Goal: Task Accomplishment & Management: Use online tool/utility

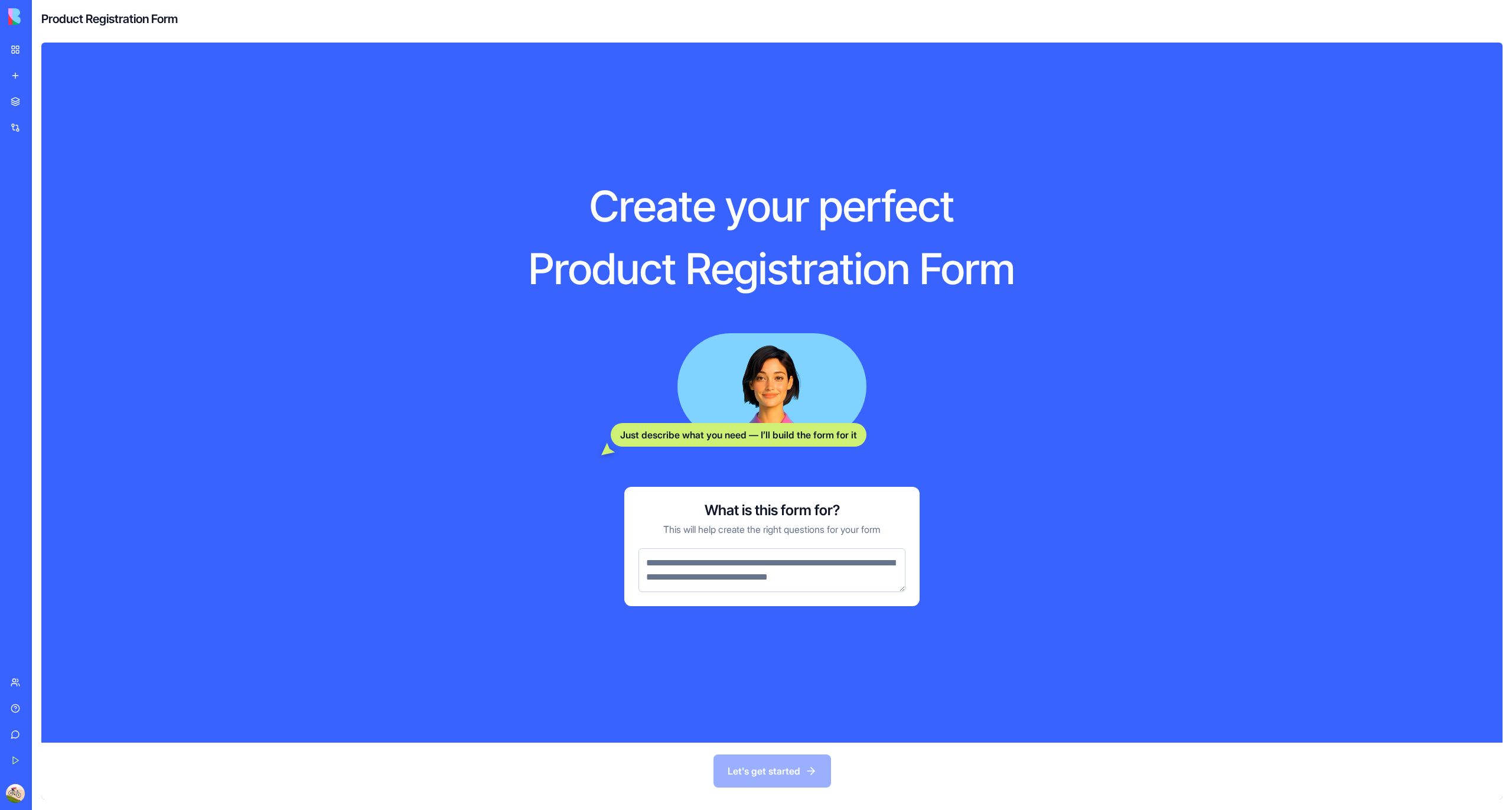
click at [756, 569] on textarea at bounding box center [772, 569] width 267 height 44
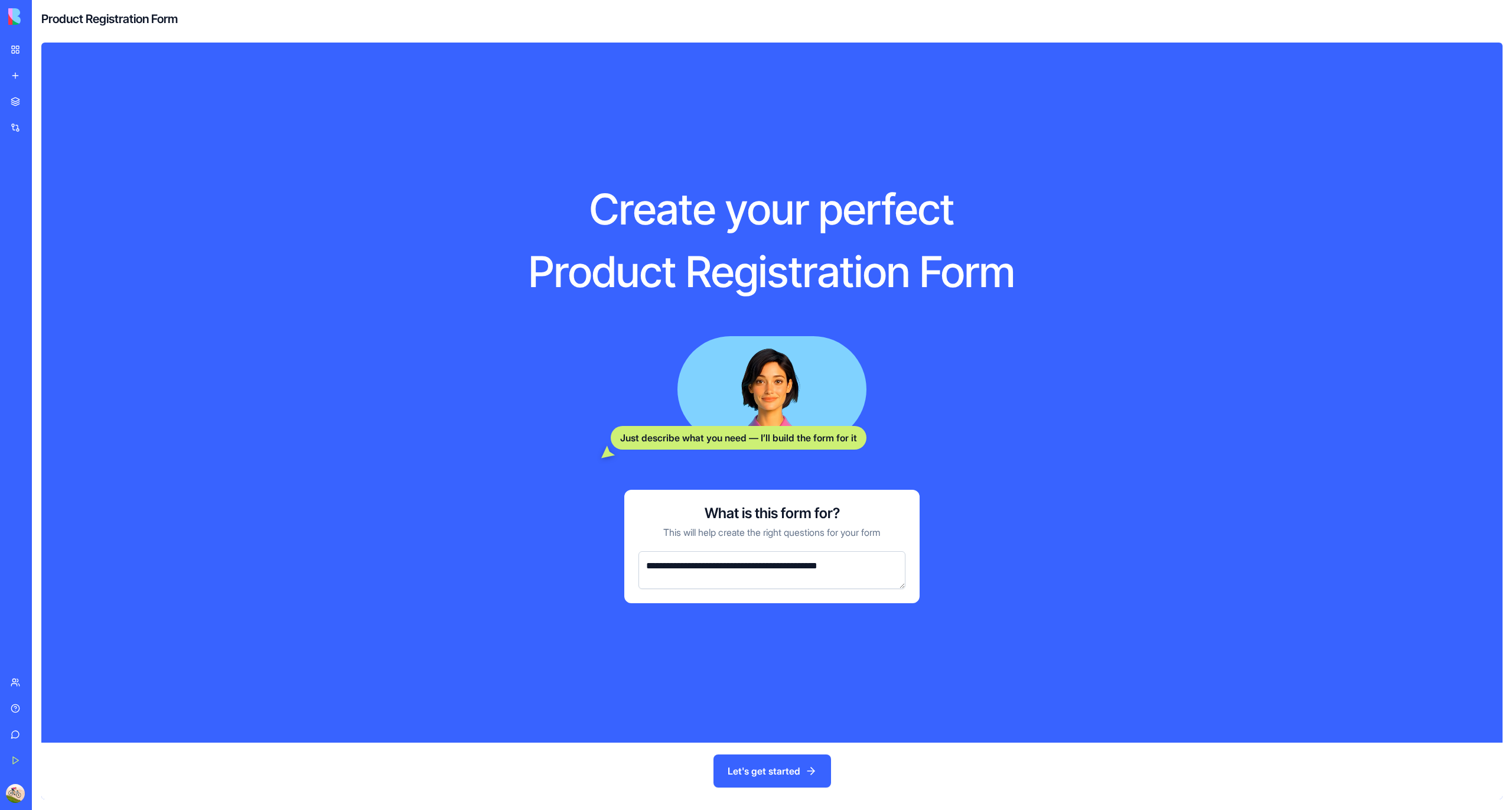
type textarea "**********"
click at [738, 781] on button "Let's get started" at bounding box center [772, 771] width 117 height 33
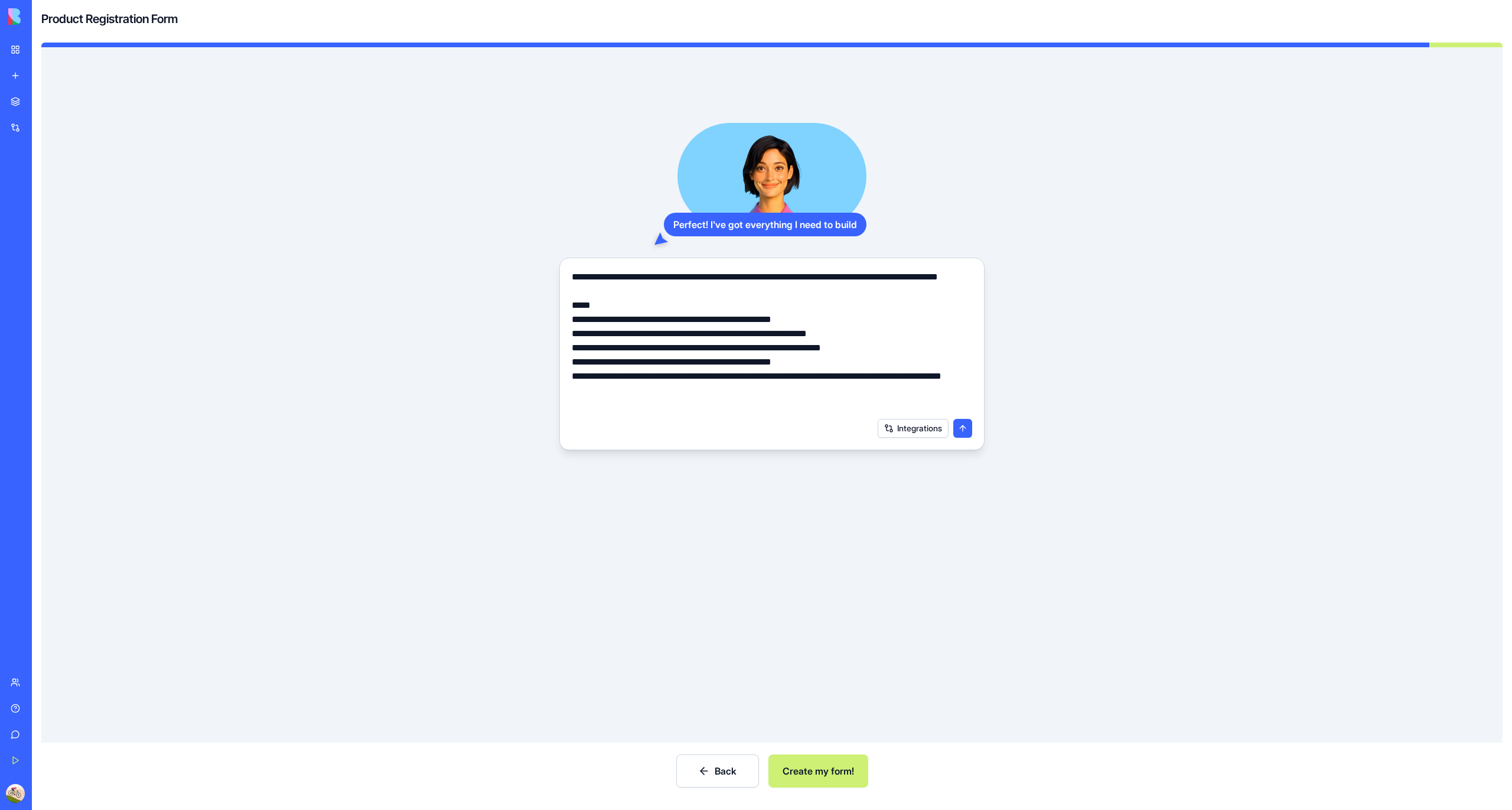
click at [760, 313] on textarea "**********" at bounding box center [772, 340] width 401 height 142
click at [767, 345] on textarea "**********" at bounding box center [772, 340] width 401 height 142
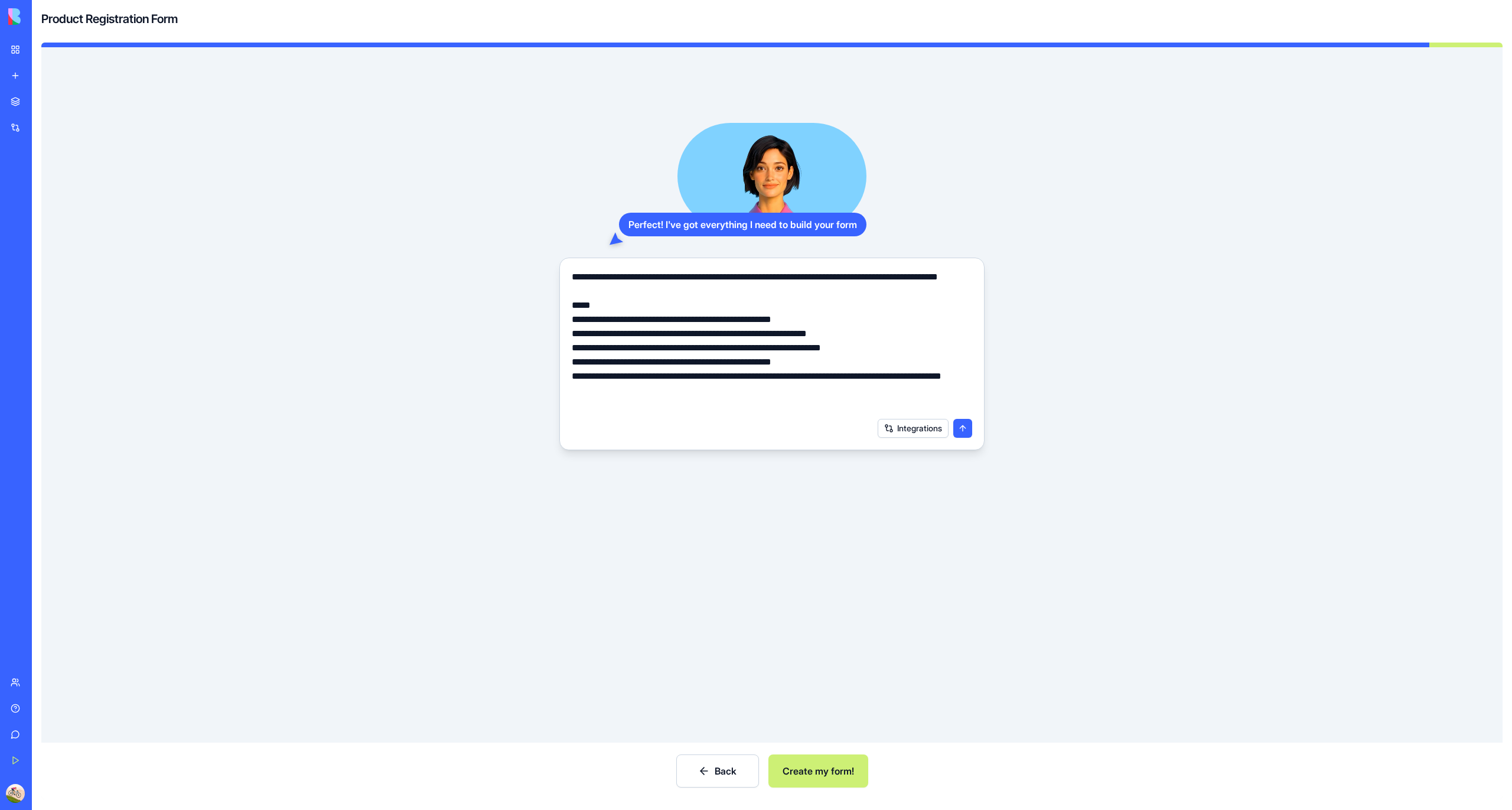
click at [767, 345] on textarea "**********" at bounding box center [772, 340] width 401 height 142
click at [759, 405] on textarea "**********" at bounding box center [772, 340] width 401 height 142
click at [772, 364] on textarea "**********" at bounding box center [772, 340] width 401 height 142
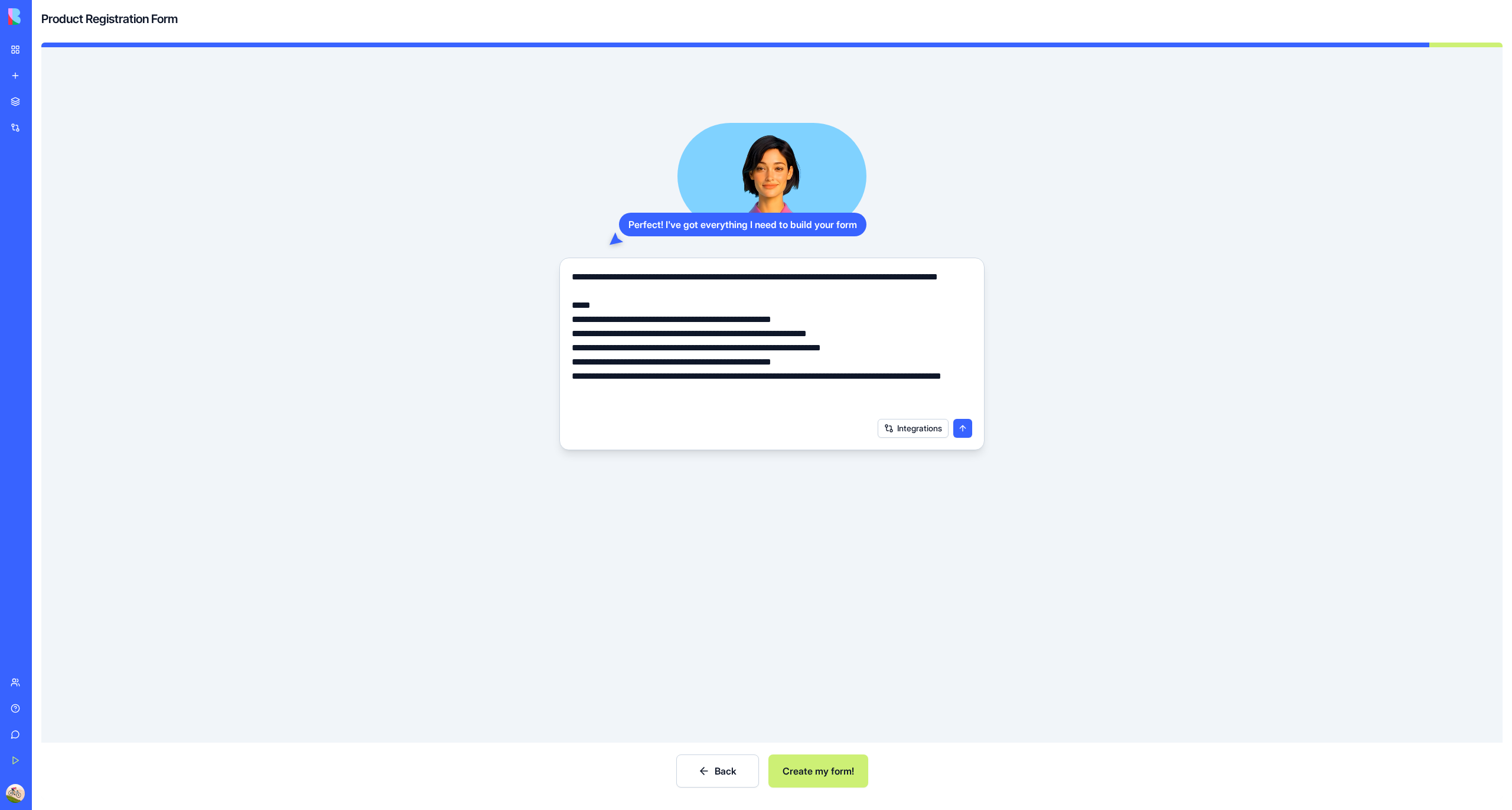
click at [772, 364] on textarea "**********" at bounding box center [772, 340] width 401 height 142
click at [789, 340] on textarea "**********" at bounding box center [772, 340] width 401 height 142
drag, startPoint x: 789, startPoint y: 340, endPoint x: 789, endPoint y: 348, distance: 8.0
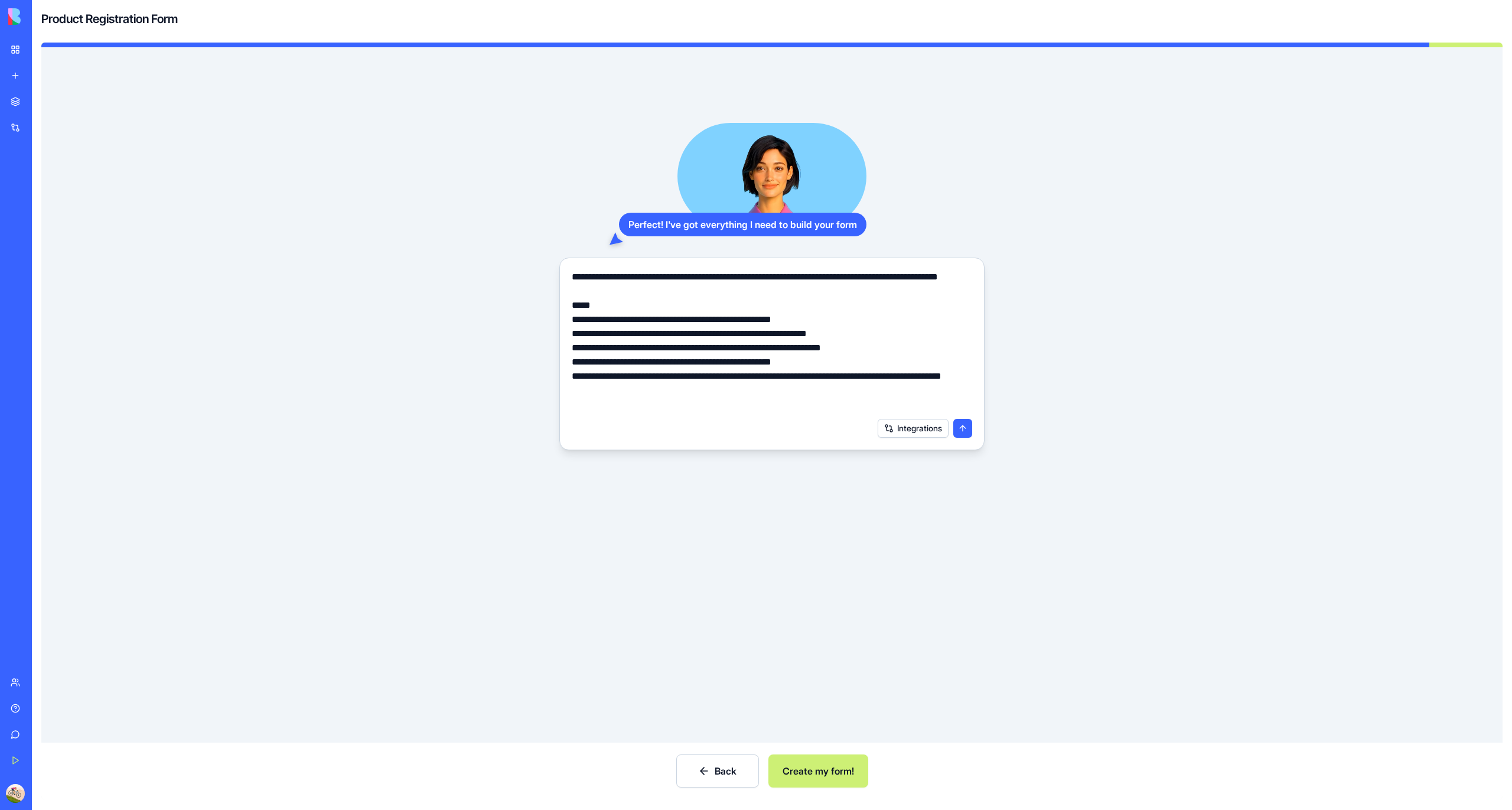
click at [789, 348] on textarea "**********" at bounding box center [772, 340] width 401 height 142
drag, startPoint x: 789, startPoint y: 348, endPoint x: 788, endPoint y: 364, distance: 16.0
click at [788, 364] on textarea "**********" at bounding box center [772, 340] width 401 height 142
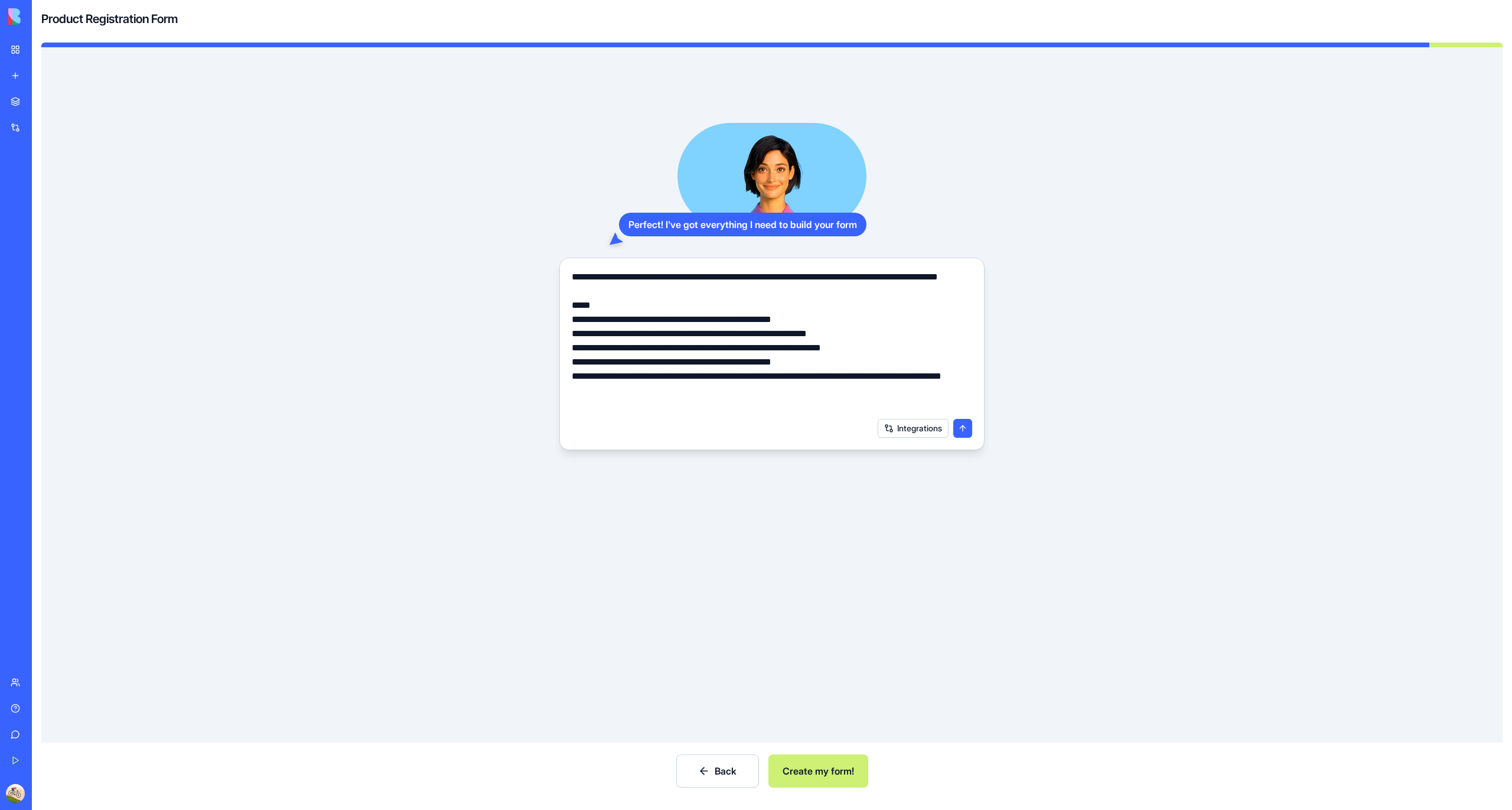
click at [788, 364] on textarea "**********" at bounding box center [772, 340] width 401 height 142
click at [780, 392] on textarea "**********" at bounding box center [772, 340] width 401 height 142
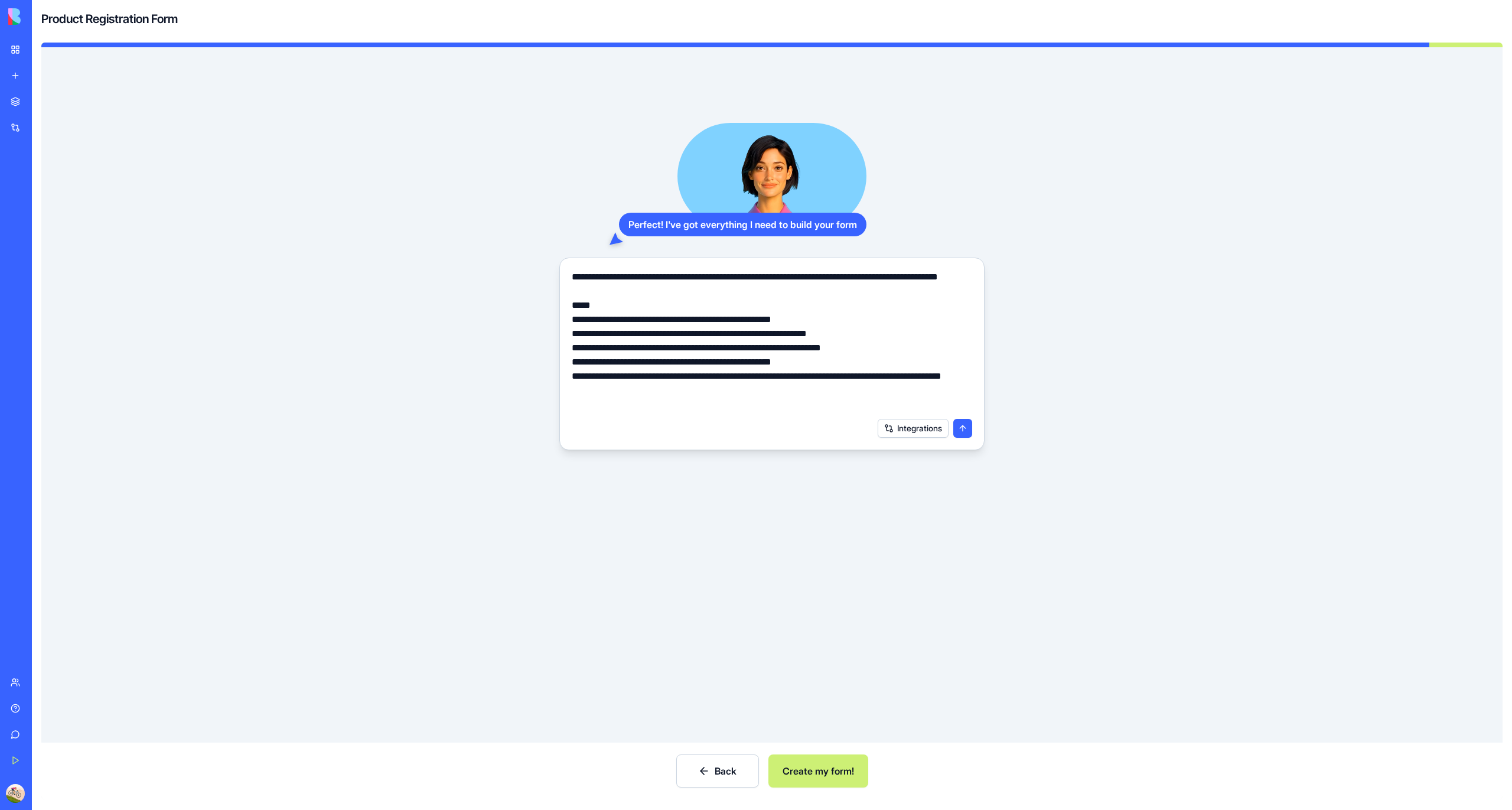
click at [918, 435] on button "Integrations" at bounding box center [913, 428] width 71 height 18
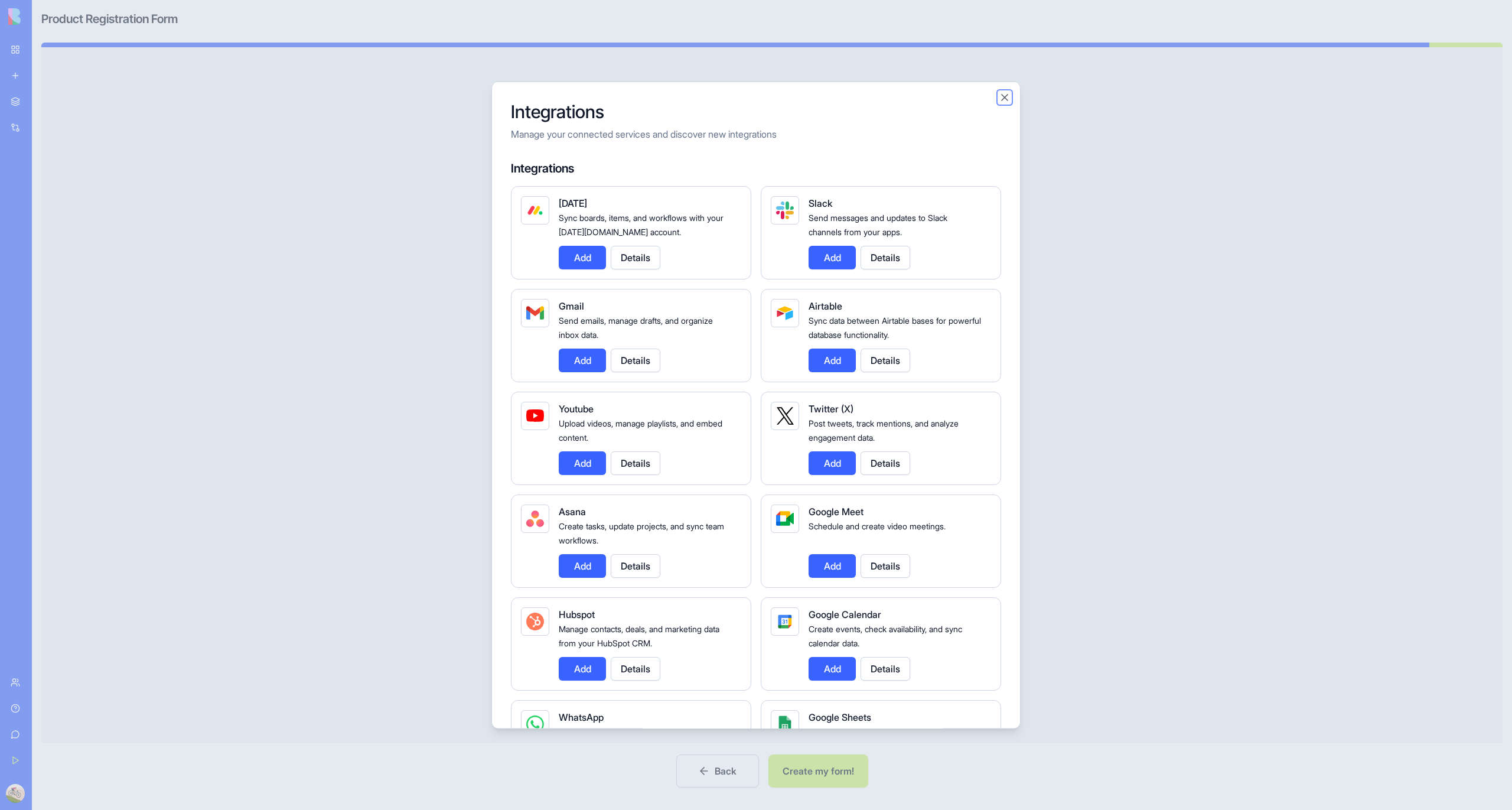
click at [1003, 94] on button "Close" at bounding box center [1005, 97] width 12 height 12
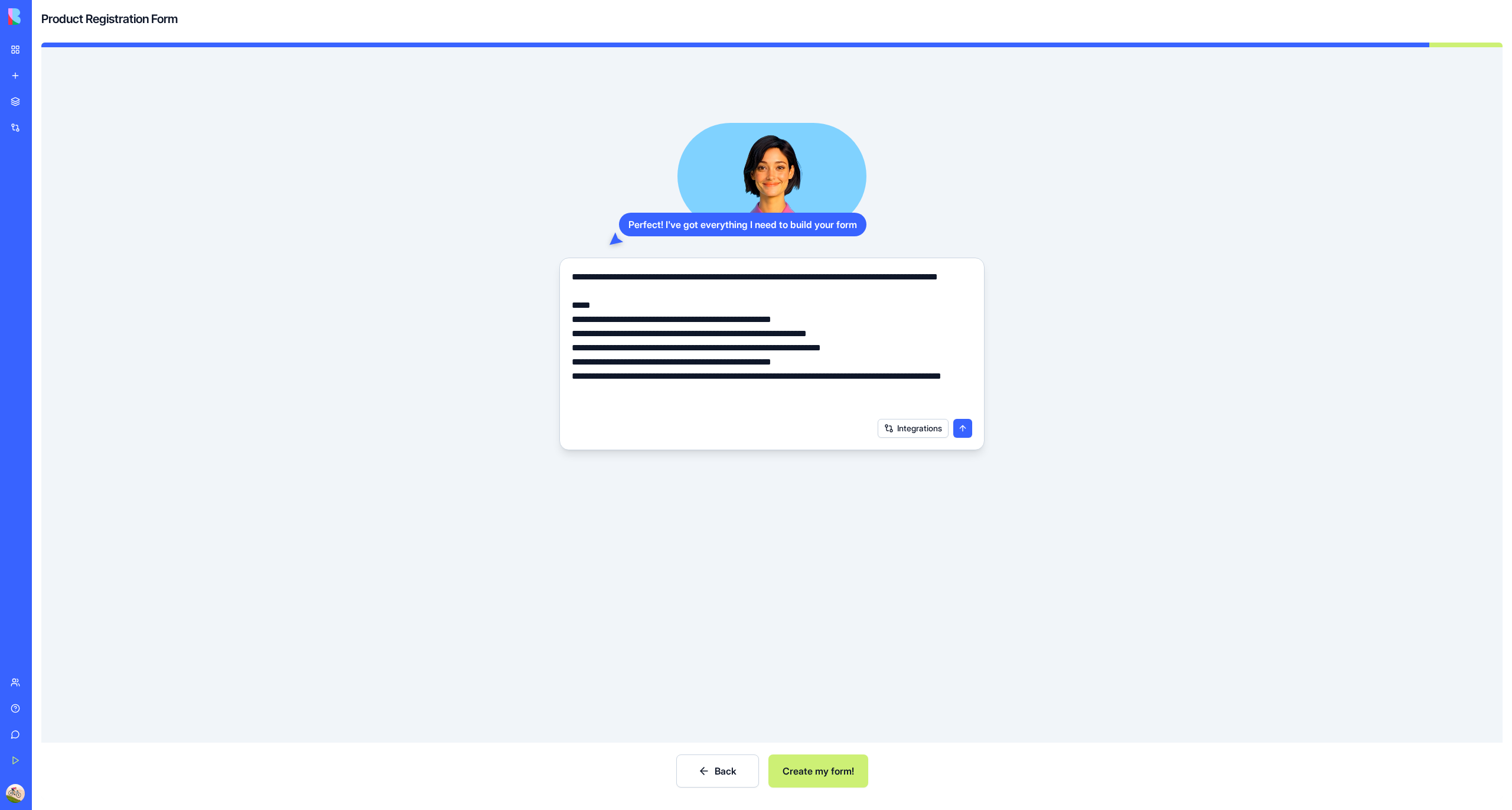
click at [961, 437] on button "submit" at bounding box center [962, 428] width 18 height 18
click at [959, 421] on button "submit" at bounding box center [962, 428] width 18 height 18
click at [799, 762] on button "Create my form!" at bounding box center [819, 771] width 100 height 33
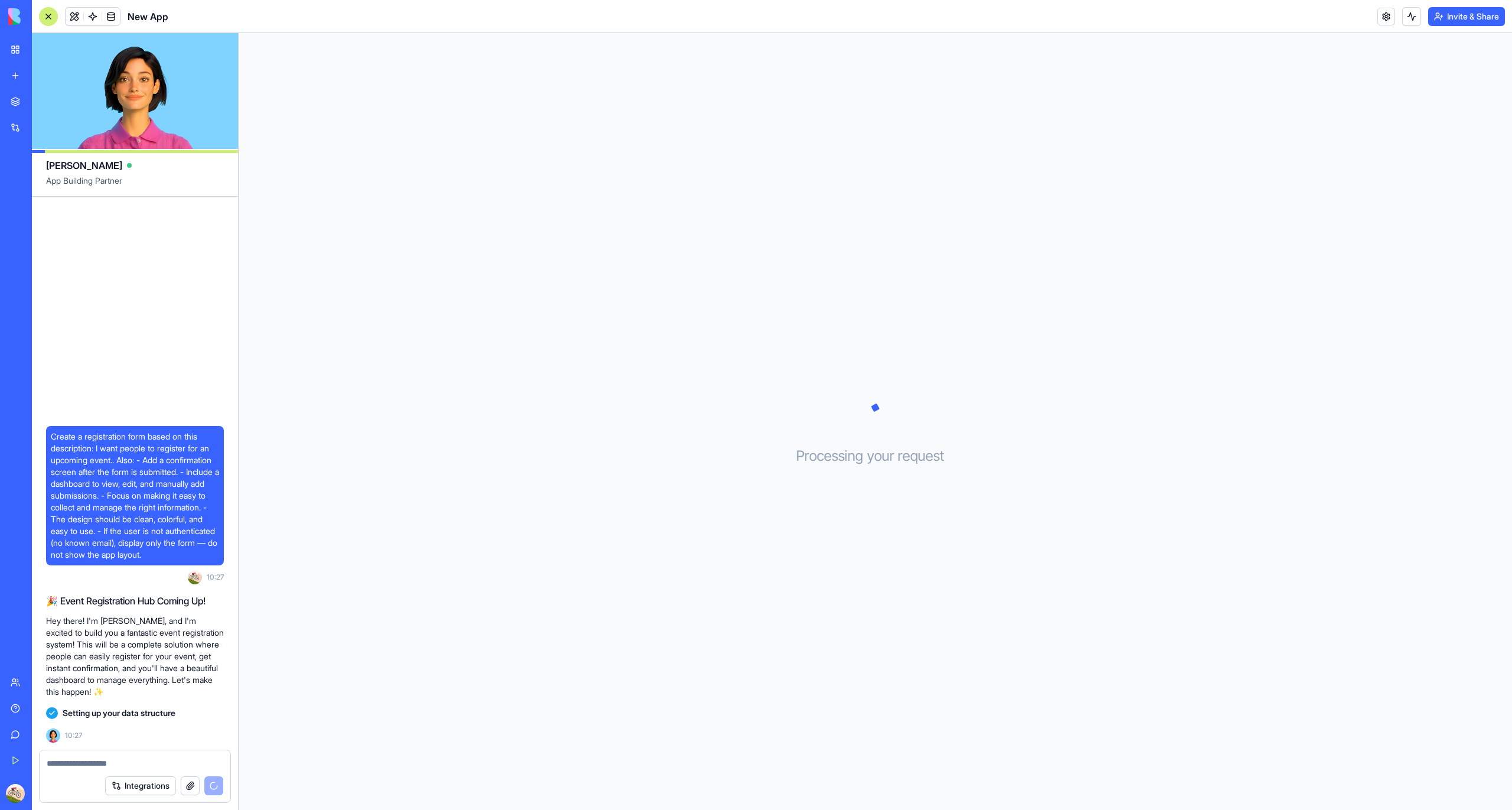
click at [507, 386] on div "Processing your request . . ." at bounding box center [875, 421] width 1273 height 777
click at [160, 786] on button "Integrations" at bounding box center [140, 785] width 71 height 18
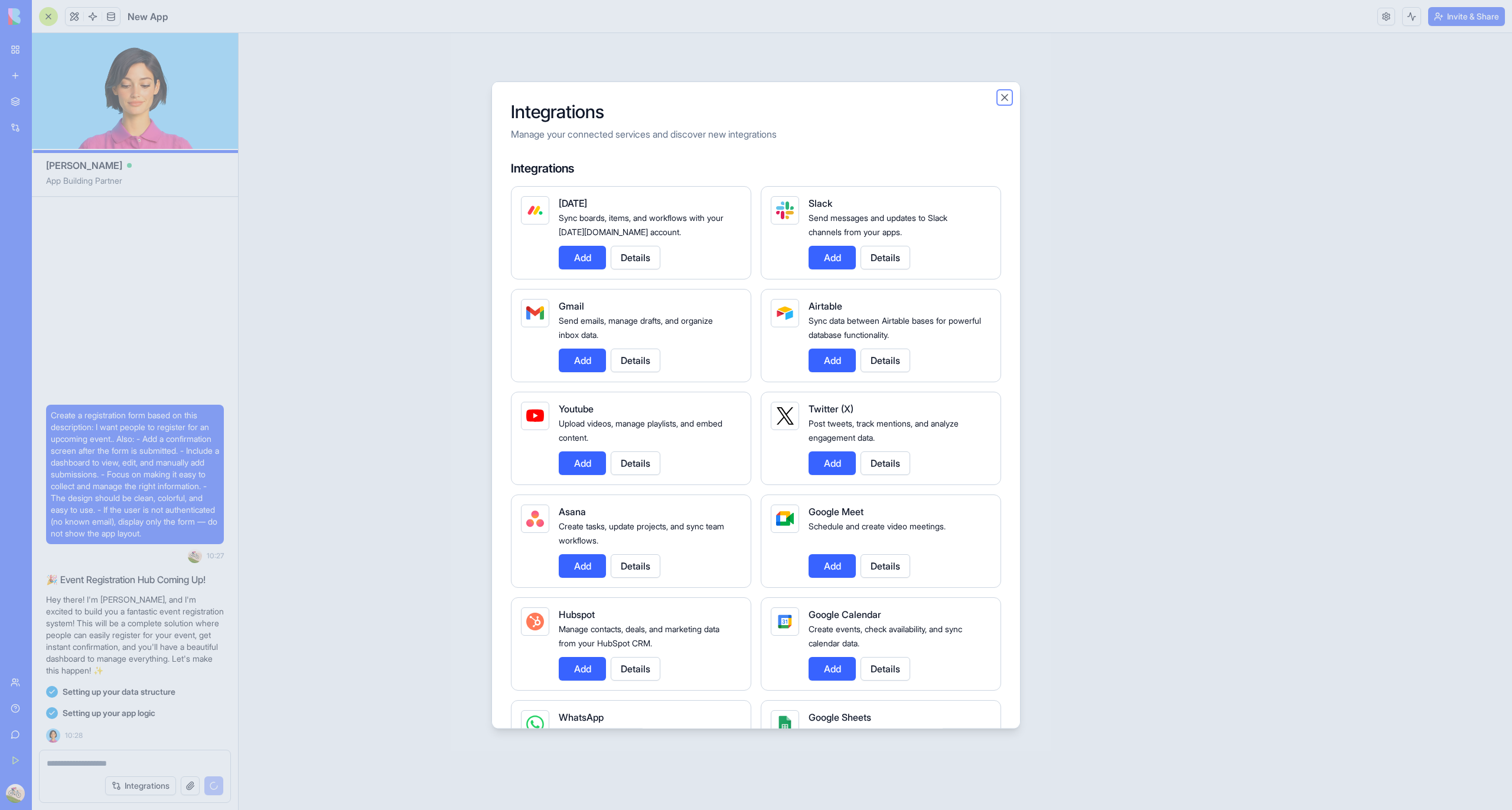
click at [1000, 93] on button "Close" at bounding box center [1005, 97] width 12 height 12
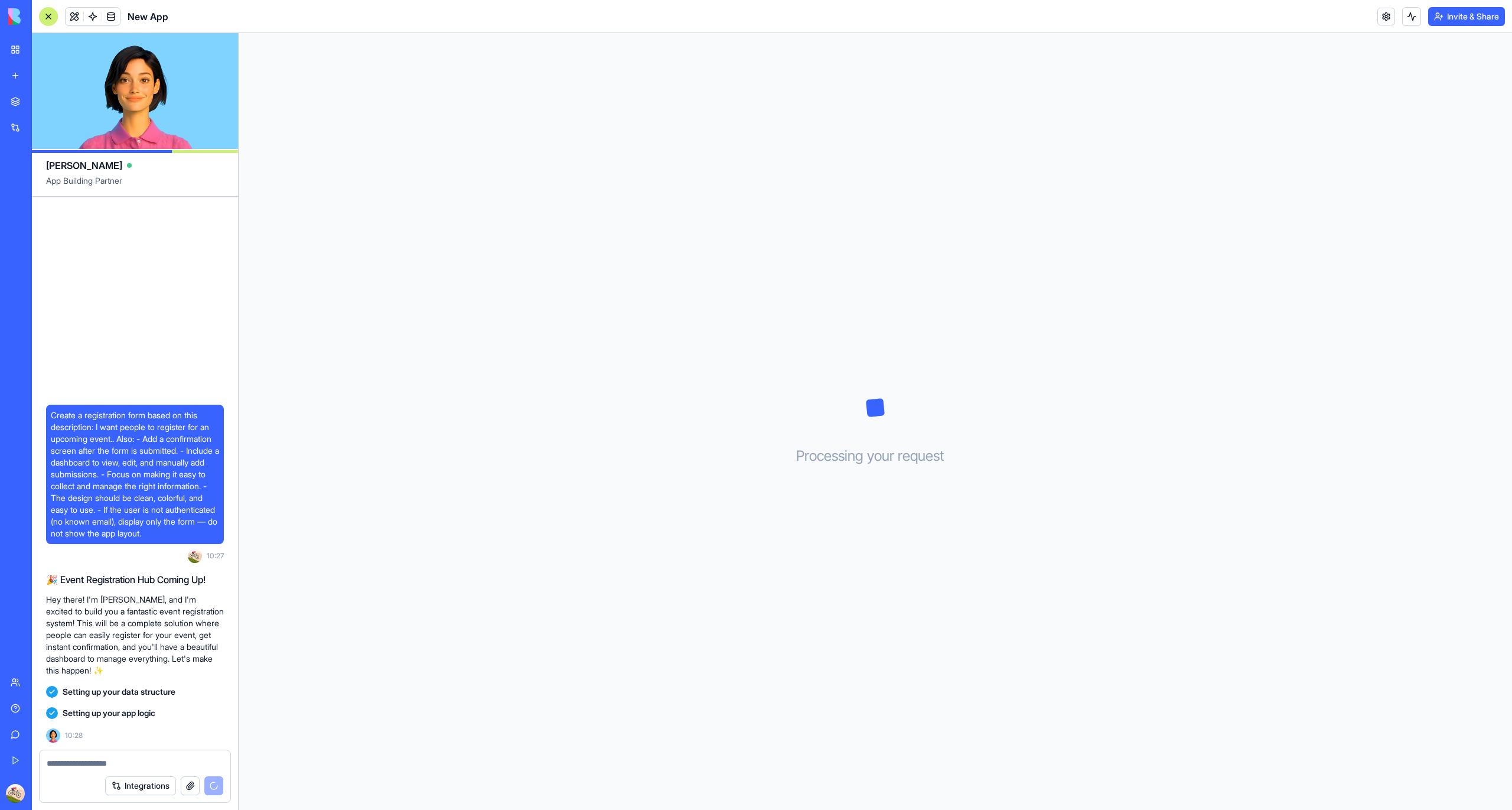
click at [89, 707] on div "Setting up your app logic" at bounding box center [135, 713] width 177 height 21
click at [143, 303] on div "Create a registration form based on this description: I want people to register…" at bounding box center [135, 473] width 207 height 553
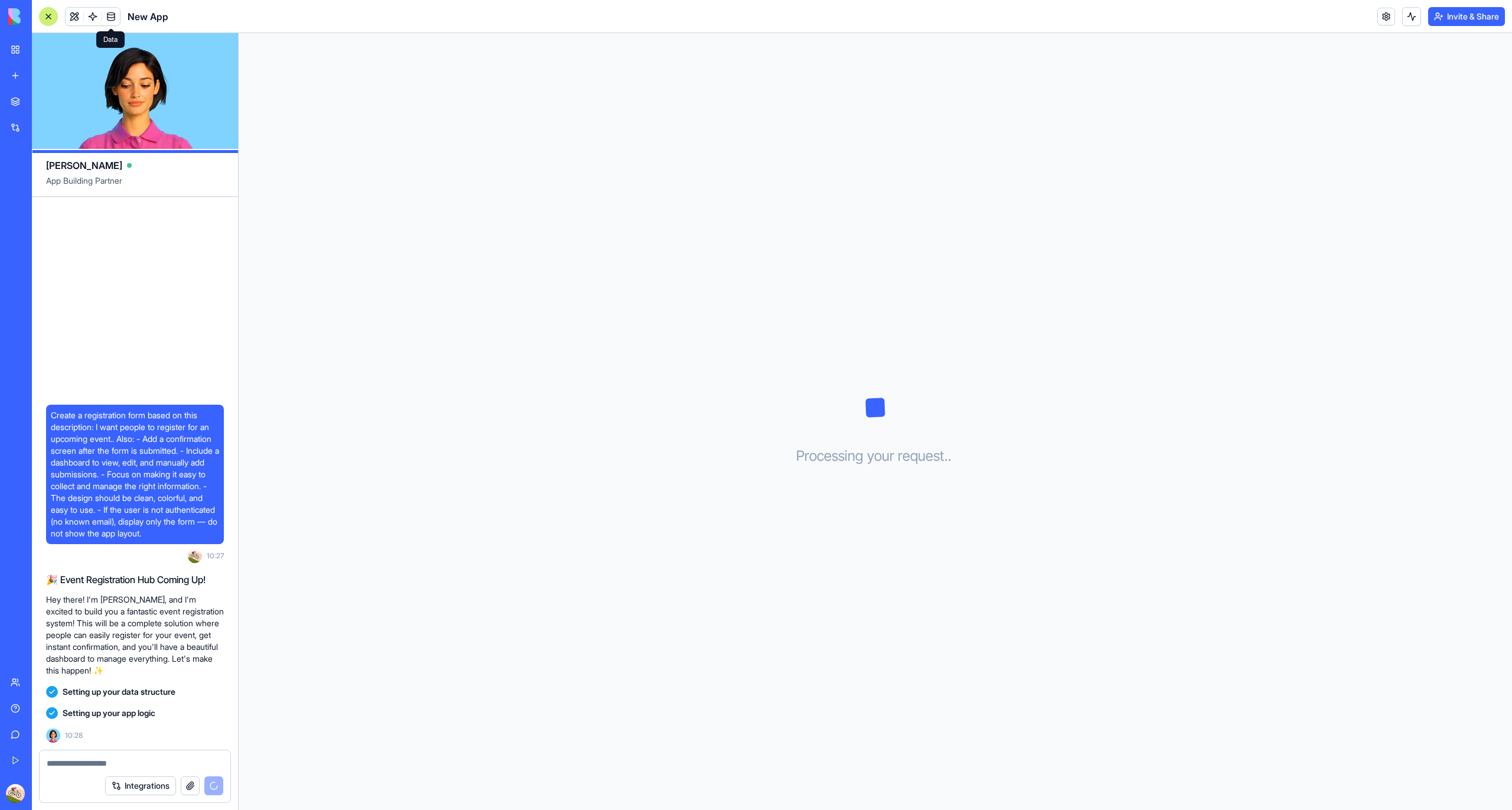
click at [110, 22] on span at bounding box center [111, 16] width 33 height 33
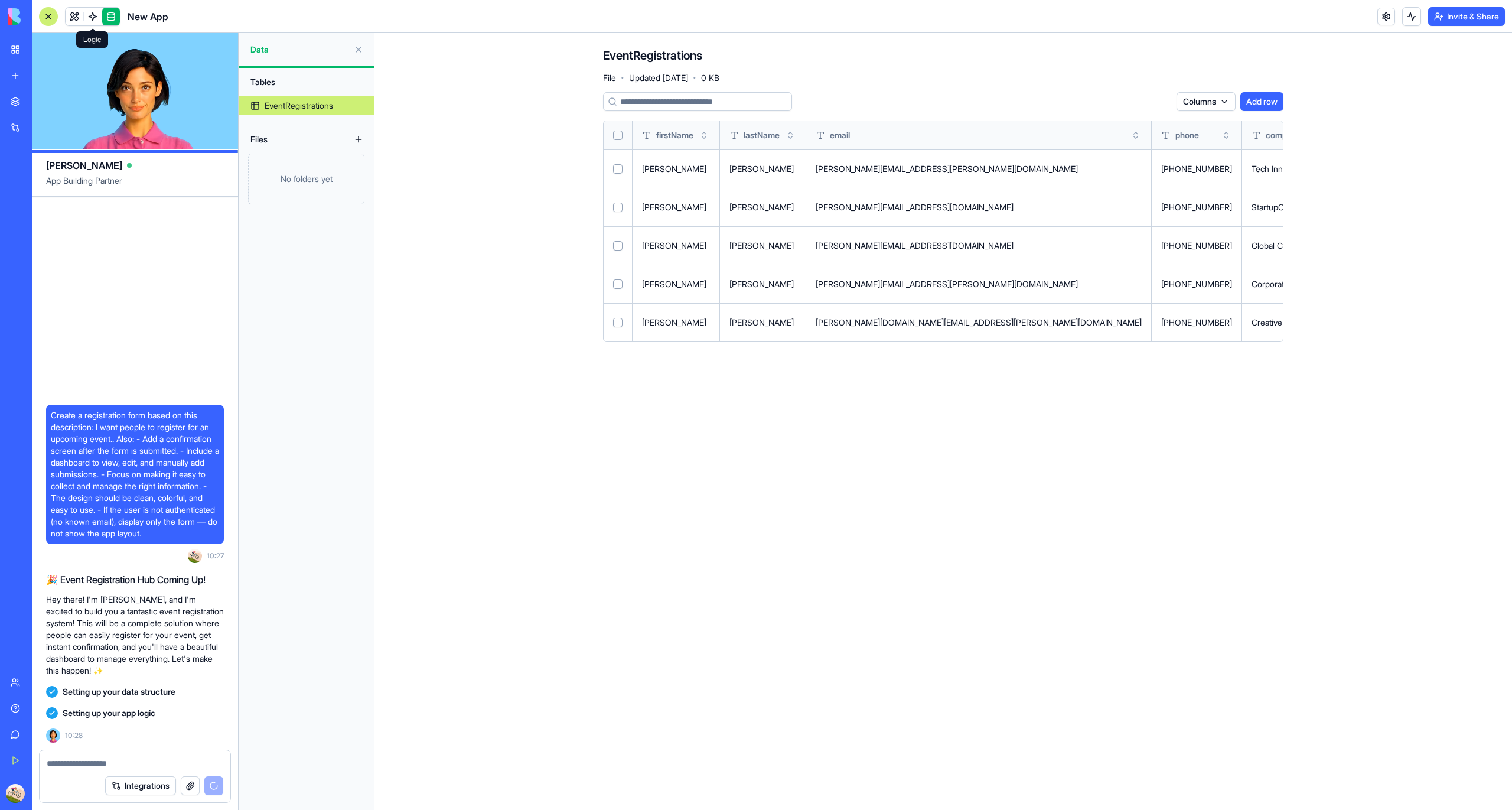
click at [96, 26] on span at bounding box center [93, 16] width 33 height 33
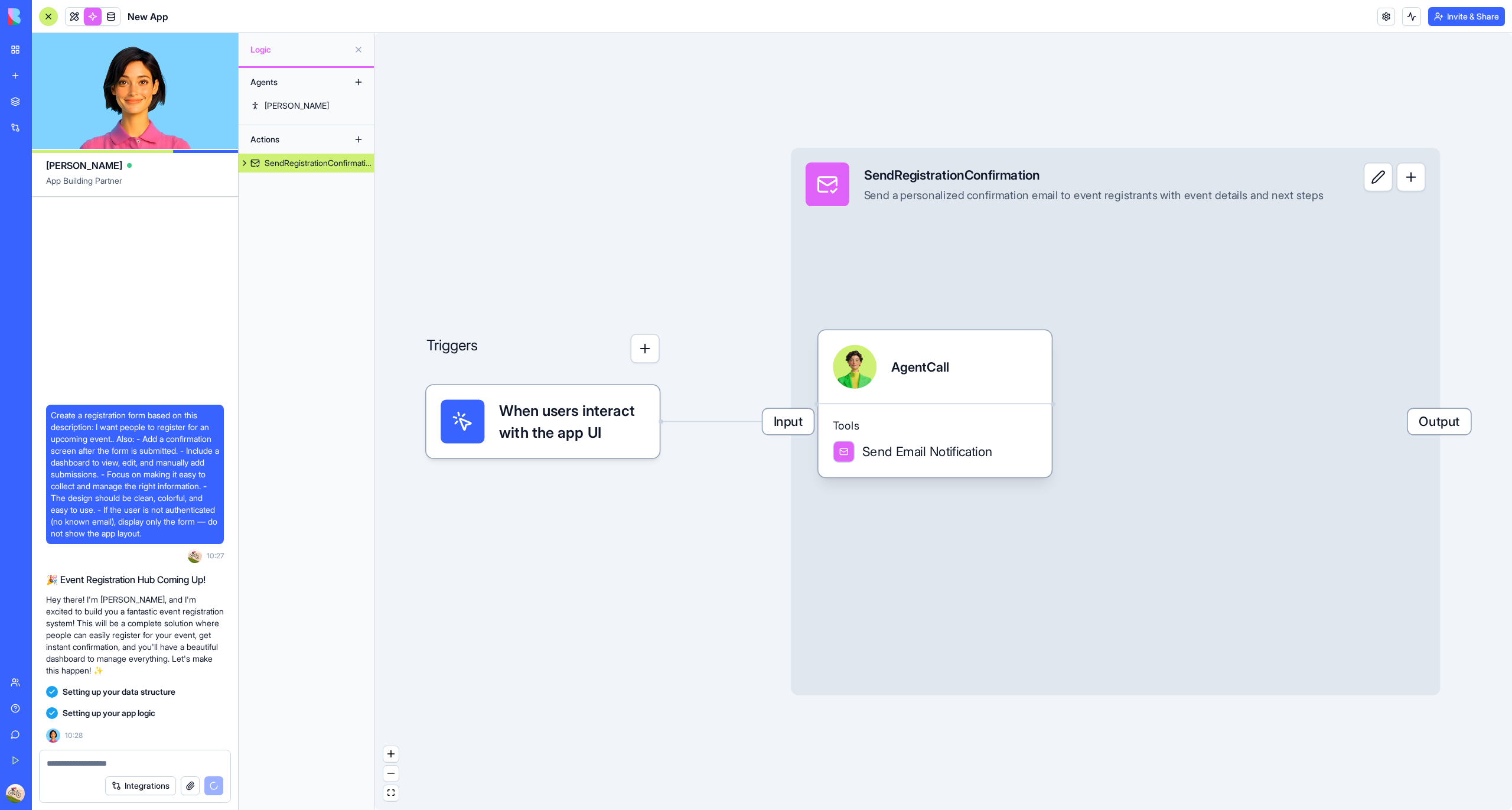
drag, startPoint x: 659, startPoint y: 565, endPoint x: 639, endPoint y: 432, distance: 134.5
click at [642, 435] on div "Triggers When users interact with the app UI Input SendRegistrationConfirmation…" at bounding box center [943, 421] width 1138 height 777
drag, startPoint x: 539, startPoint y: 625, endPoint x: 672, endPoint y: 598, distance: 135.7
click at [677, 603] on div "Triggers When users interact with the app UI Input SendRegistrationConfirmation…" at bounding box center [943, 421] width 1138 height 777
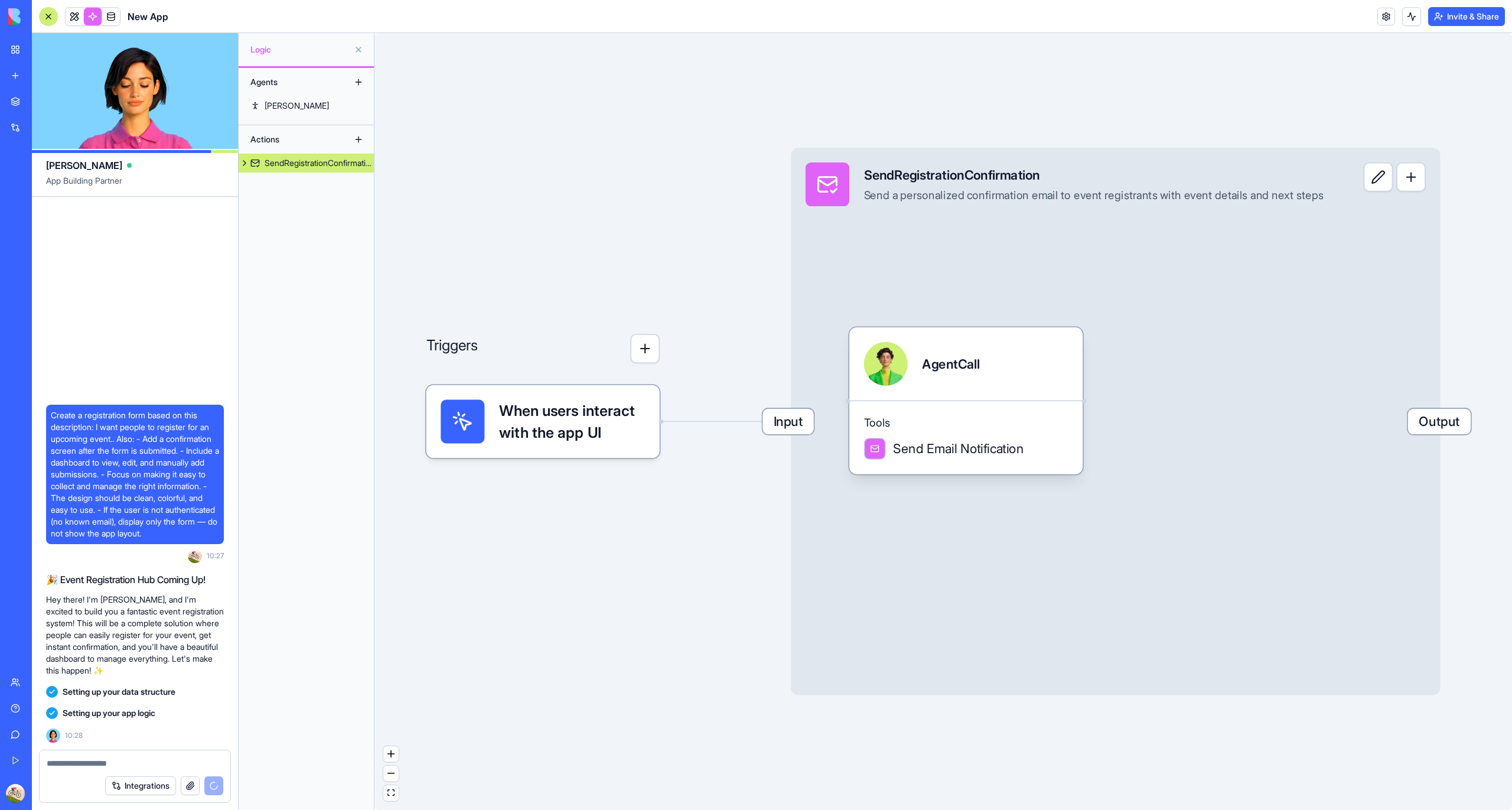
drag, startPoint x: 883, startPoint y: 369, endPoint x: 847, endPoint y: 365, distance: 36.2
click at [659, 551] on div "Triggers When users interact with the app UI Input SendRegistrationConfirmation…" at bounding box center [943, 421] width 1138 height 777
drag, startPoint x: 961, startPoint y: 404, endPoint x: 805, endPoint y: 414, distance: 156.3
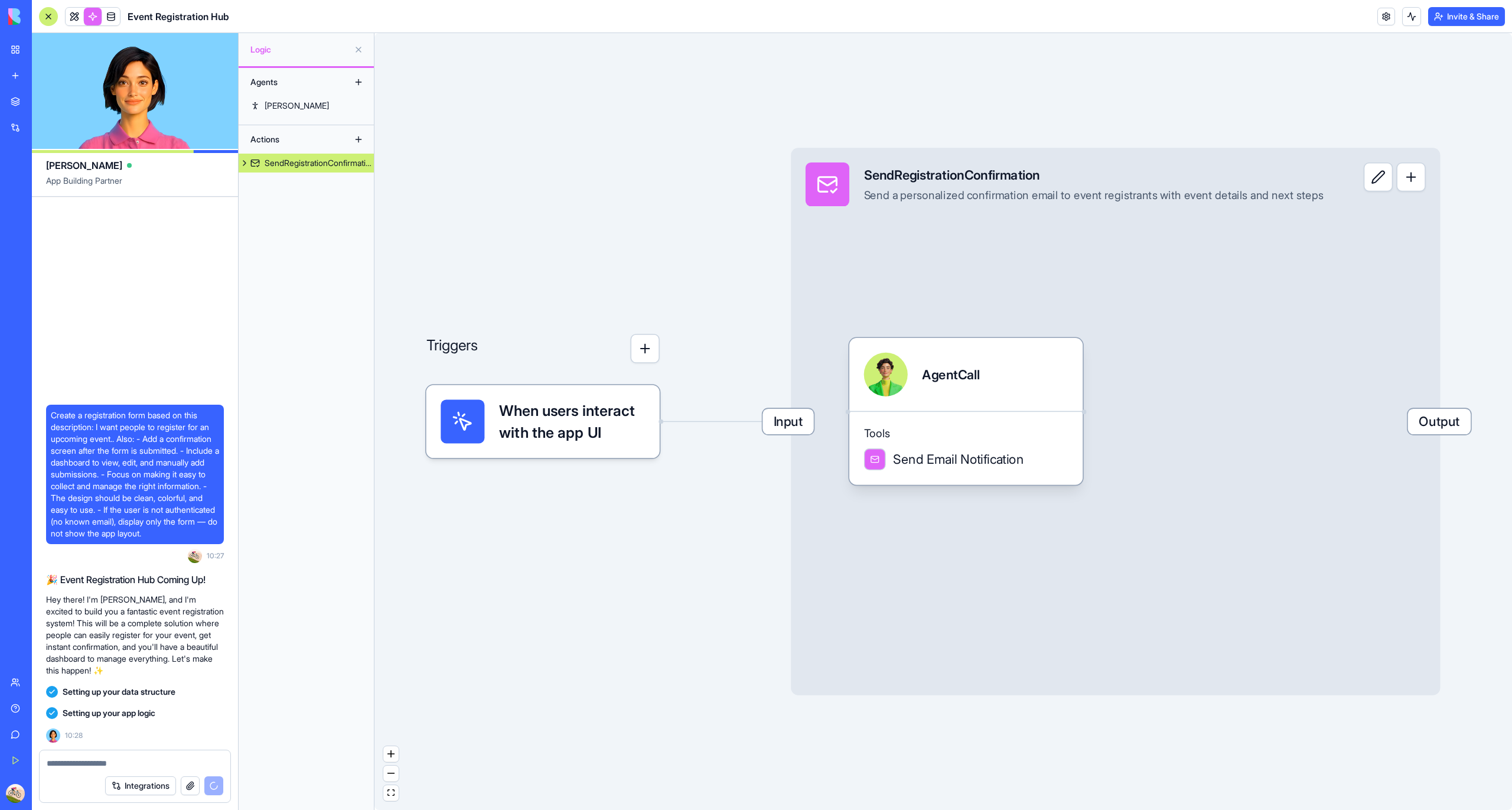
drag, startPoint x: 611, startPoint y: 425, endPoint x: 581, endPoint y: 321, distance: 108.2
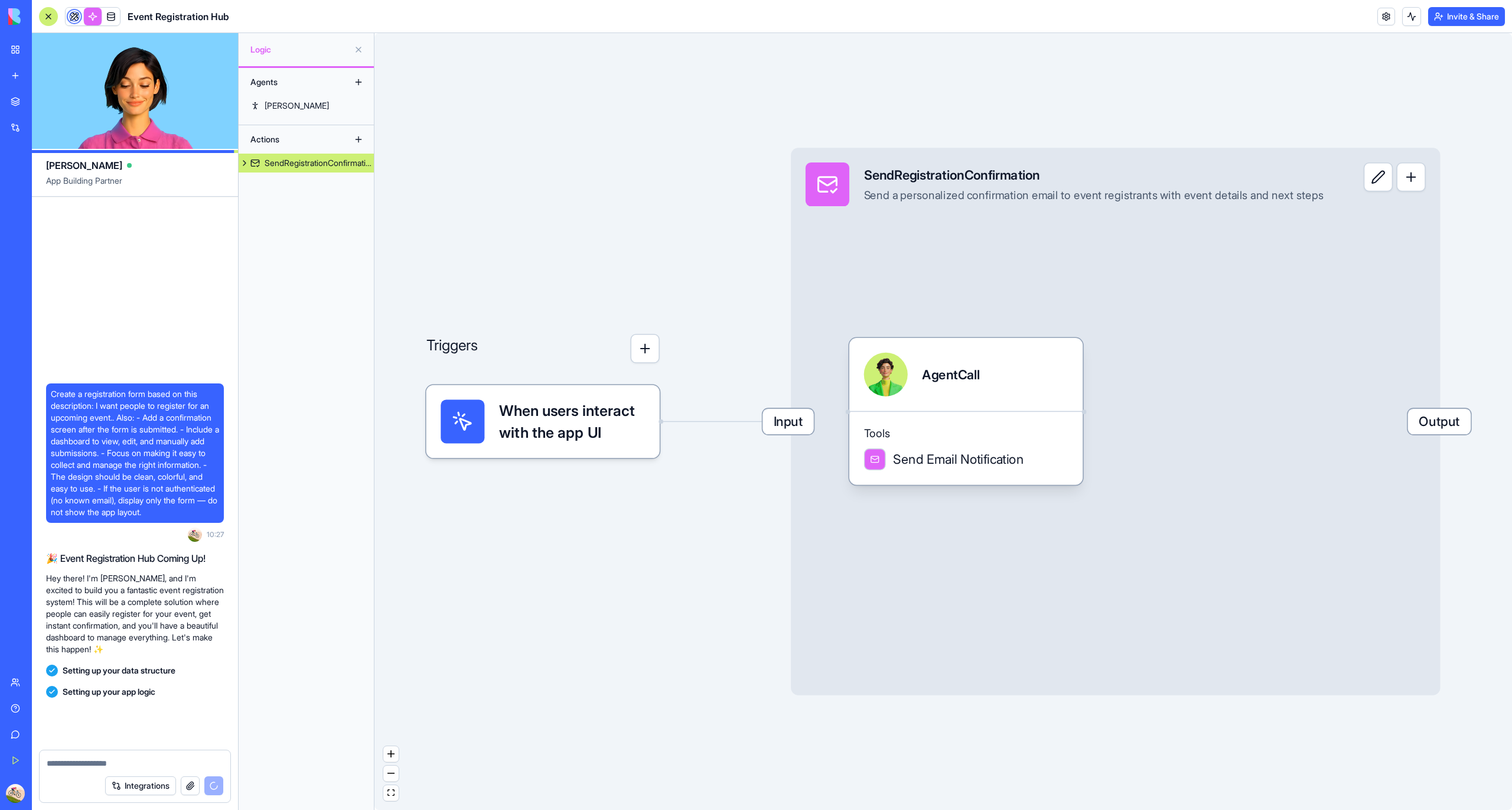
drag, startPoint x: 581, startPoint y: 418, endPoint x: 572, endPoint y: 304, distance: 114.4
click at [624, 233] on div "Triggers When users interact with the app UI Input SendRegistrationConfirmation…" at bounding box center [943, 421] width 1138 height 777
click at [73, 16] on span at bounding box center [75, 16] width 33 height 33
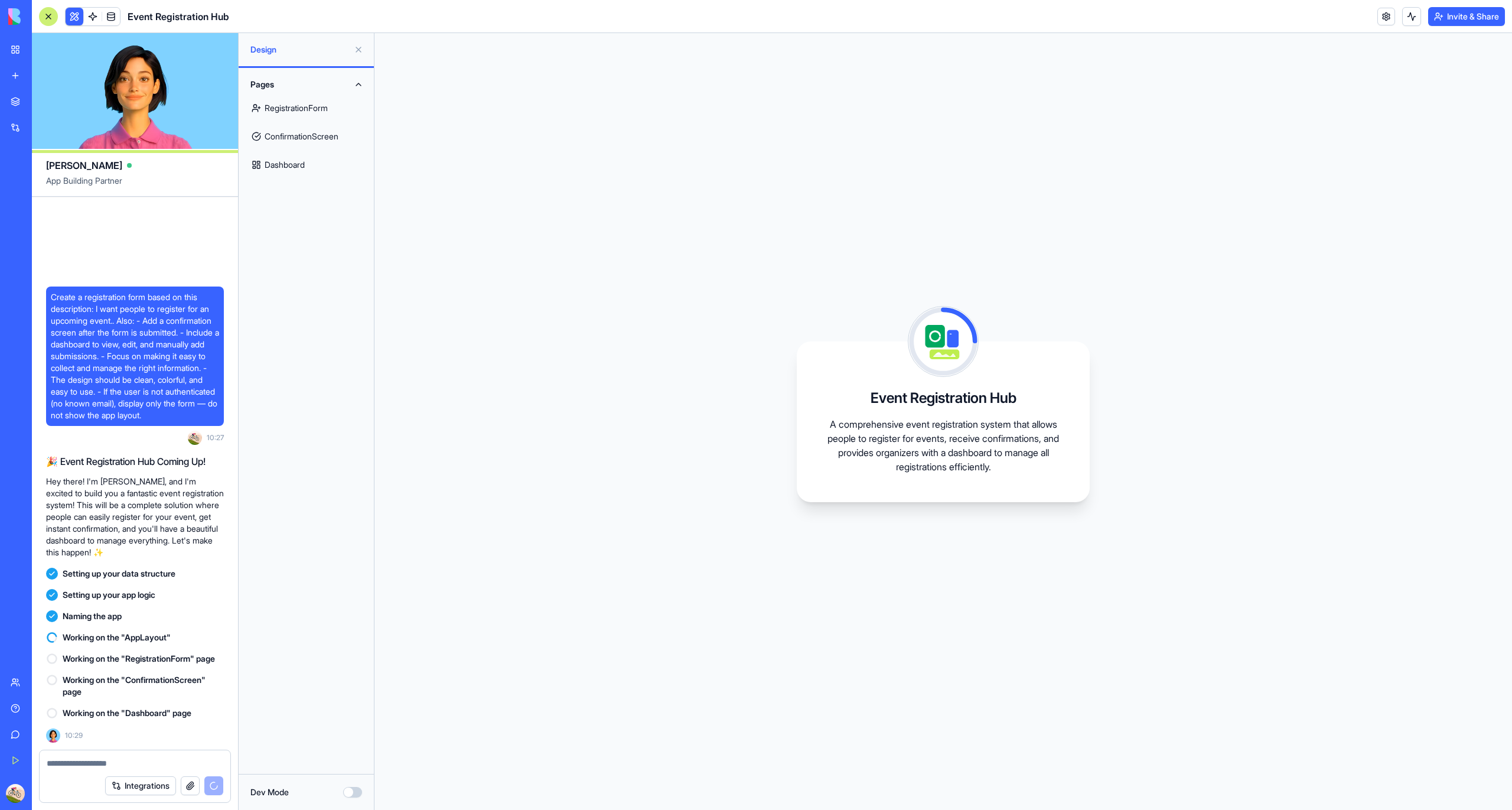
click at [313, 117] on link "RegistrationForm" at bounding box center [306, 108] width 121 height 28
click at [310, 135] on link "ConfirmationScreen" at bounding box center [306, 136] width 121 height 28
click at [300, 171] on link "Dashboard" at bounding box center [306, 164] width 121 height 28
click at [357, 52] on button at bounding box center [358, 49] width 18 height 18
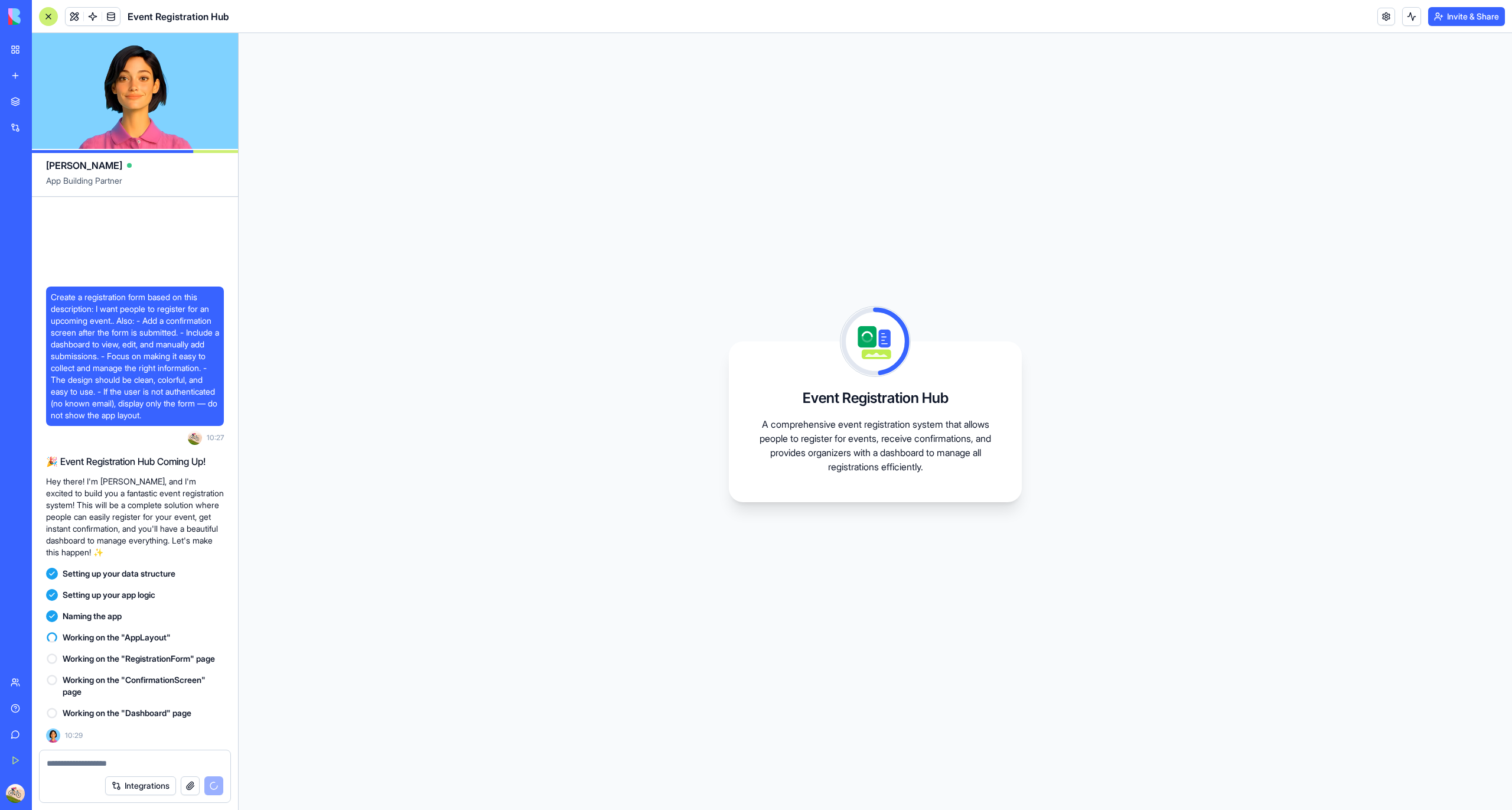
click at [117, 207] on div "Create a registration form based on this description: I want people to register…" at bounding box center [135, 473] width 207 height 553
click at [555, 294] on div "Event Registration Hub A comprehensive event registration system that allows pe…" at bounding box center [875, 421] width 1273 height 777
click at [115, 17] on link at bounding box center [111, 16] width 17 height 17
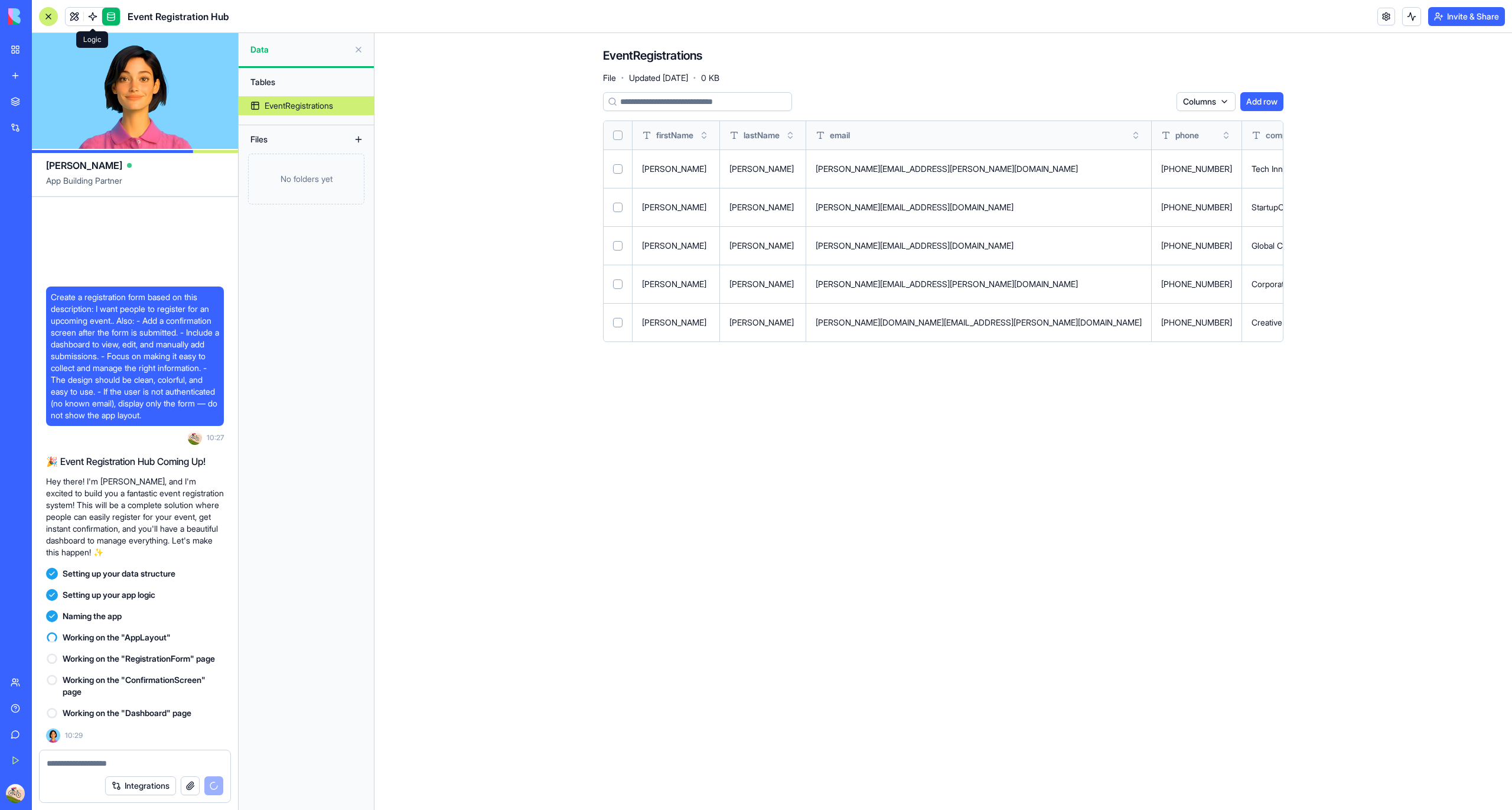
click at [93, 13] on link at bounding box center [93, 16] width 17 height 17
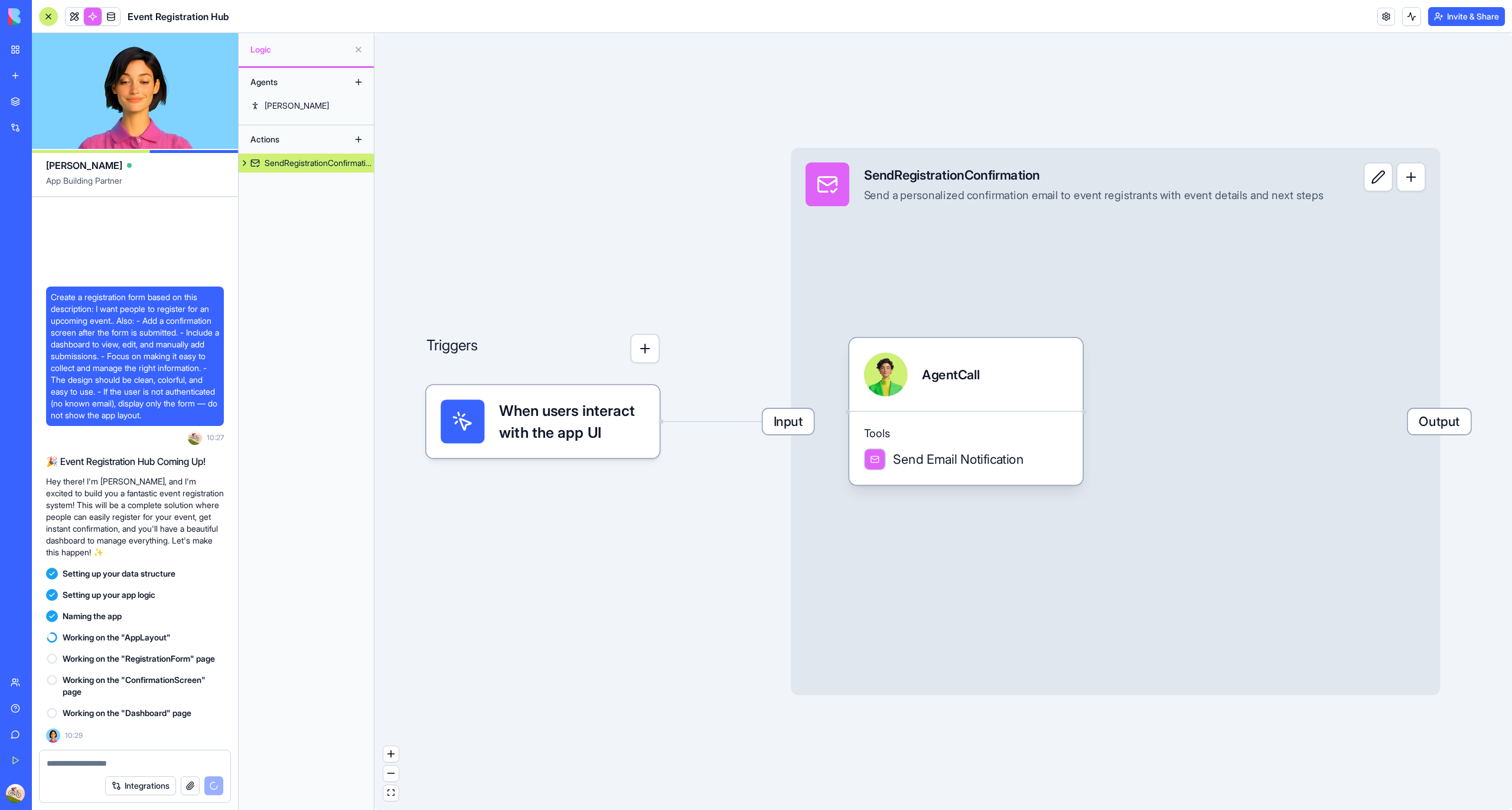
click at [245, 170] on button at bounding box center [244, 162] width 12 height 18
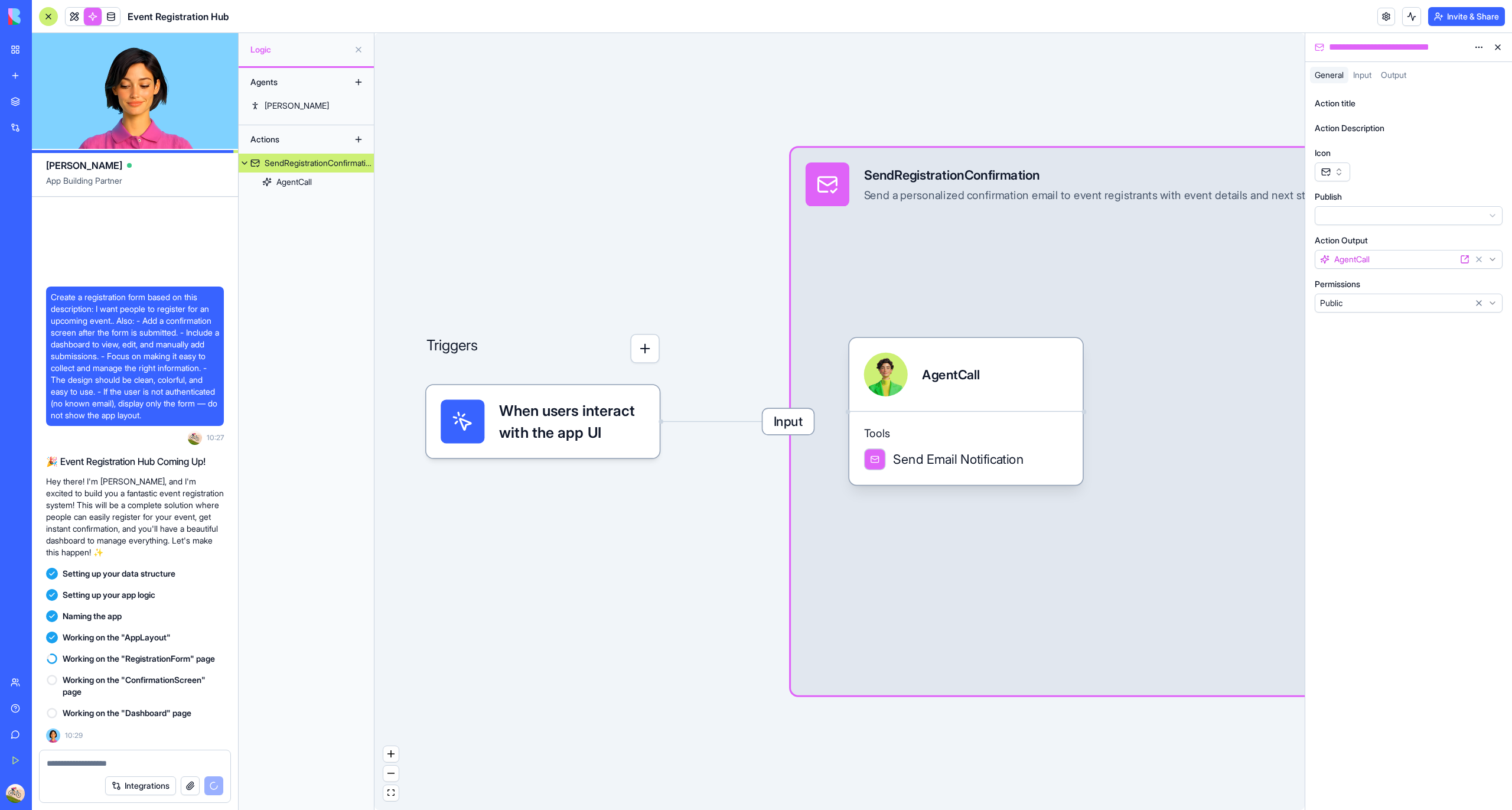
click at [275, 192] on div "Agents Morgan Actions SendRegistrationConfirmation AgentCall" at bounding box center [306, 438] width 135 height 742
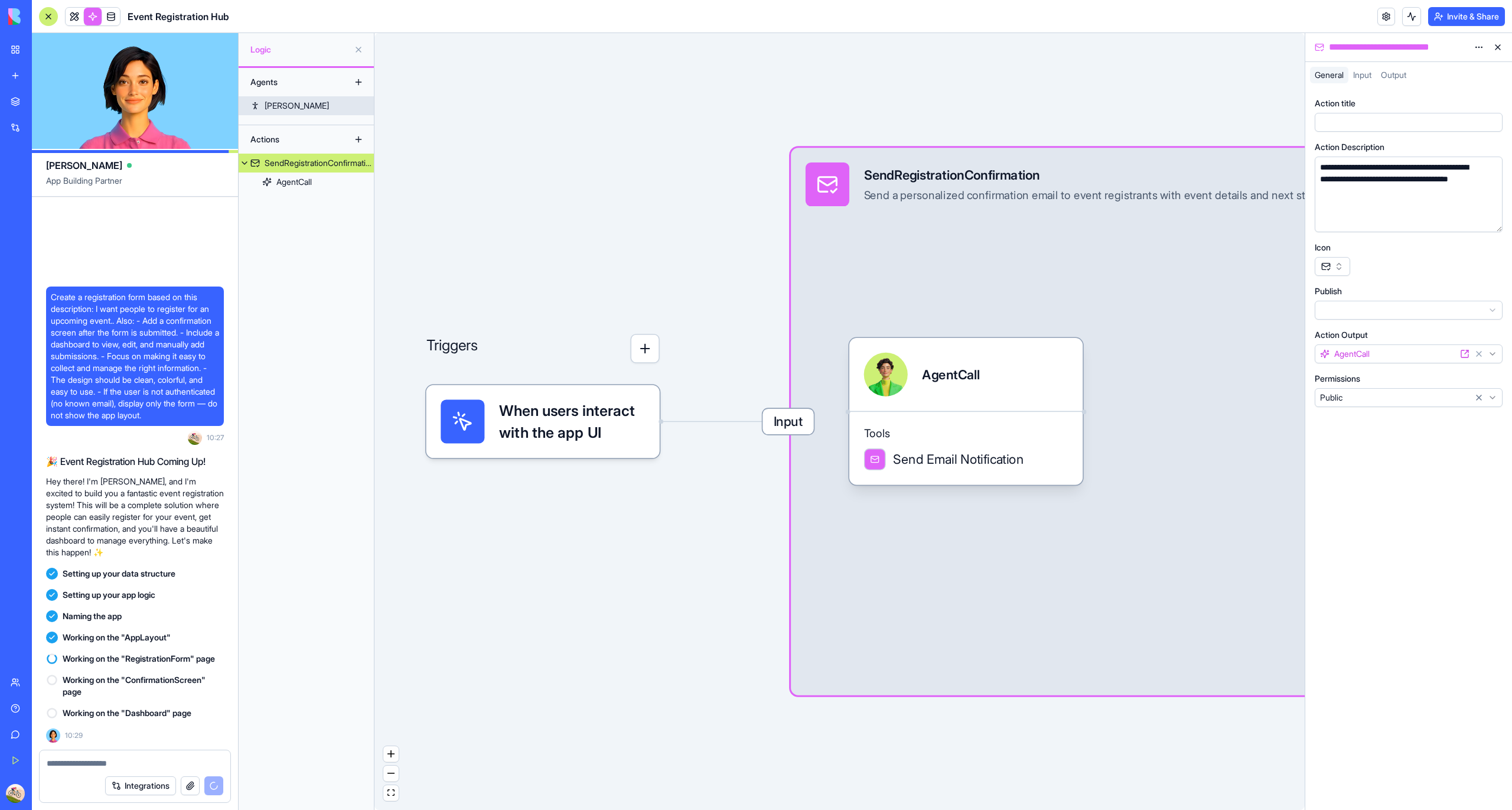
click at [292, 104] on div "Morgan" at bounding box center [297, 106] width 64 height 12
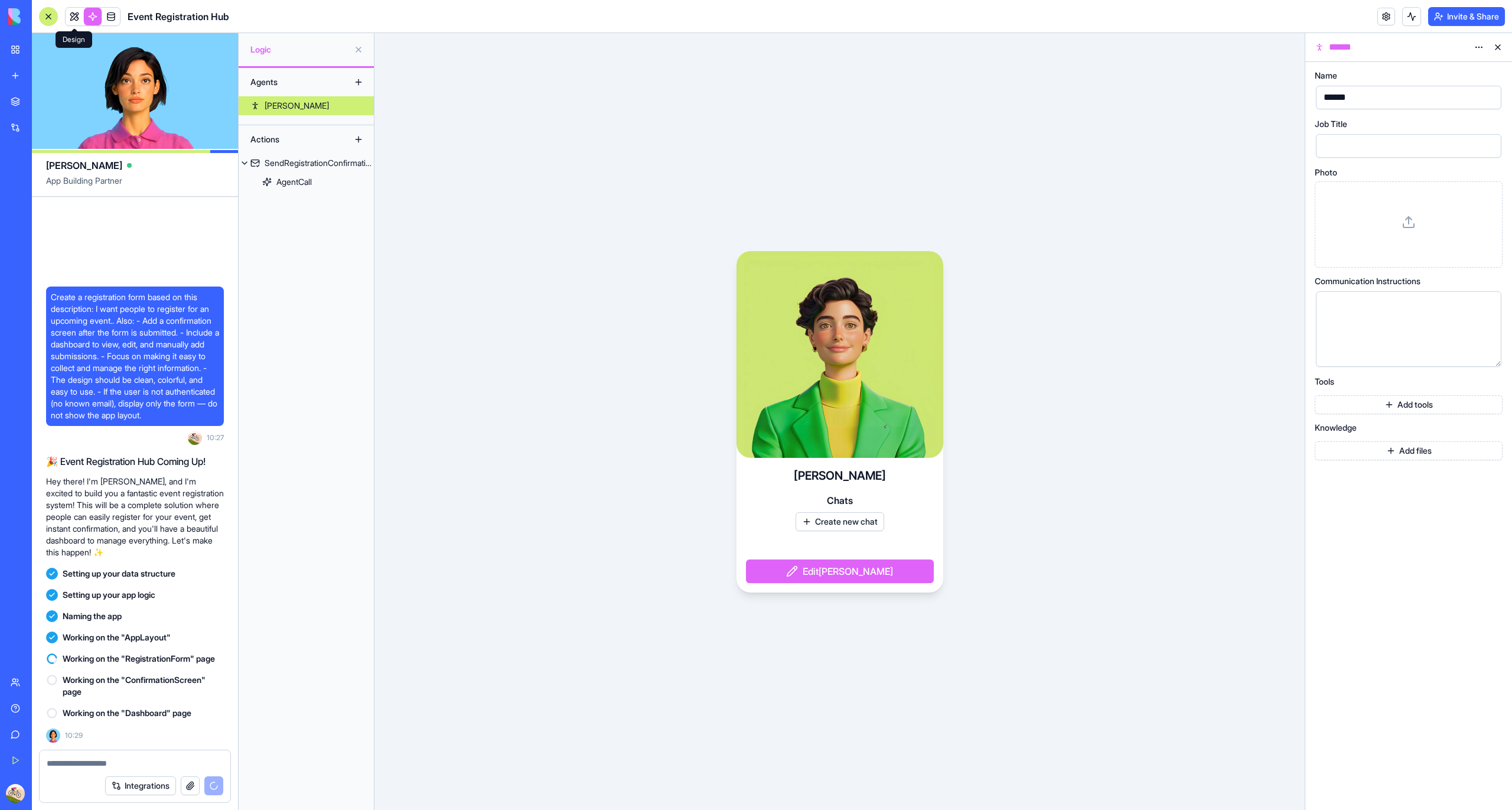
click at [66, 16] on link at bounding box center [75, 16] width 17 height 17
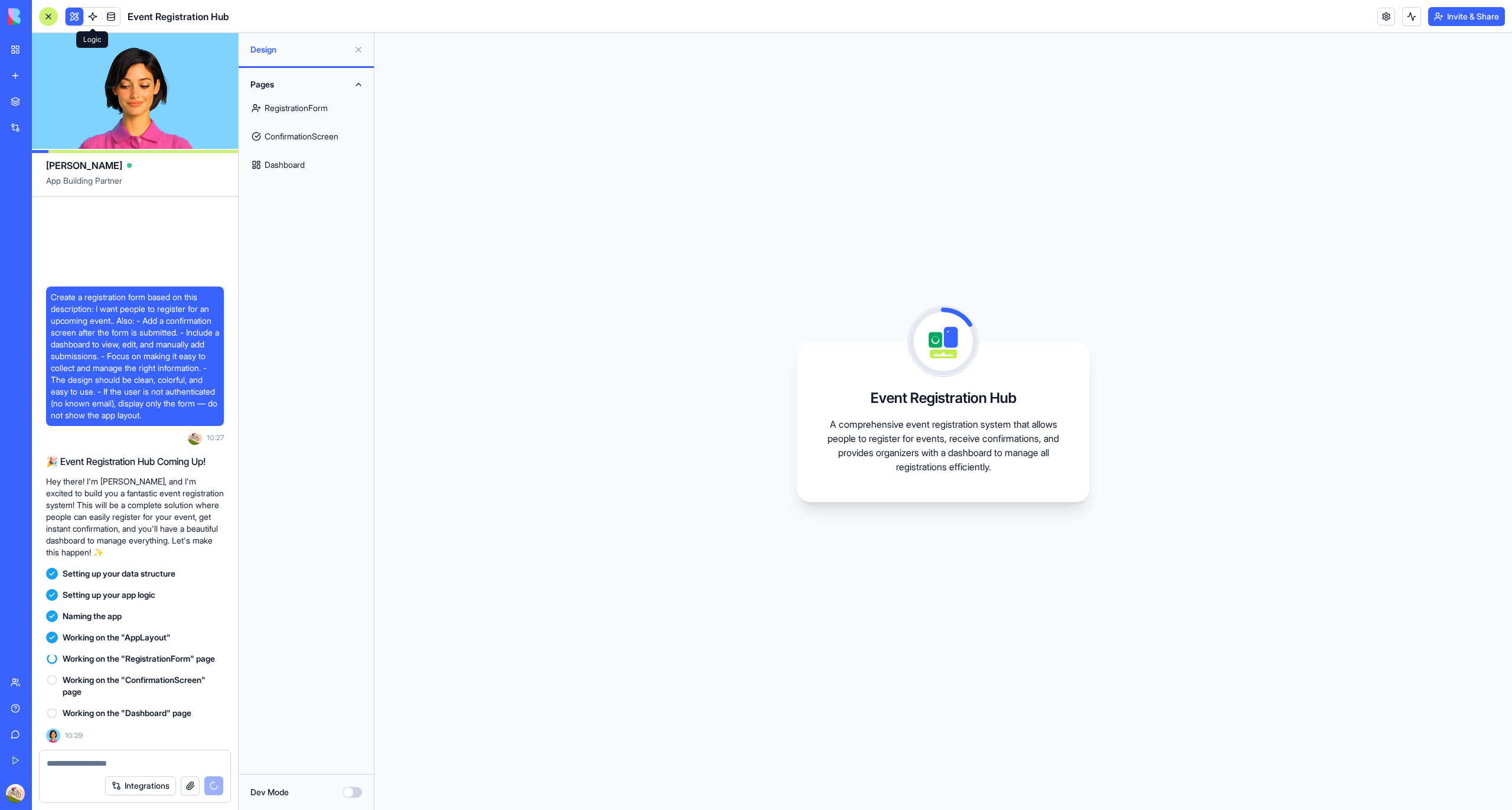
click at [309, 98] on link "RegistrationForm" at bounding box center [306, 108] width 121 height 28
click at [316, 103] on link "RegistrationForm" at bounding box center [306, 108] width 121 height 28
click at [358, 82] on button "Pages" at bounding box center [306, 83] width 121 height 18
click at [328, 141] on link "ConfirmationScreen" at bounding box center [306, 136] width 121 height 28
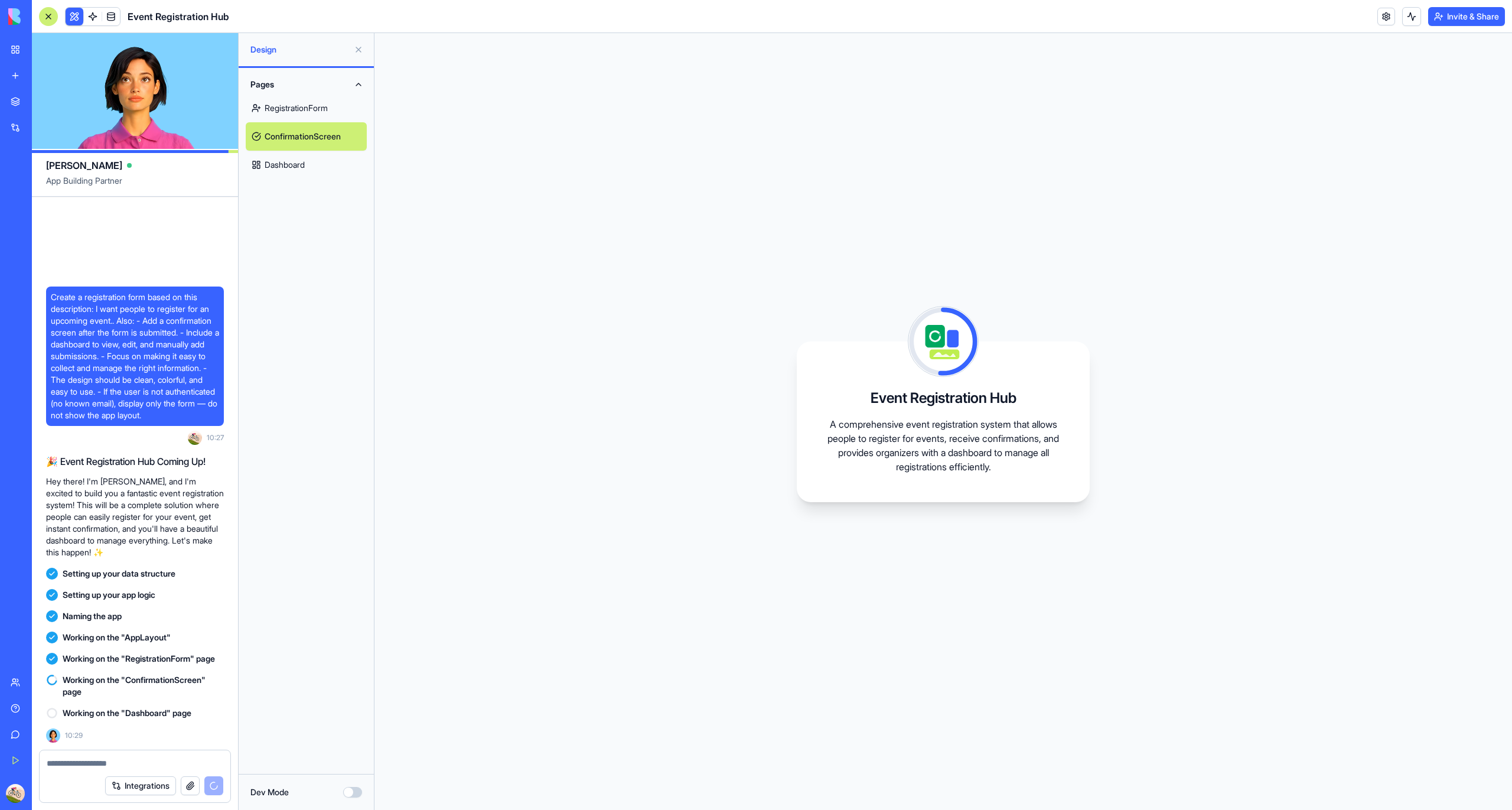
click at [327, 107] on link "RegistrationForm" at bounding box center [306, 108] width 121 height 28
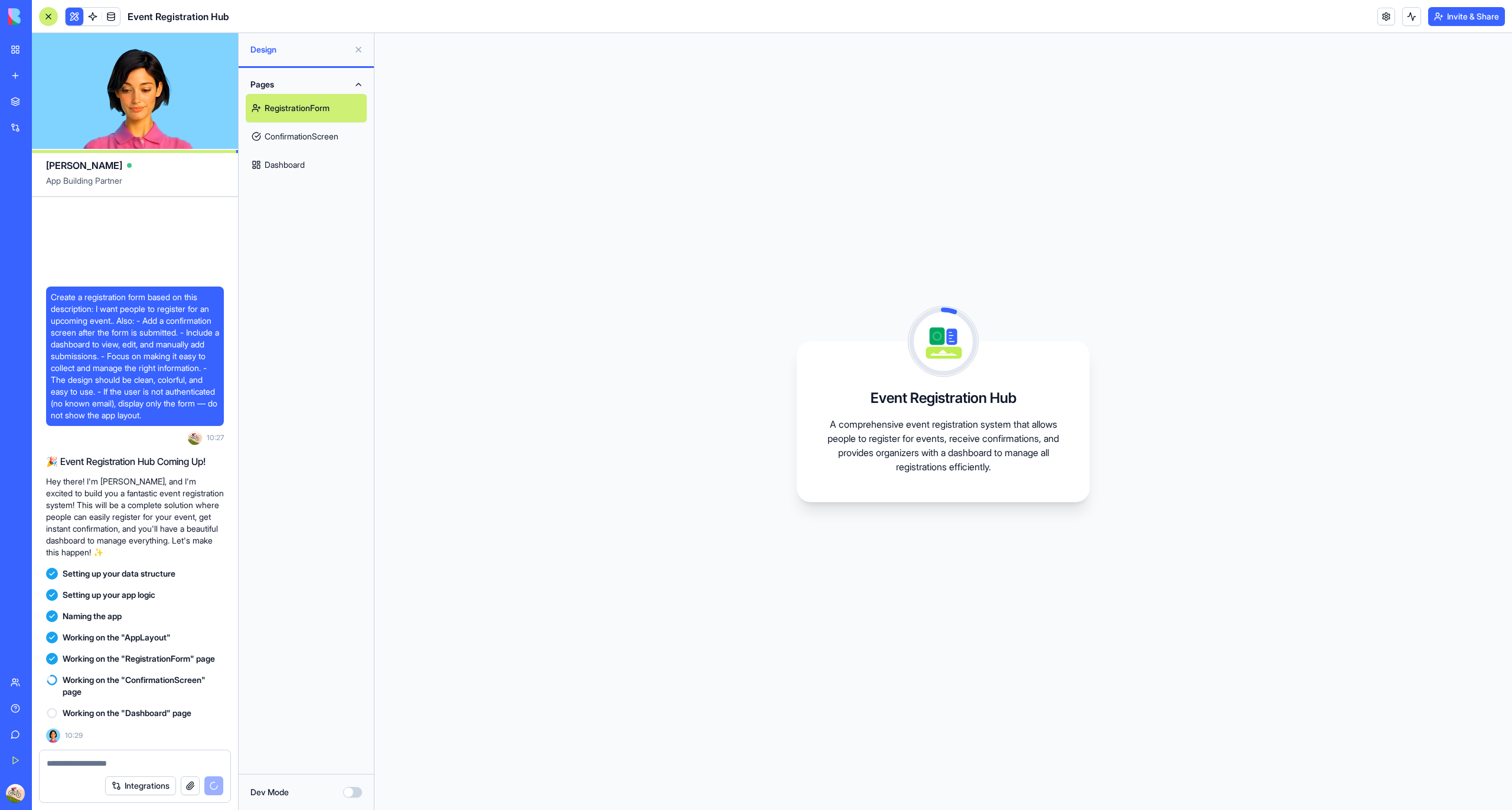
click at [352, 796] on button "Dev Mode" at bounding box center [352, 792] width 18 height 11
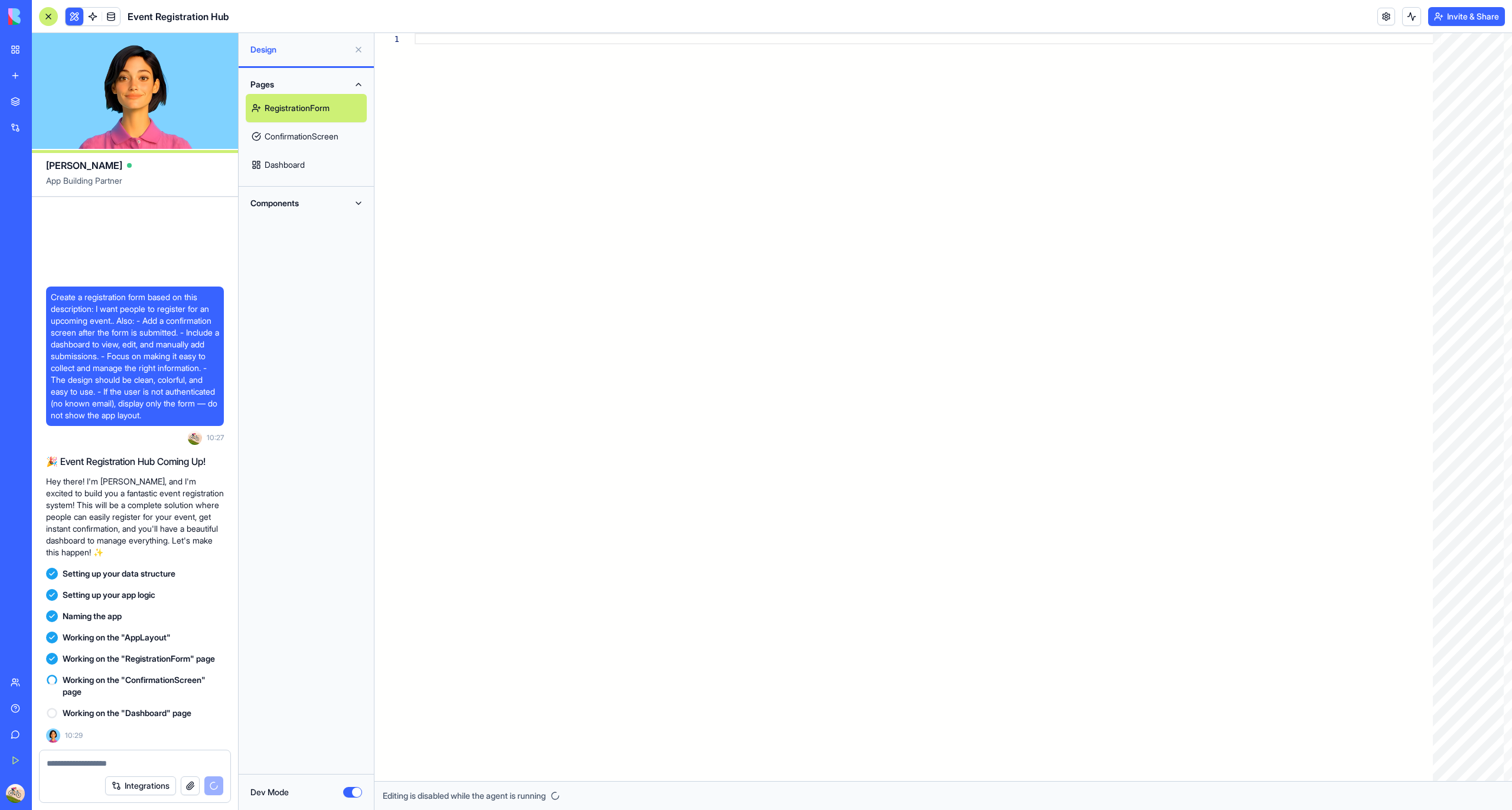
click at [352, 796] on button "Dev Mode" at bounding box center [352, 792] width 18 height 11
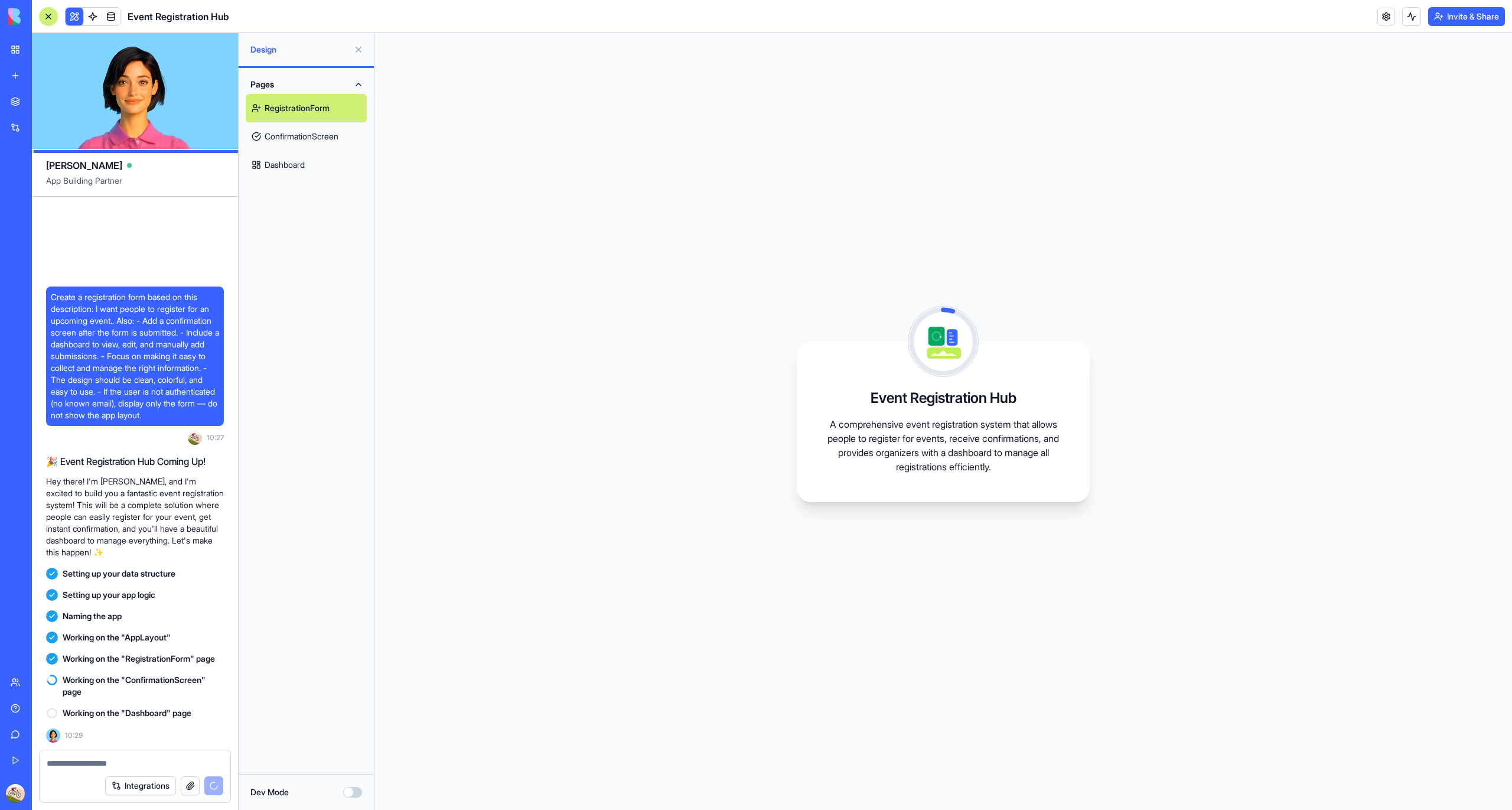
click at [352, 796] on button "Dev Mode" at bounding box center [352, 792] width 18 height 11
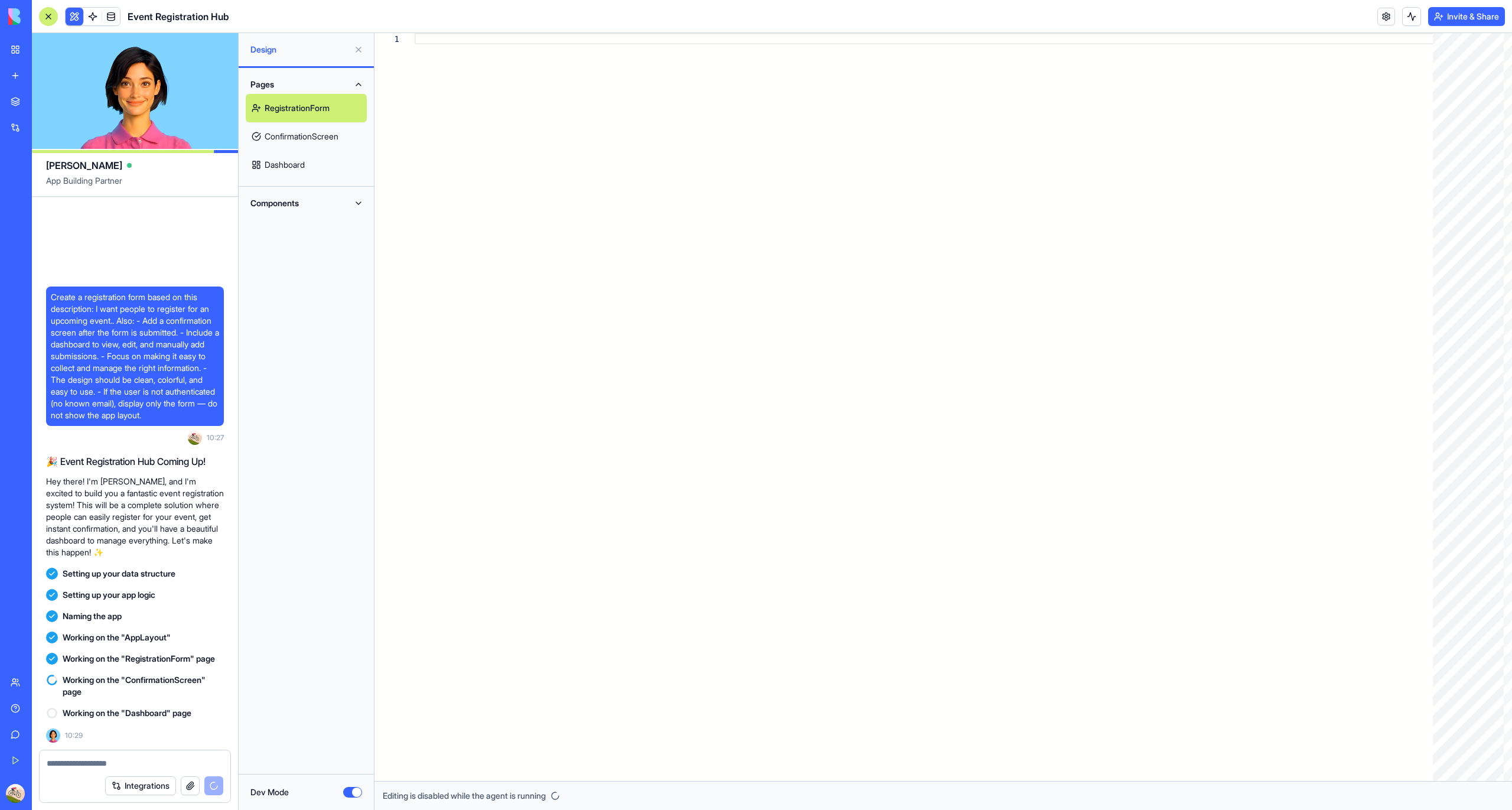
drag, startPoint x: 291, startPoint y: 217, endPoint x: 304, endPoint y: 198, distance: 23.0
click at [304, 198] on div "Components" at bounding box center [306, 203] width 135 height 33
click at [304, 198] on button "Components" at bounding box center [306, 203] width 121 height 18
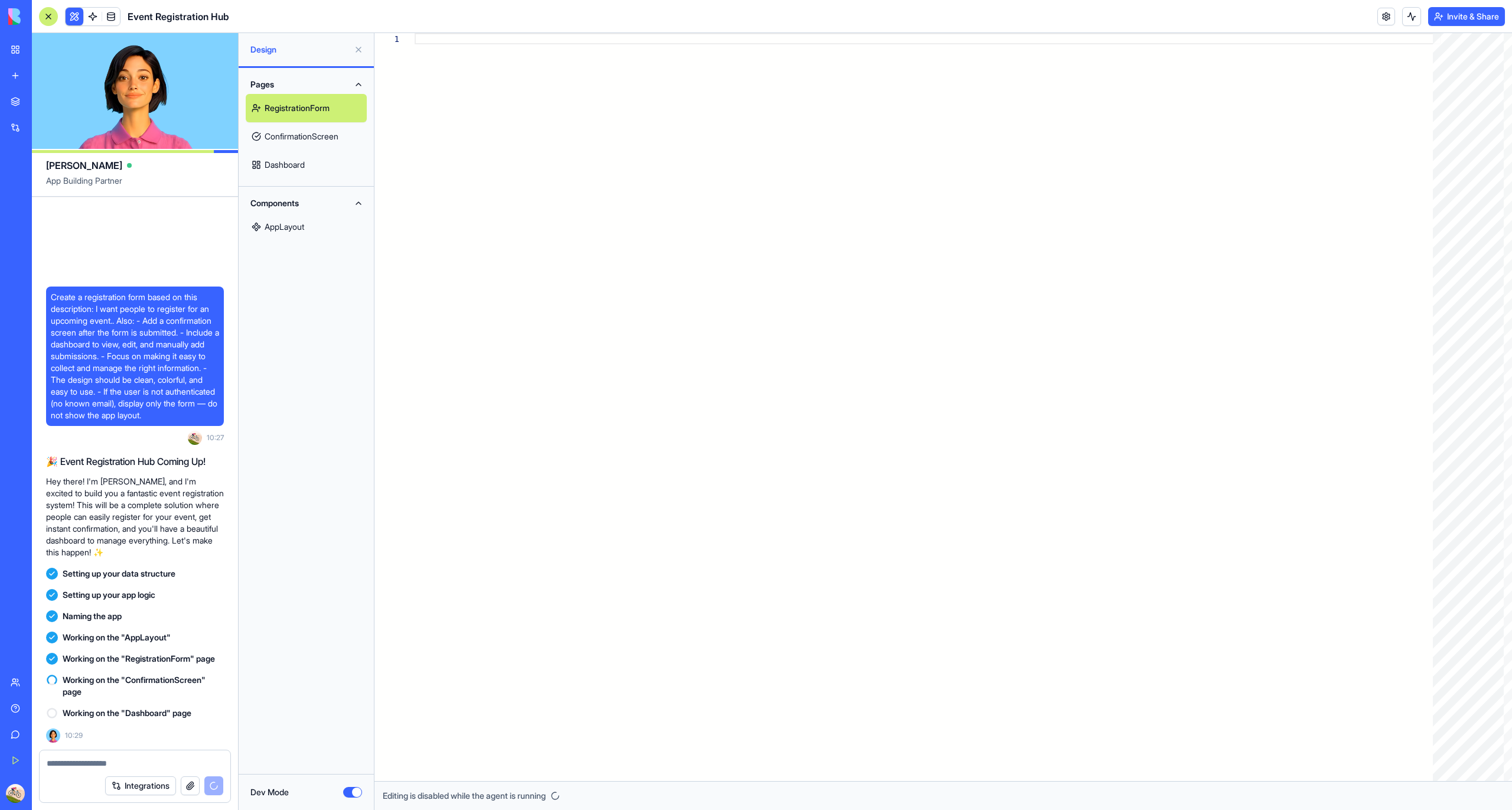
click at [299, 230] on link "AppLayout" at bounding box center [306, 226] width 121 height 28
click at [450, 156] on div at bounding box center [928, 406] width 1027 height 748
click at [354, 789] on button "Dev Mode" at bounding box center [352, 792] width 18 height 11
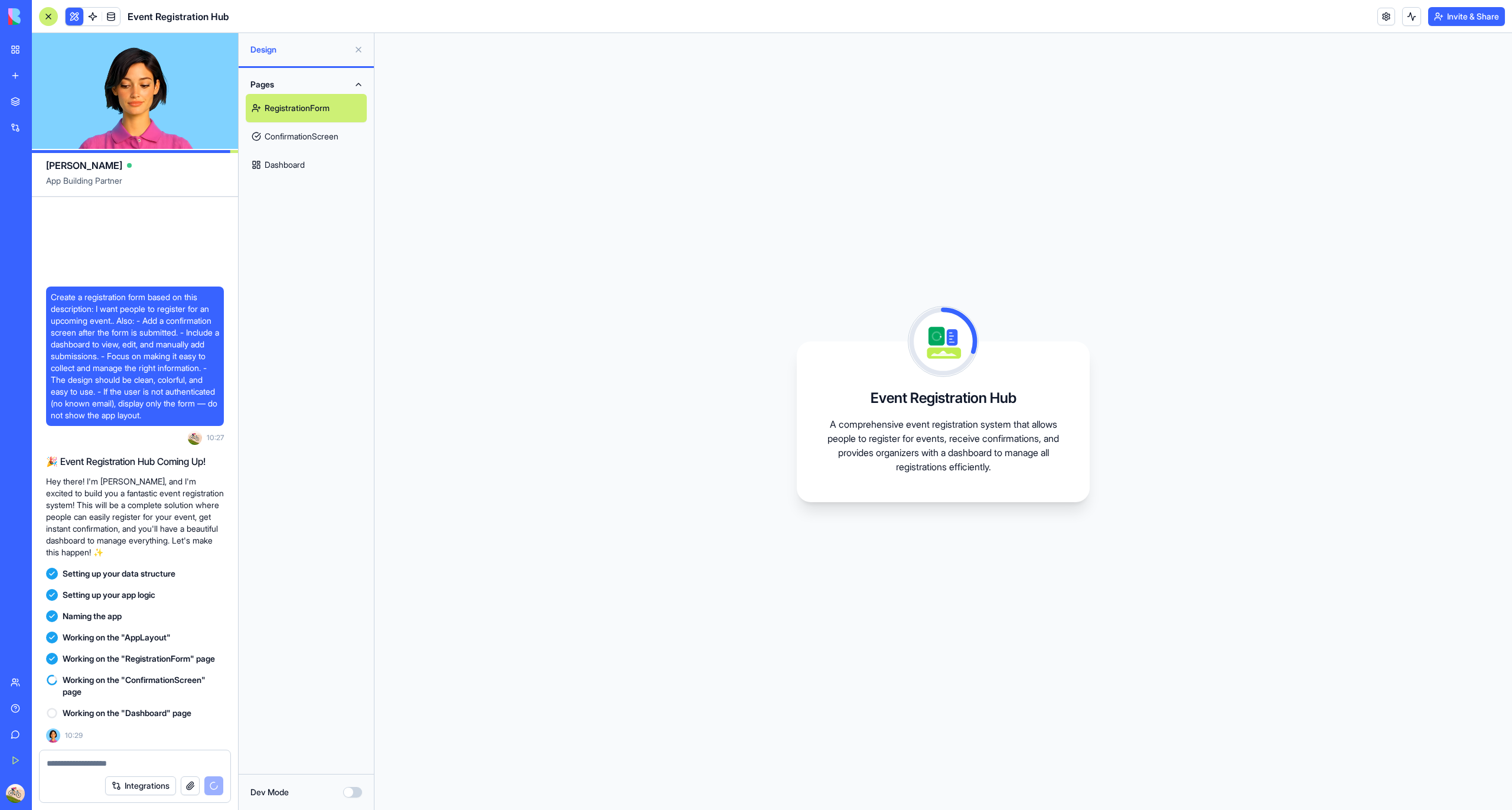
click at [355, 53] on button at bounding box center [358, 49] width 18 height 18
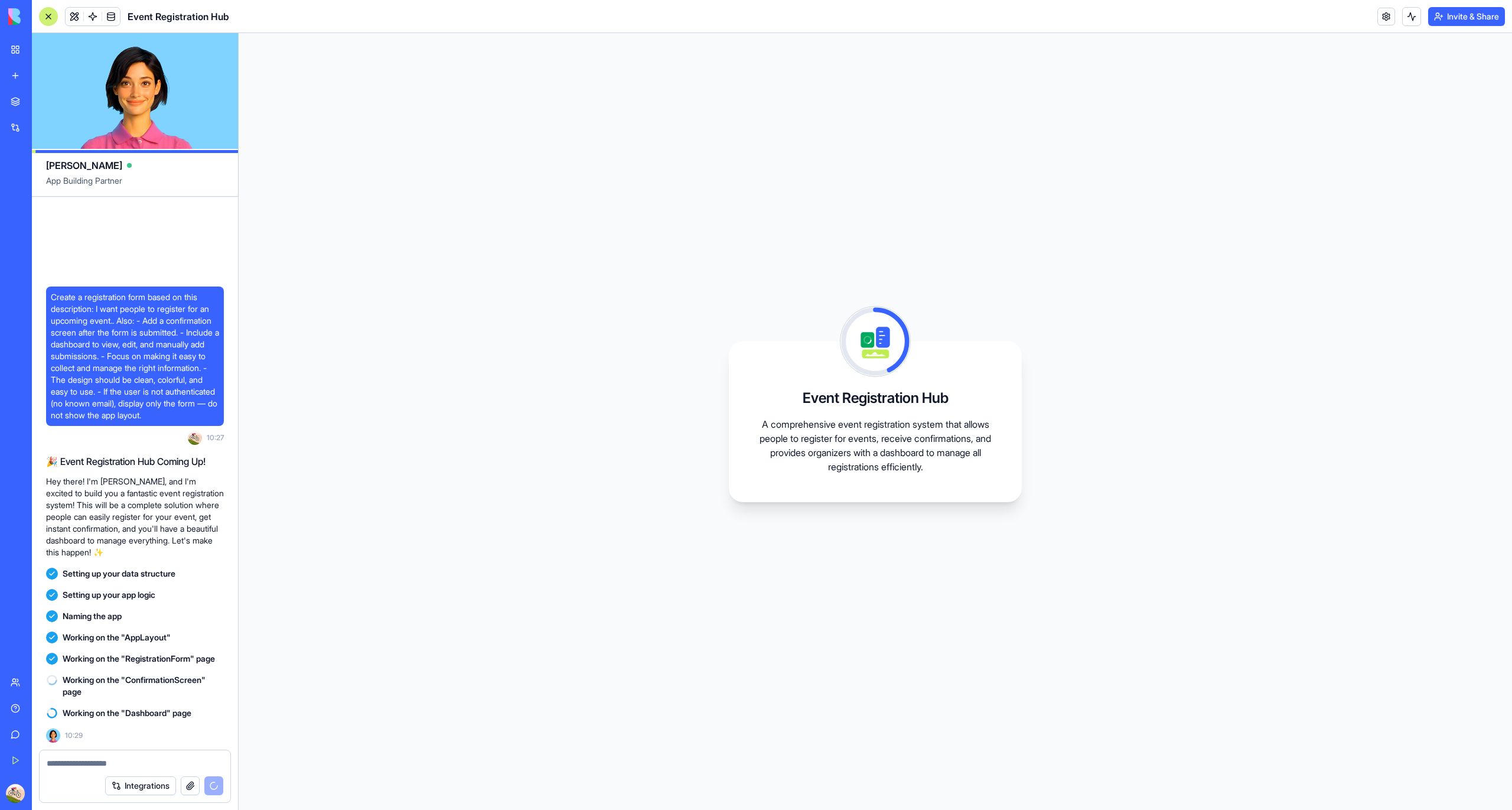
click at [349, 260] on div "Event Registration Hub A comprehensive event registration system that allows pe…" at bounding box center [875, 421] width 1273 height 777
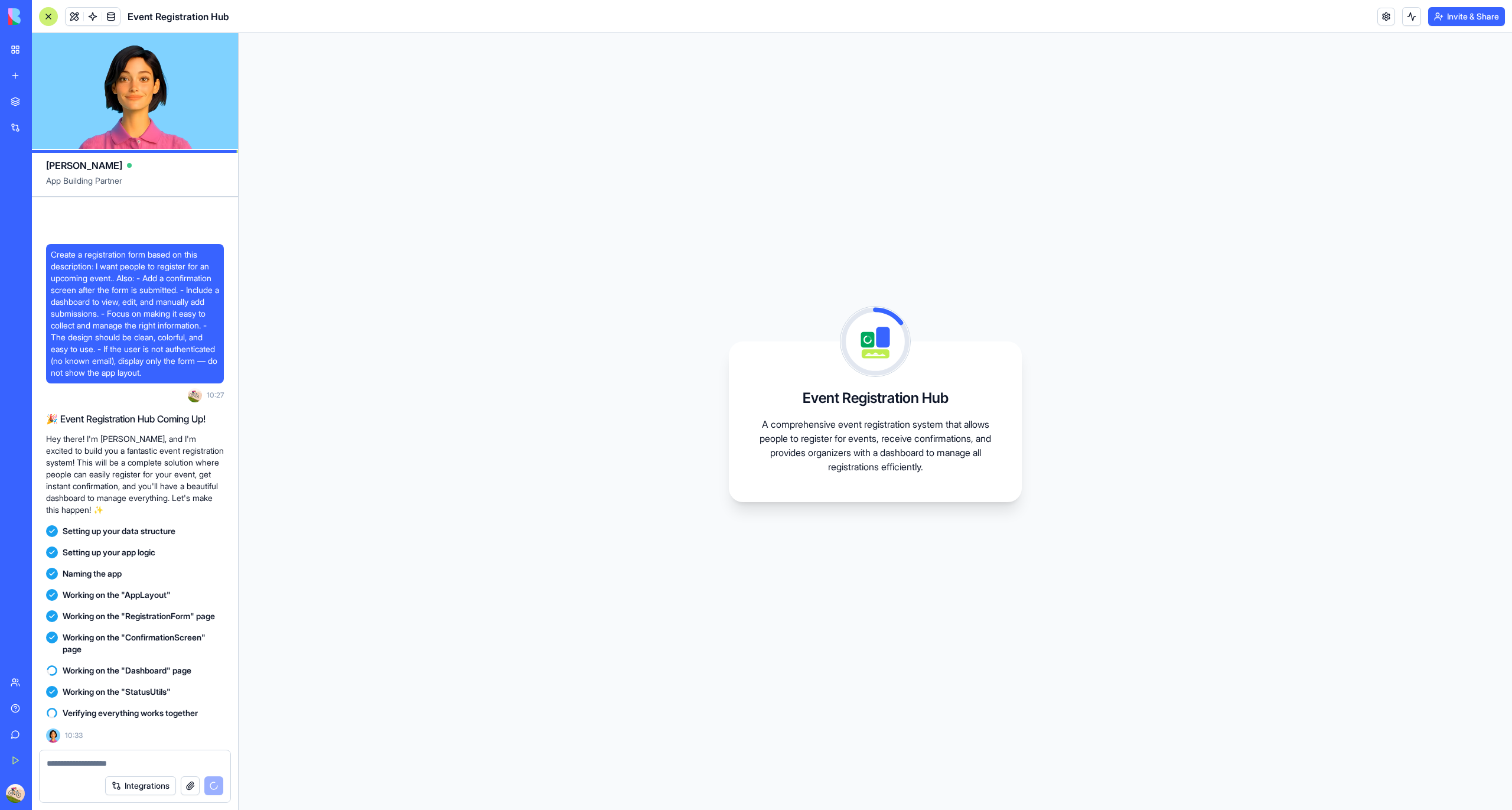
click at [96, 721] on div "Verifying everything works together" at bounding box center [135, 713] width 177 height 21
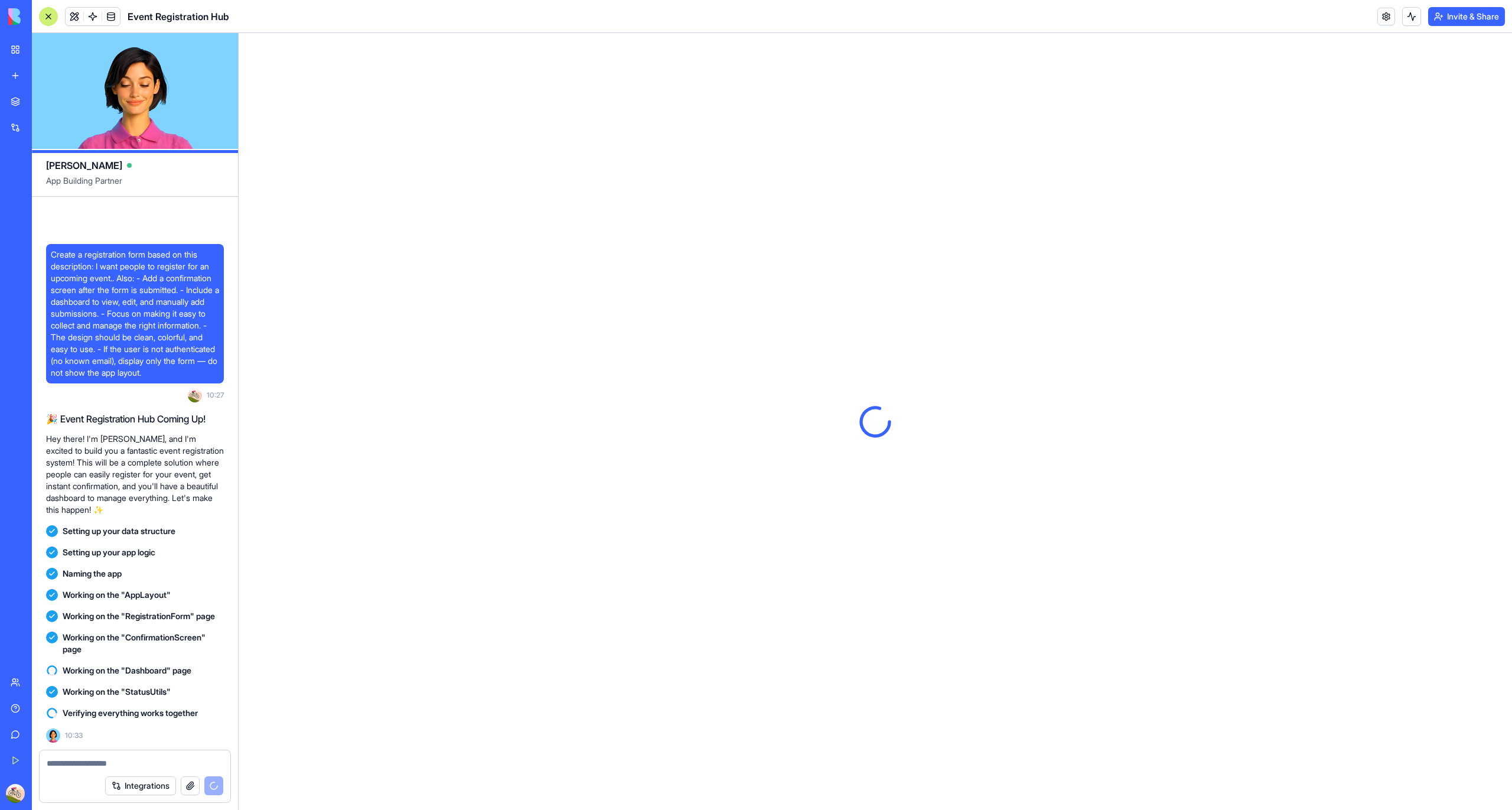
click at [132, 661] on div "Working on the "Dashboard" page" at bounding box center [135, 670] width 177 height 21
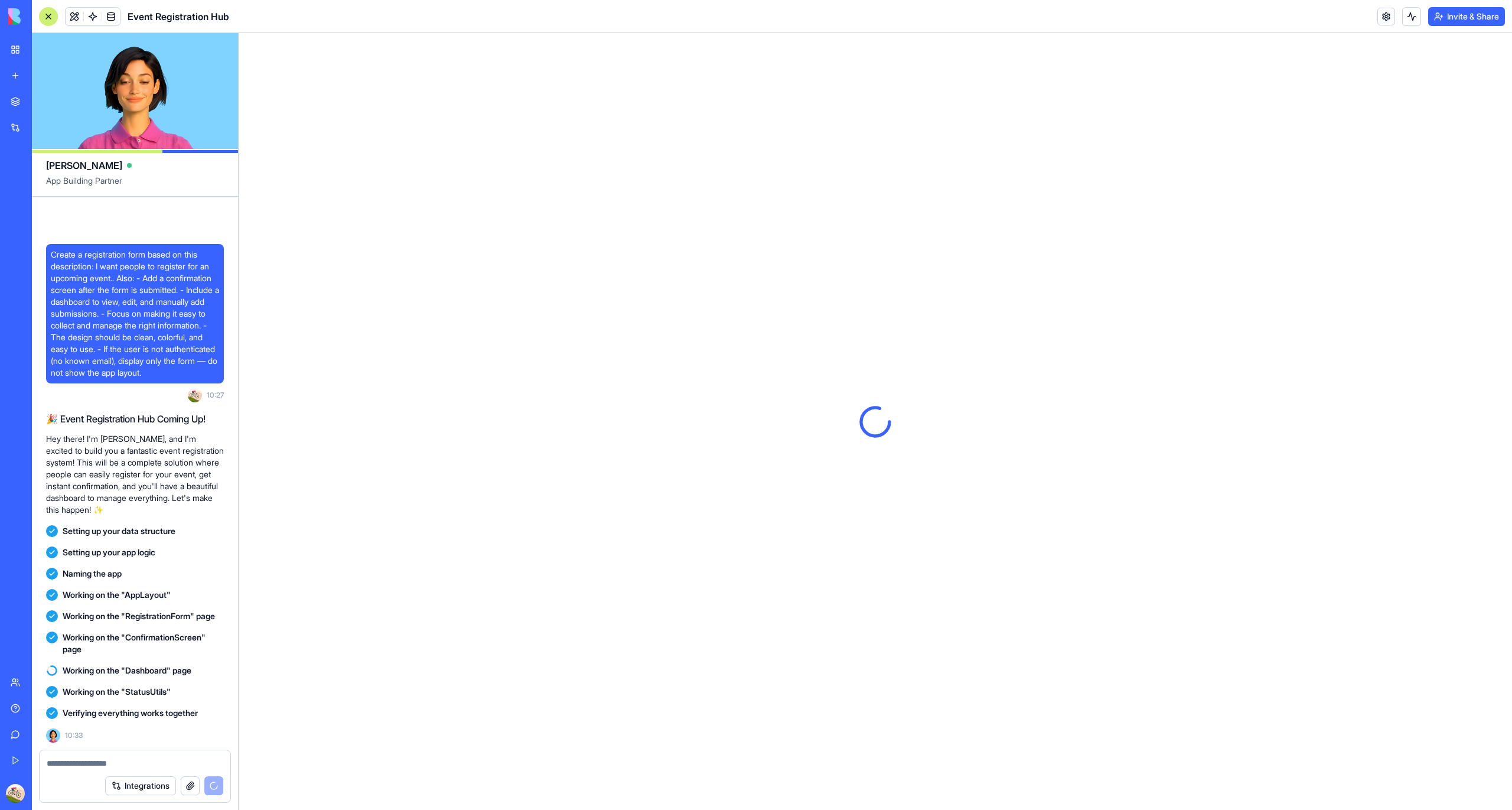
click at [127, 683] on div "Working on the "StatusUtils"" at bounding box center [135, 692] width 177 height 21
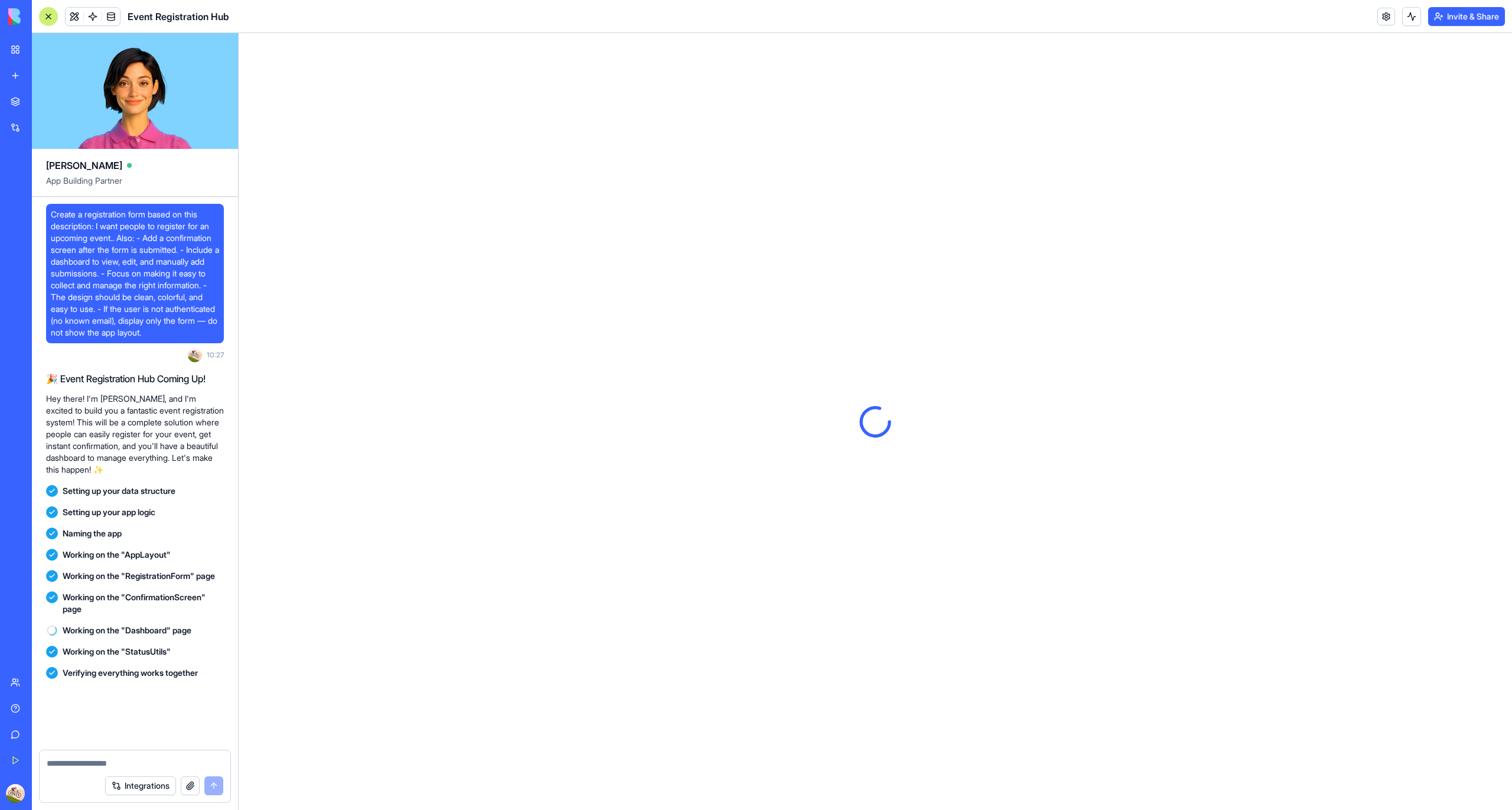
scroll to position [276, 0]
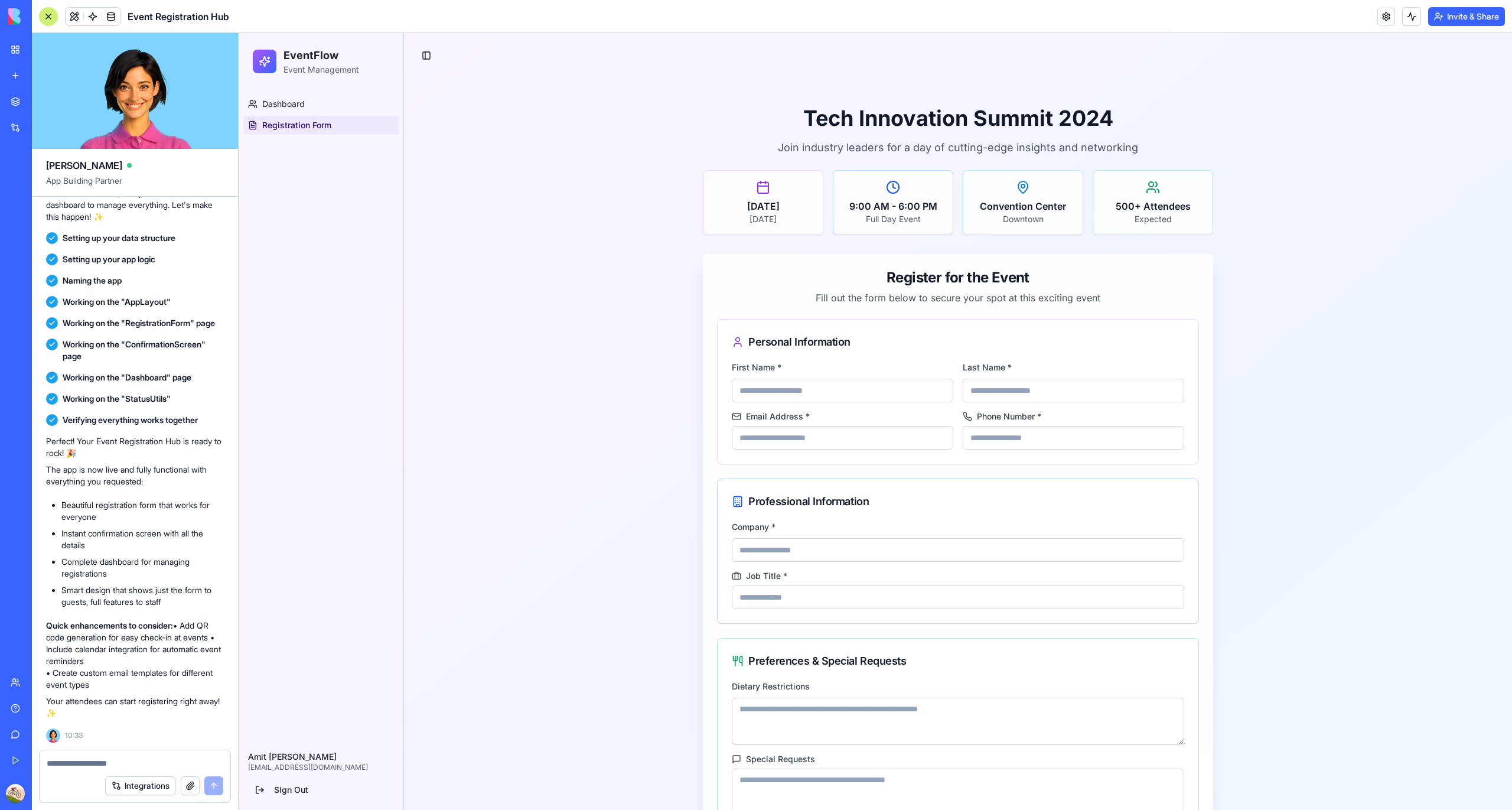
click at [138, 434] on div "Perfect! Your Event Registration Hub is ready to rock! 🎉 The app is now live an…" at bounding box center [135, 577] width 177 height 293
click at [135, 457] on p "Perfect! Your Event Registration Hub is ready to rock! 🎉" at bounding box center [135, 447] width 177 height 23
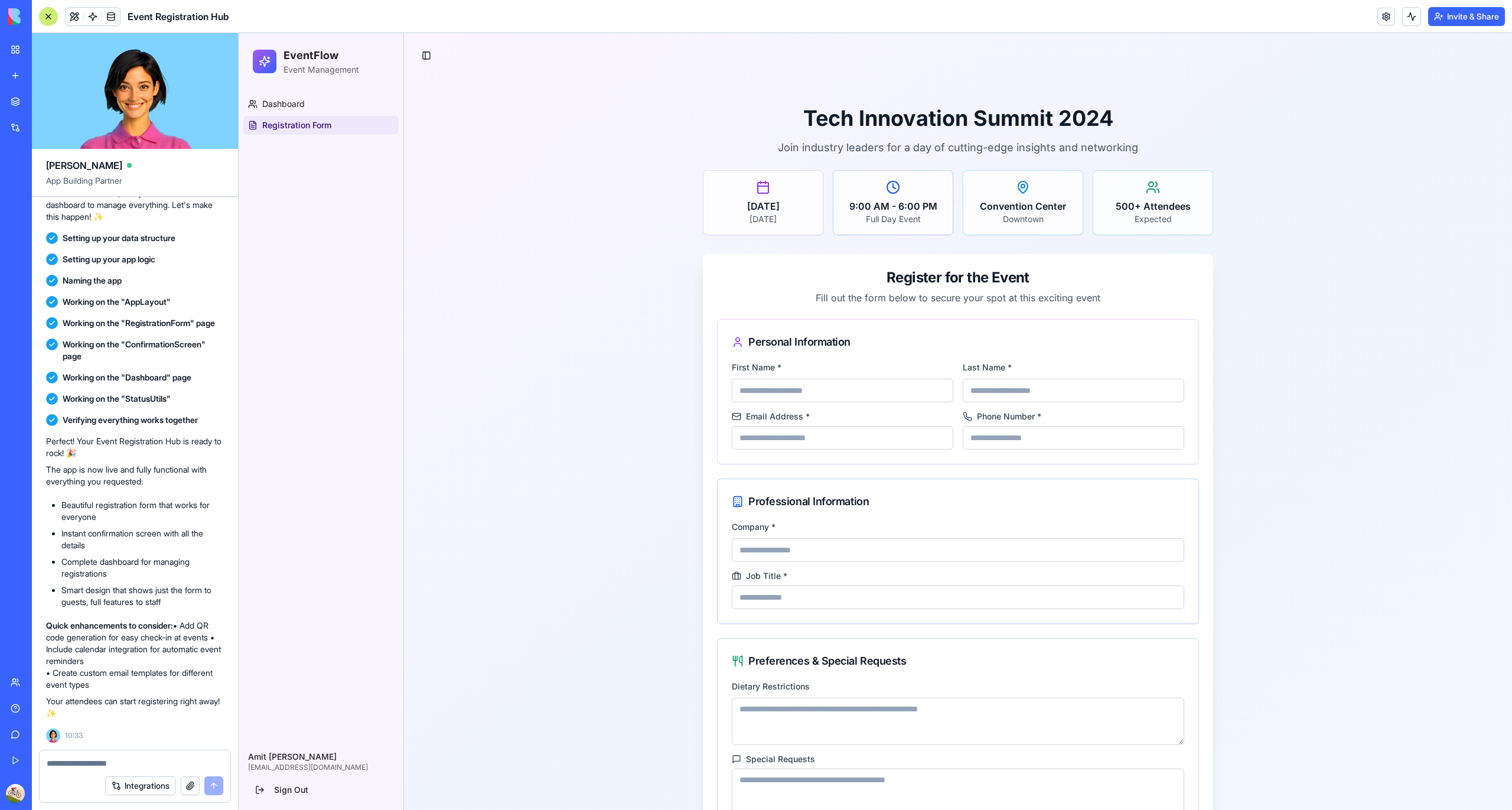
click at [135, 457] on p "Perfect! Your Event Registration Hub is ready to rock! 🎉" at bounding box center [135, 447] width 177 height 23
click at [130, 464] on p "The app is now live and fully functional with everything you requested:" at bounding box center [135, 475] width 177 height 23
click at [136, 480] on p "The app is now live and fully functional with everything you requested:" at bounding box center [135, 475] width 177 height 23
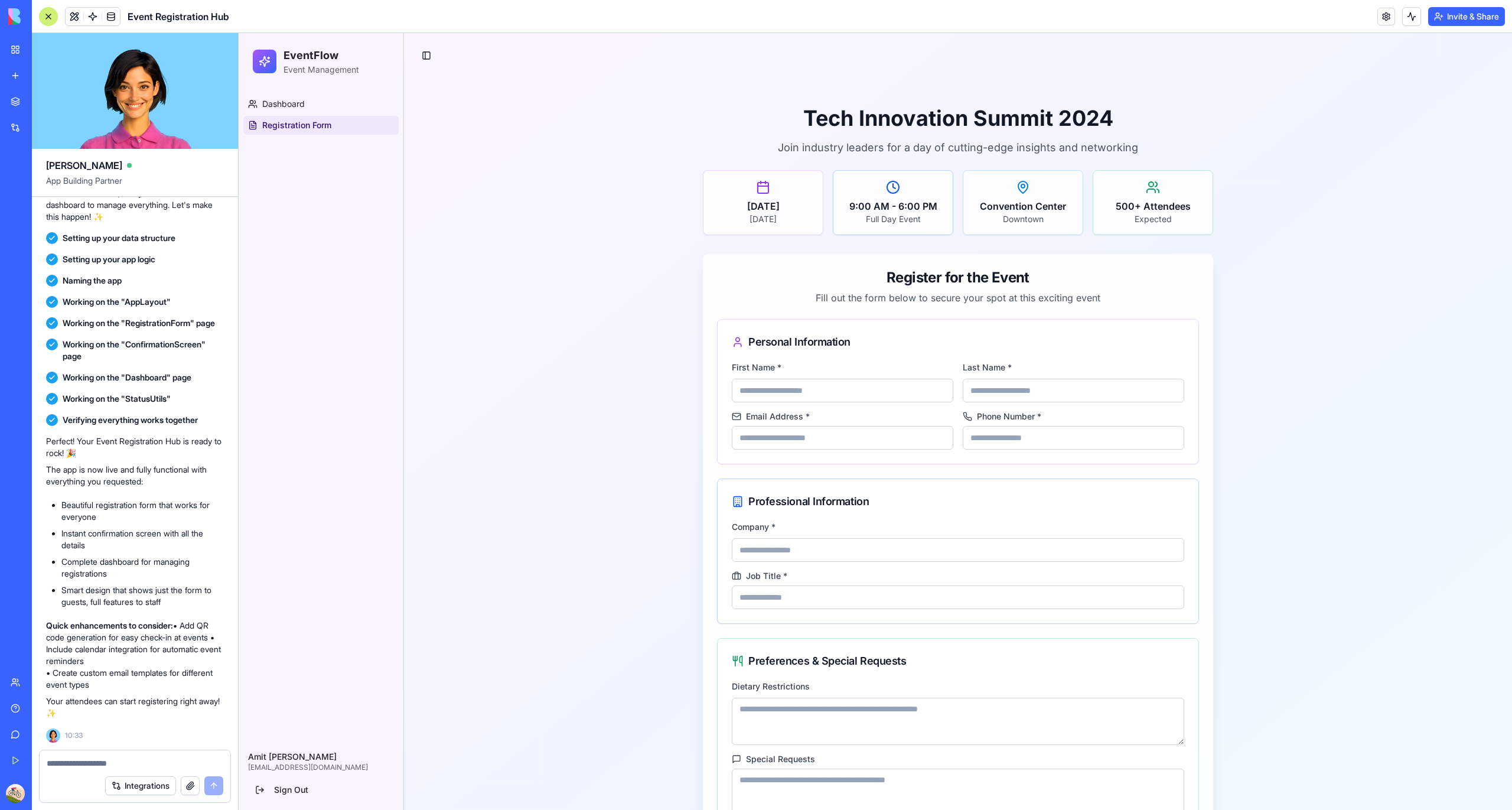
click at [136, 480] on p "The app is now live and fully functional with everything you requested:" at bounding box center [135, 475] width 177 height 23
drag, startPoint x: 114, startPoint y: 533, endPoint x: 115, endPoint y: 521, distance: 12.0
click at [115, 521] on ul "Beautiful registration form that works for everyone Instant confirmation screen…" at bounding box center [135, 554] width 177 height 109
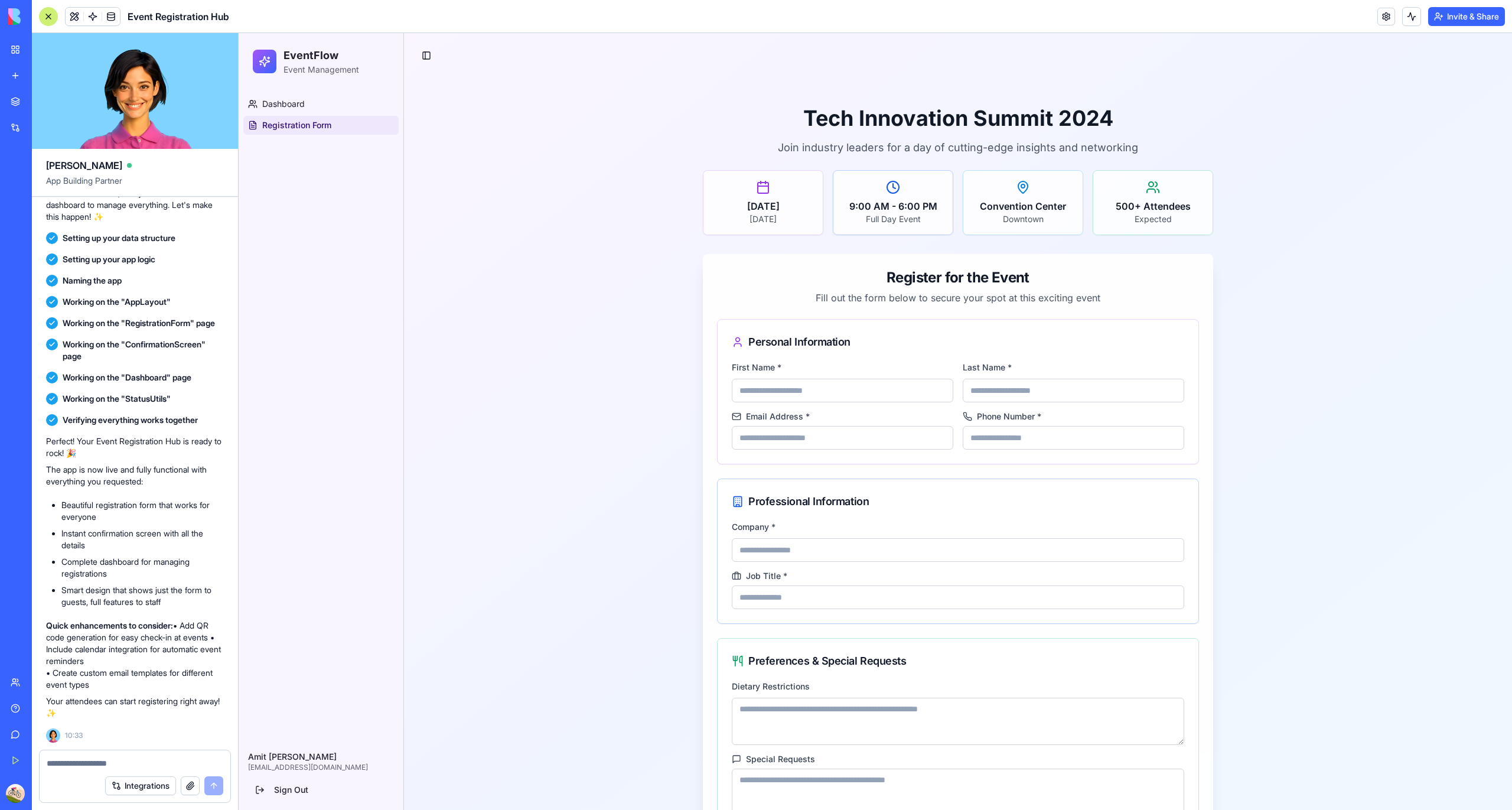
click at [120, 508] on li "Beautiful registration form that works for everyone" at bounding box center [143, 511] width 163 height 23
click at [113, 535] on li "Instant confirmation screen with all the details" at bounding box center [143, 539] width 163 height 23
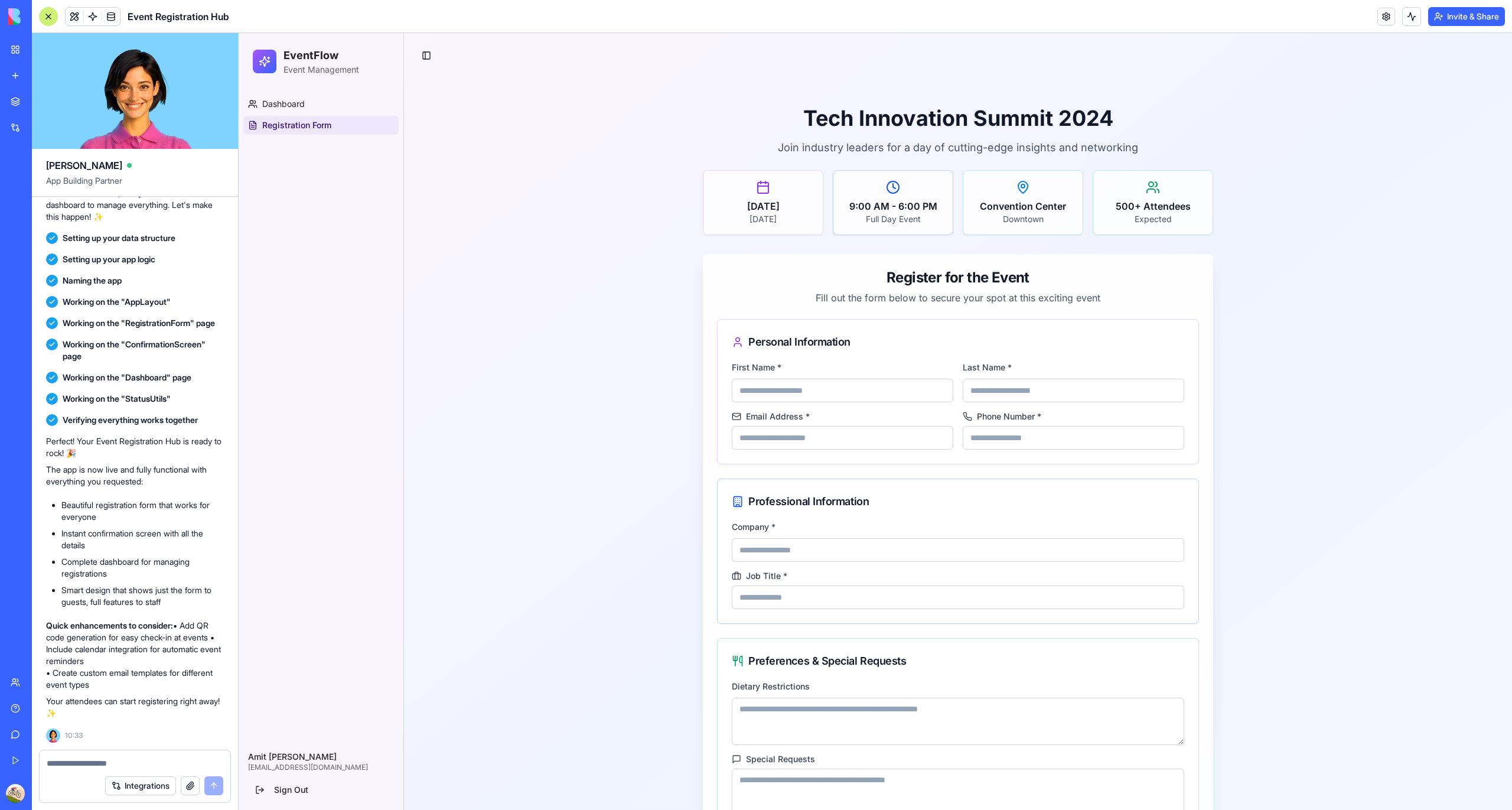
click at [113, 535] on li "Instant confirmation screen with all the details" at bounding box center [143, 539] width 163 height 23
click at [104, 563] on li "Complete dashboard for managing registrations" at bounding box center [143, 567] width 163 height 23
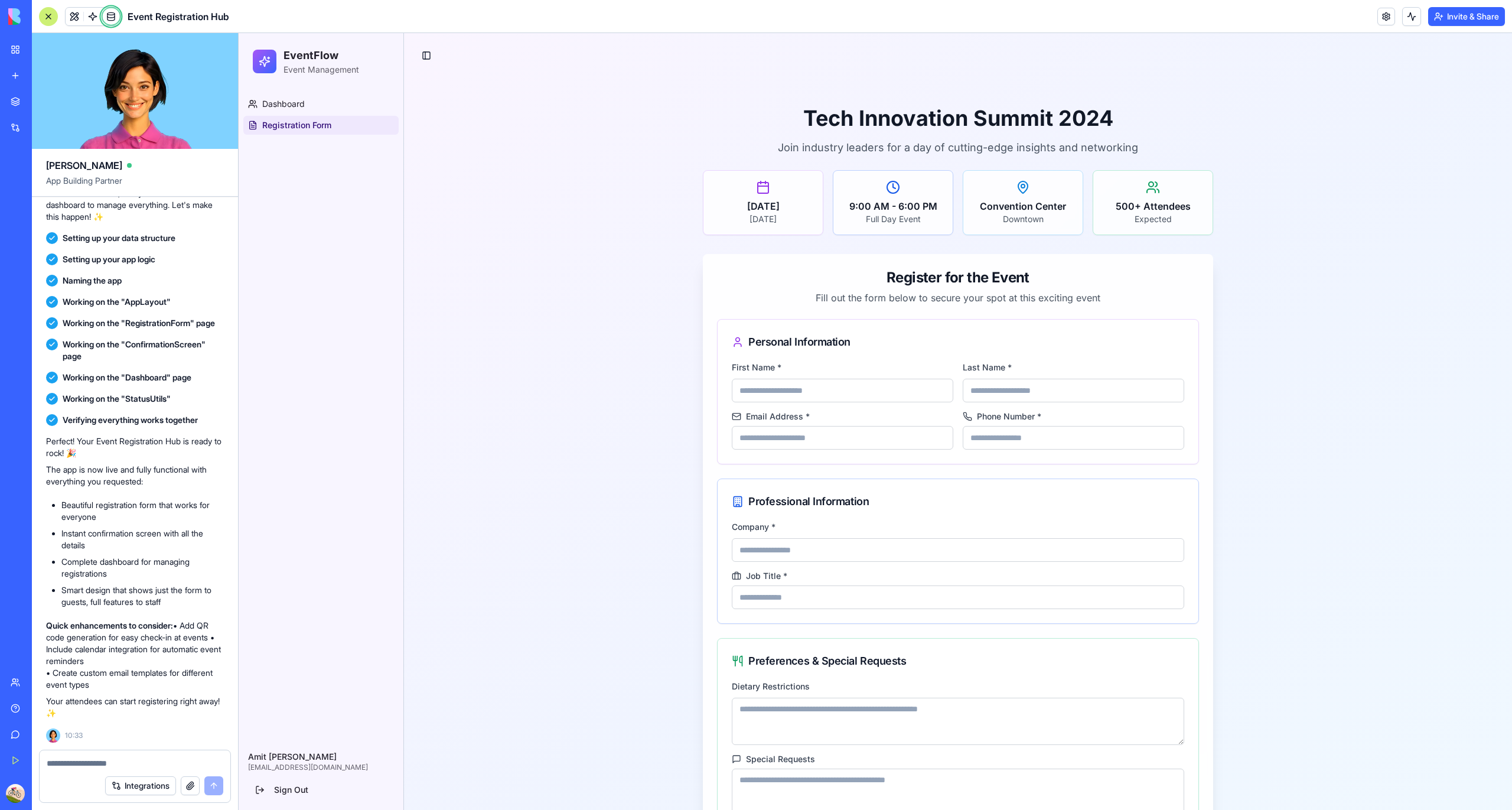
click at [95, 583] on ul "Beautiful registration form that works for everyone Instant confirmation screen…" at bounding box center [135, 554] width 177 height 109
click at [84, 651] on p "Quick enhancements to consider: • Add QR code generation for easy check-in at e…" at bounding box center [135, 655] width 177 height 71
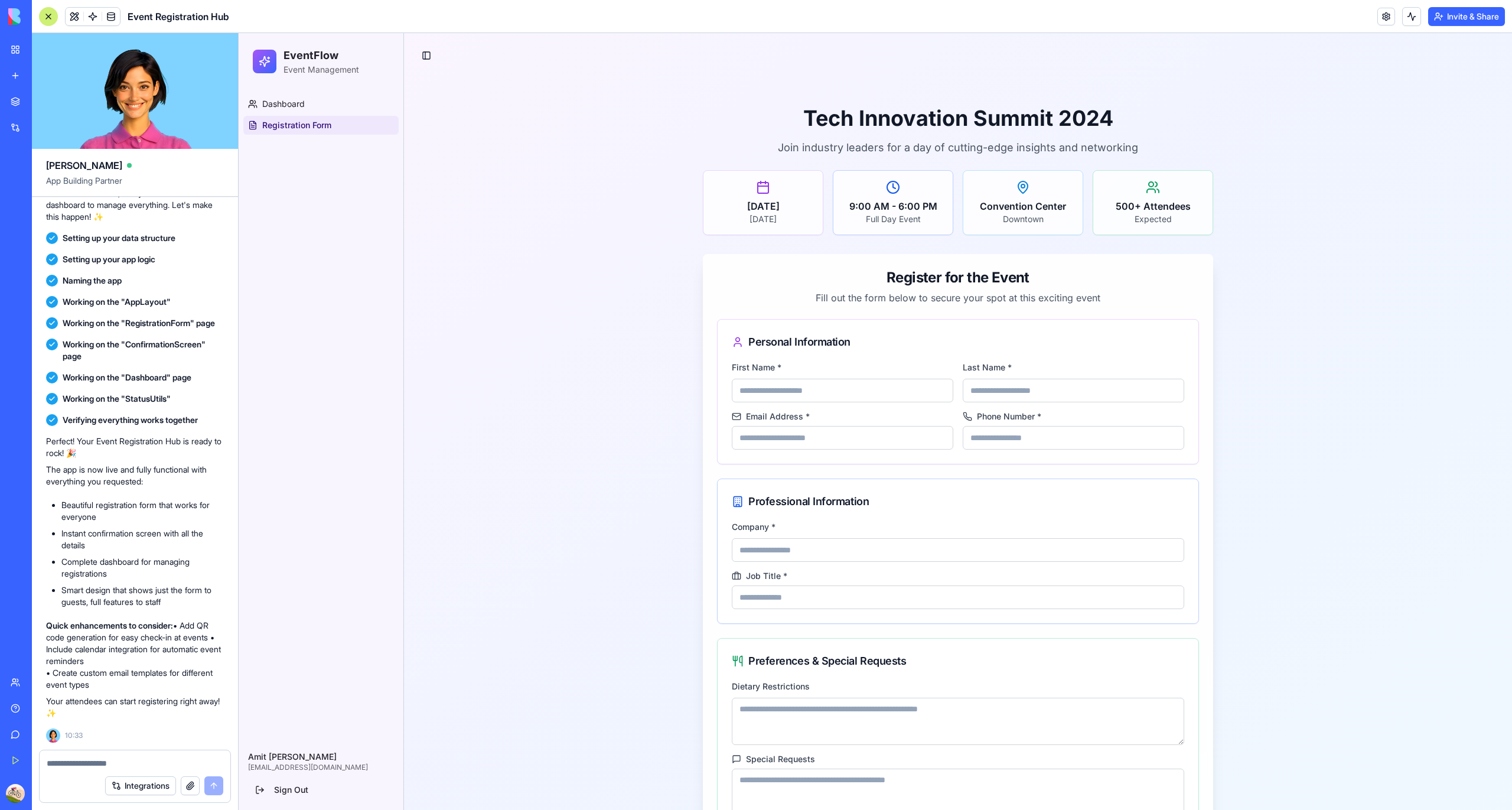
click at [84, 651] on p "Quick enhancements to consider: • Add QR code generation for easy check-in at e…" at bounding box center [135, 655] width 177 height 71
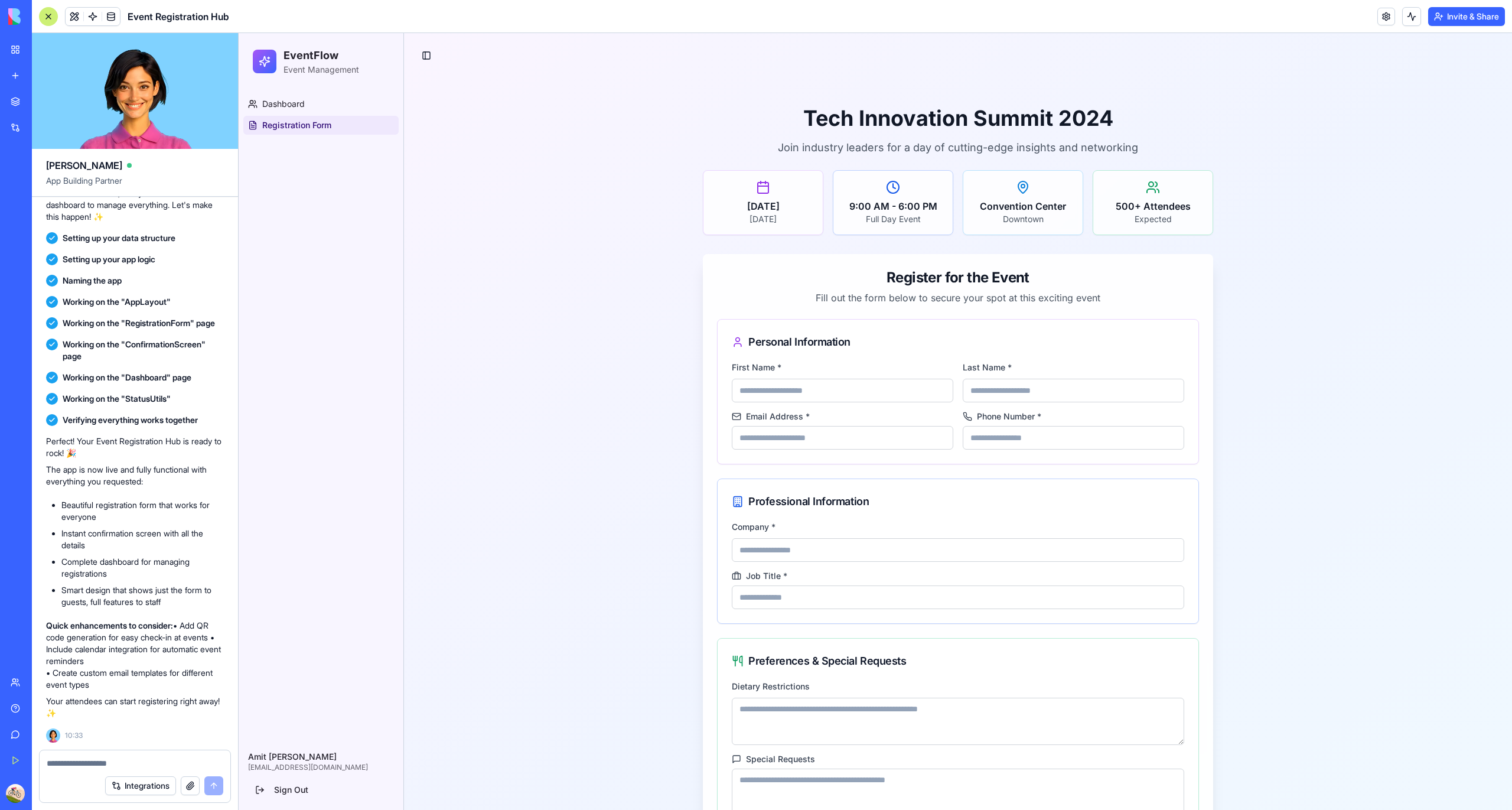
click at [84, 651] on p "Quick enhancements to consider: • Add QR code generation for easy check-in at e…" at bounding box center [135, 655] width 177 height 71
click at [79, 677] on p "Quick enhancements to consider: • Add QR code generation for easy check-in at e…" at bounding box center [135, 655] width 177 height 71
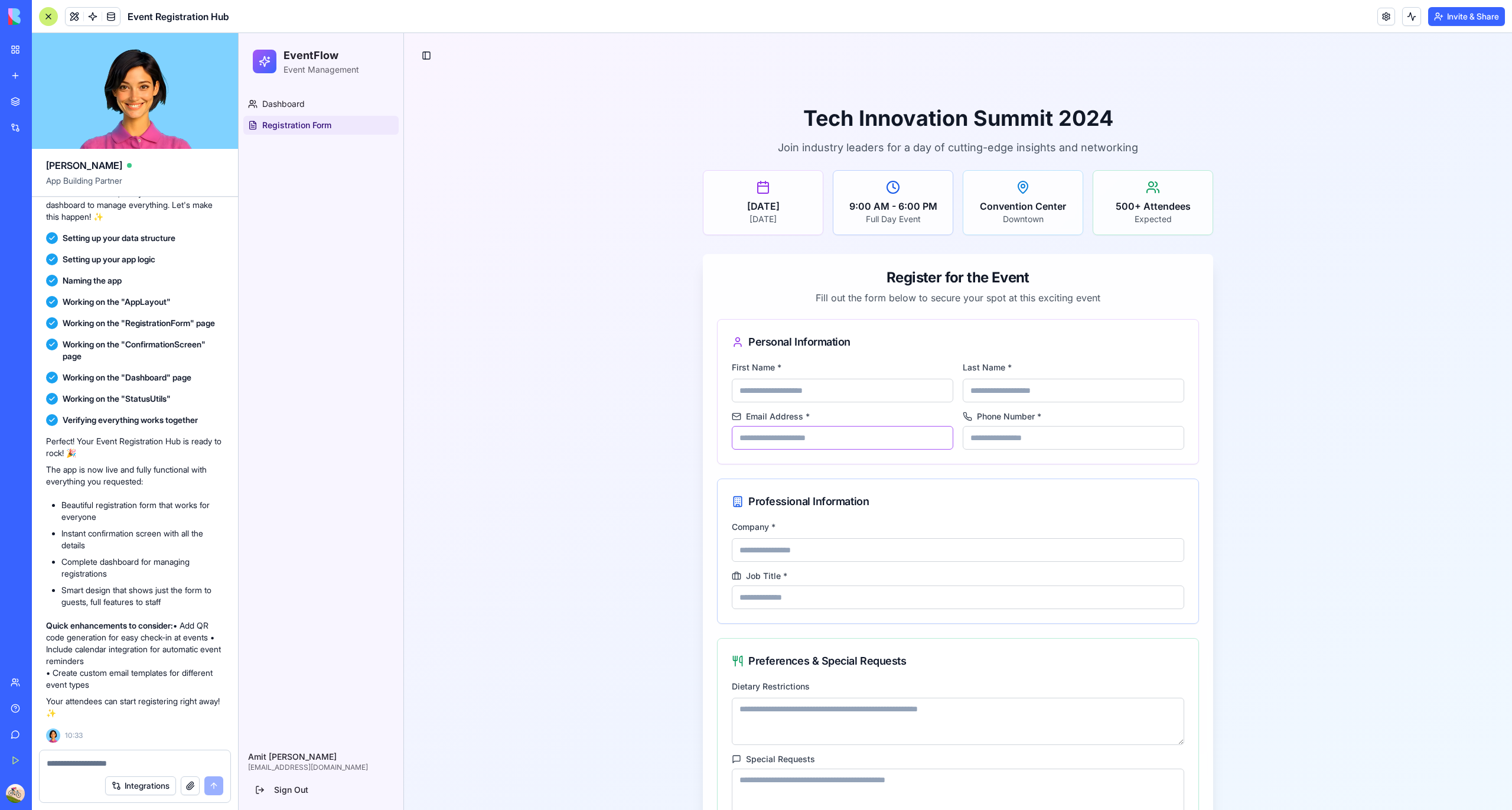
click at [759, 435] on input "Email Address *" at bounding box center [843, 437] width 221 height 23
click at [507, 312] on div "Tech Innovation Summit 2024 Join industry leaders for a day of cutting-edge ins…" at bounding box center [958, 499] width 1080 height 824
click at [358, 111] on link "Dashboard" at bounding box center [321, 103] width 155 height 18
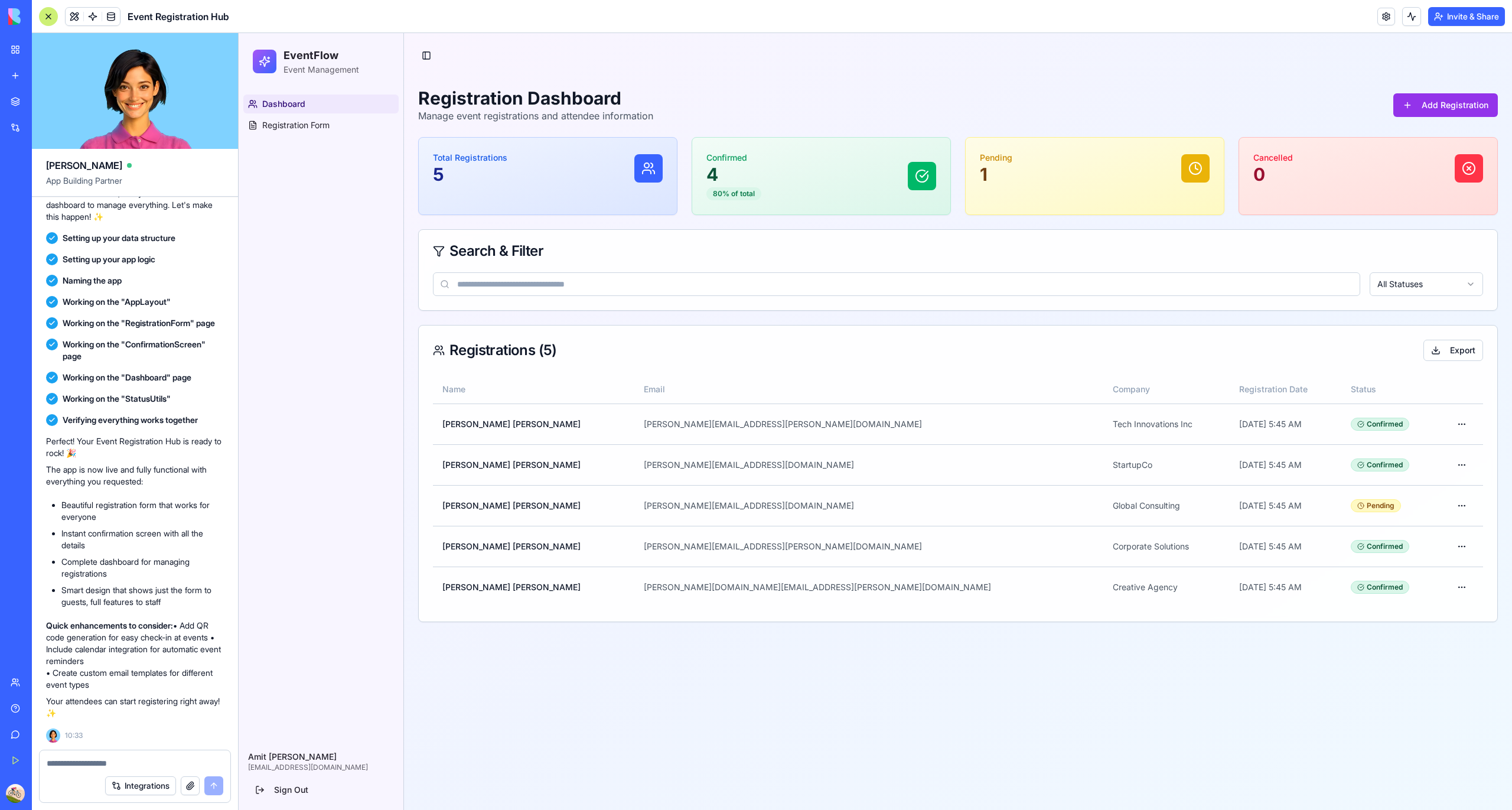
click at [359, 135] on div "Dashboard Registration Form" at bounding box center [321, 114] width 165 height 49
click at [346, 115] on ul "Dashboard Registration Form" at bounding box center [321, 113] width 155 height 40
click at [347, 115] on link "Registration Form" at bounding box center [321, 124] width 155 height 18
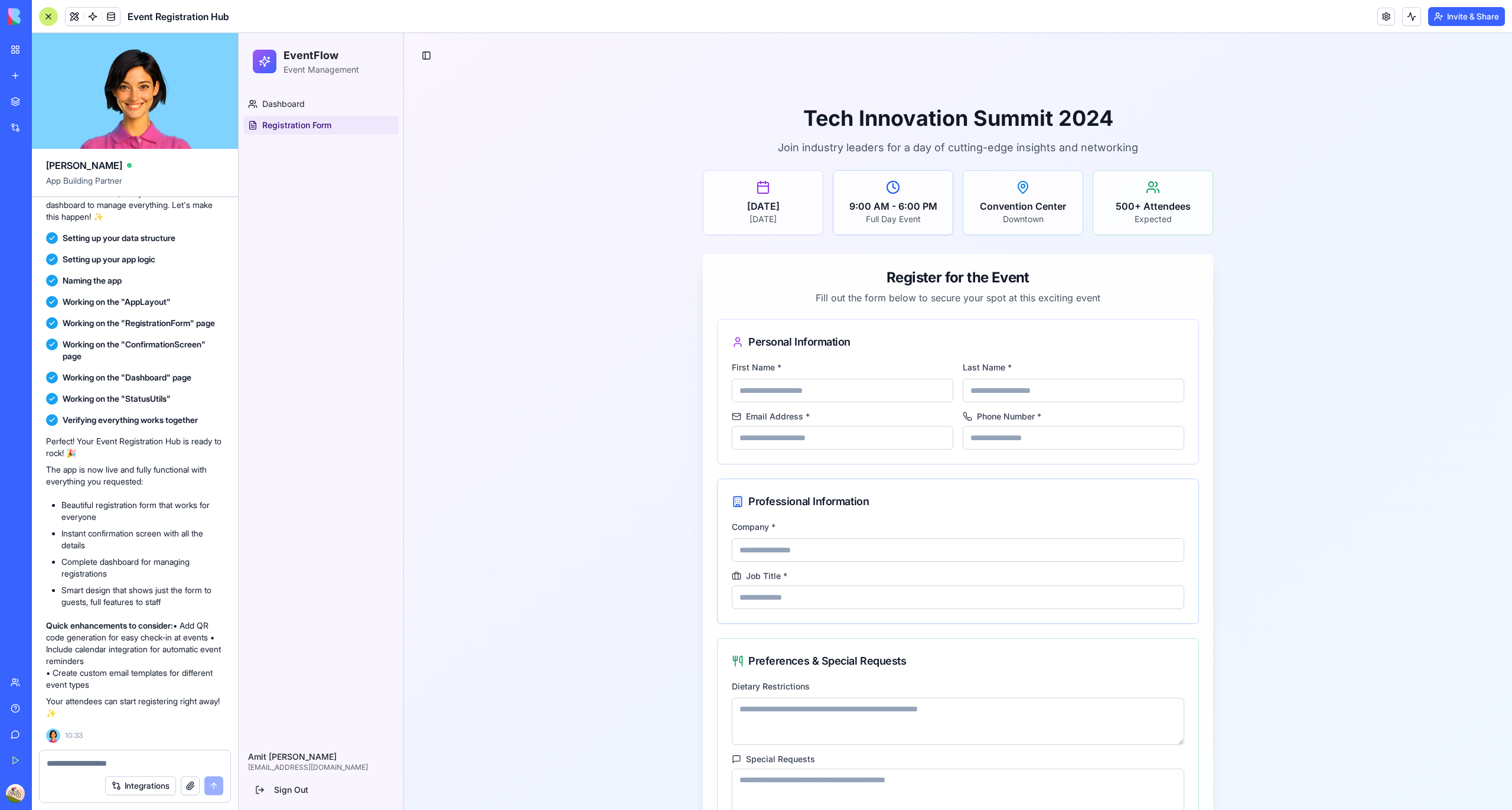
scroll to position [115, 0]
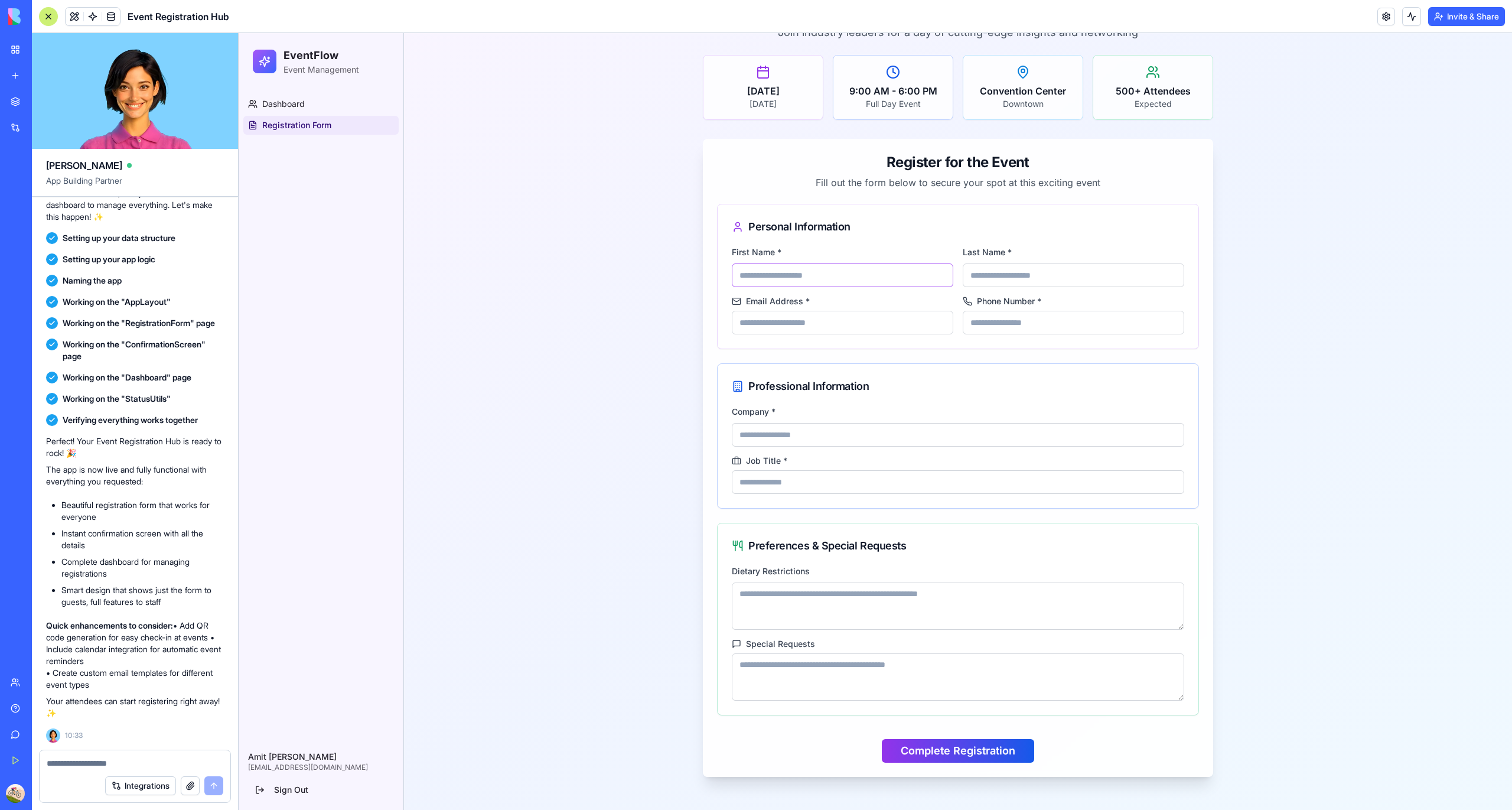
click at [811, 279] on input "First Name *" at bounding box center [843, 275] width 221 height 23
type input "****"
type input "*********"
click at [803, 334] on input "Email Address *" at bounding box center [843, 322] width 221 height 23
click at [963, 327] on input "Phone Number *" at bounding box center [1074, 322] width 221 height 23
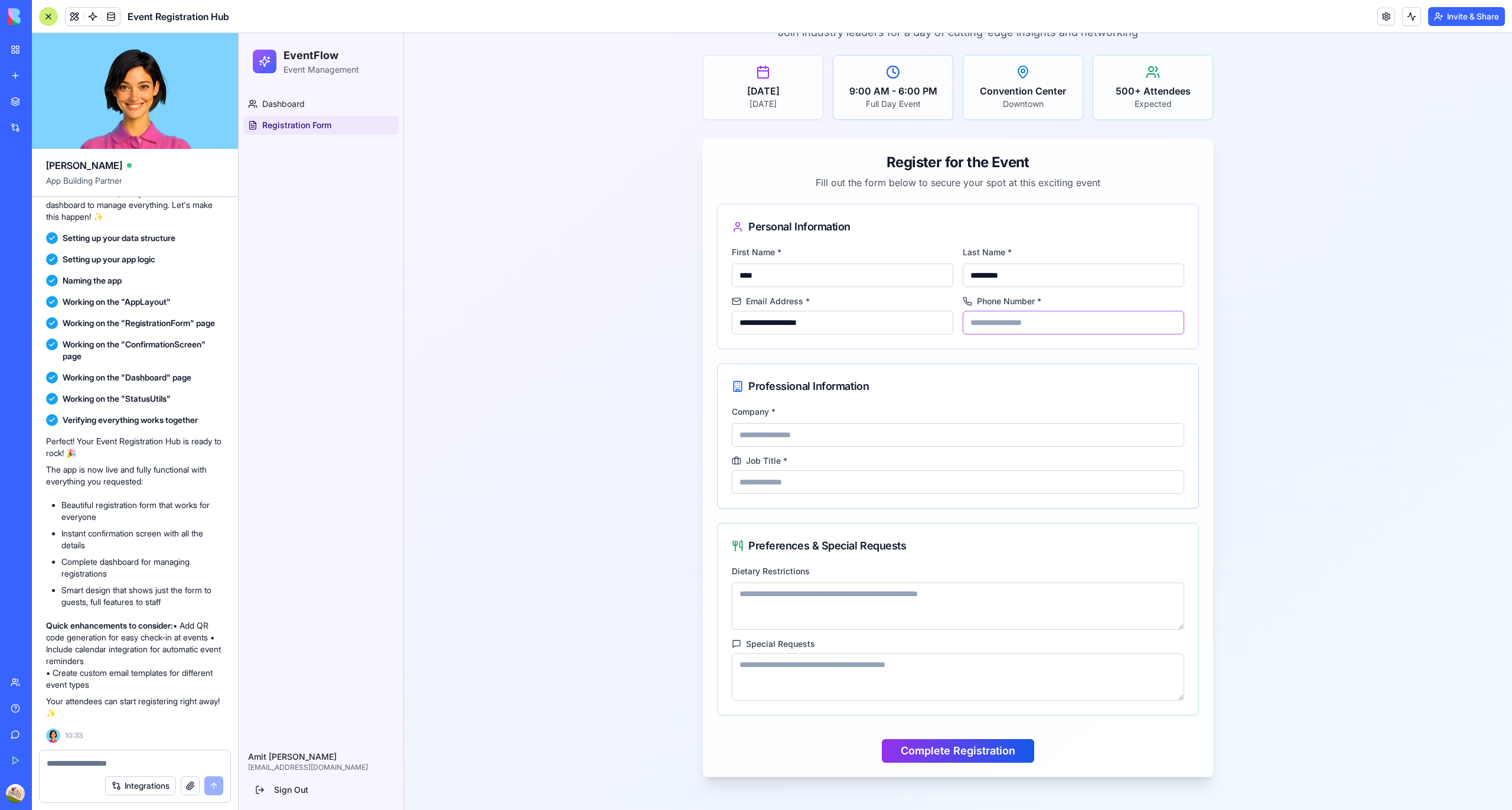
click at [963, 327] on input "Phone Number *" at bounding box center [1074, 322] width 221 height 23
click at [862, 425] on input "Company *" at bounding box center [958, 435] width 453 height 23
click at [823, 310] on input "**********" at bounding box center [843, 322] width 221 height 23
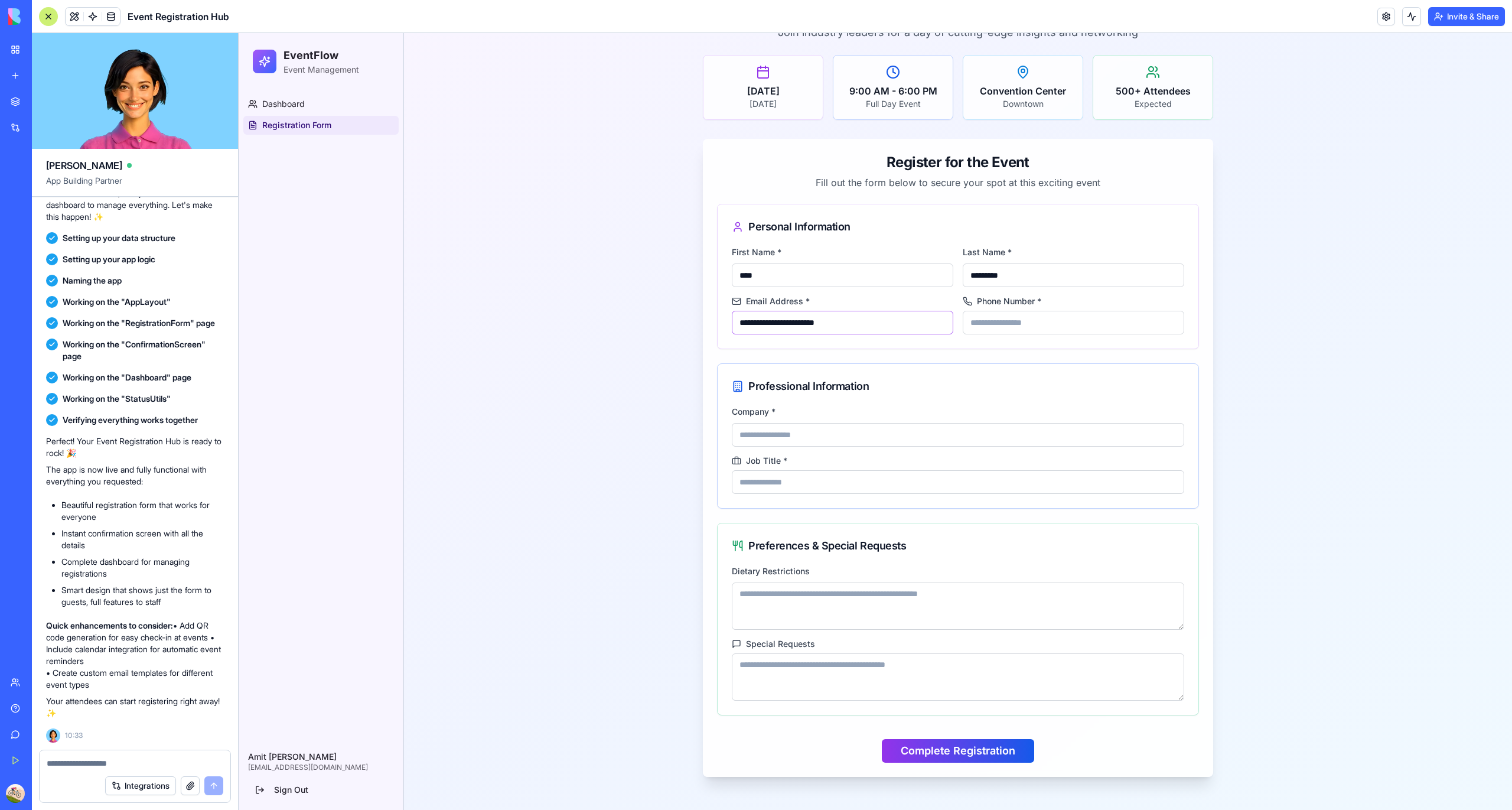
type input "**********"
click at [821, 440] on input "Company *" at bounding box center [958, 435] width 453 height 23
type input "****"
click at [911, 741] on button "Complete Registration" at bounding box center [957, 751] width 152 height 23
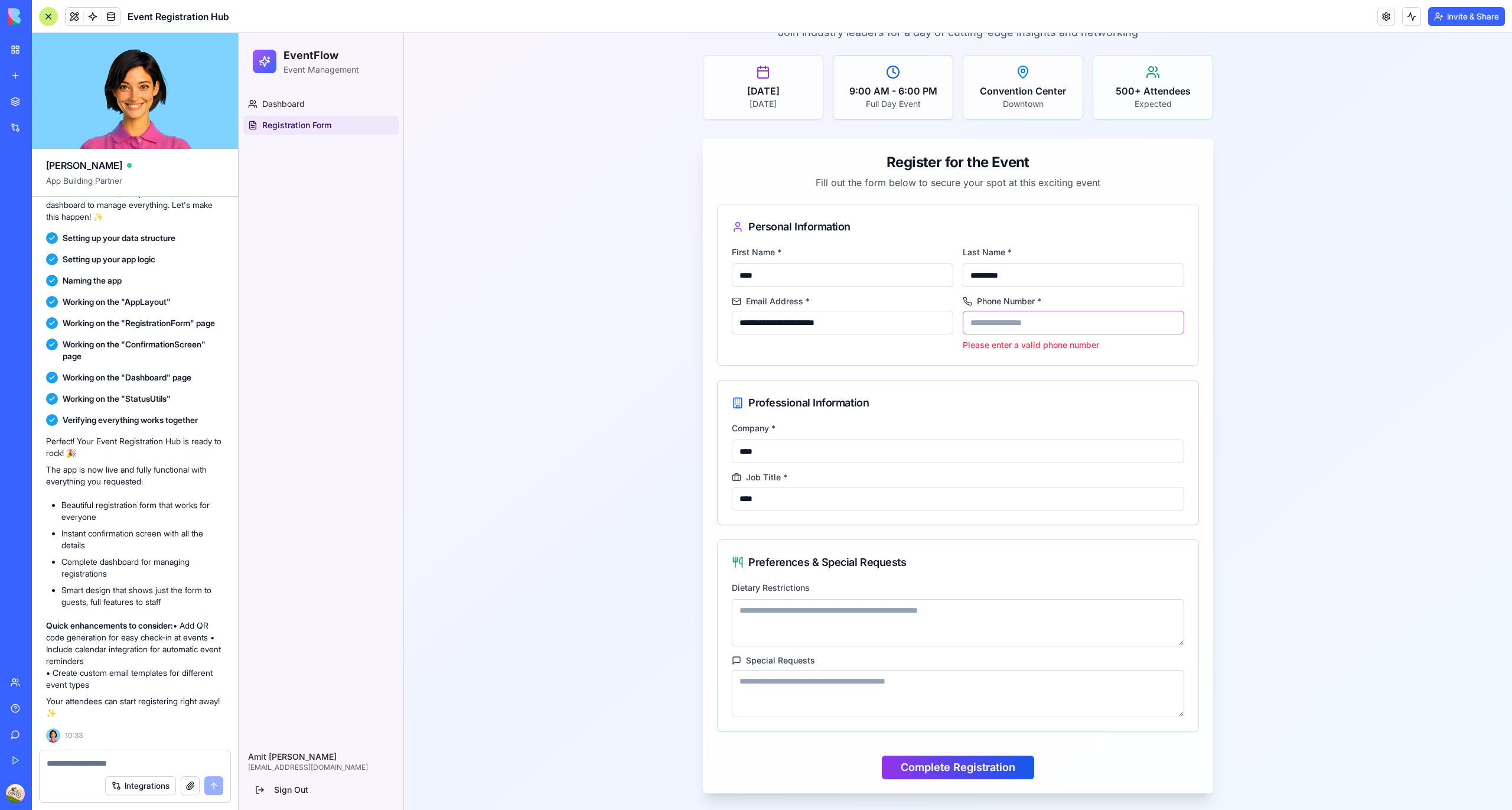
click at [1037, 331] on input "Phone Number *" at bounding box center [1074, 322] width 221 height 23
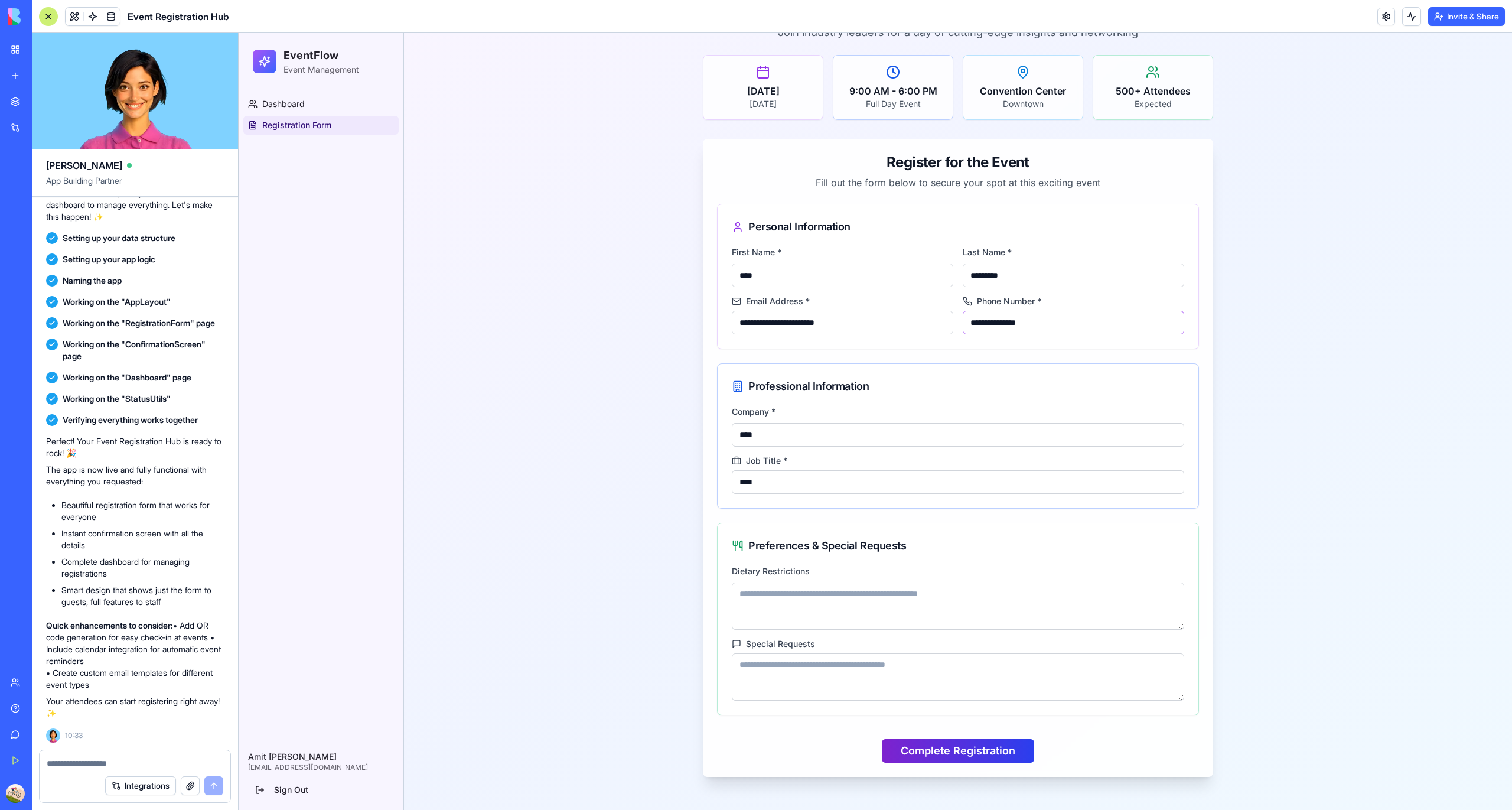
type input "**********"
click at [951, 742] on button "Complete Registration" at bounding box center [957, 751] width 152 height 23
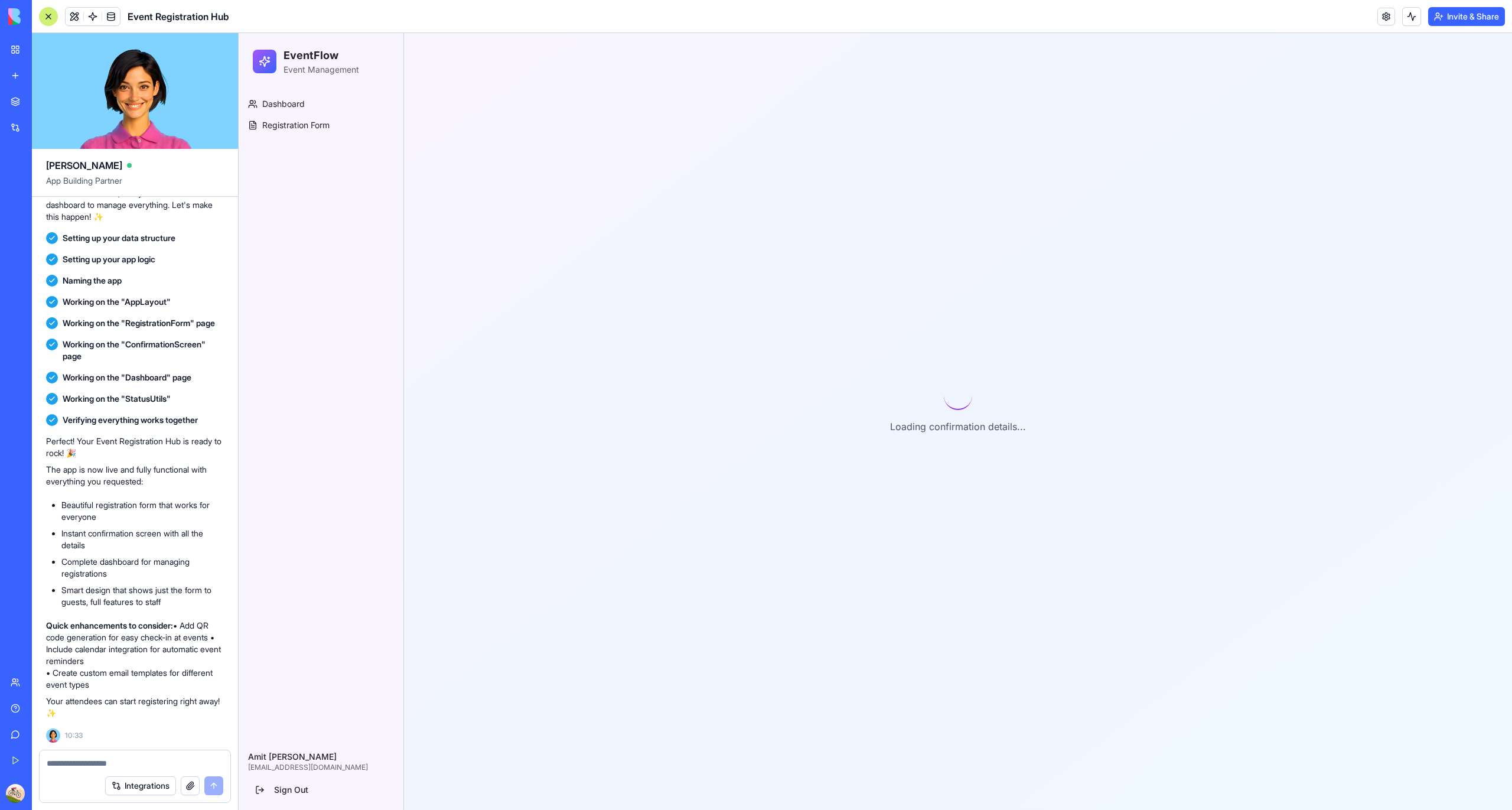
scroll to position [69, 0]
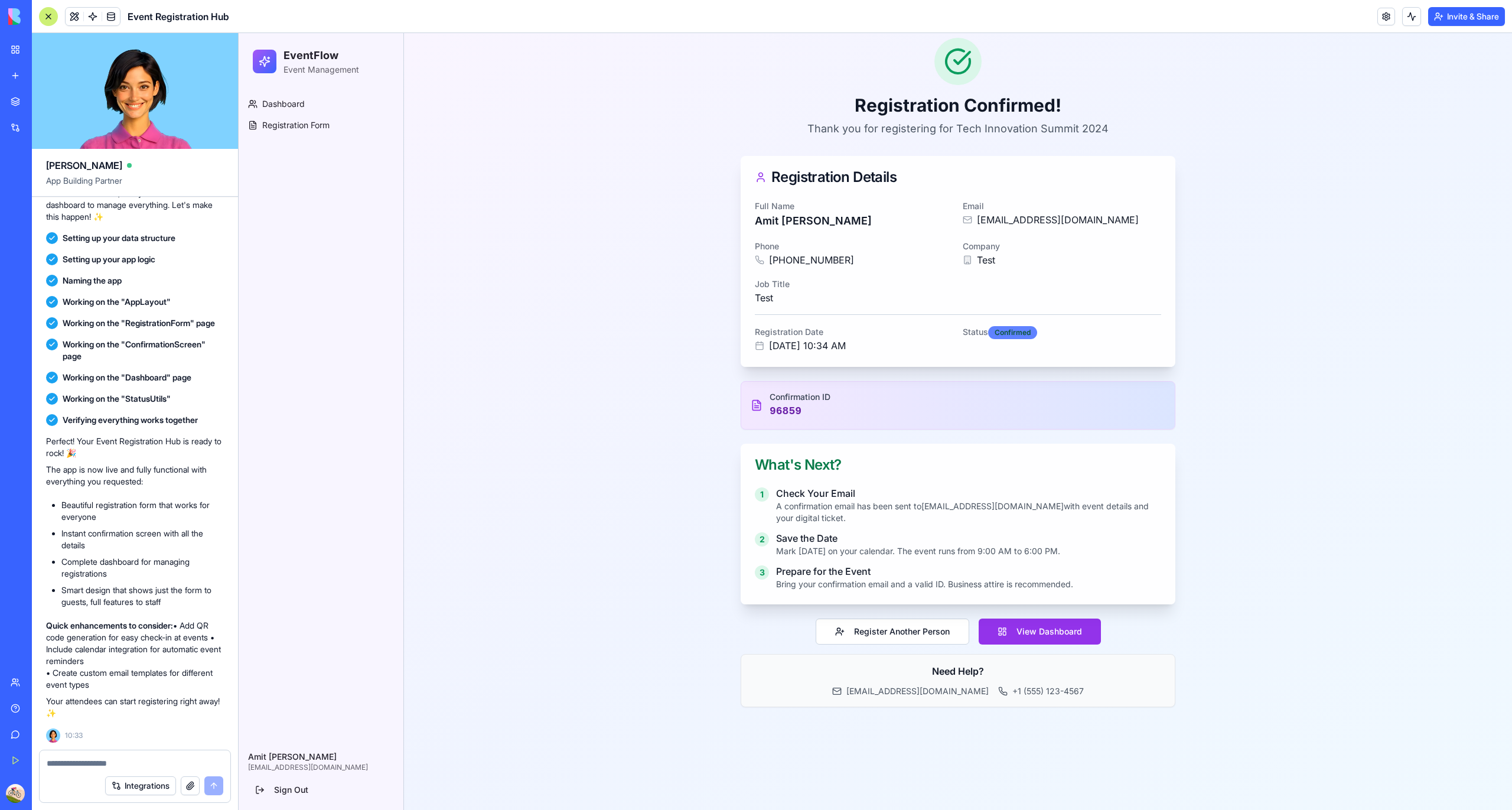
click at [1003, 328] on div "Confirmed" at bounding box center [1013, 332] width 49 height 13
click at [959, 409] on div "Confirmation ID 96859" at bounding box center [958, 405] width 415 height 28
click at [840, 513] on p "A confirmation email has been sent to amittimalsina21@gmail.com with event deta…" at bounding box center [968, 512] width 385 height 23
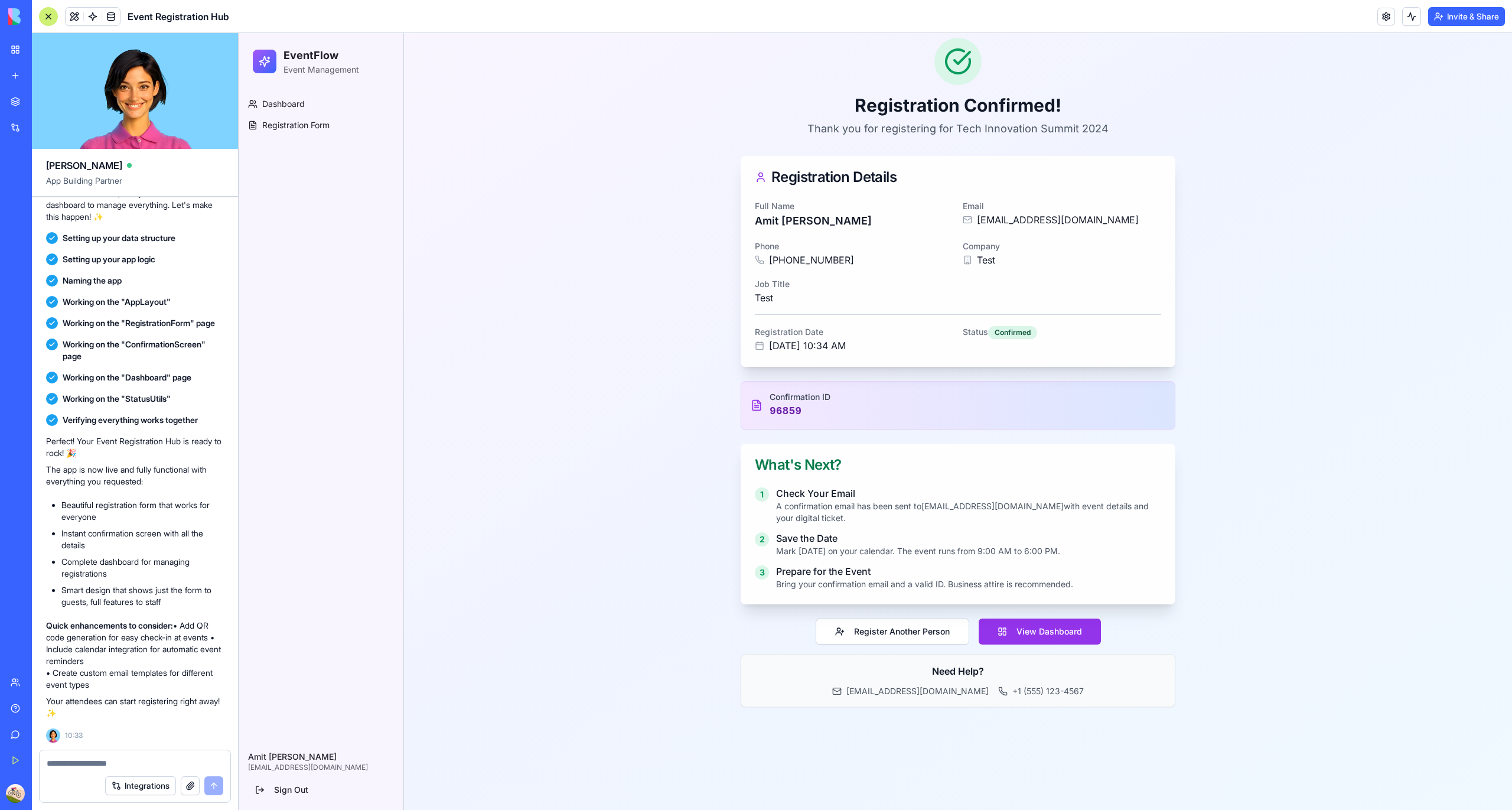
click at [840, 513] on p "A confirmation email has been sent to amittimalsina21@gmail.com with event deta…" at bounding box center [968, 512] width 385 height 23
click at [924, 544] on p "Save the Date" at bounding box center [917, 538] width 284 height 15
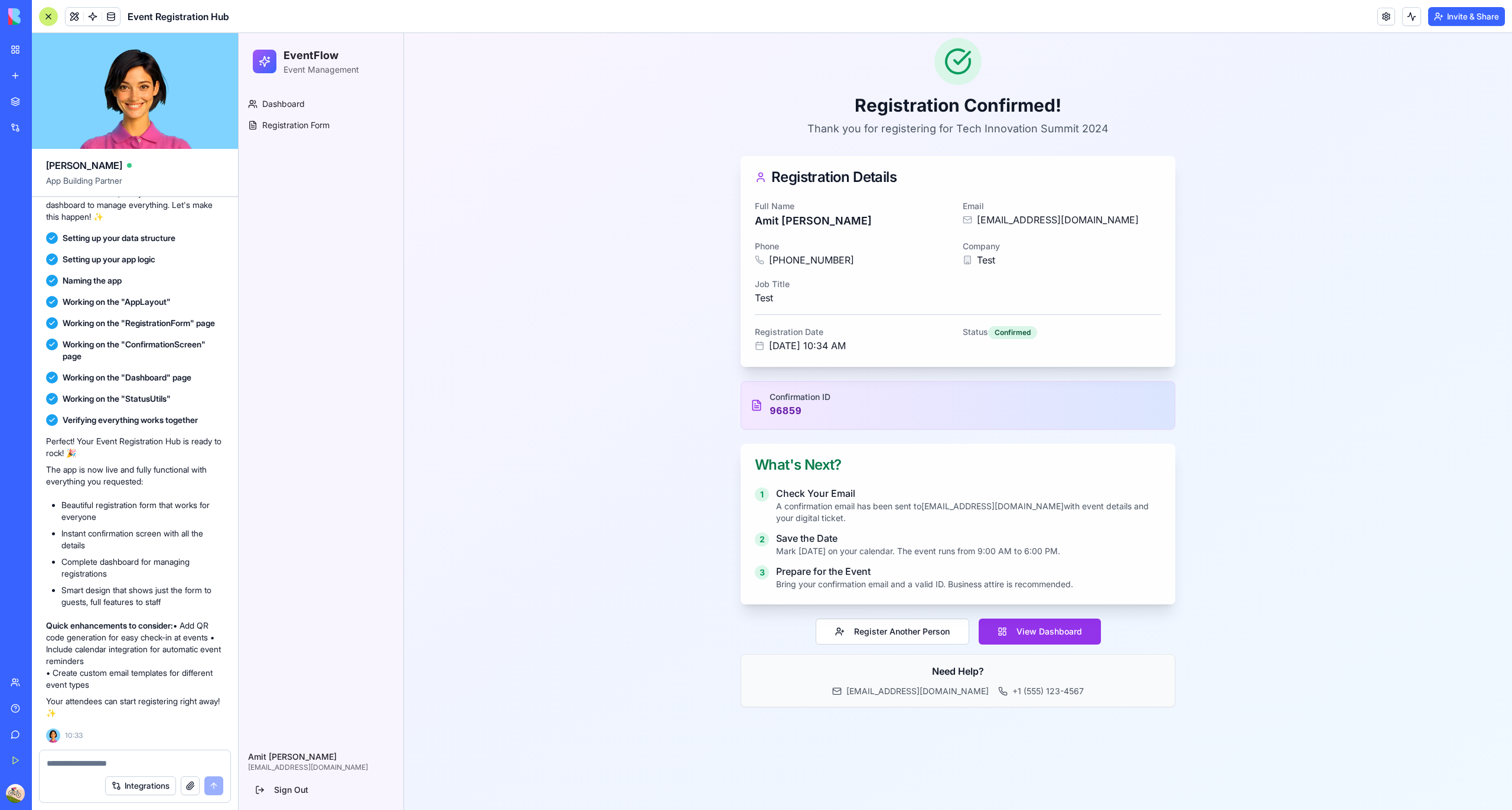
click at [914, 588] on p "Bring your confirmation email and a valid ID. Business attire is recommended." at bounding box center [924, 584] width 297 height 12
click at [998, 638] on button "View Dashboard" at bounding box center [1040, 632] width 122 height 26
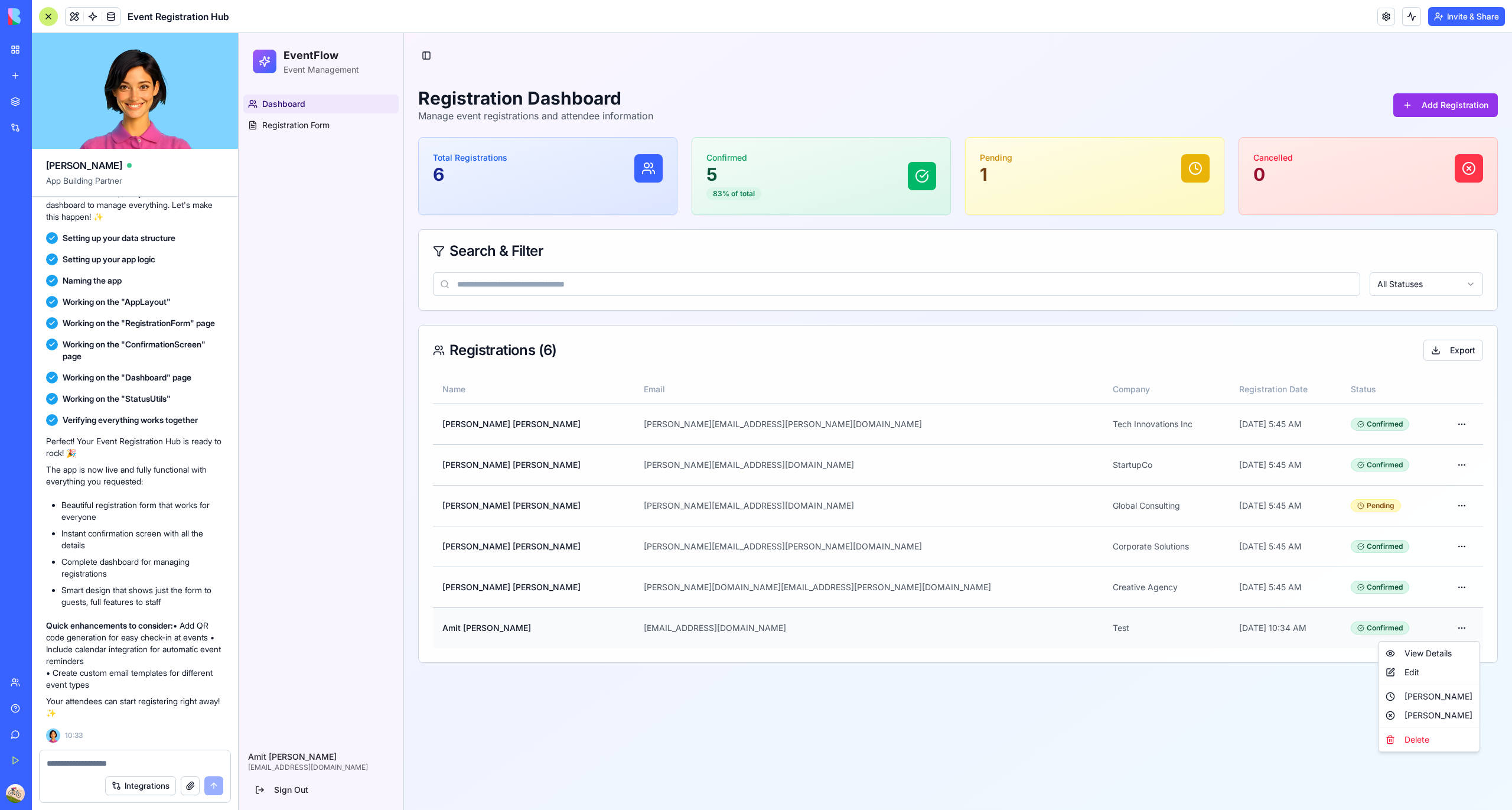
click at [1464, 632] on html "EventFlow Event Management Dashboard Registration Form Amit Timalsina amittimal…" at bounding box center [875, 421] width 1273 height 777
click at [1408, 696] on div "Mark Pending" at bounding box center [1429, 696] width 96 height 18
click at [107, 7] on span at bounding box center [111, 16] width 33 height 33
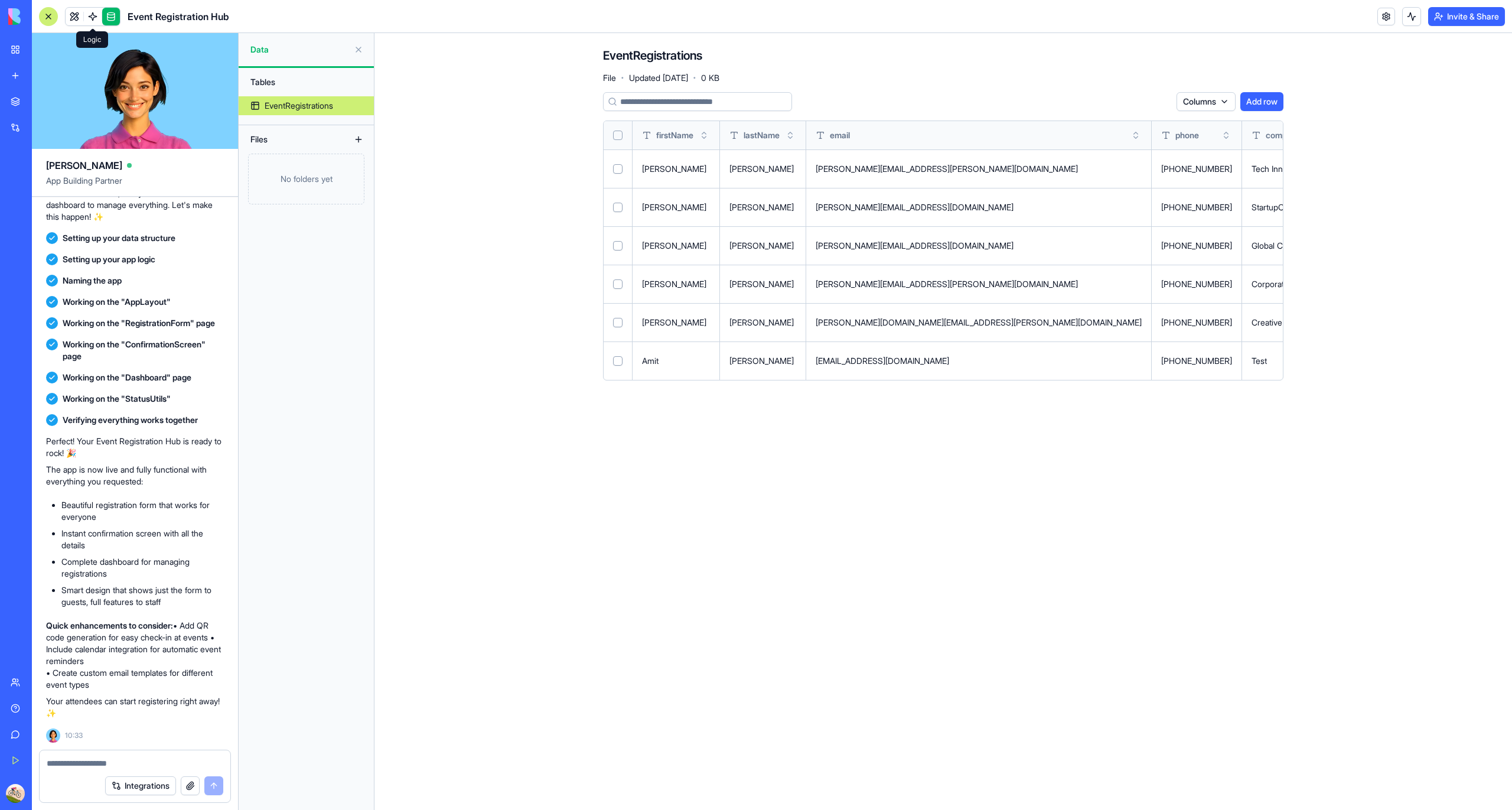
click at [92, 13] on span at bounding box center [93, 16] width 33 height 33
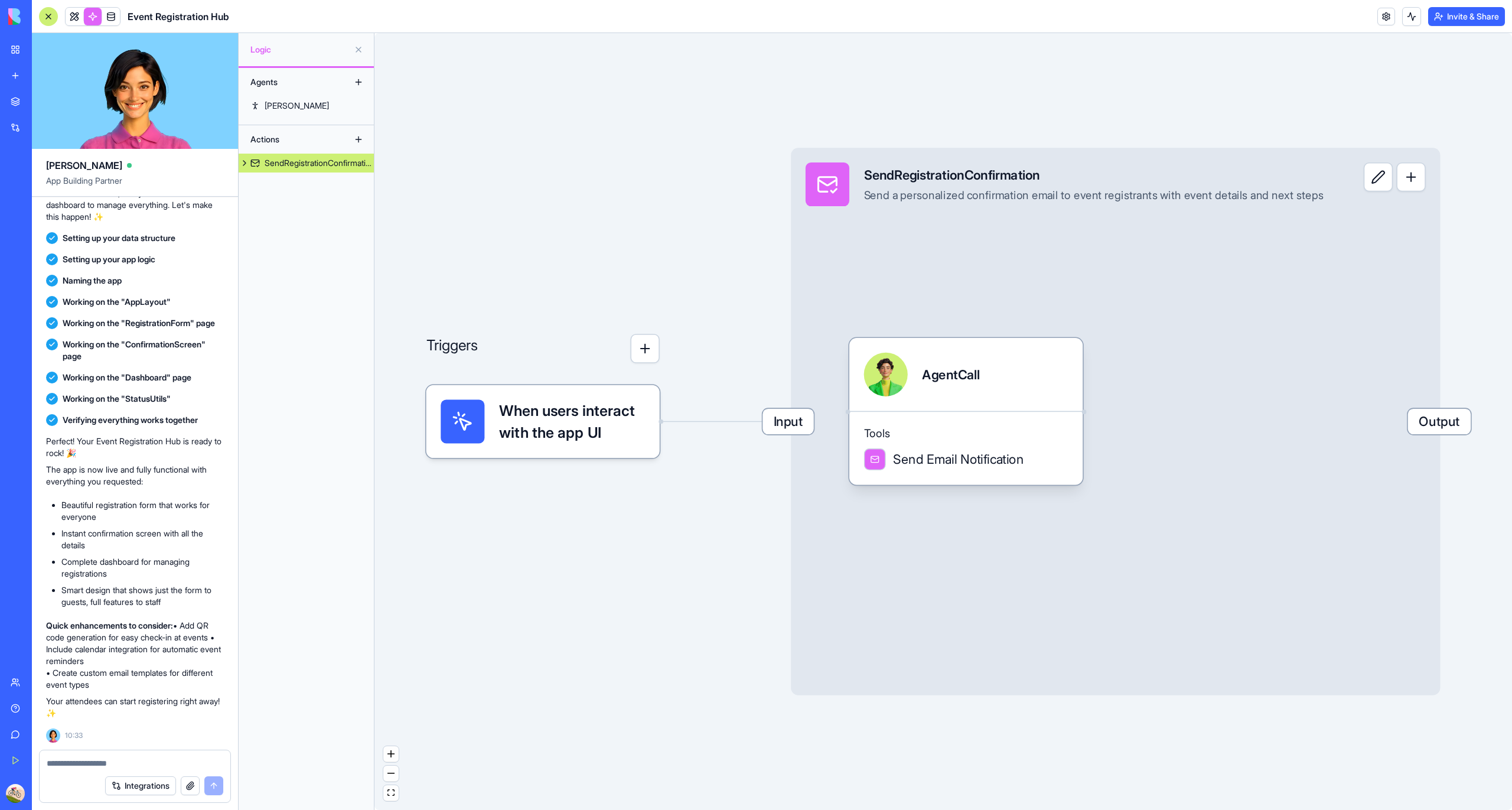
click at [577, 434] on span "When users interact with the app UI" at bounding box center [572, 421] width 145 height 44
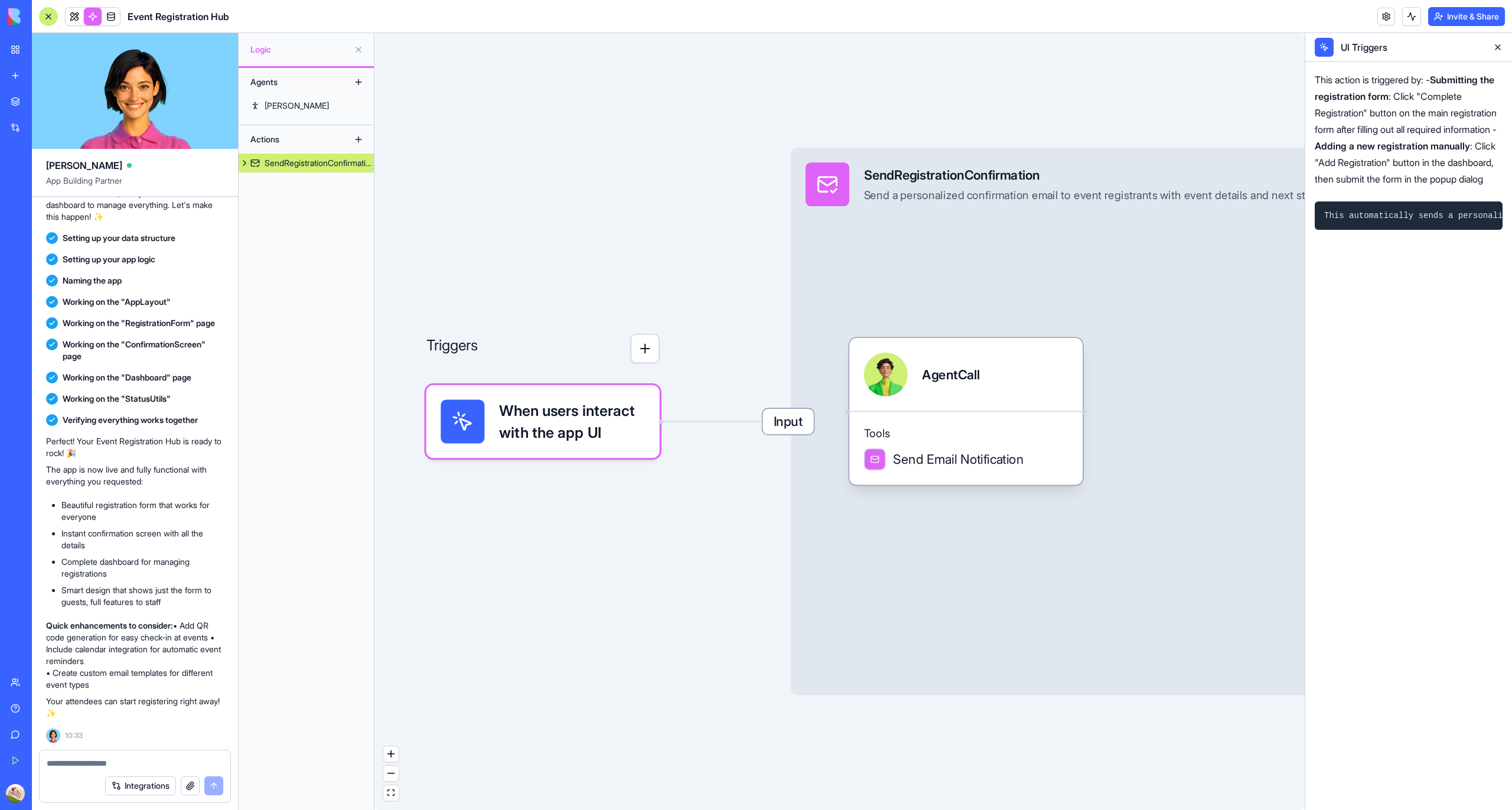
click at [1431, 225] on pre "This automatically sends a personalized confirmation email to the registrant wi…" at bounding box center [1409, 215] width 188 height 28
click at [899, 379] on div at bounding box center [885, 374] width 44 height 44
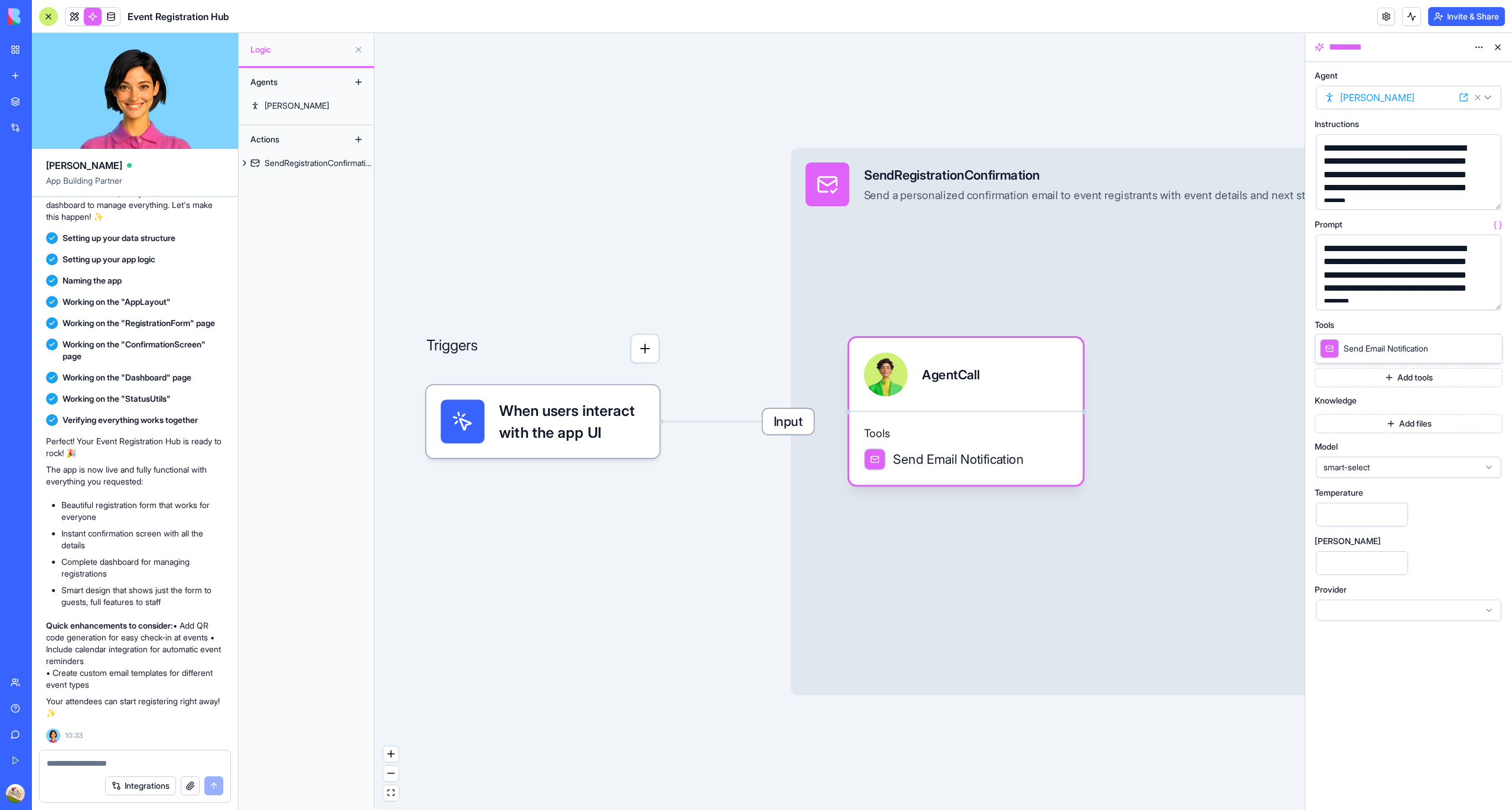
click at [1356, 467] on span "smart-select" at bounding box center [1401, 468] width 156 height 12
click at [1367, 710] on div "**********" at bounding box center [1408, 436] width 207 height 748
click at [1399, 98] on html "BETA My Workspace New app Marketplace Integrations Recent New App New App New A…" at bounding box center [756, 405] width 1512 height 810
click at [1406, 64] on html "BETA My Workspace New app Marketplace Integrations Recent New App New App New A…" at bounding box center [756, 405] width 1512 height 810
click at [1338, 602] on div at bounding box center [1408, 610] width 185 height 21
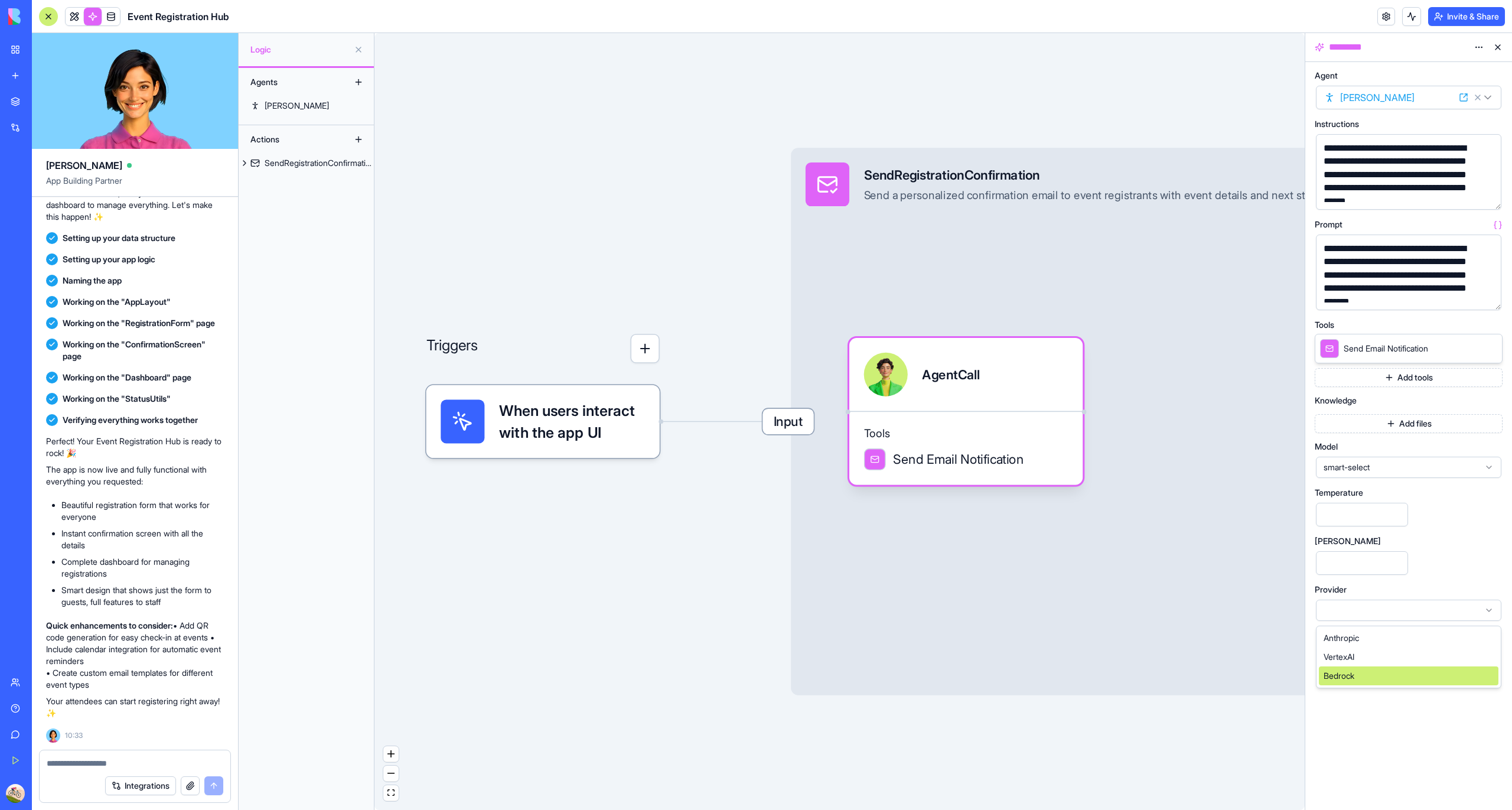
click at [1353, 749] on div "**********" at bounding box center [1408, 436] width 207 height 748
click at [306, 101] on link "Morgan" at bounding box center [306, 105] width 135 height 18
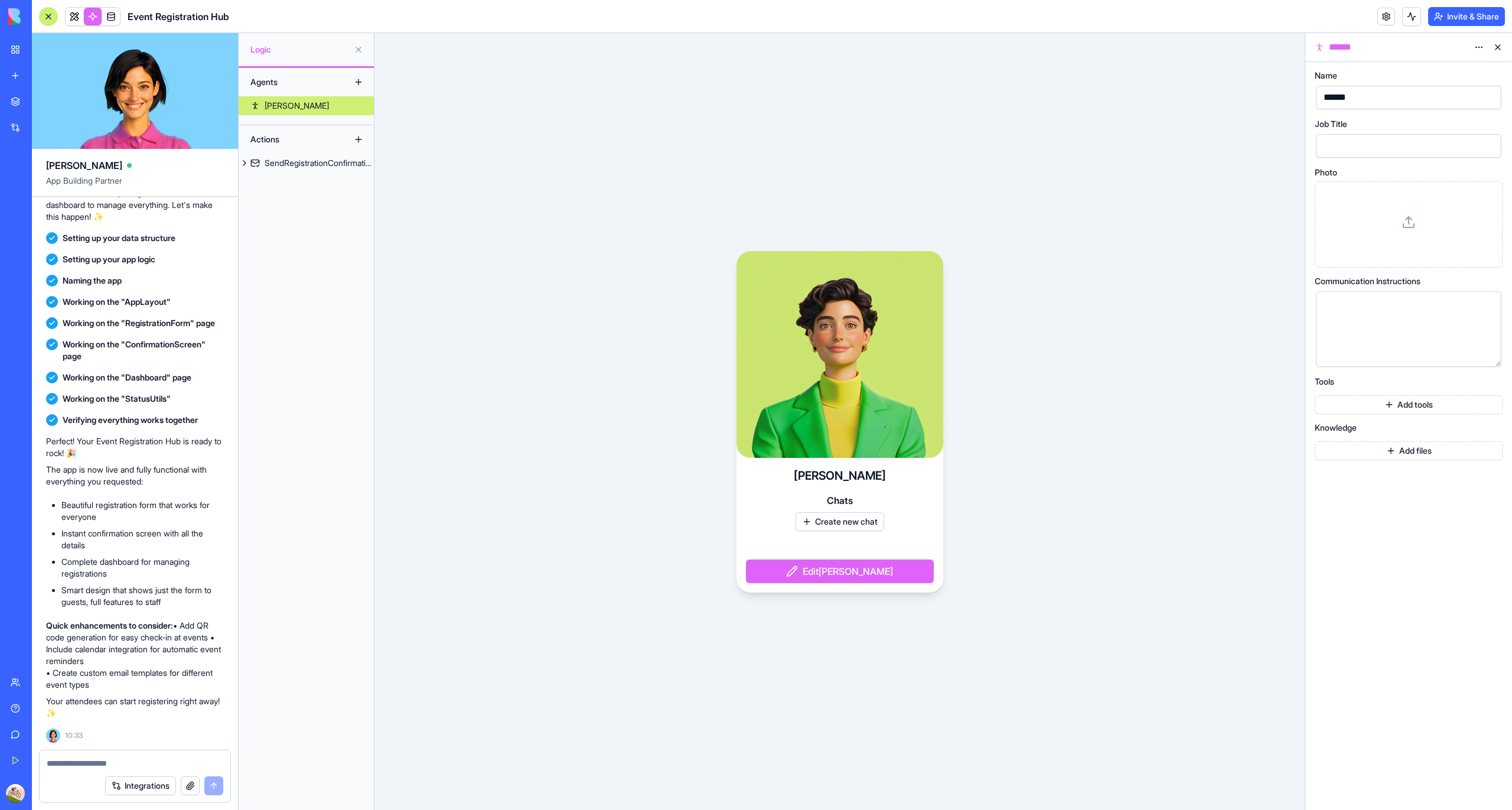
click at [821, 570] on button "Edit Morgan" at bounding box center [840, 571] width 188 height 23
click at [69, 20] on link at bounding box center [75, 16] width 17 height 17
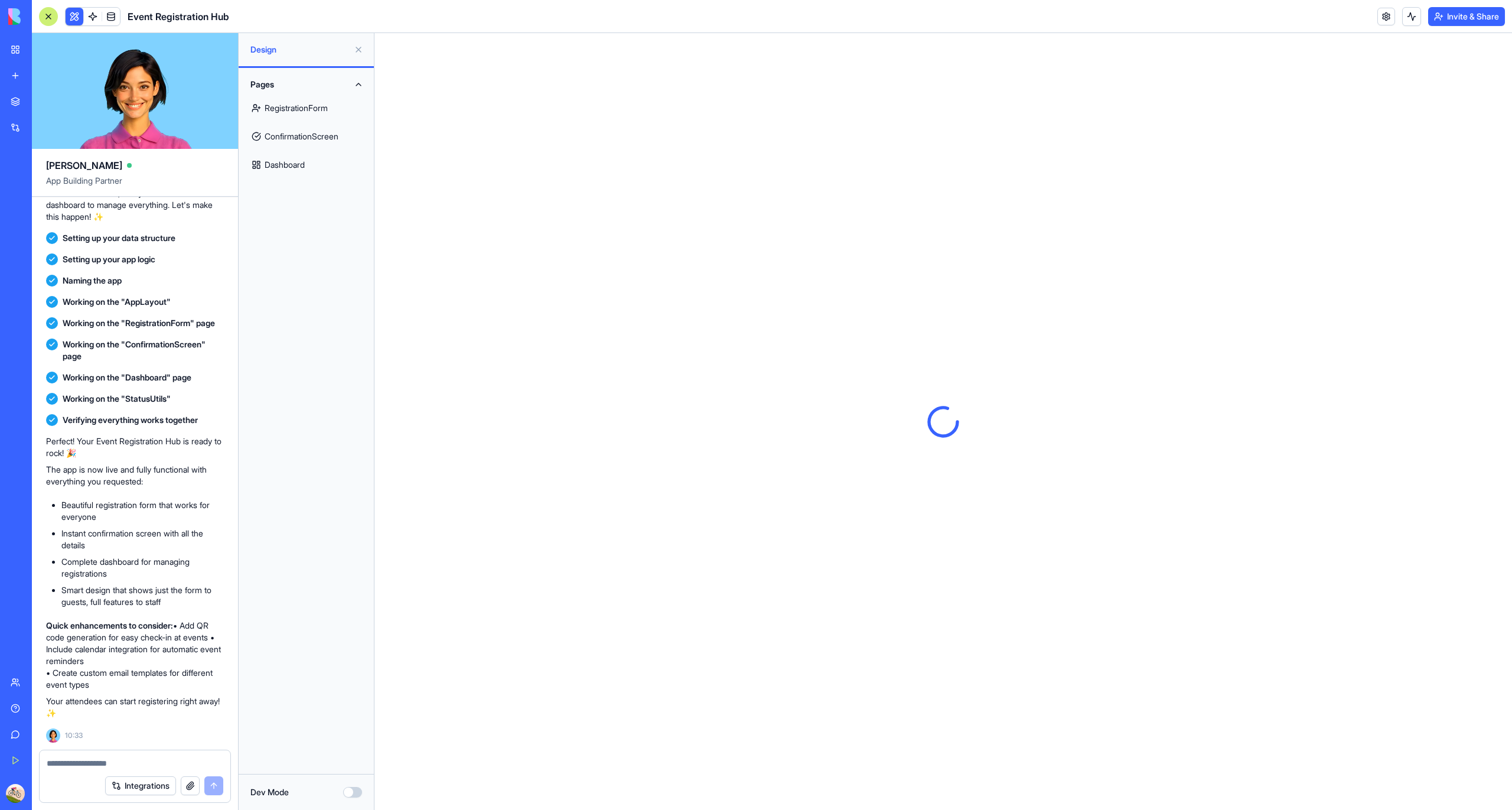
click at [303, 113] on link "RegistrationForm" at bounding box center [306, 108] width 121 height 28
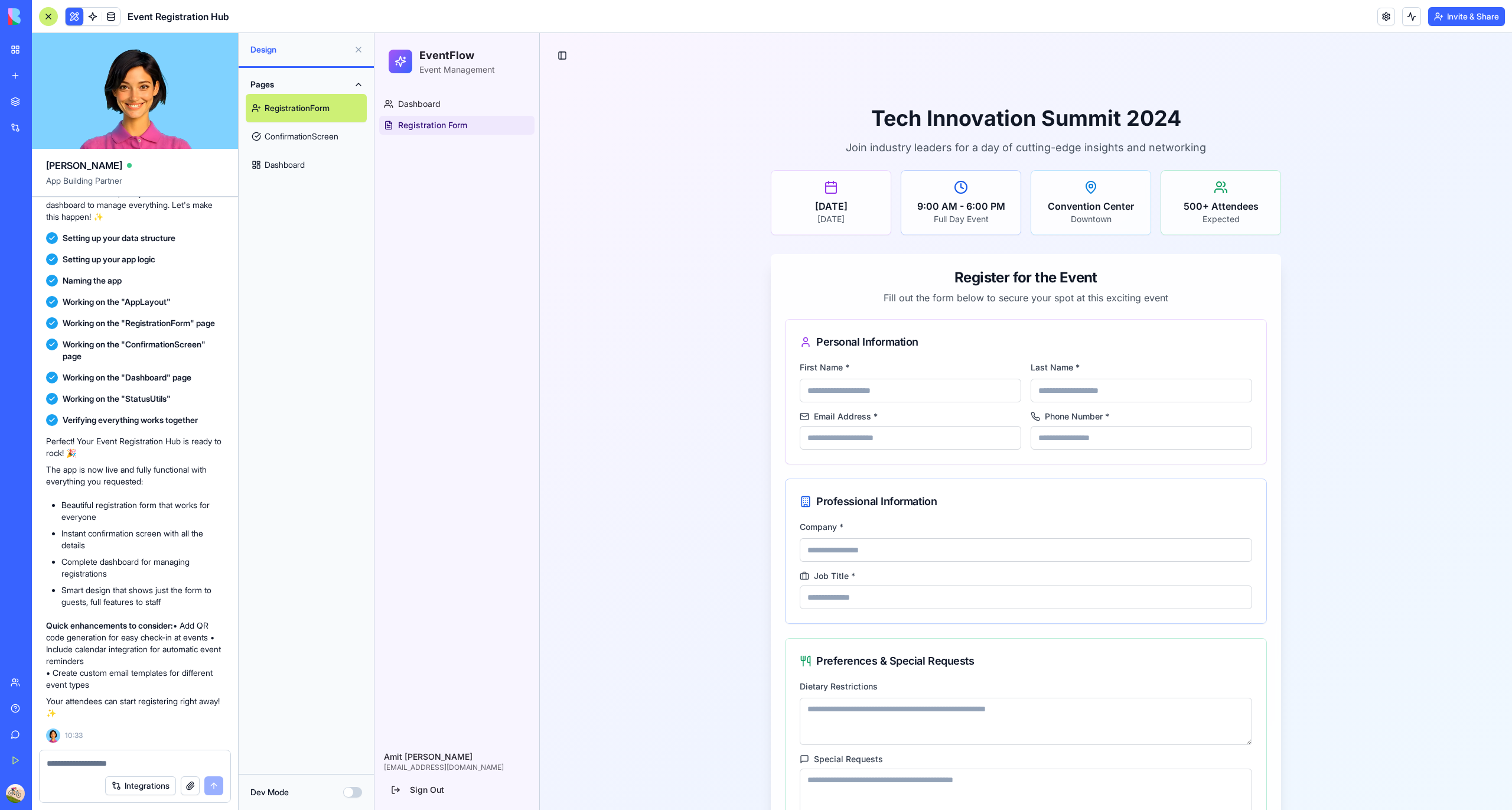
click at [318, 132] on link "ConfirmationScreen" at bounding box center [306, 136] width 121 height 28
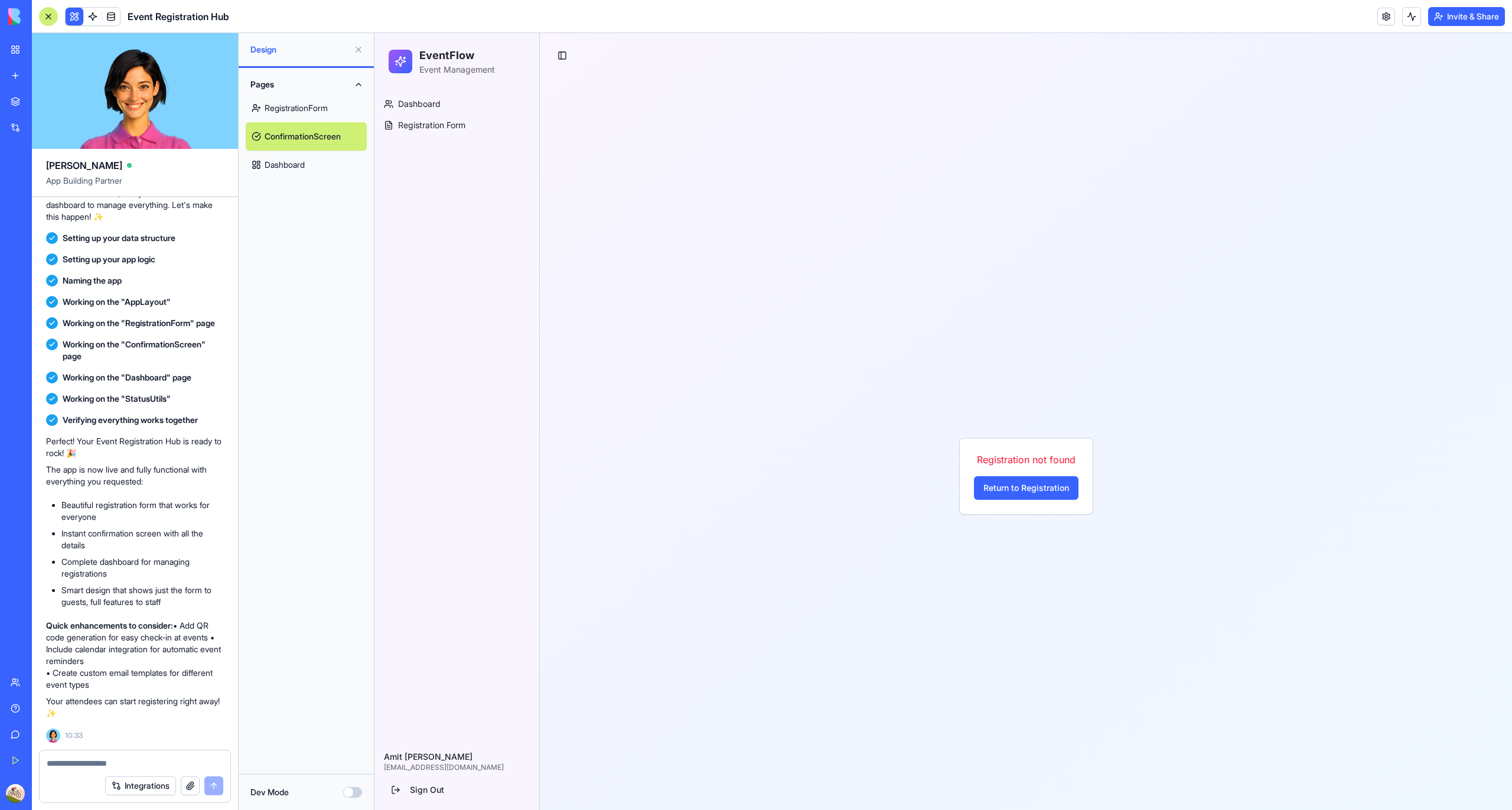
click at [311, 158] on link "Dashboard" at bounding box center [306, 164] width 121 height 28
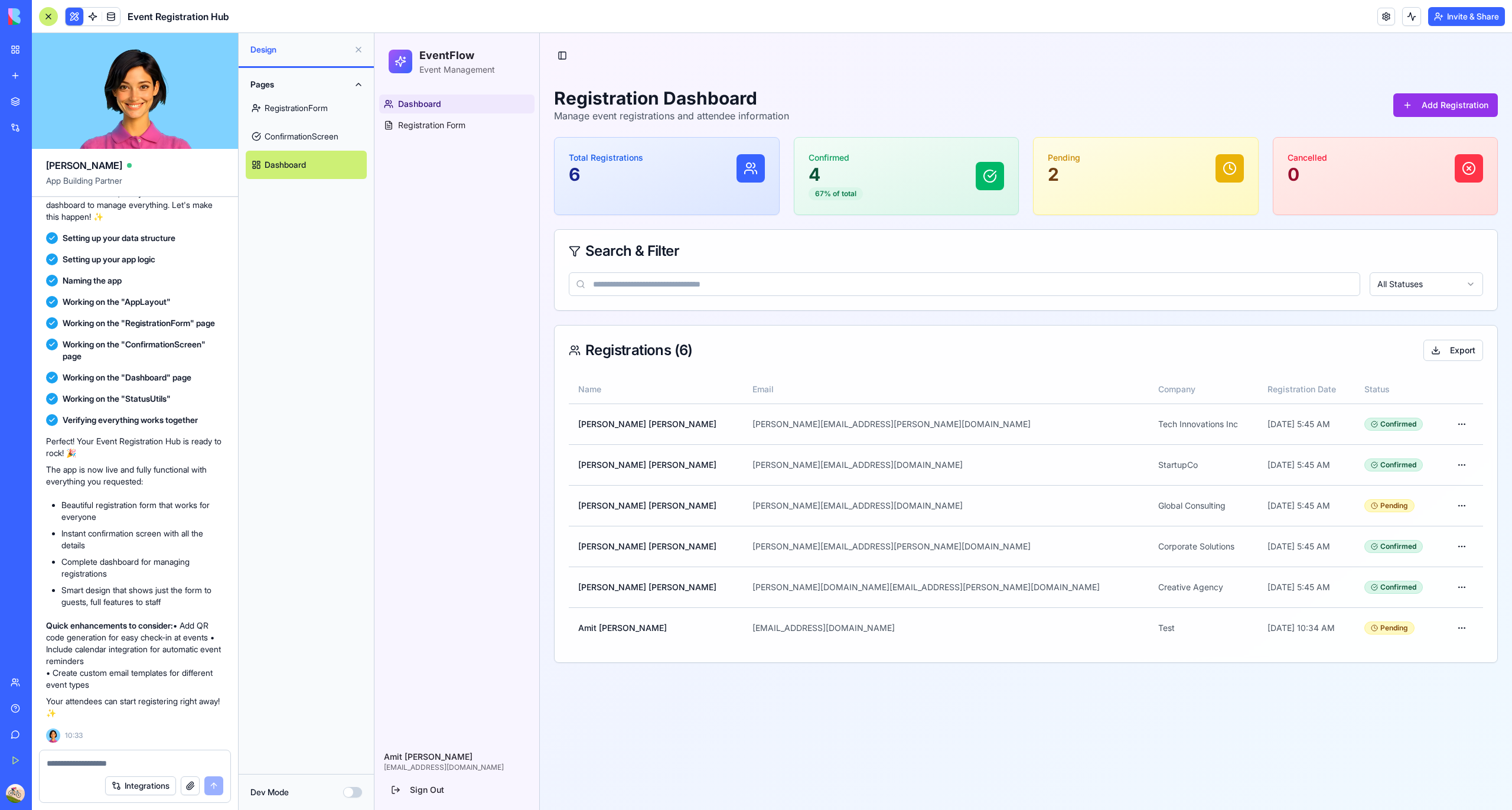
click at [353, 792] on button "Dev Mode" at bounding box center [352, 792] width 18 height 11
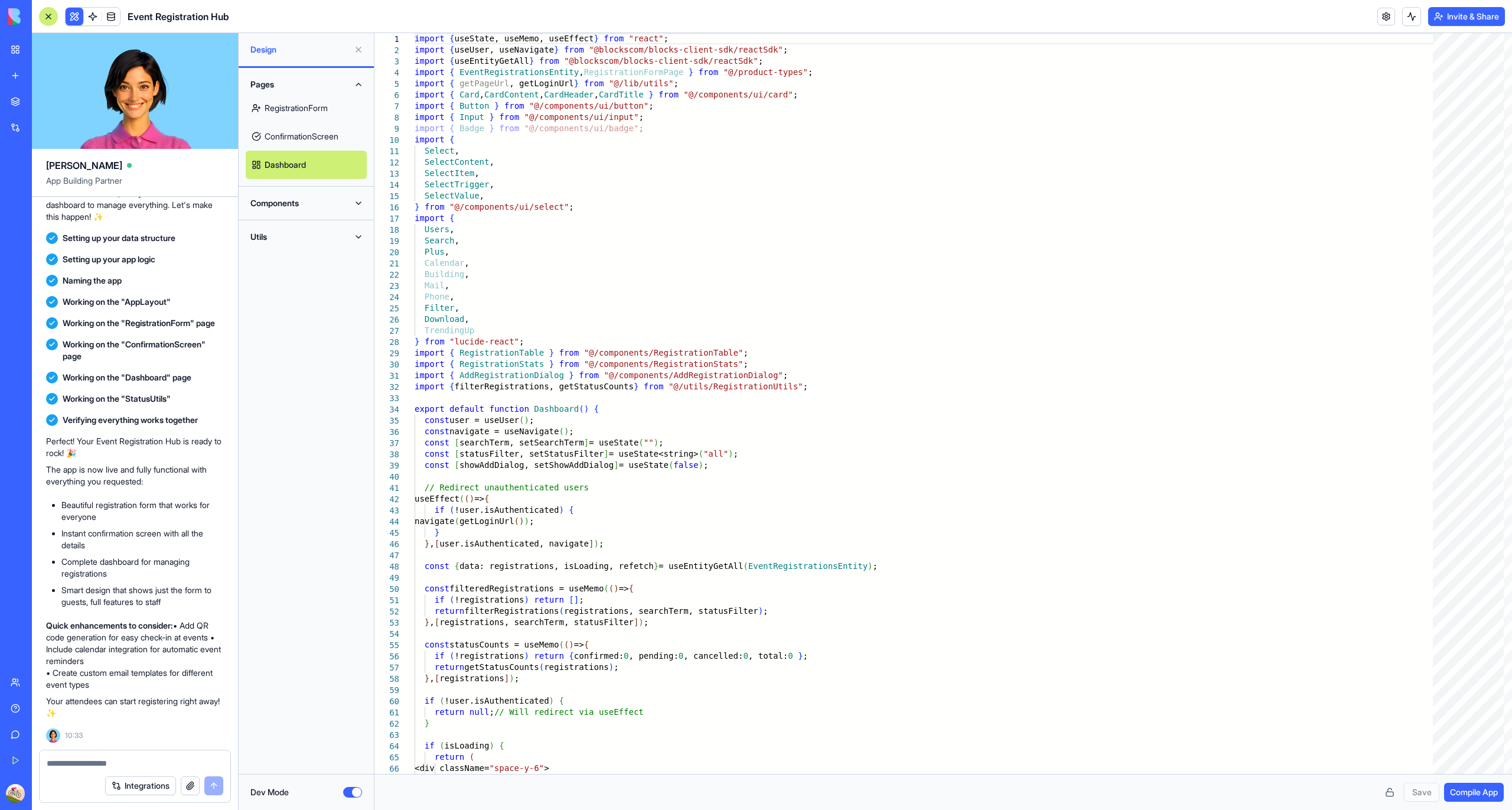
click at [288, 206] on button "Components" at bounding box center [306, 203] width 121 height 18
click at [286, 244] on button "Utils" at bounding box center [306, 237] width 121 height 18
click at [284, 262] on link "DateUtils" at bounding box center [306, 260] width 121 height 28
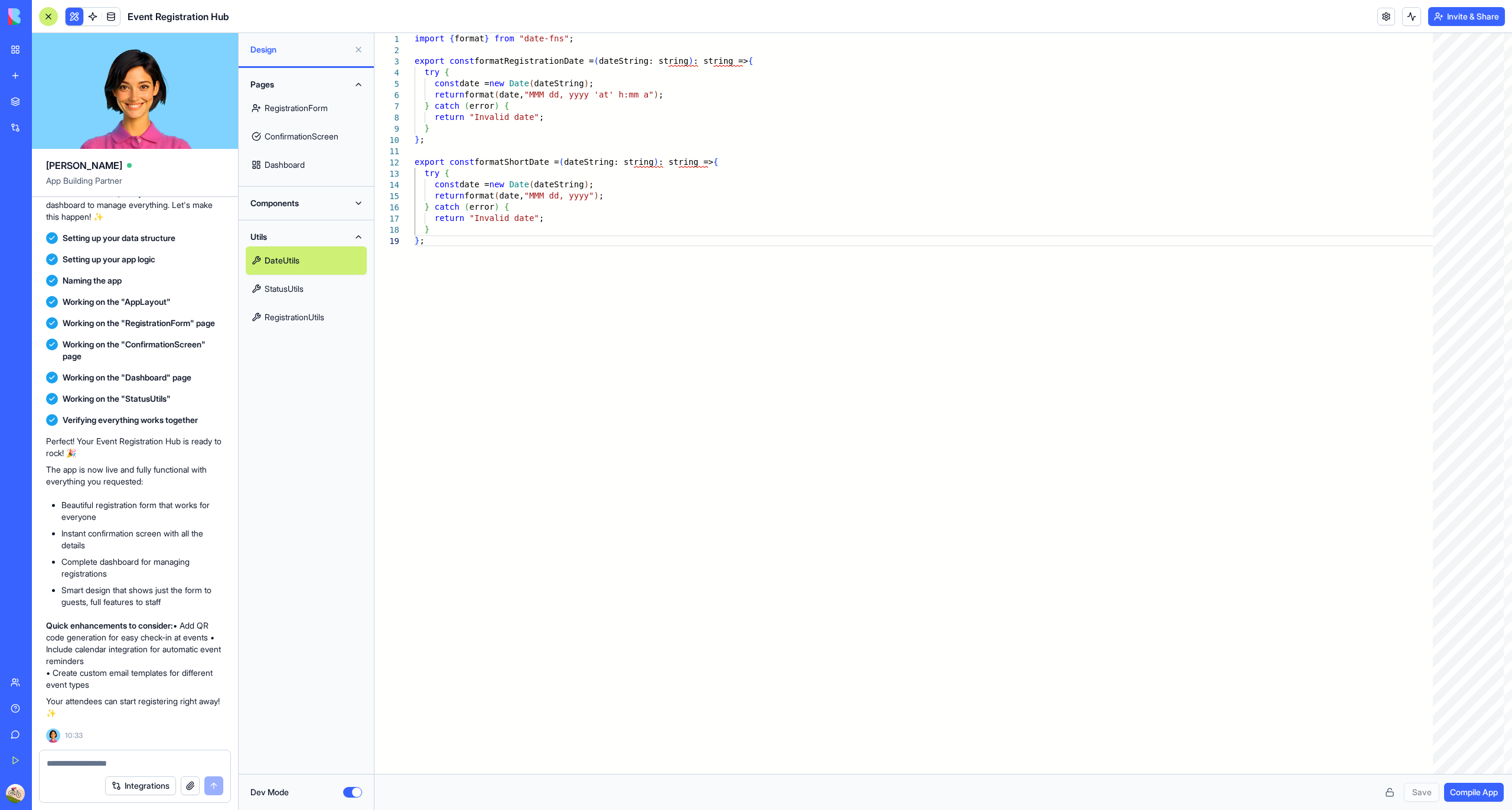
click at [312, 112] on link "RegistrationForm" at bounding box center [306, 108] width 121 height 28
type textarea "** *"
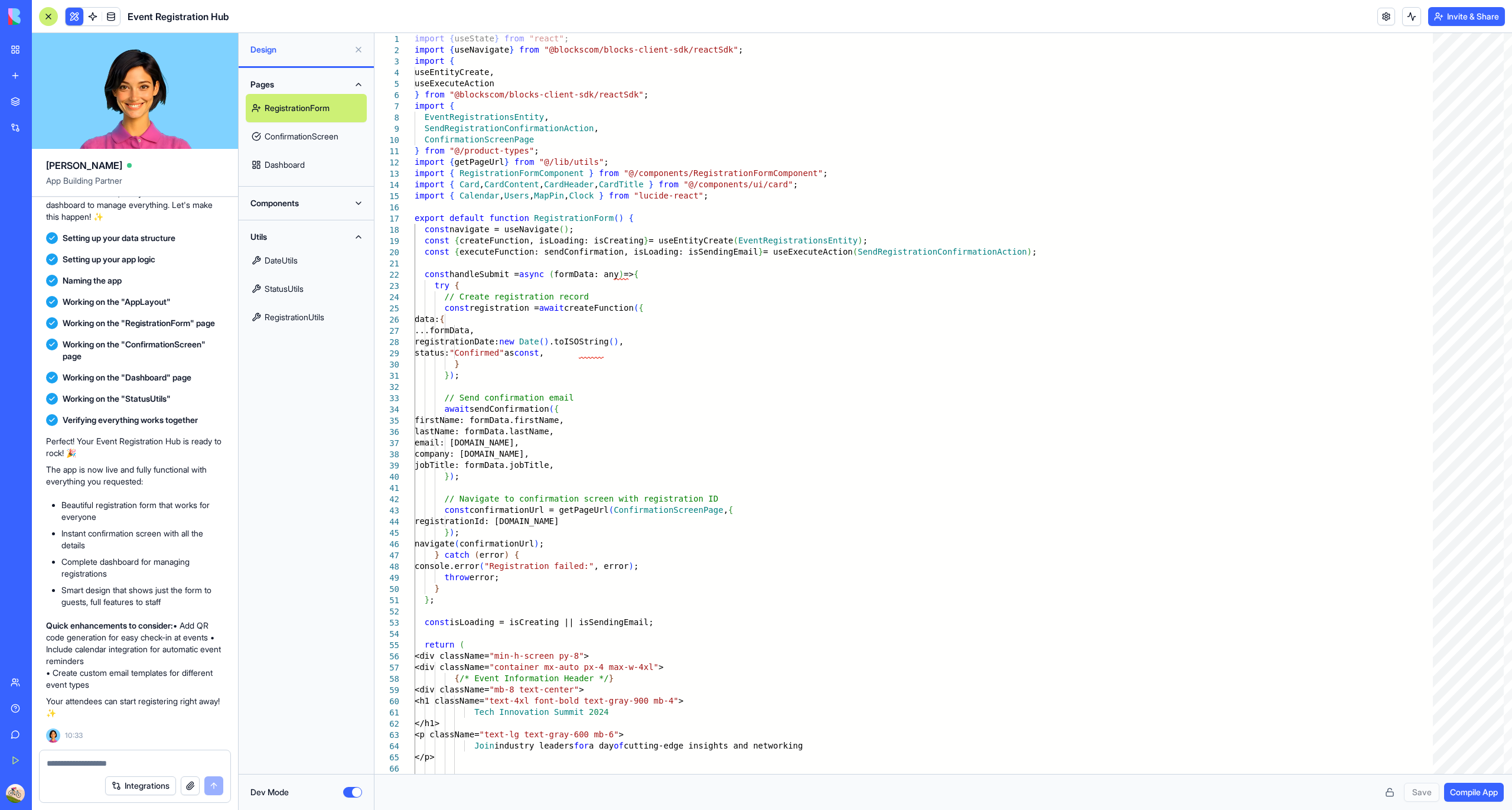
click at [1431, 16] on button "Invite & Share" at bounding box center [1466, 16] width 77 height 18
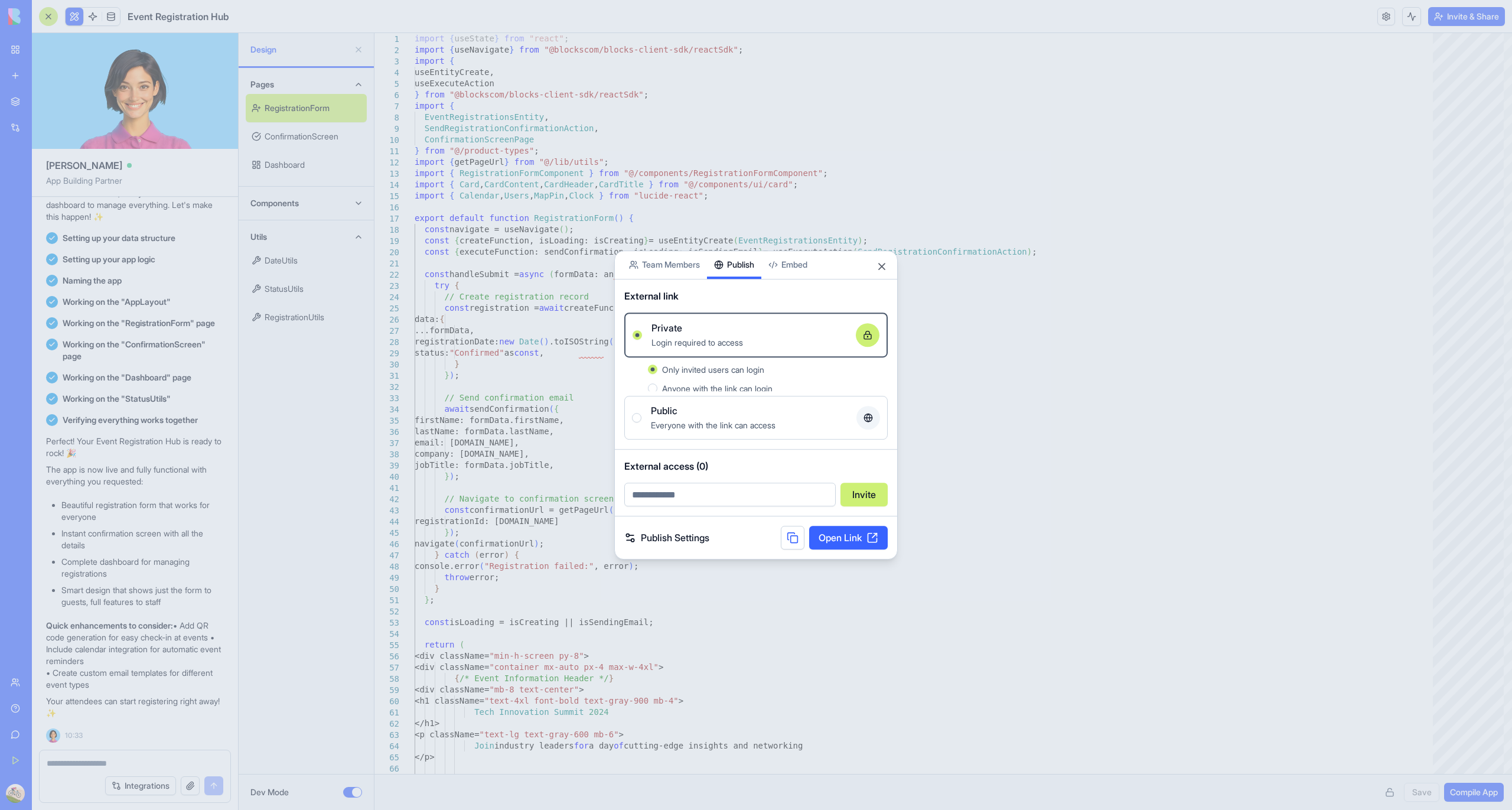
click at [740, 291] on div "Share App Team Members Publish Embed External link Private Login required to ac…" at bounding box center [756, 405] width 283 height 309
click at [726, 405] on label "Public Everyone with the link can access" at bounding box center [756, 422] width 264 height 44
click at [642, 418] on button "Public Everyone with the link can access" at bounding box center [637, 423] width 10 height 10
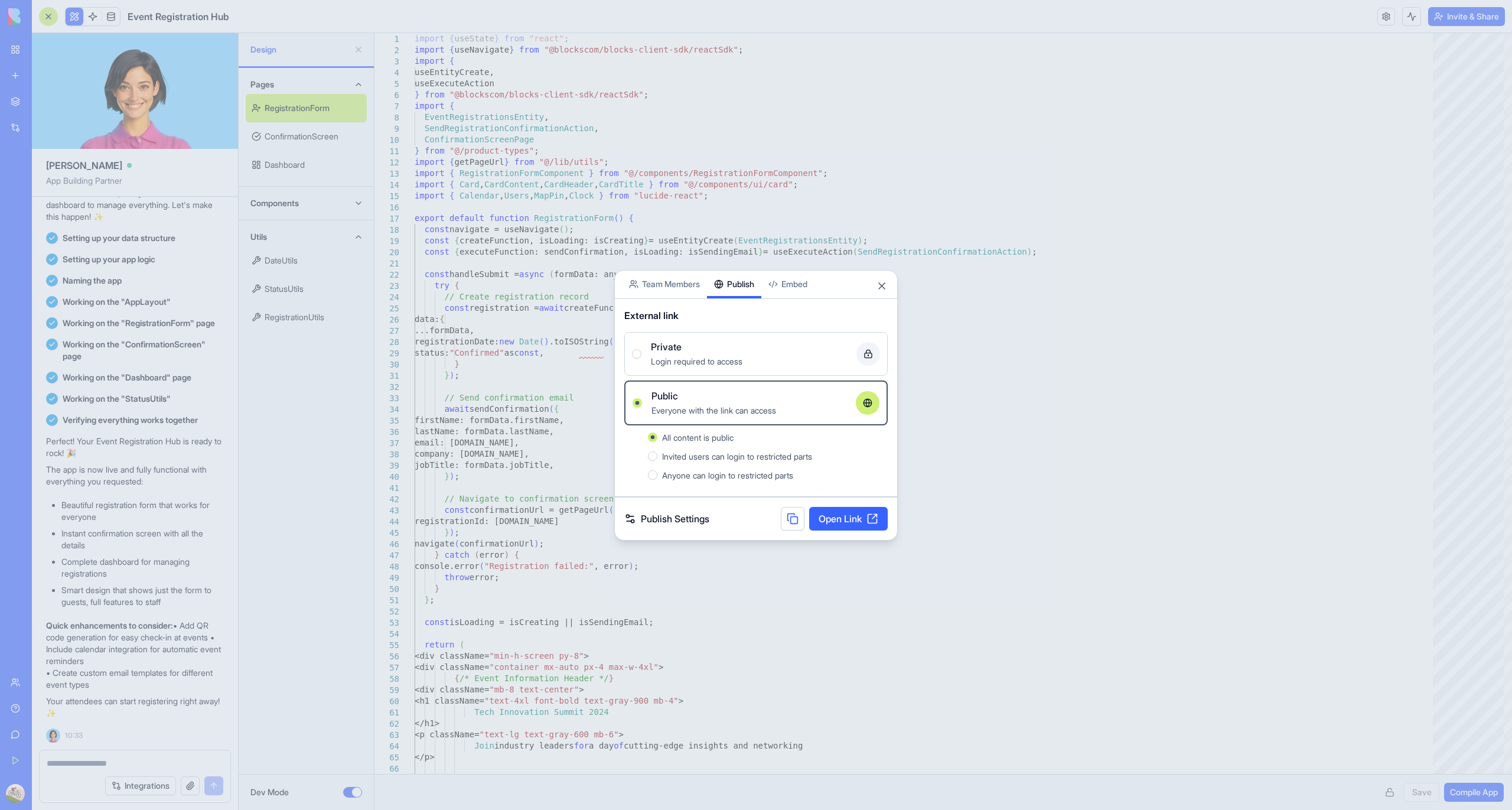
click at [859, 522] on link "Open Link" at bounding box center [849, 519] width 79 height 23
click at [879, 289] on button "Close" at bounding box center [882, 286] width 12 height 12
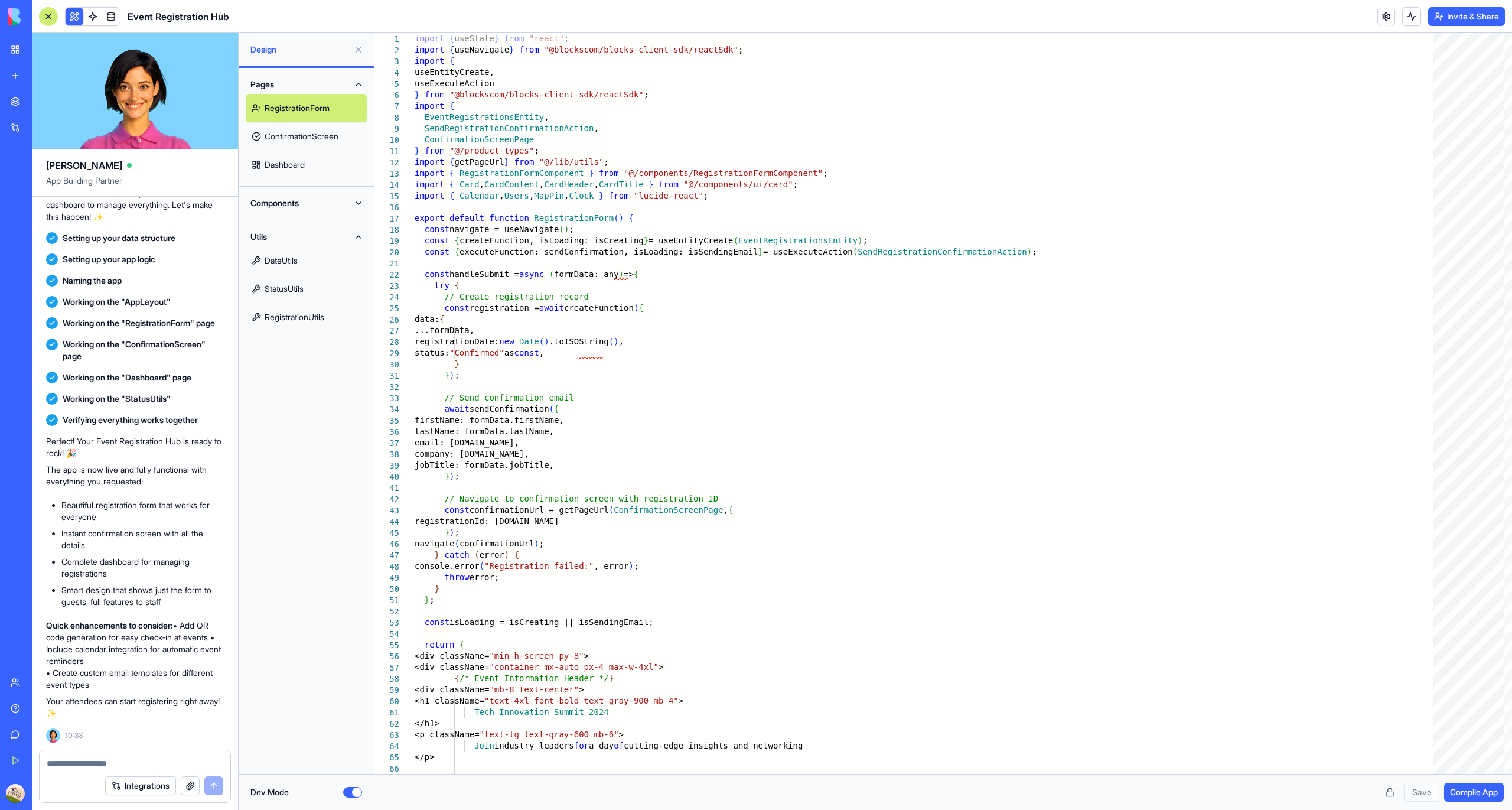
click at [349, 793] on button "Dev Mode" at bounding box center [352, 792] width 18 height 11
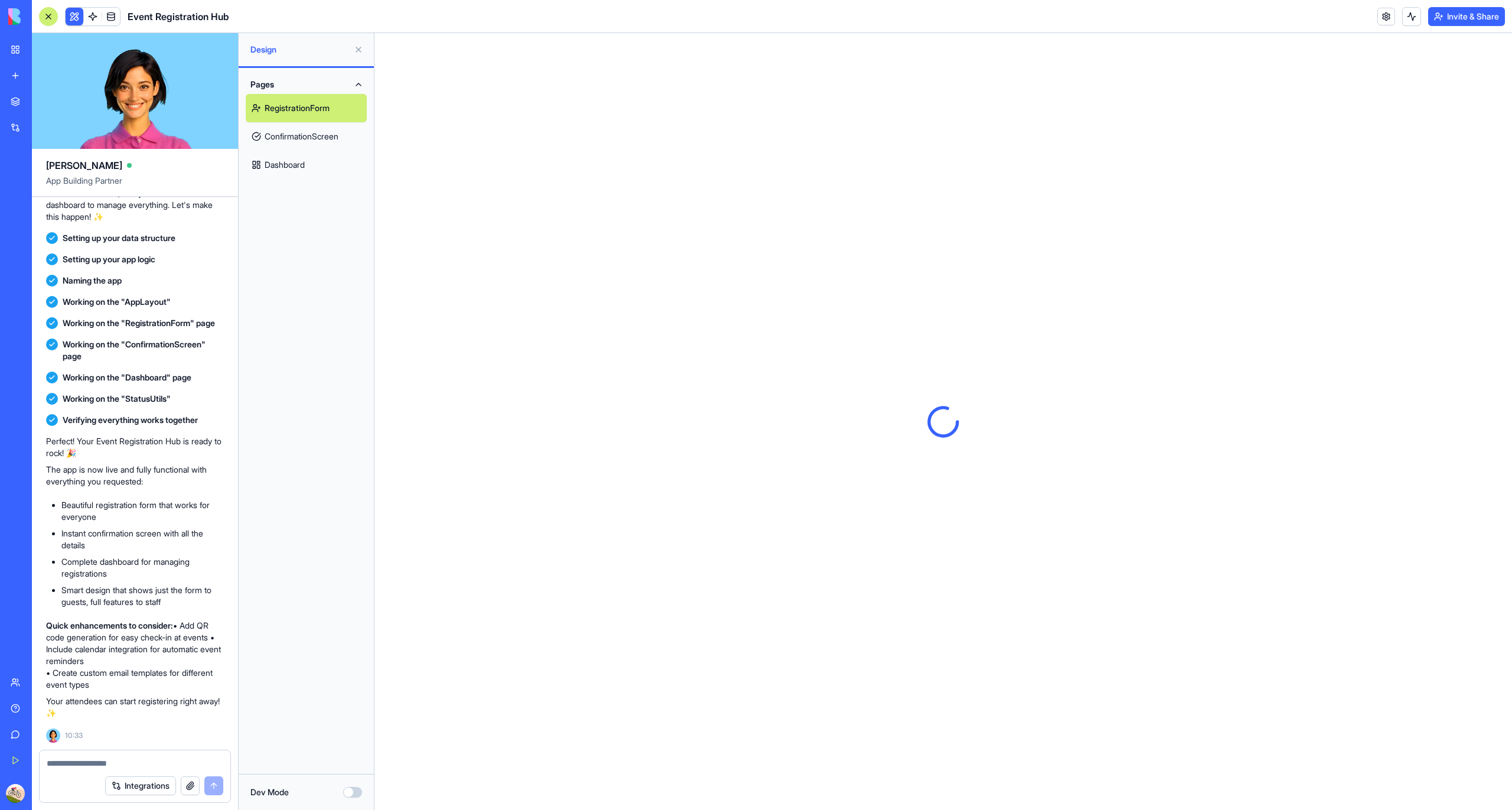
click at [312, 142] on link "ConfirmationScreen" at bounding box center [306, 136] width 121 height 28
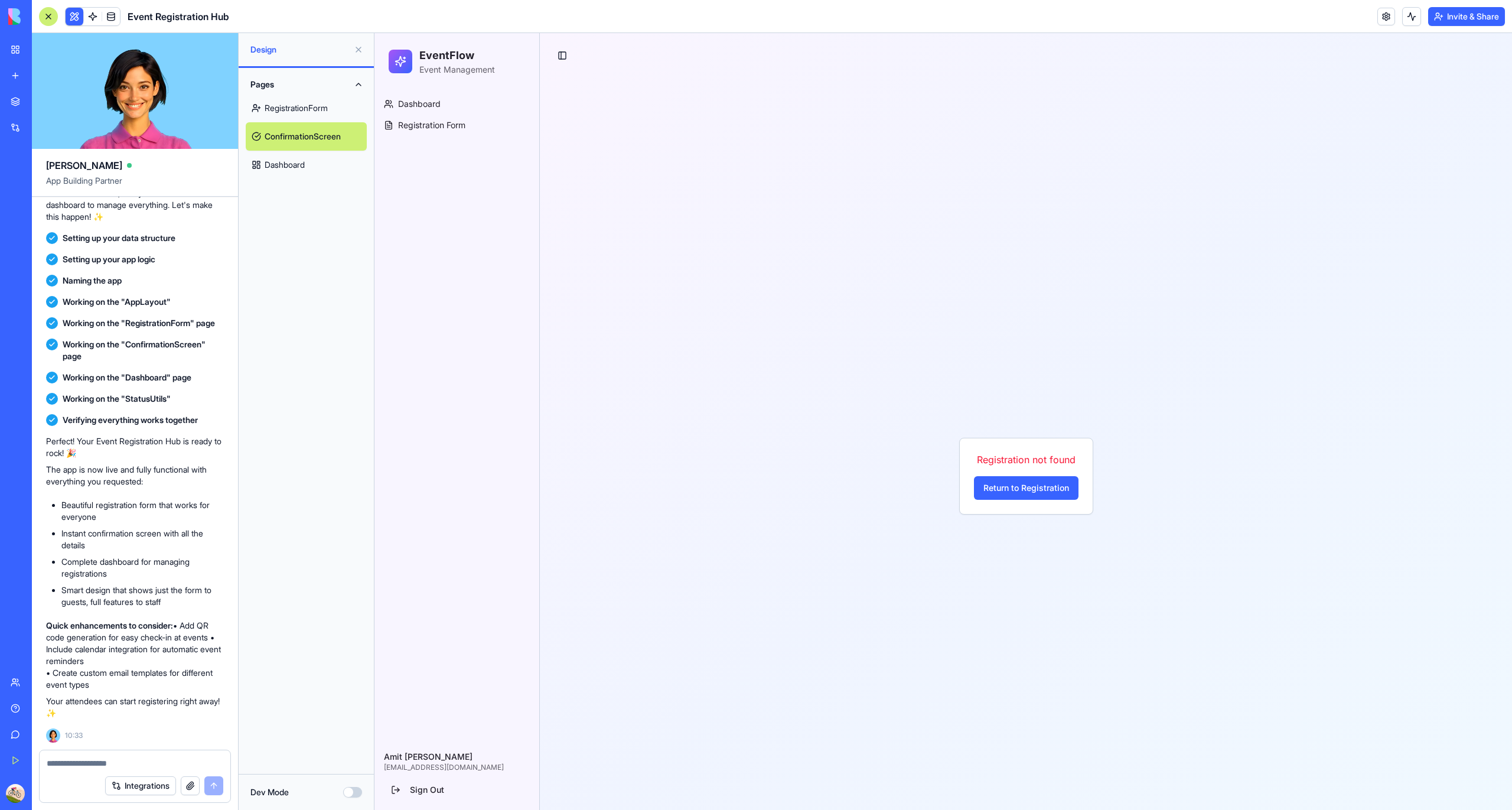
click at [316, 98] on link "RegistrationForm" at bounding box center [306, 108] width 121 height 28
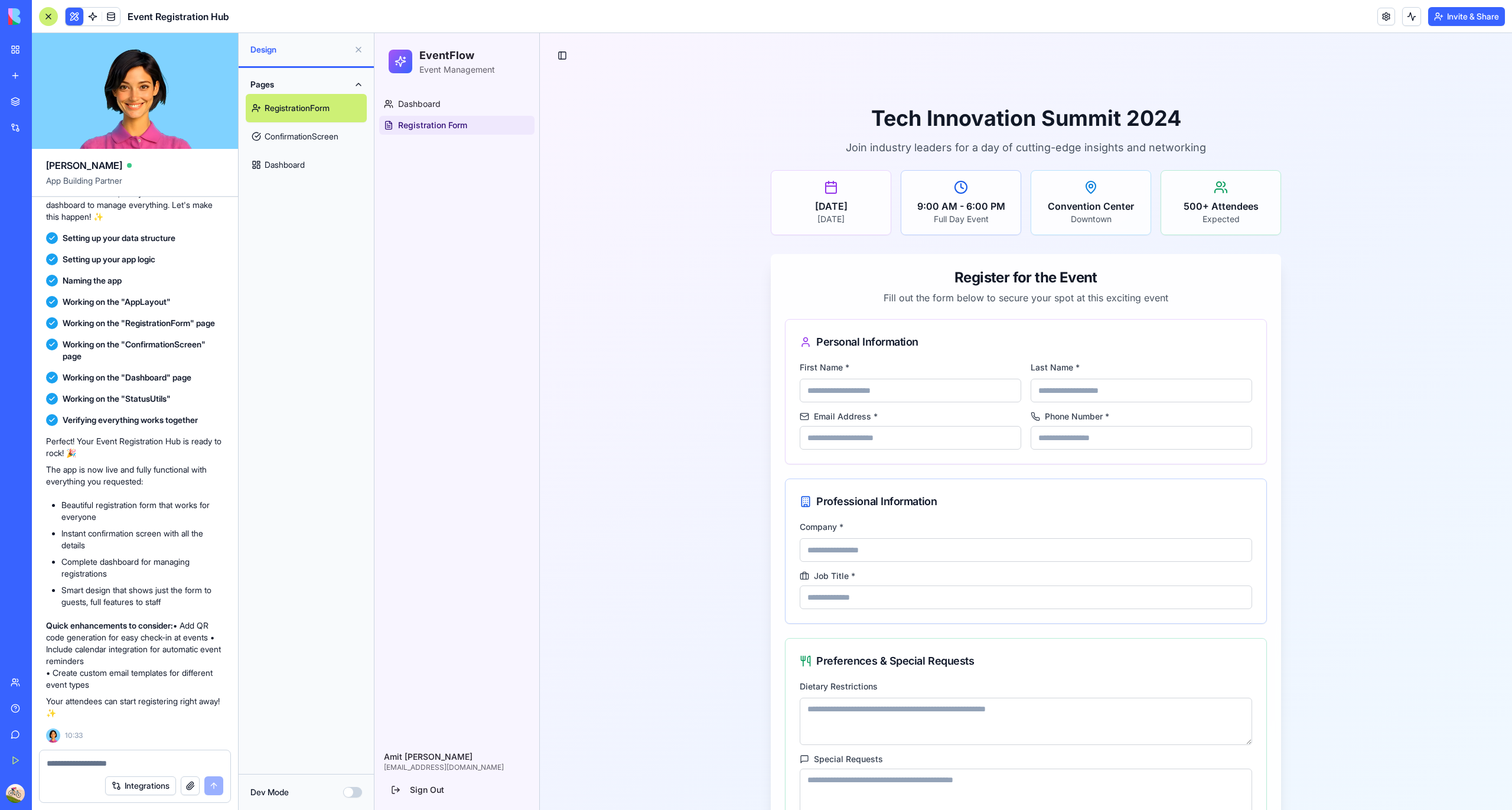
click at [551, 68] on div "Toggle Sidebar Tech Innovation Summit 2024 Join industry leaders for a day of c…" at bounding box center [1026, 479] width 973 height 892
click at [560, 58] on button "Toggle Sidebar" at bounding box center [562, 55] width 16 height 16
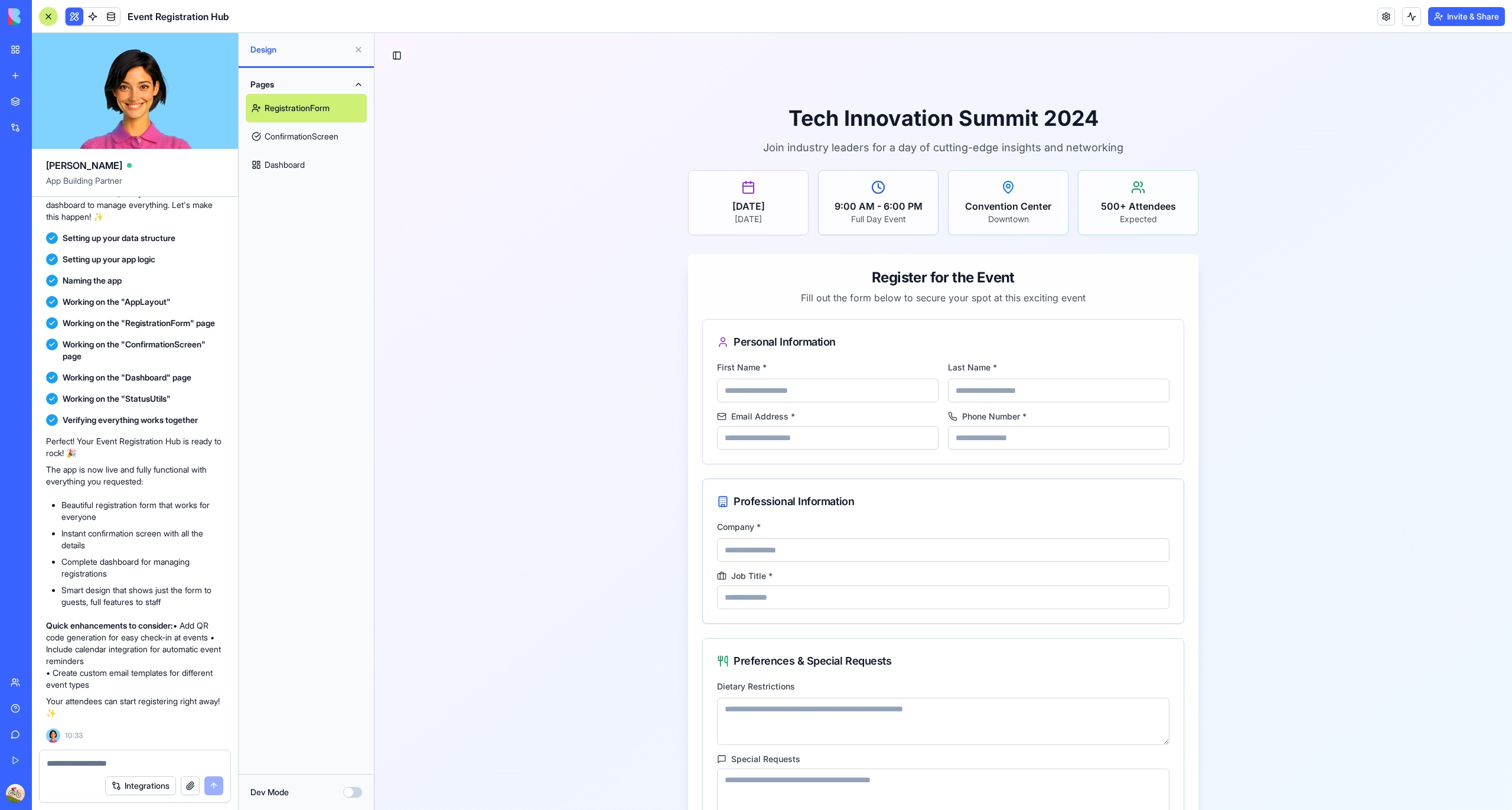
click at [402, 61] on button "Toggle Sidebar" at bounding box center [397, 55] width 16 height 16
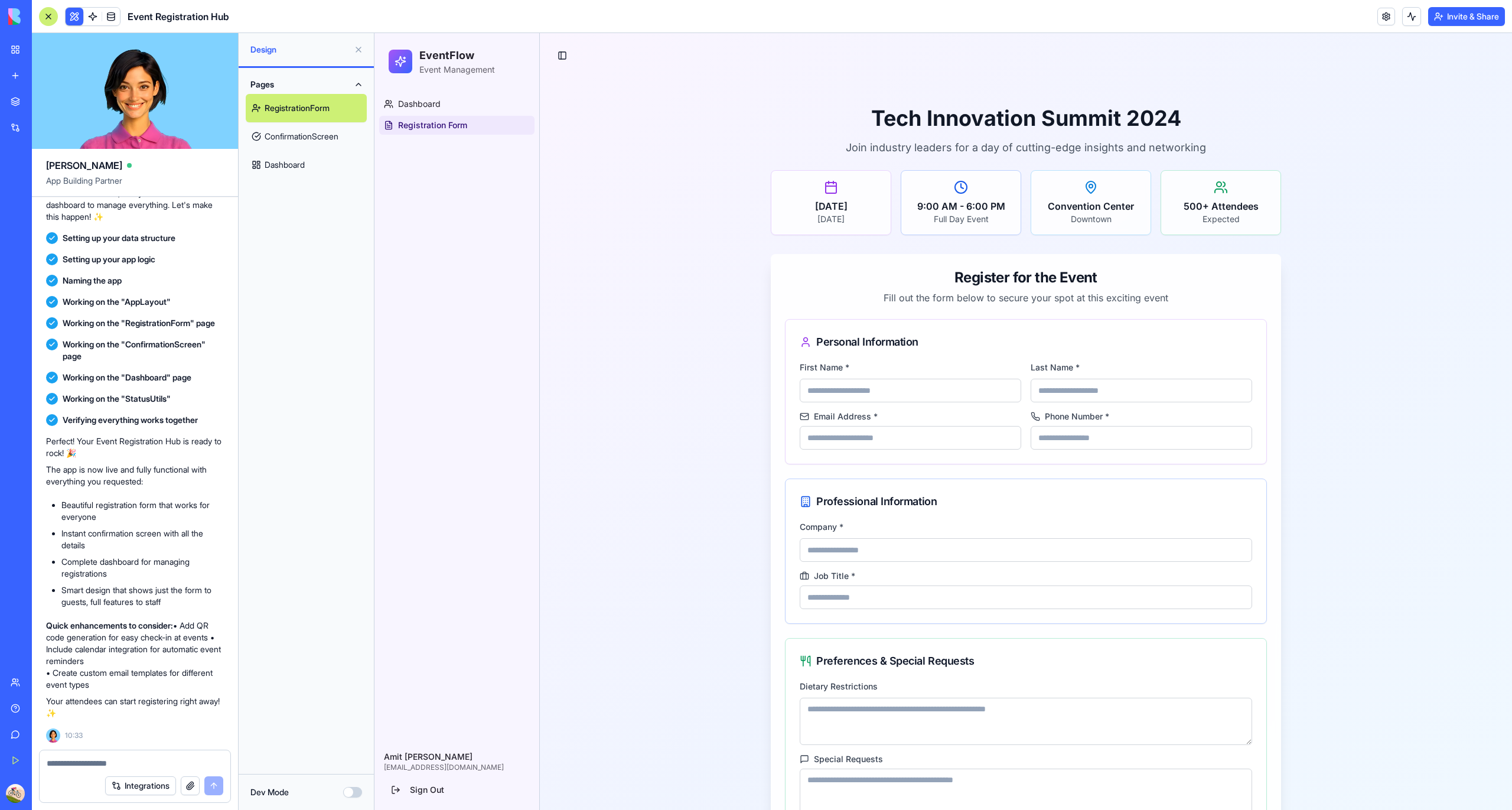
drag, startPoint x: 362, startPoint y: 789, endPoint x: 356, endPoint y: 792, distance: 6.7
click at [356, 792] on div "Dev Mode" at bounding box center [306, 792] width 135 height 36
click at [356, 792] on button "Dev Mode" at bounding box center [352, 792] width 18 height 11
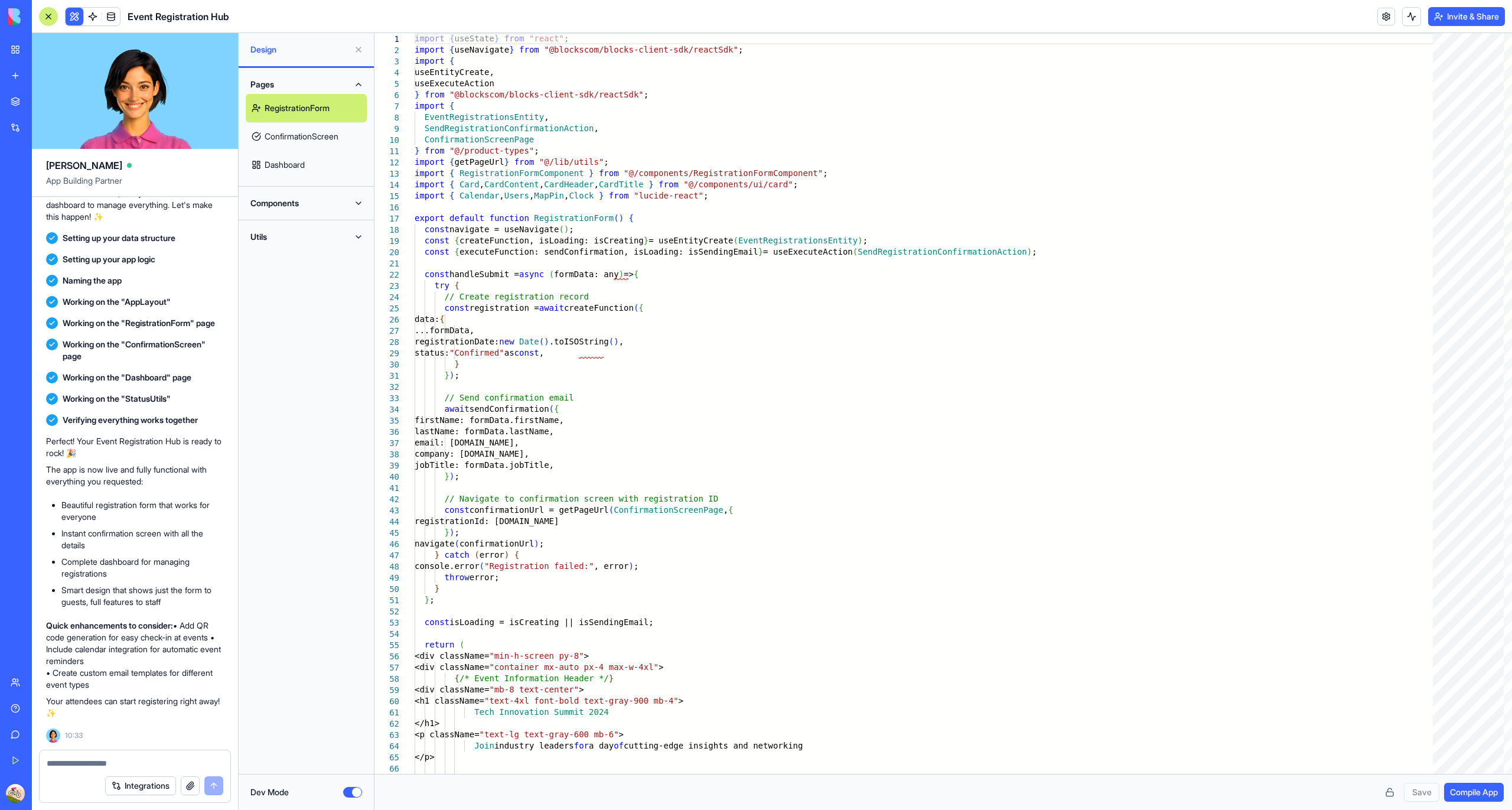
click at [294, 245] on button "Utils" at bounding box center [306, 237] width 121 height 18
click at [310, 207] on button "Components" at bounding box center [306, 203] width 121 height 18
click at [296, 298] on link "RegistrationStats" at bounding box center [306, 311] width 121 height 28
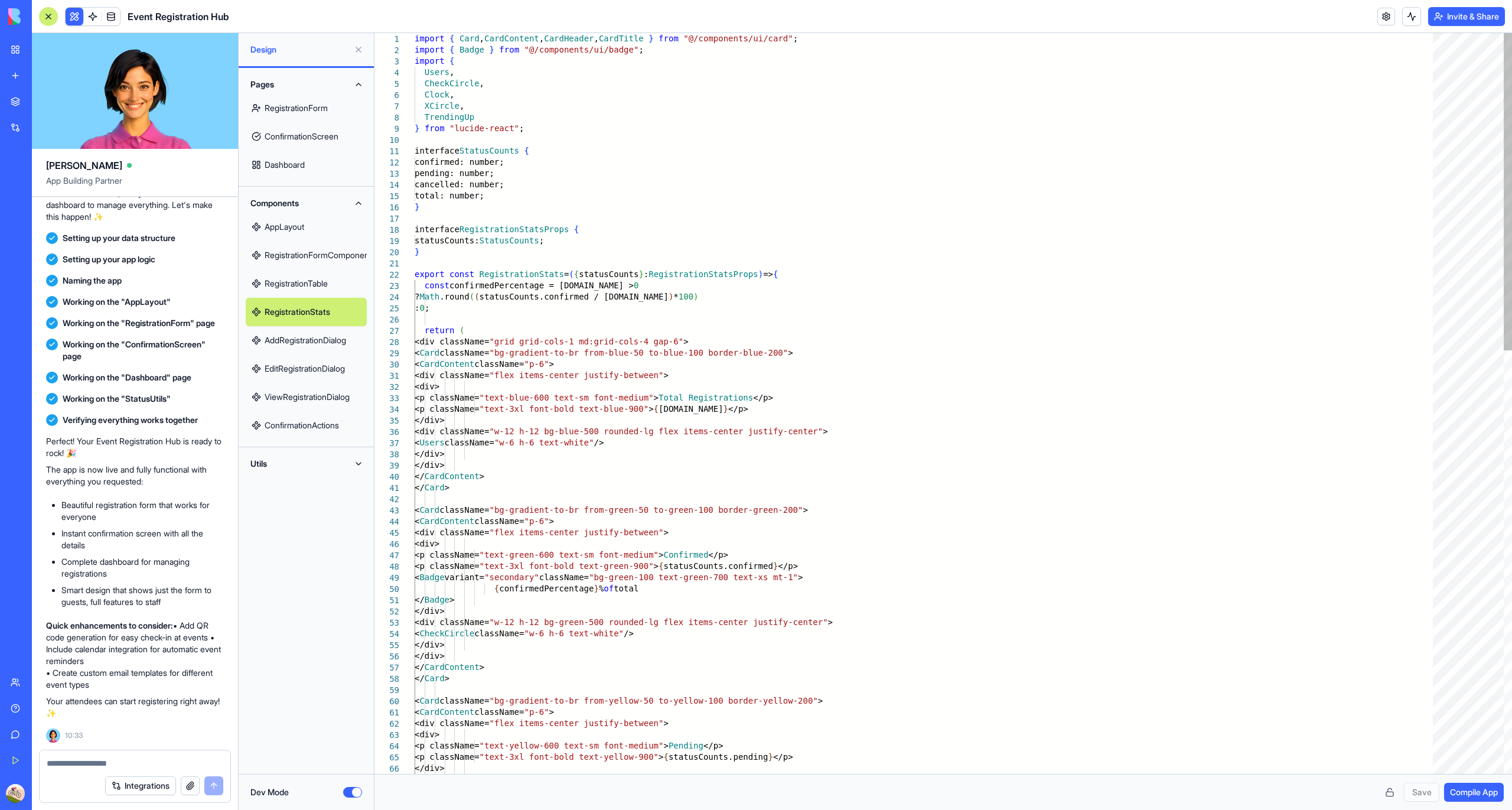
click at [296, 298] on link "RegistrationStats" at bounding box center [306, 311] width 121 height 28
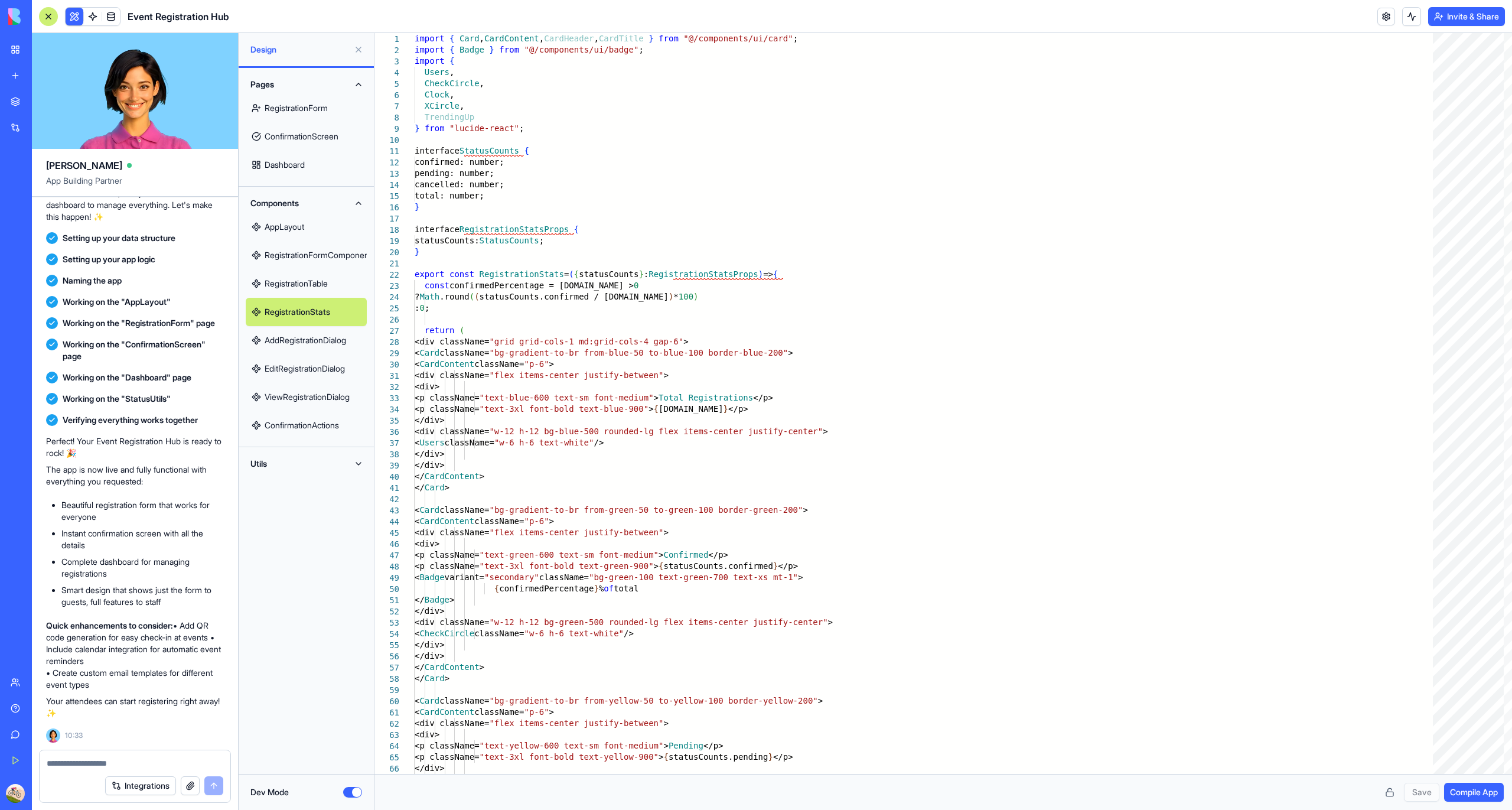
click at [307, 287] on link "RegistrationTable" at bounding box center [306, 283] width 121 height 28
type textarea "**********"
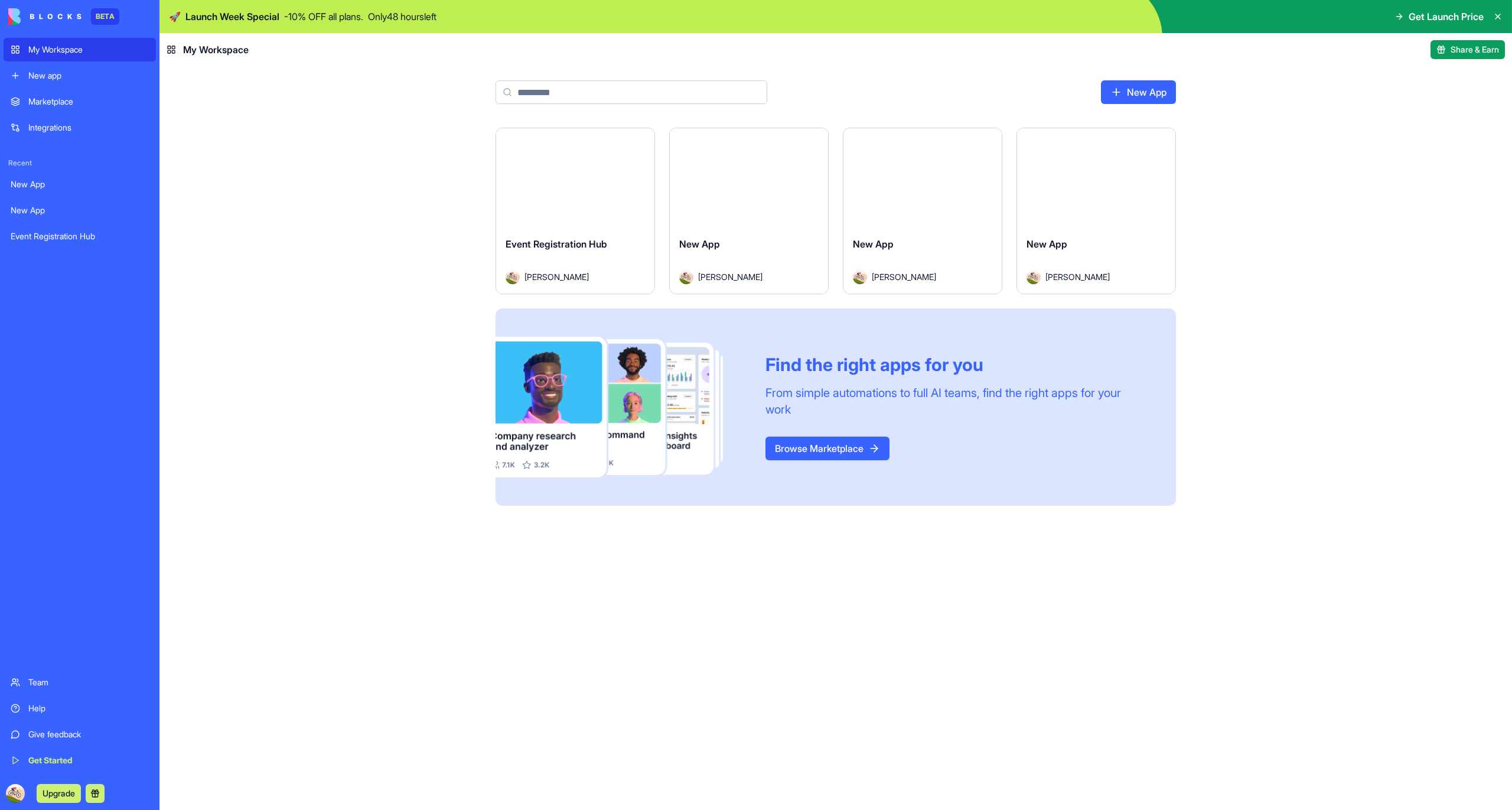
click at [416, 511] on div "Launch Event Registration Hub [PERSON_NAME] Launch New App [PERSON_NAME] Launch…" at bounding box center [835, 470] width 1353 height 683
click at [266, 364] on div "Launch Event Registration Hub [PERSON_NAME] Launch New App [PERSON_NAME] Launch…" at bounding box center [835, 470] width 1353 height 683
click at [827, 448] on link "Browse Marketplace" at bounding box center [827, 448] width 124 height 23
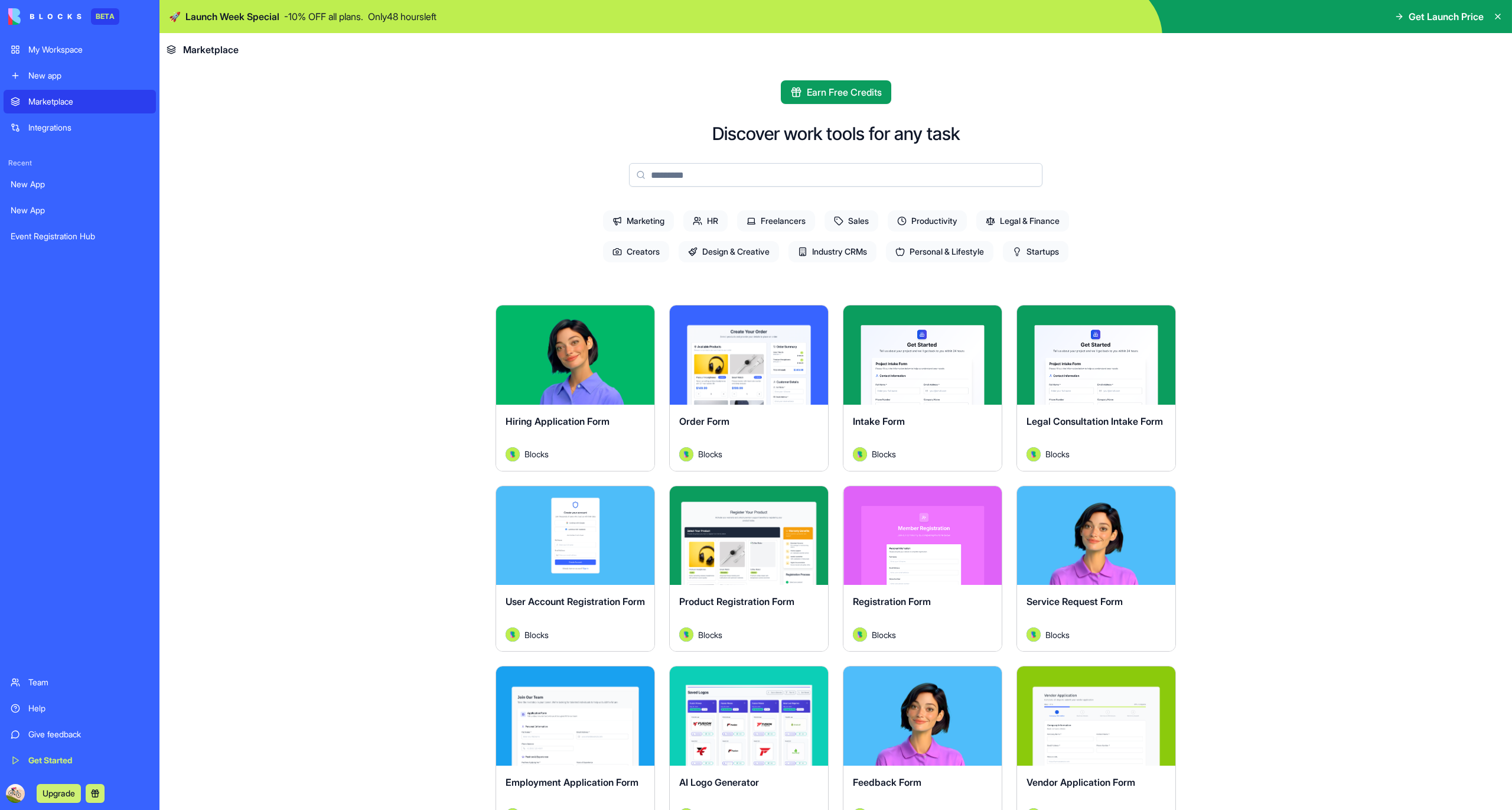
click at [394, 472] on main "Earn Free Credits Discover work tools for any task Marketing HR Freelancers Sal…" at bounding box center [835, 437] width 1353 height 744
click at [71, 125] on div "Integrations" at bounding box center [88, 127] width 120 height 12
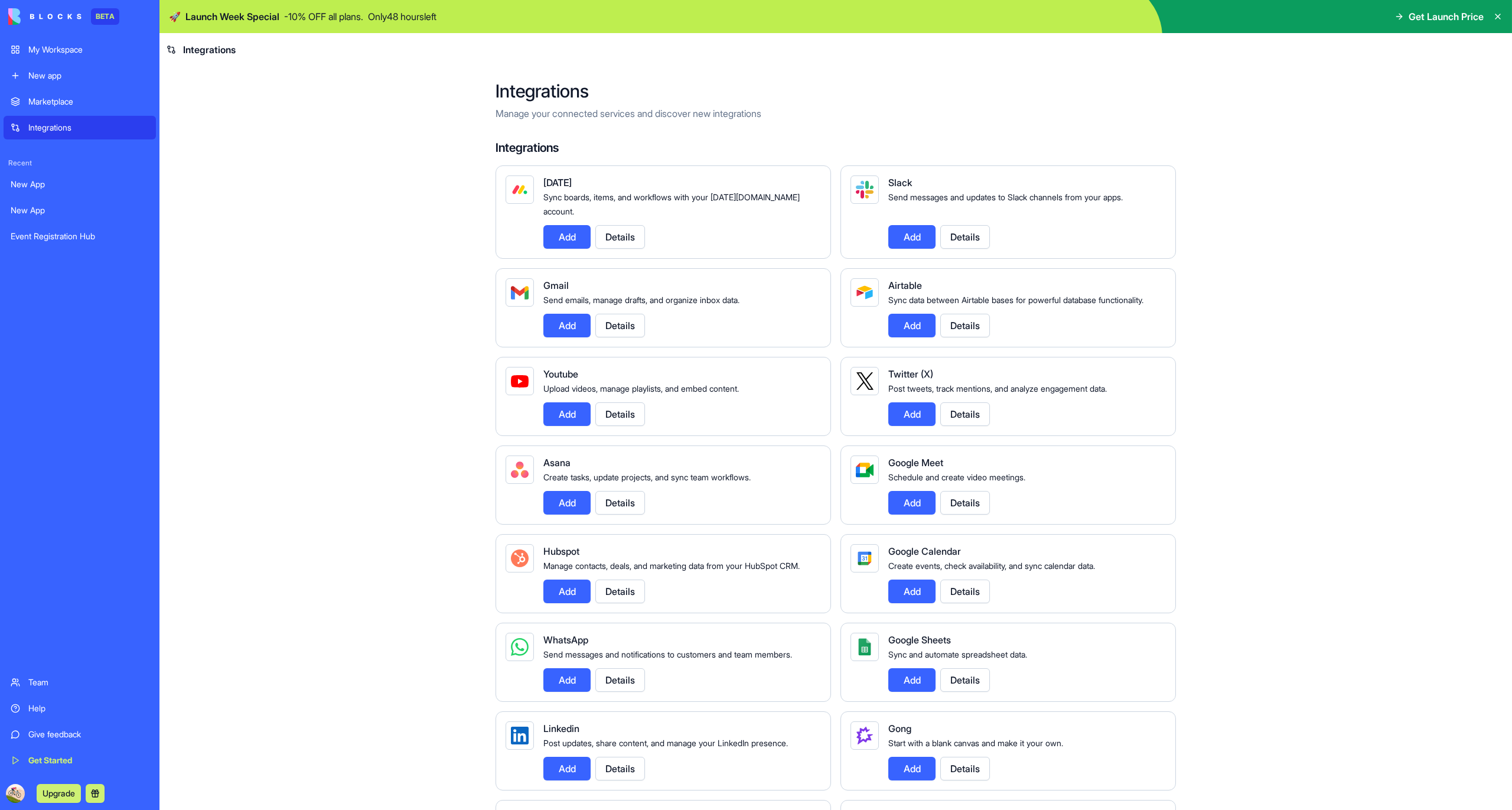
click at [553, 324] on button "Add" at bounding box center [566, 325] width 48 height 23
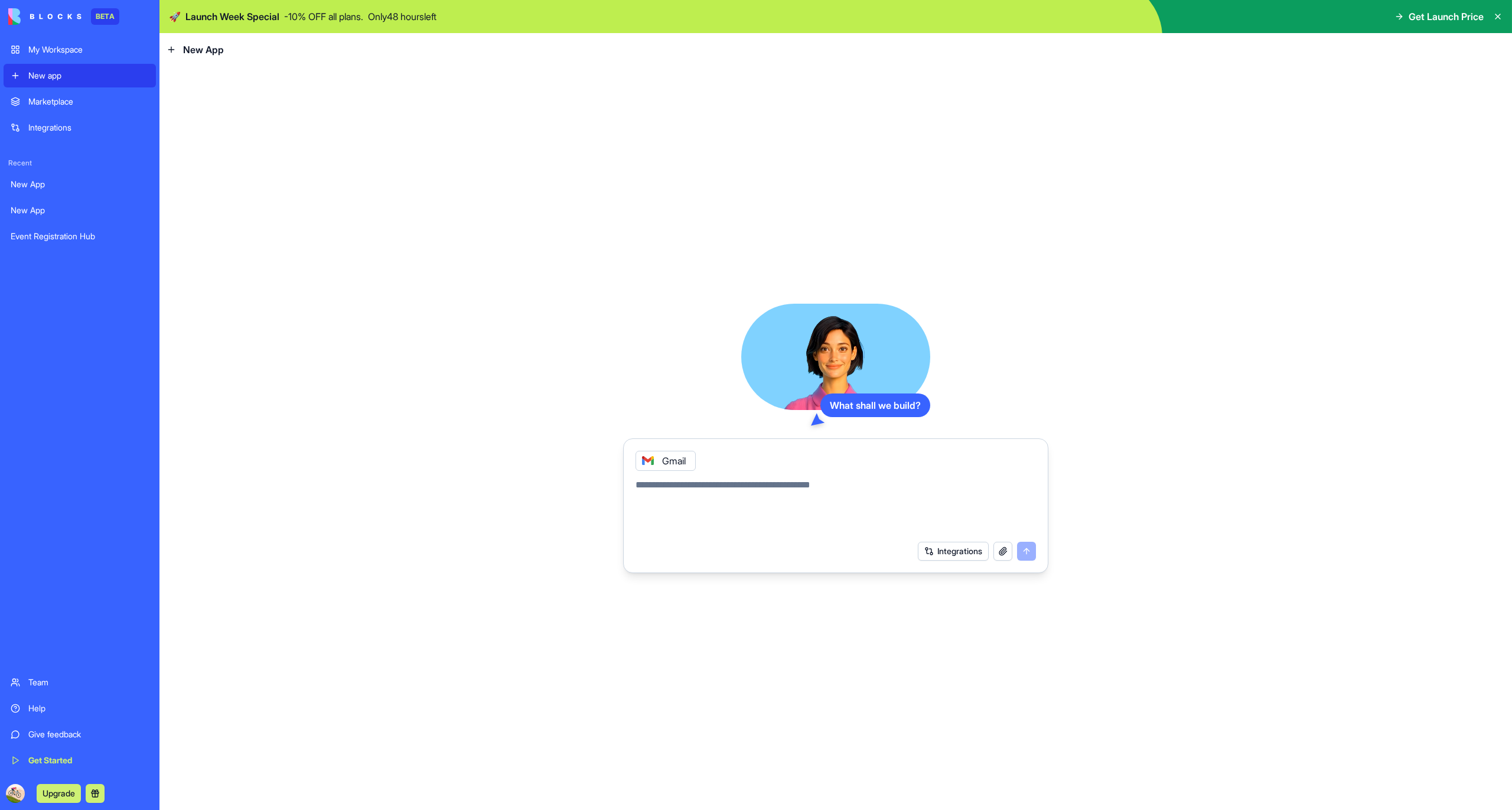
click at [926, 550] on button "Integrations" at bounding box center [953, 551] width 71 height 18
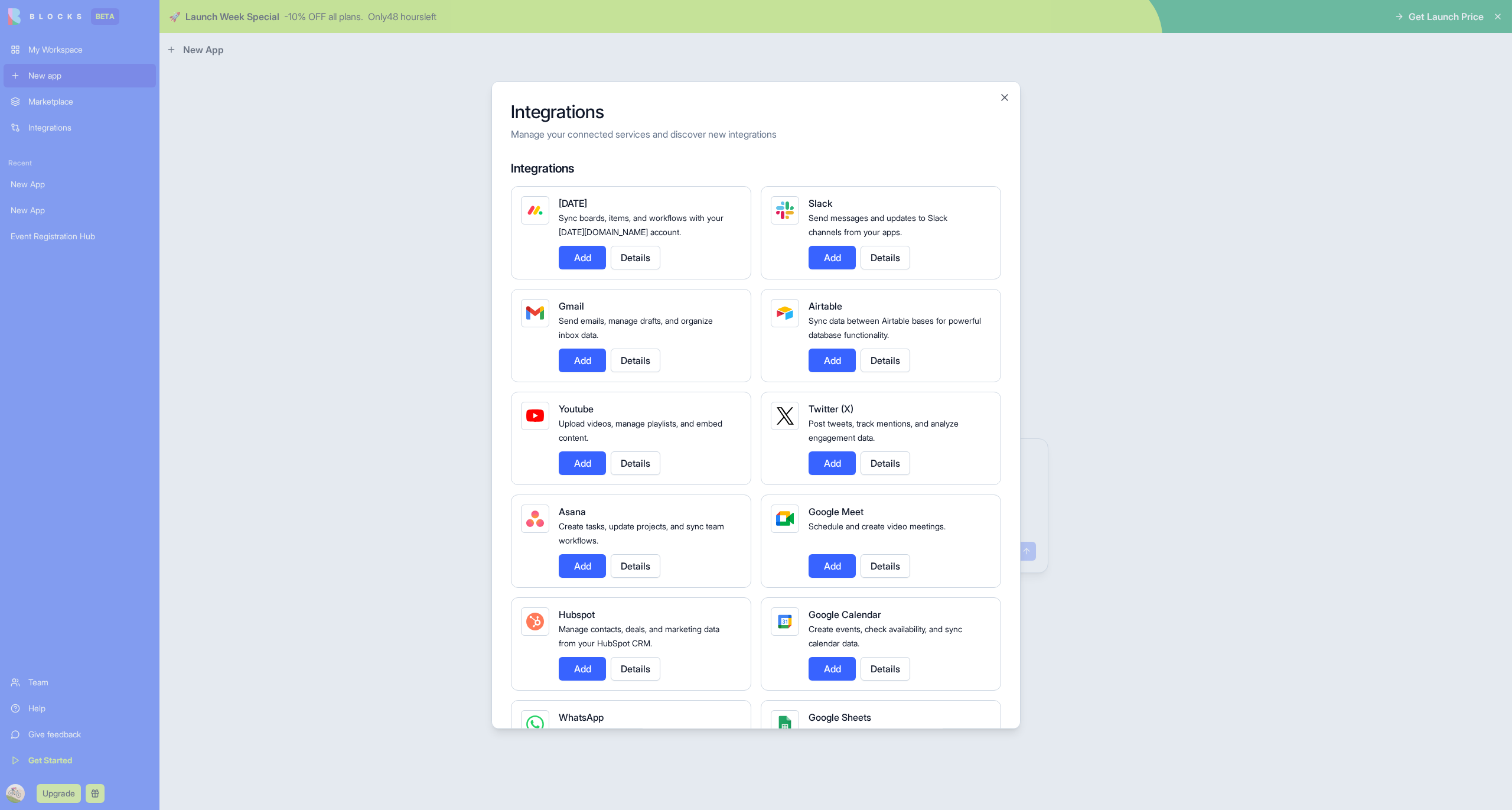
click at [580, 349] on button "Add" at bounding box center [582, 360] width 48 height 23
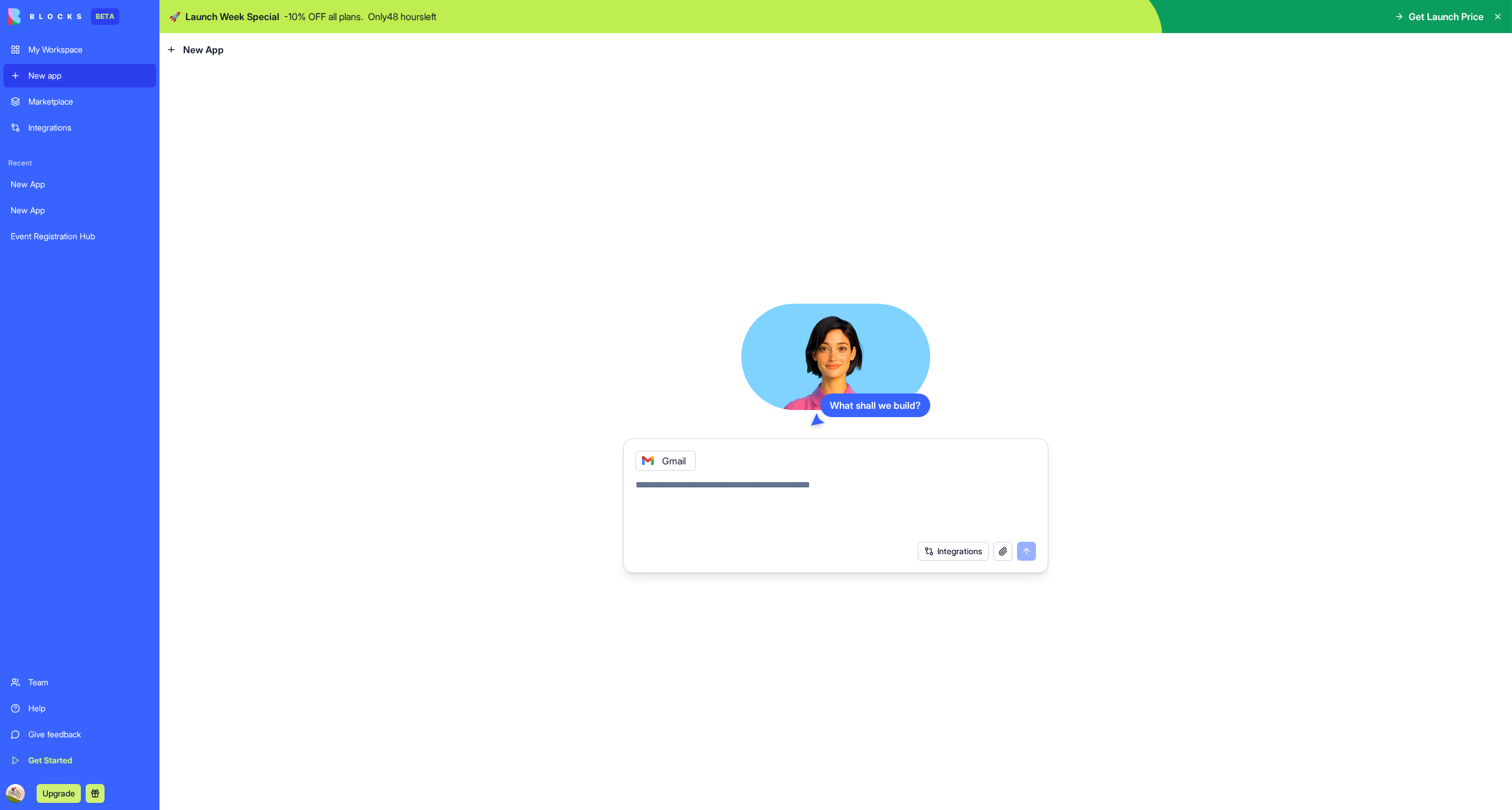
click at [803, 505] on textarea at bounding box center [835, 506] width 401 height 56
type textarea "*"
type textarea "**********"
click at [1027, 543] on button "submit" at bounding box center [1026, 551] width 18 height 18
click at [1006, 551] on button "button" at bounding box center [1003, 551] width 18 height 18
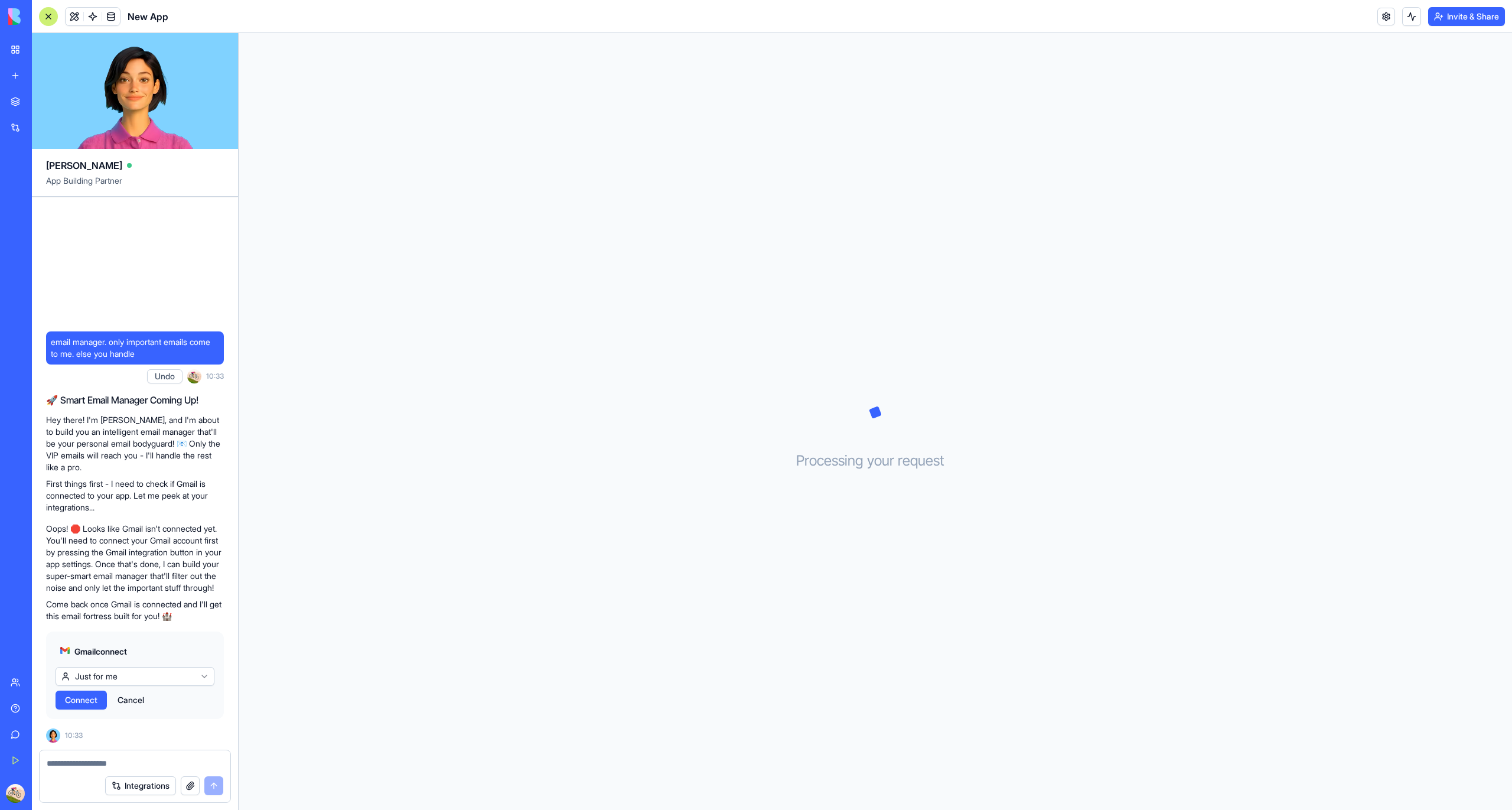
click at [115, 437] on p "Hey there! I'm [PERSON_NAME], and I'm about to build you an intelligent email m…" at bounding box center [135, 443] width 177 height 59
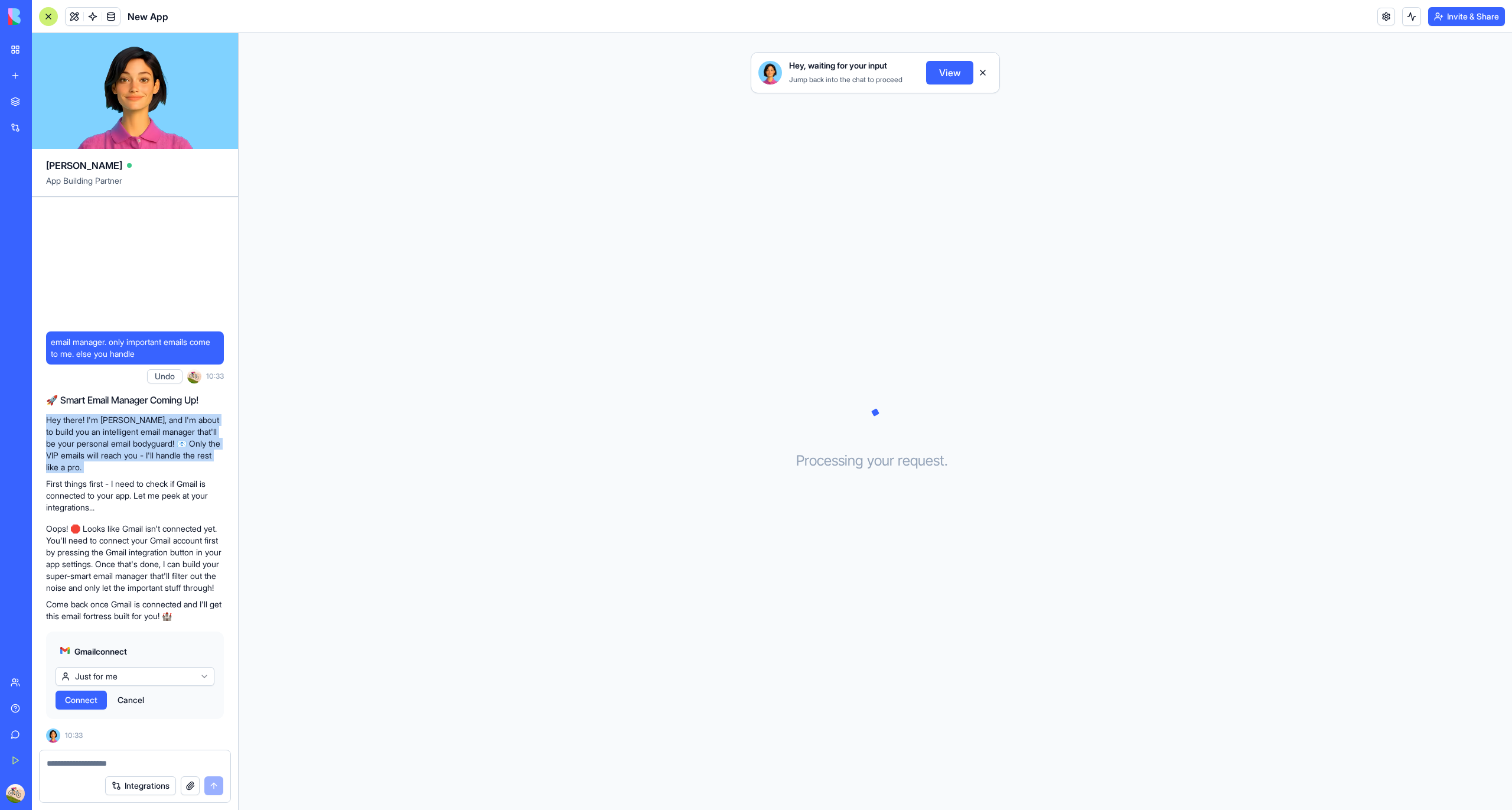
click at [115, 437] on p "Hey there! I'm [PERSON_NAME], and I'm about to build you an intelligent email m…" at bounding box center [135, 443] width 177 height 59
click at [949, 71] on button "View" at bounding box center [949, 73] width 48 height 23
click at [938, 81] on button "View" at bounding box center [949, 73] width 48 height 23
click at [958, 66] on button "View" at bounding box center [949, 73] width 48 height 23
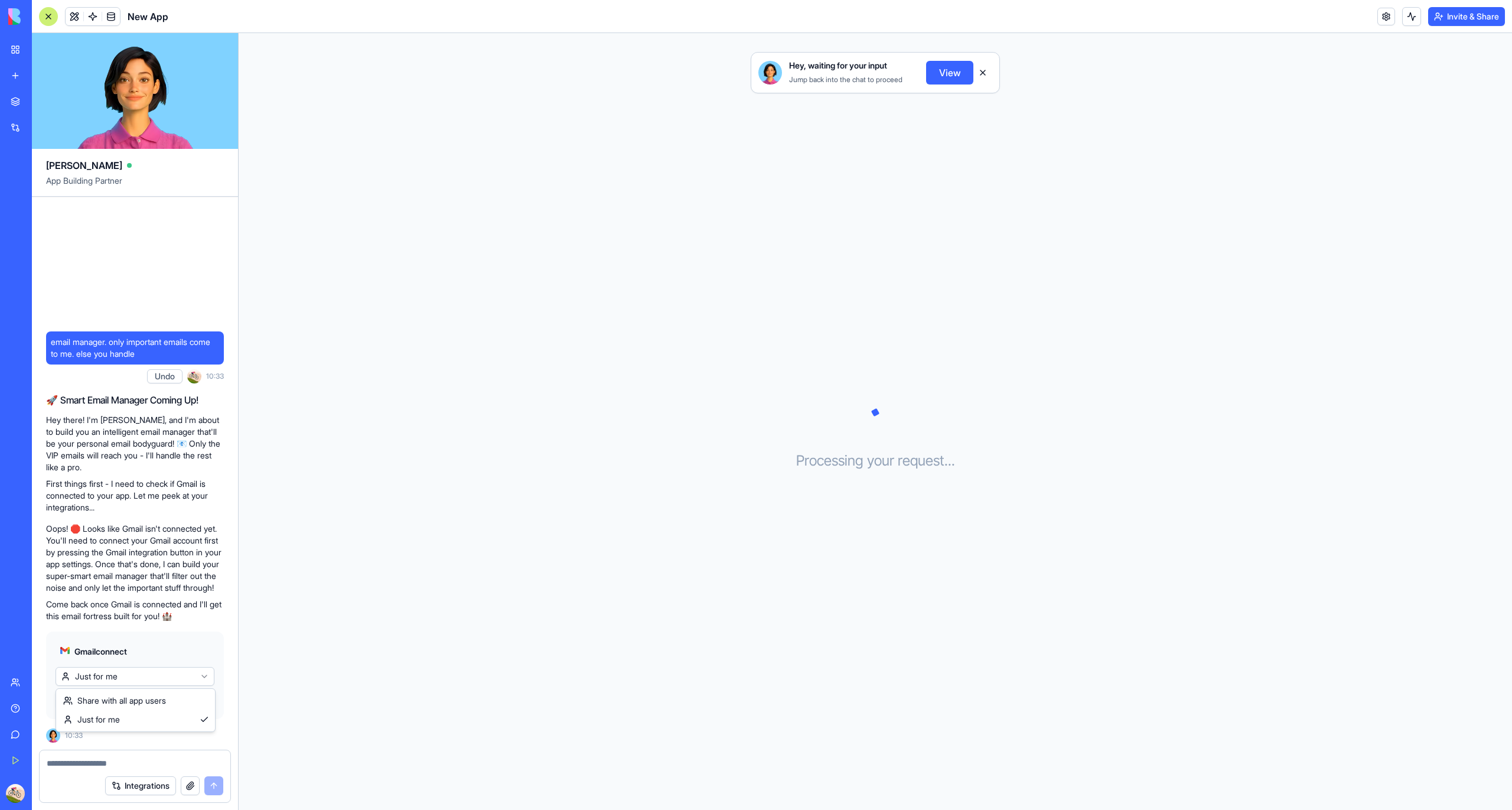
click at [97, 680] on html "BETA My Workspace New app Marketplace Integrations Recent Event Registration Hu…" at bounding box center [756, 405] width 1512 height 810
click at [89, 698] on span "Connect" at bounding box center [81, 700] width 33 height 12
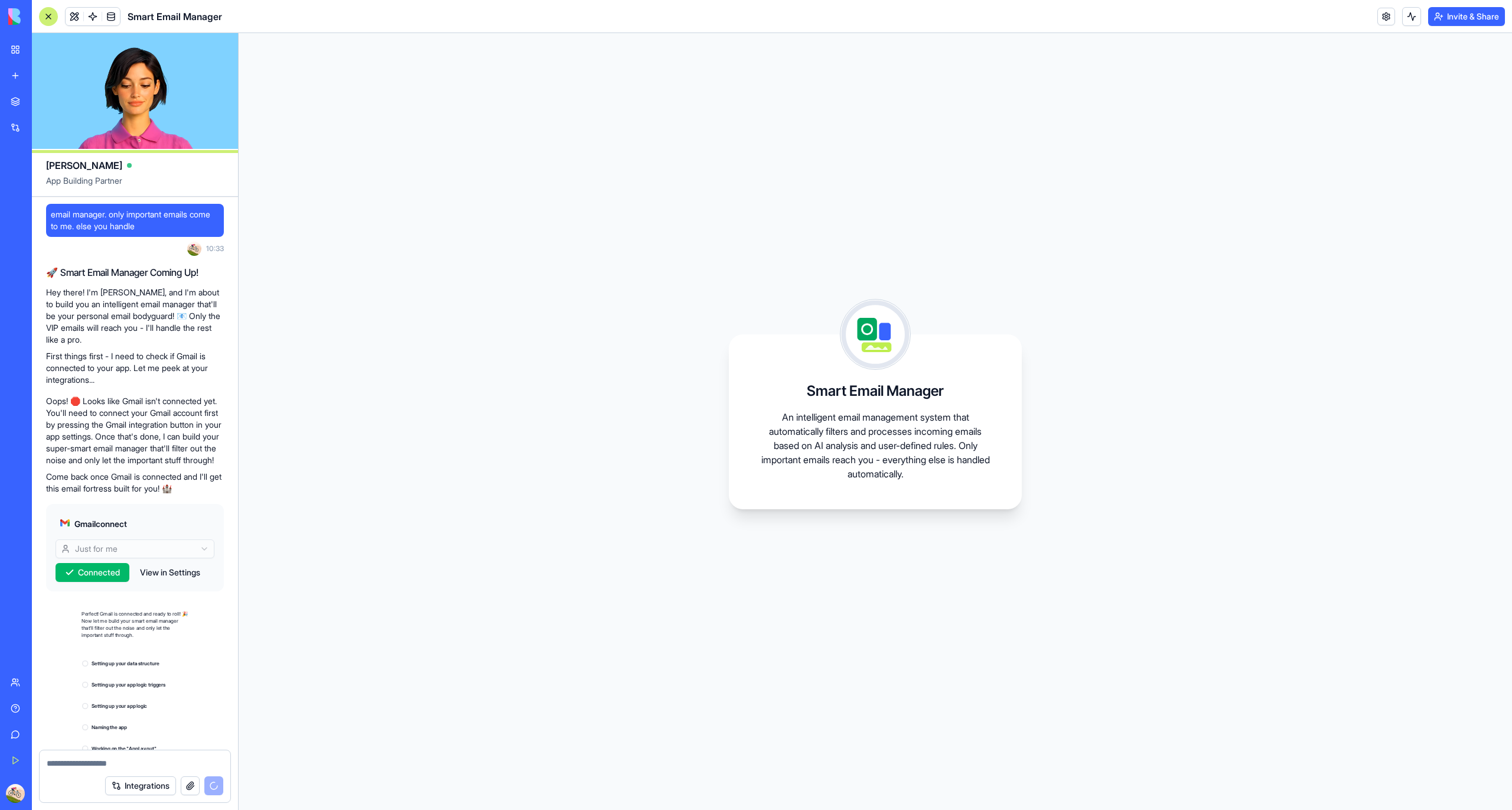
scroll to position [132, 0]
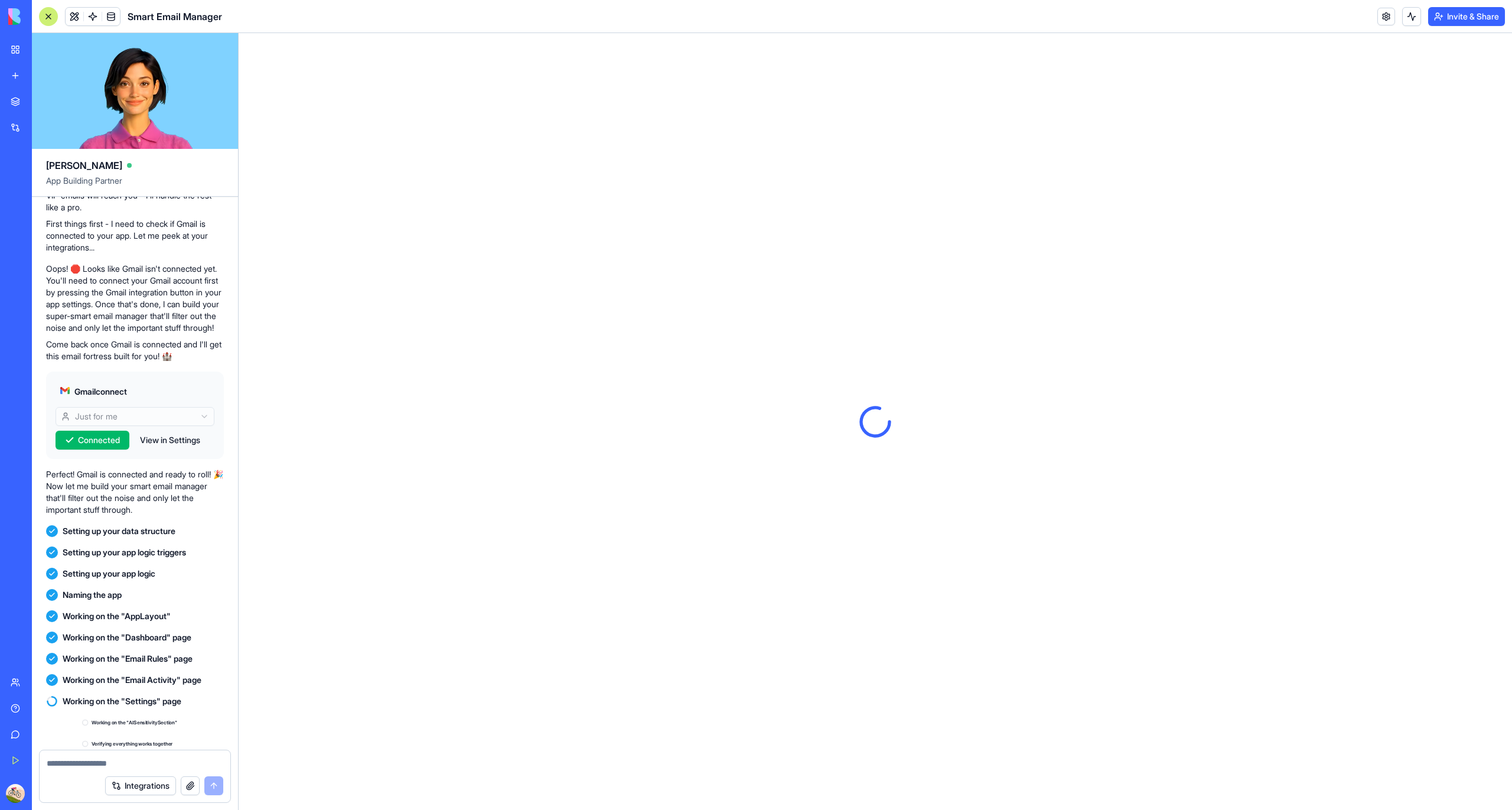
scroll to position [475, 0]
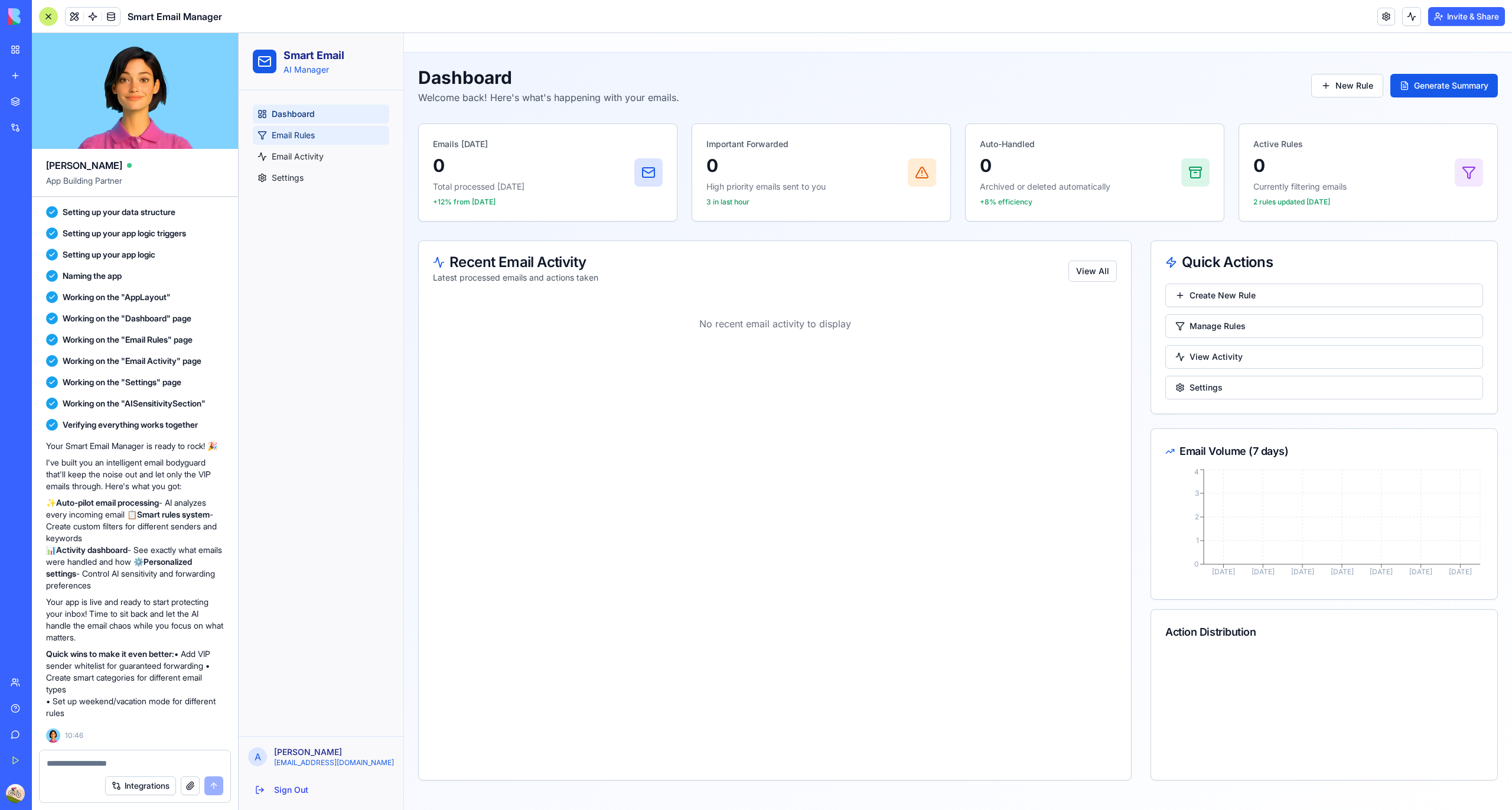
click at [307, 143] on link "Email Rules" at bounding box center [321, 135] width 137 height 18
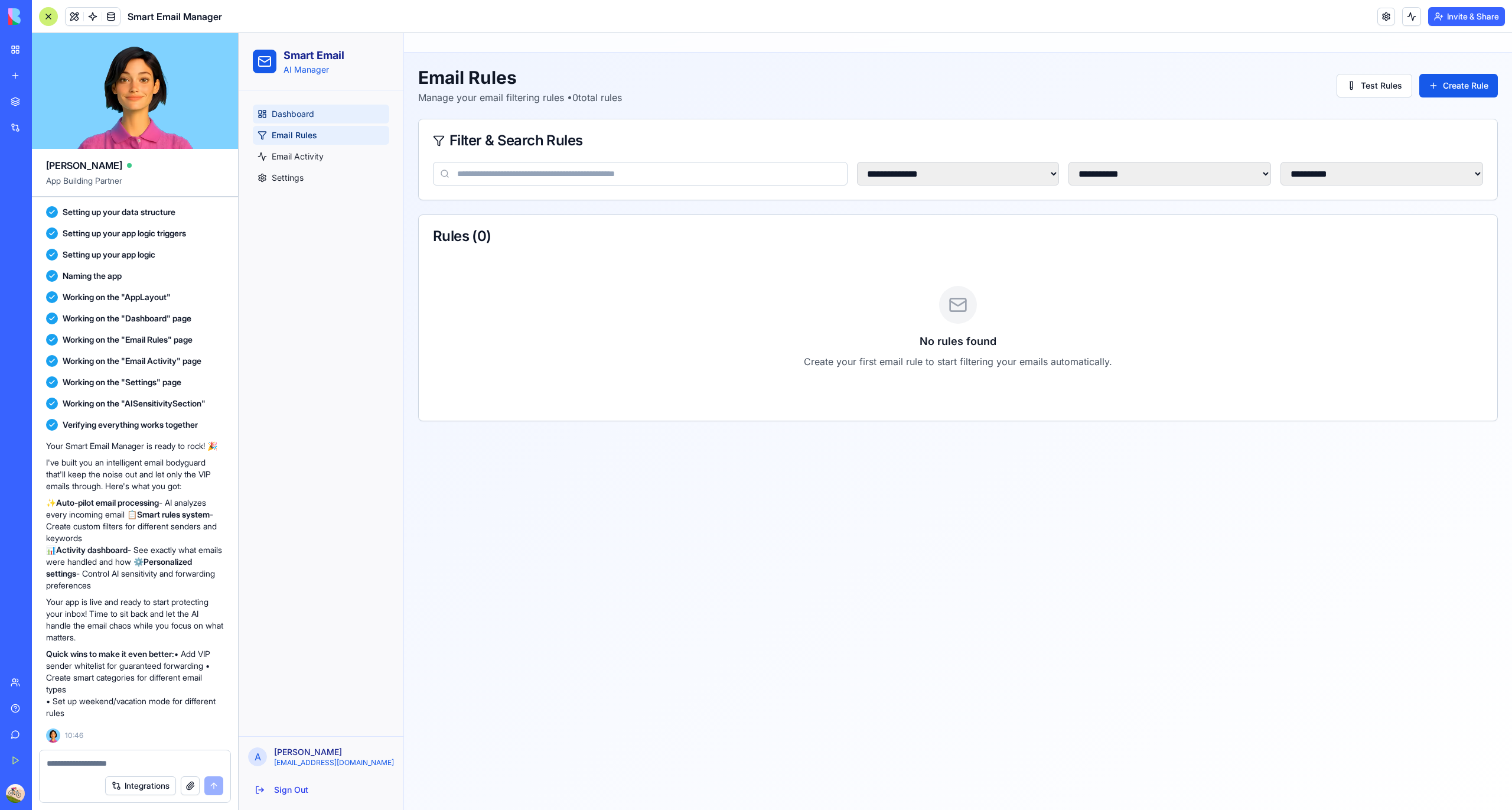
click at [315, 114] on link "Dashboard" at bounding box center [321, 113] width 137 height 18
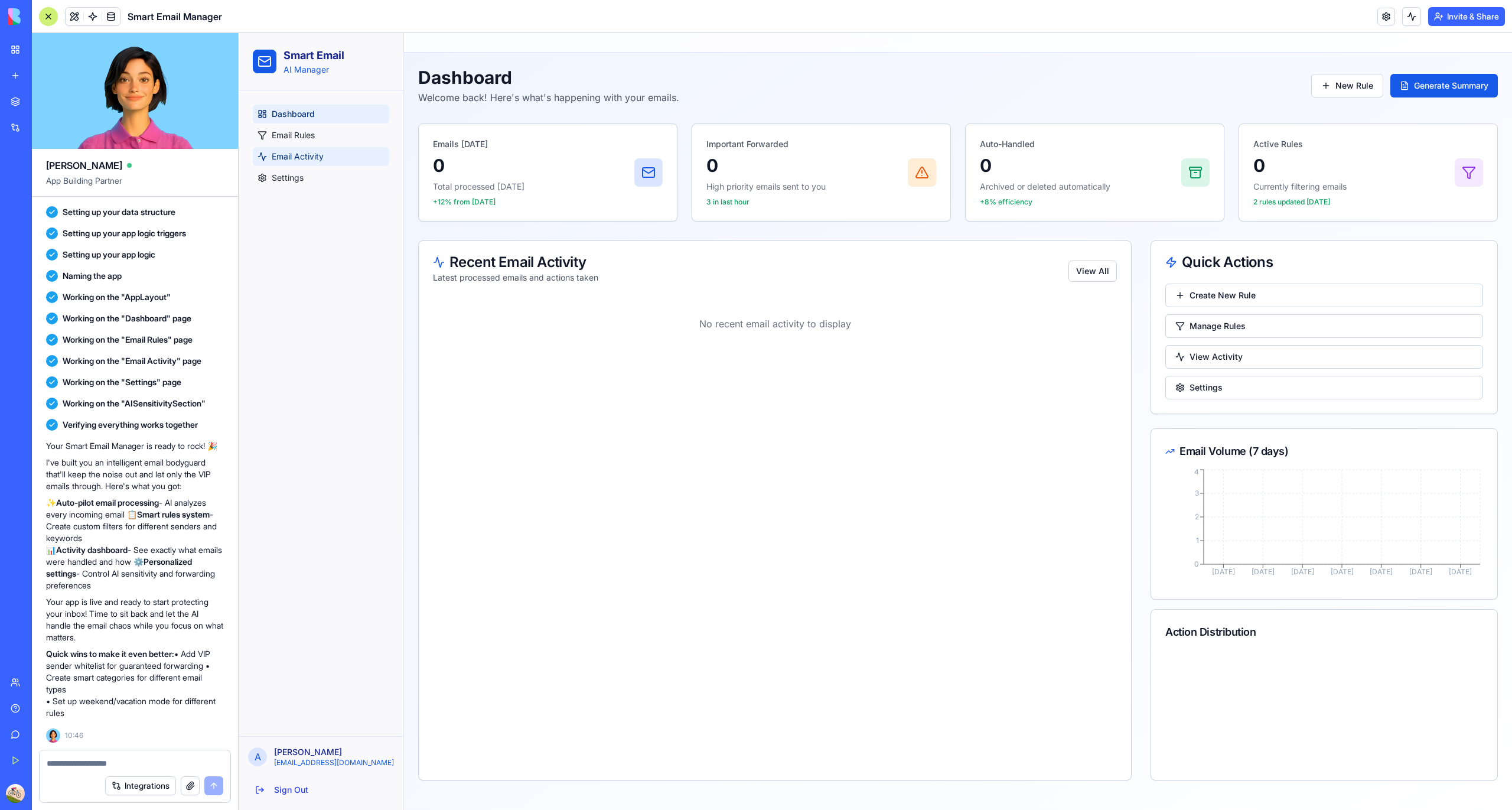
click at [331, 150] on link "Email Activity" at bounding box center [321, 156] width 137 height 18
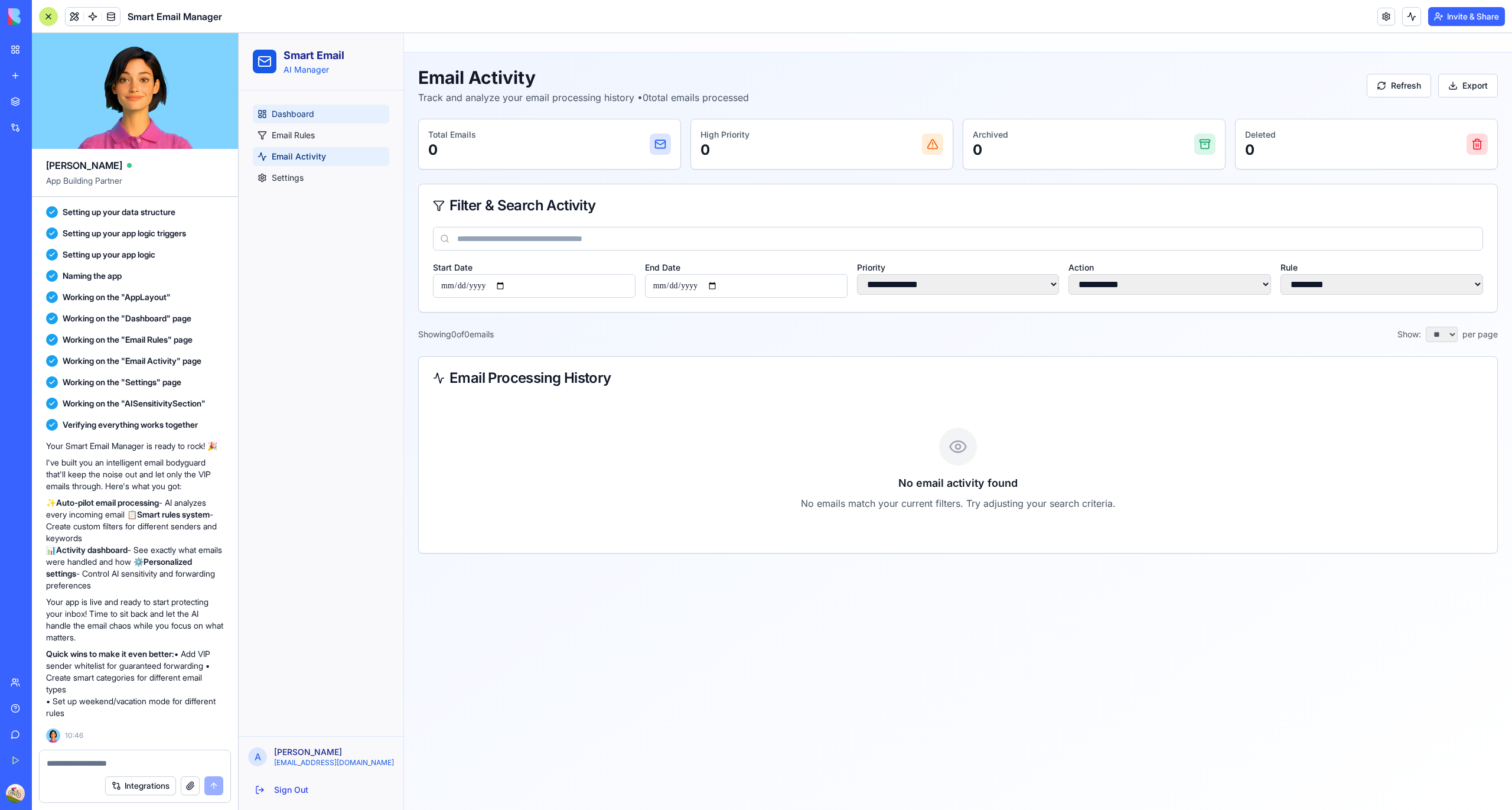
click at [326, 111] on link "Dashboard" at bounding box center [321, 113] width 137 height 18
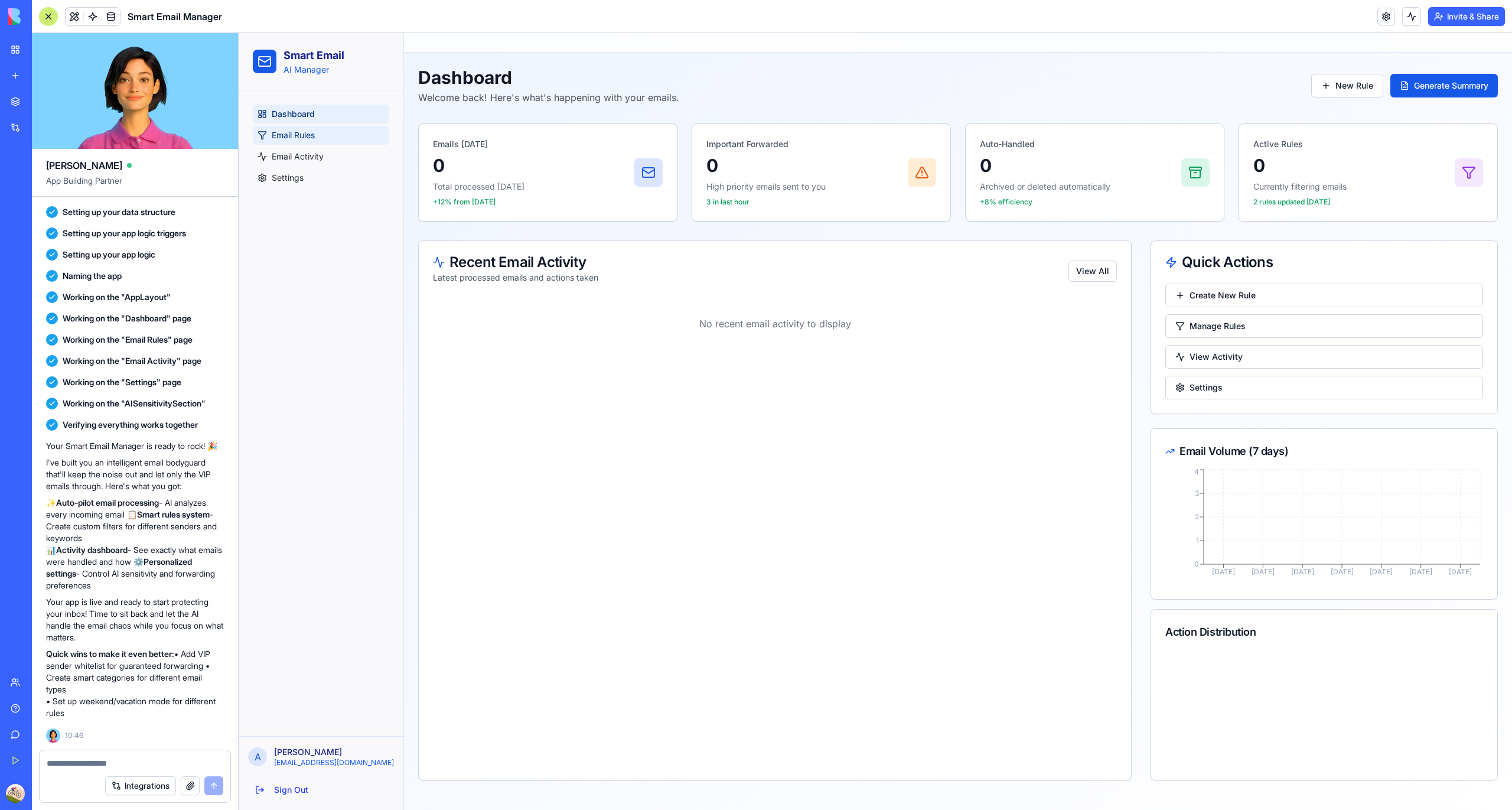
click at [312, 136] on span "Email Rules" at bounding box center [293, 135] width 43 height 12
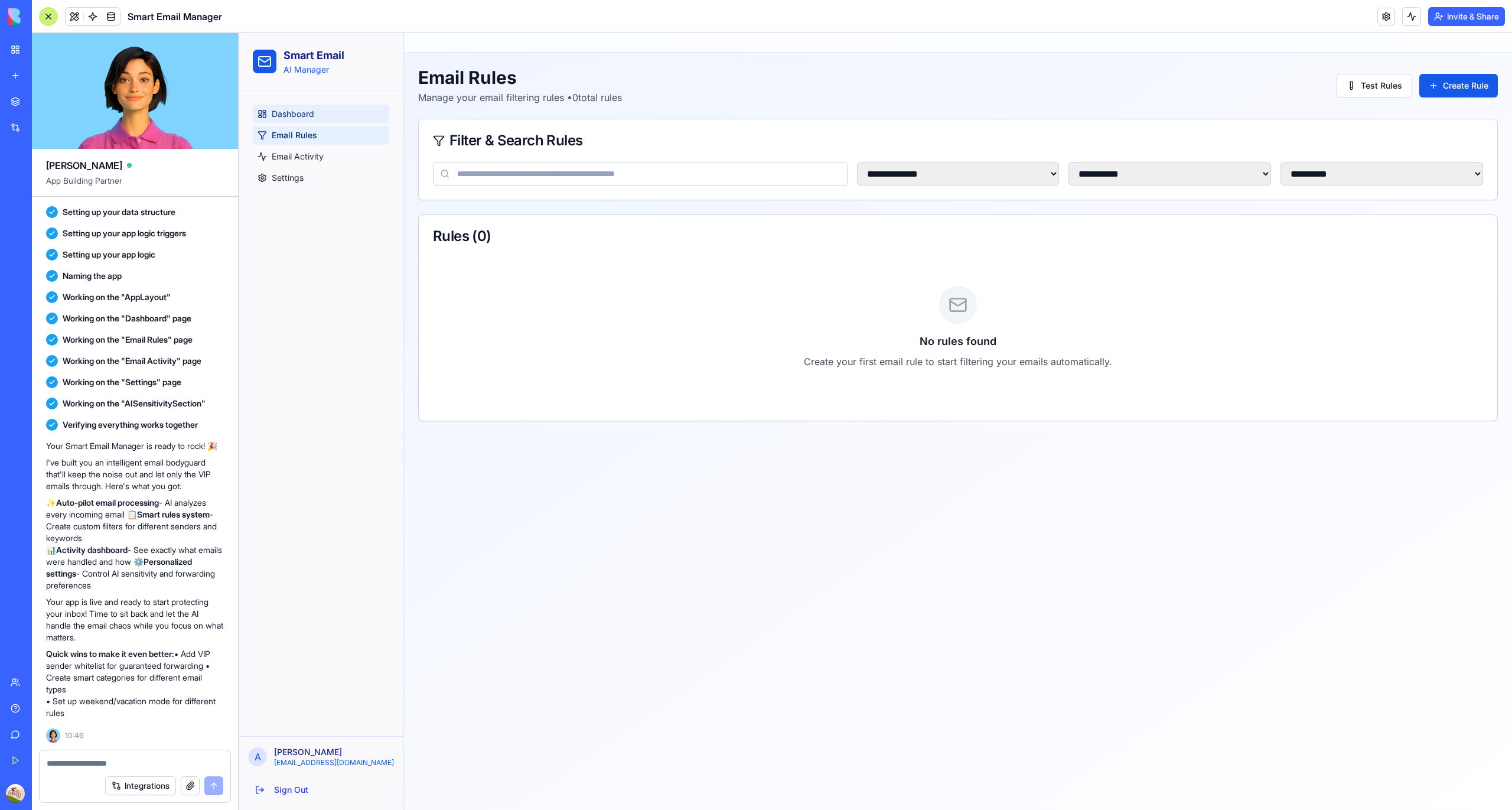
click at [311, 120] on link "Dashboard" at bounding box center [321, 113] width 137 height 18
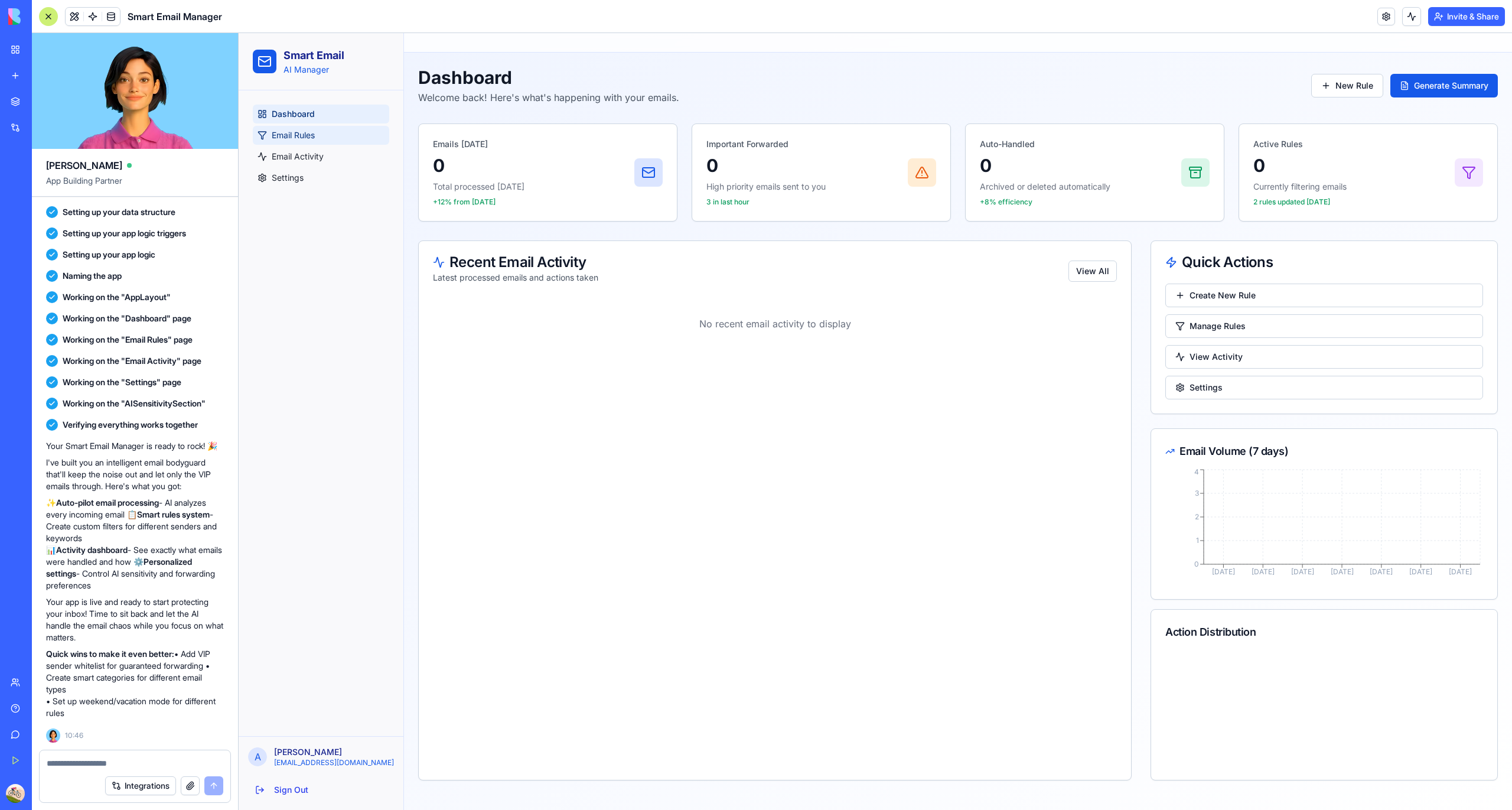
click at [337, 132] on link "Email Rules" at bounding box center [321, 135] width 137 height 18
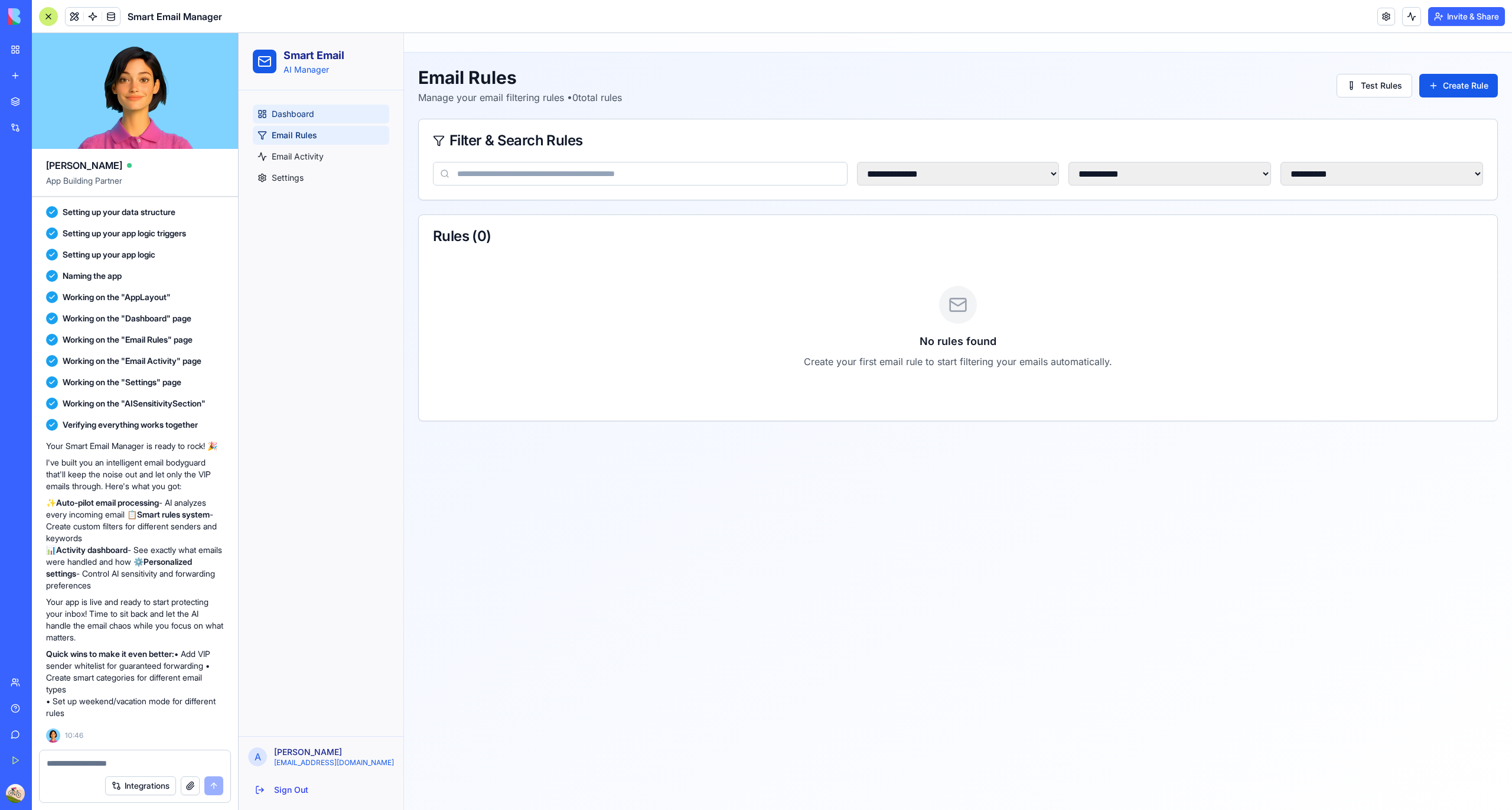
click at [337, 119] on link "Dashboard" at bounding box center [321, 113] width 137 height 18
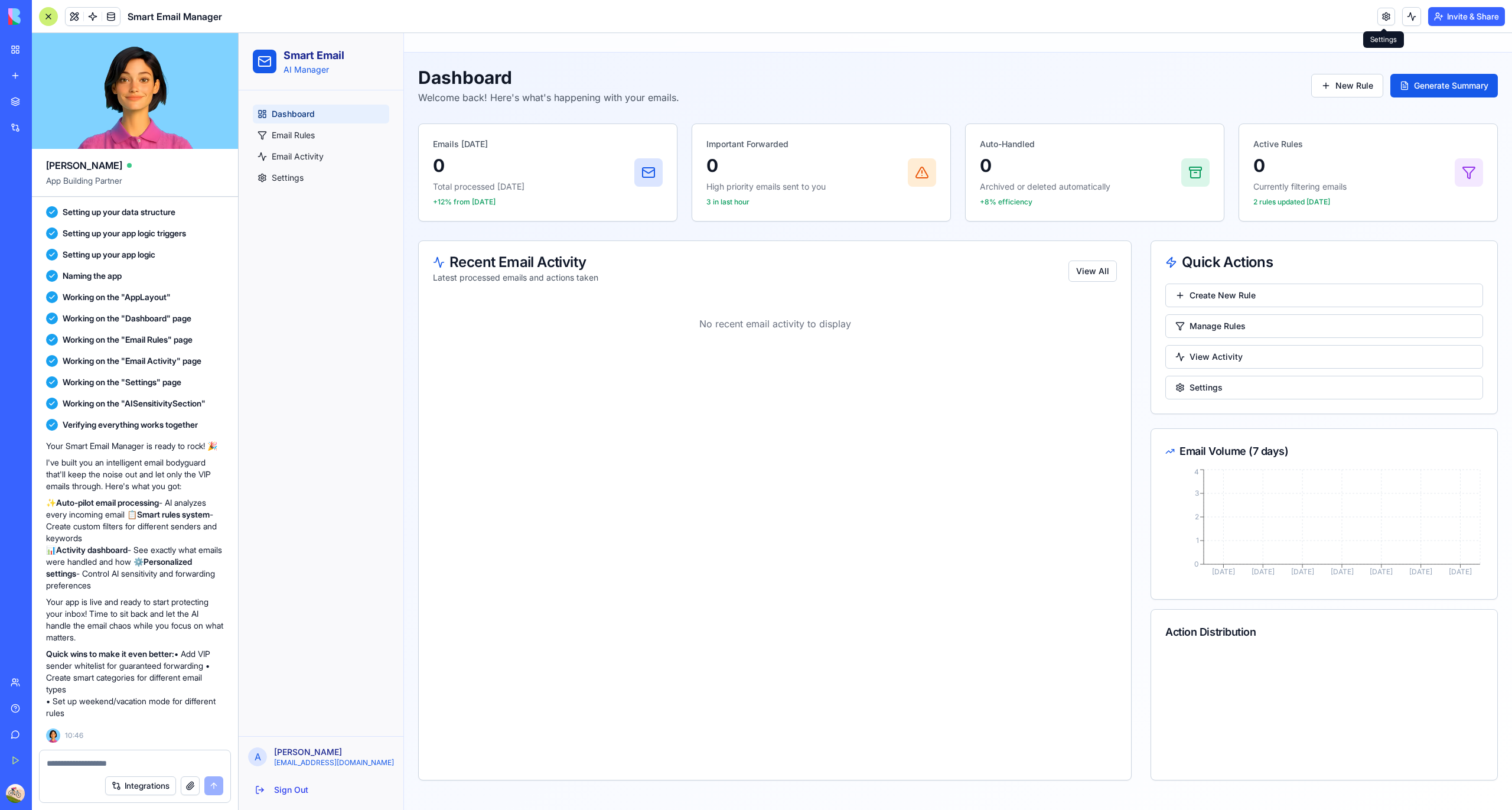
click at [1392, 16] on link at bounding box center [1387, 16] width 17 height 17
click at [1385, 9] on link at bounding box center [1387, 16] width 17 height 17
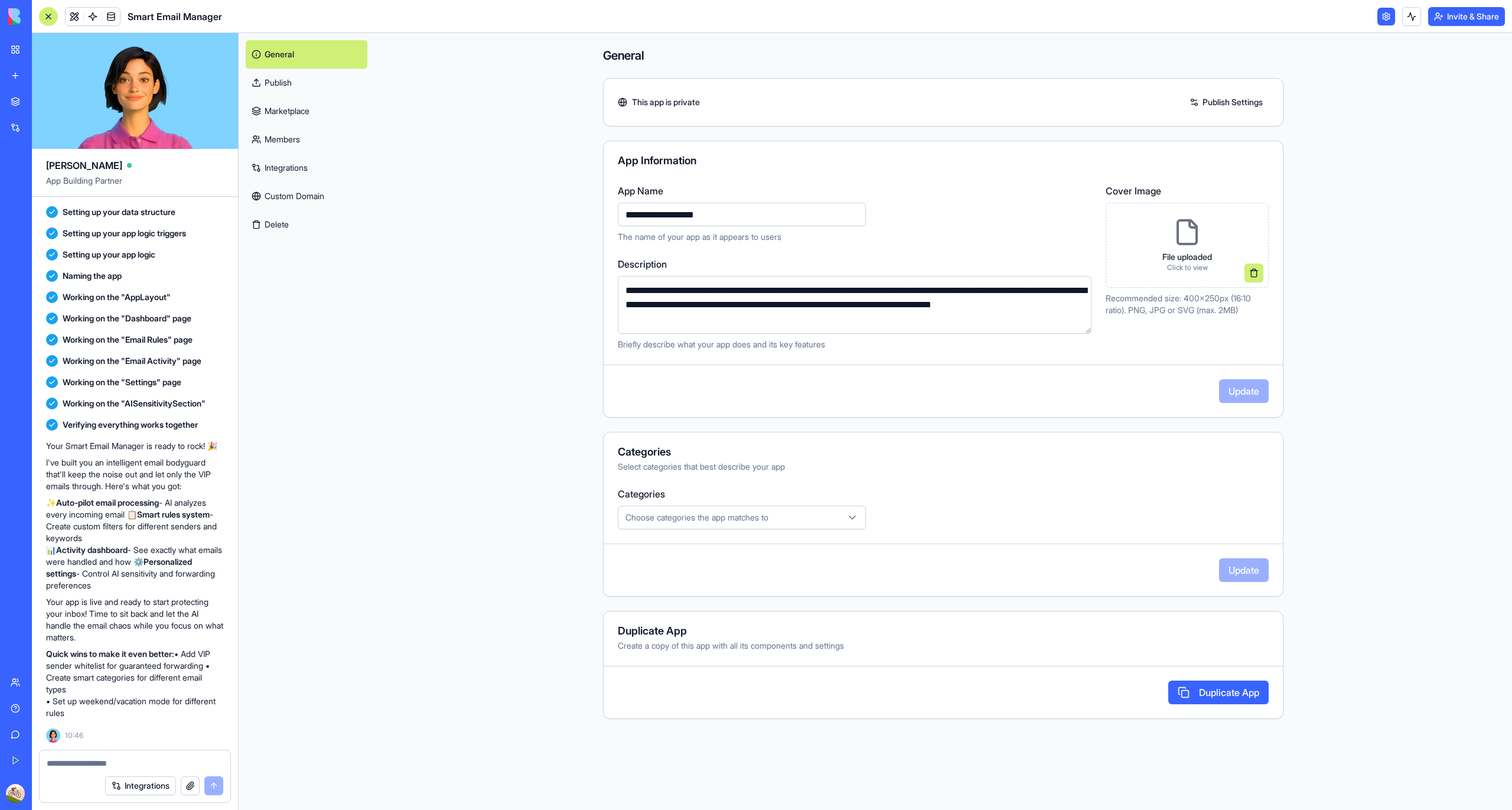
click at [292, 162] on link "Integrations" at bounding box center [306, 167] width 121 height 28
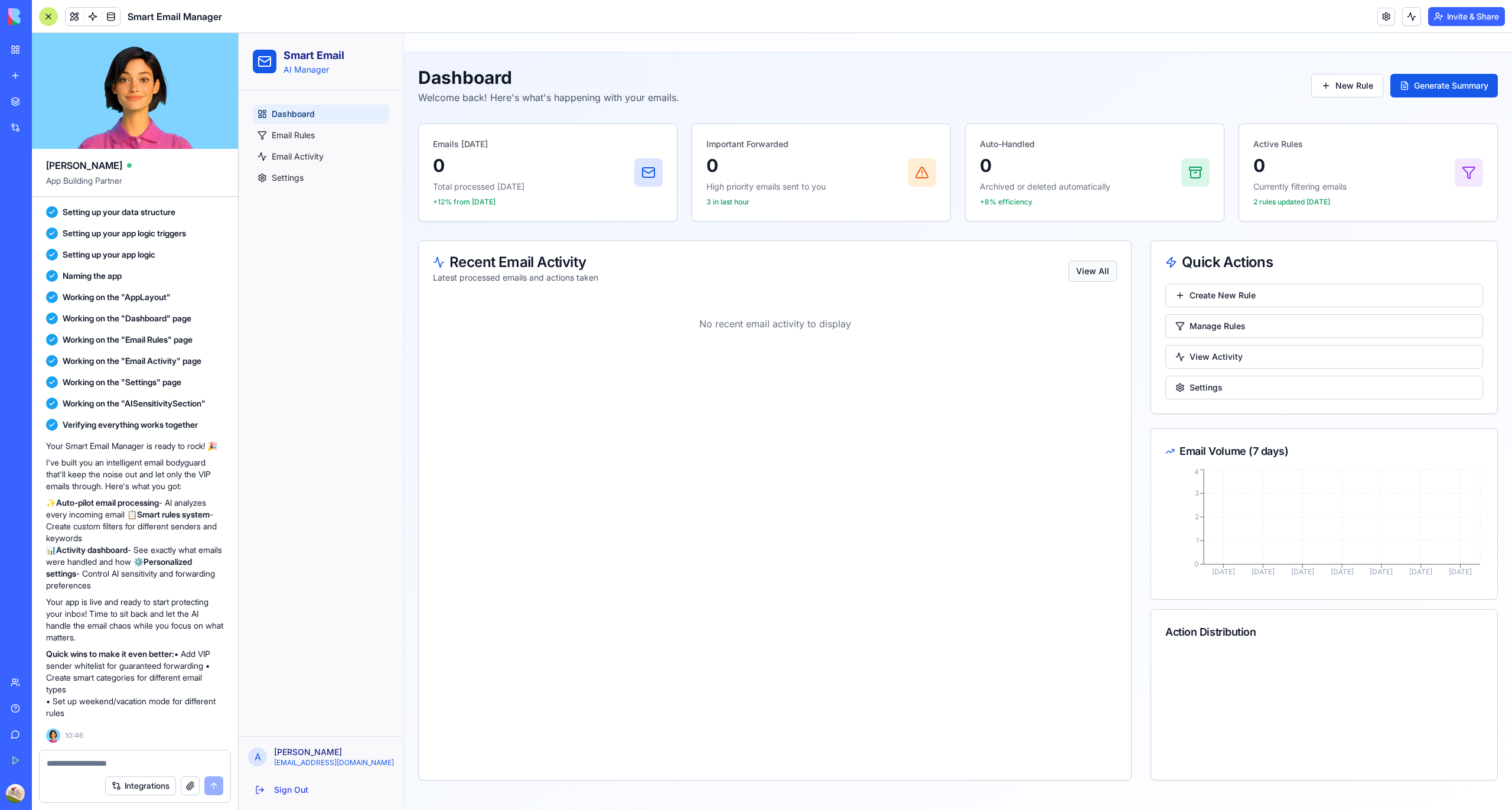
click at [1098, 267] on button "View All" at bounding box center [1093, 272] width 48 height 21
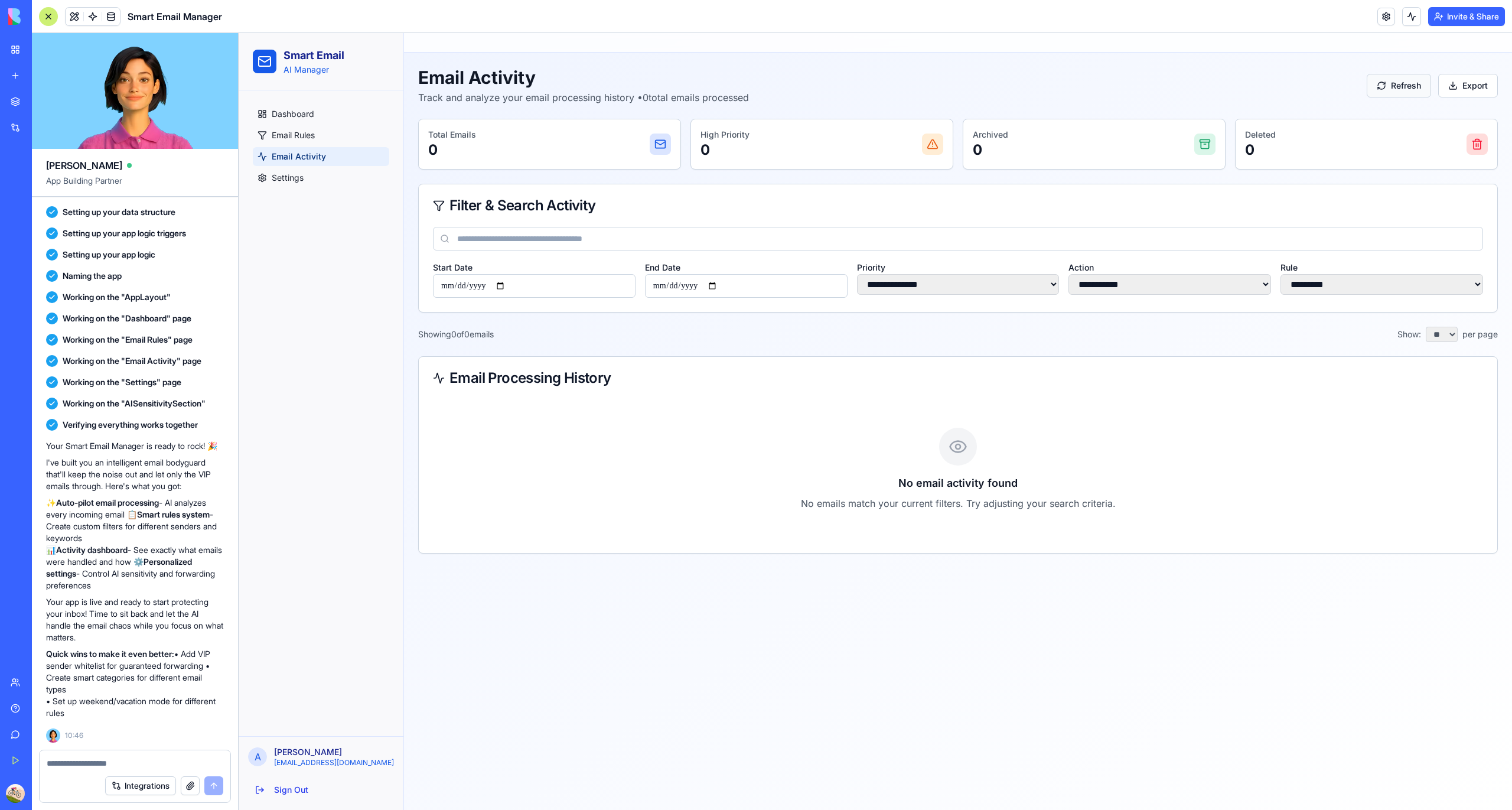
click at [1386, 90] on button "Refresh" at bounding box center [1399, 85] width 64 height 23
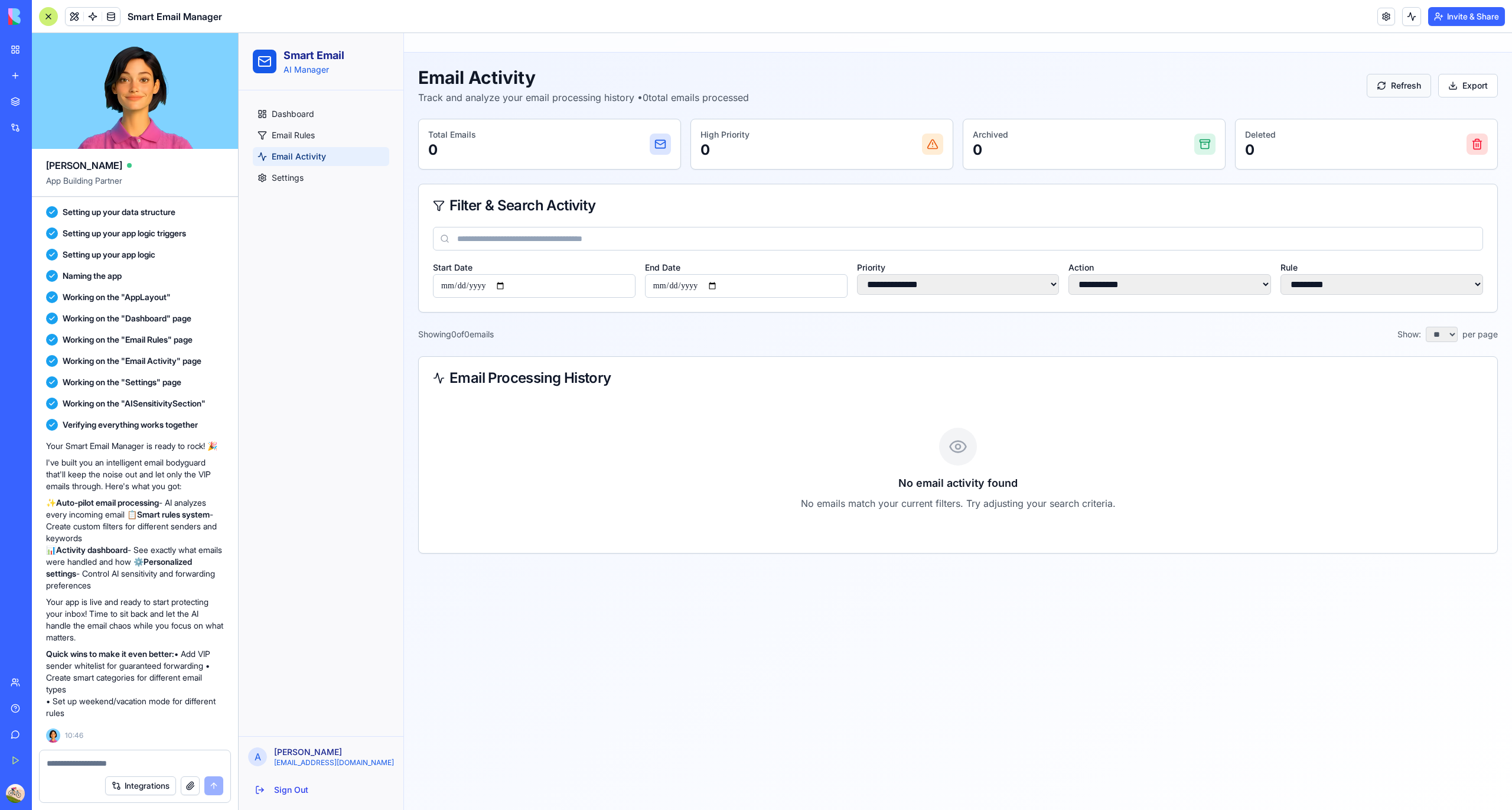
click at [1386, 90] on button "Refresh" at bounding box center [1399, 85] width 64 height 23
click at [1381, 93] on button "Refresh" at bounding box center [1399, 85] width 64 height 23
click at [1385, 86] on button "Refresh" at bounding box center [1399, 85] width 64 height 23
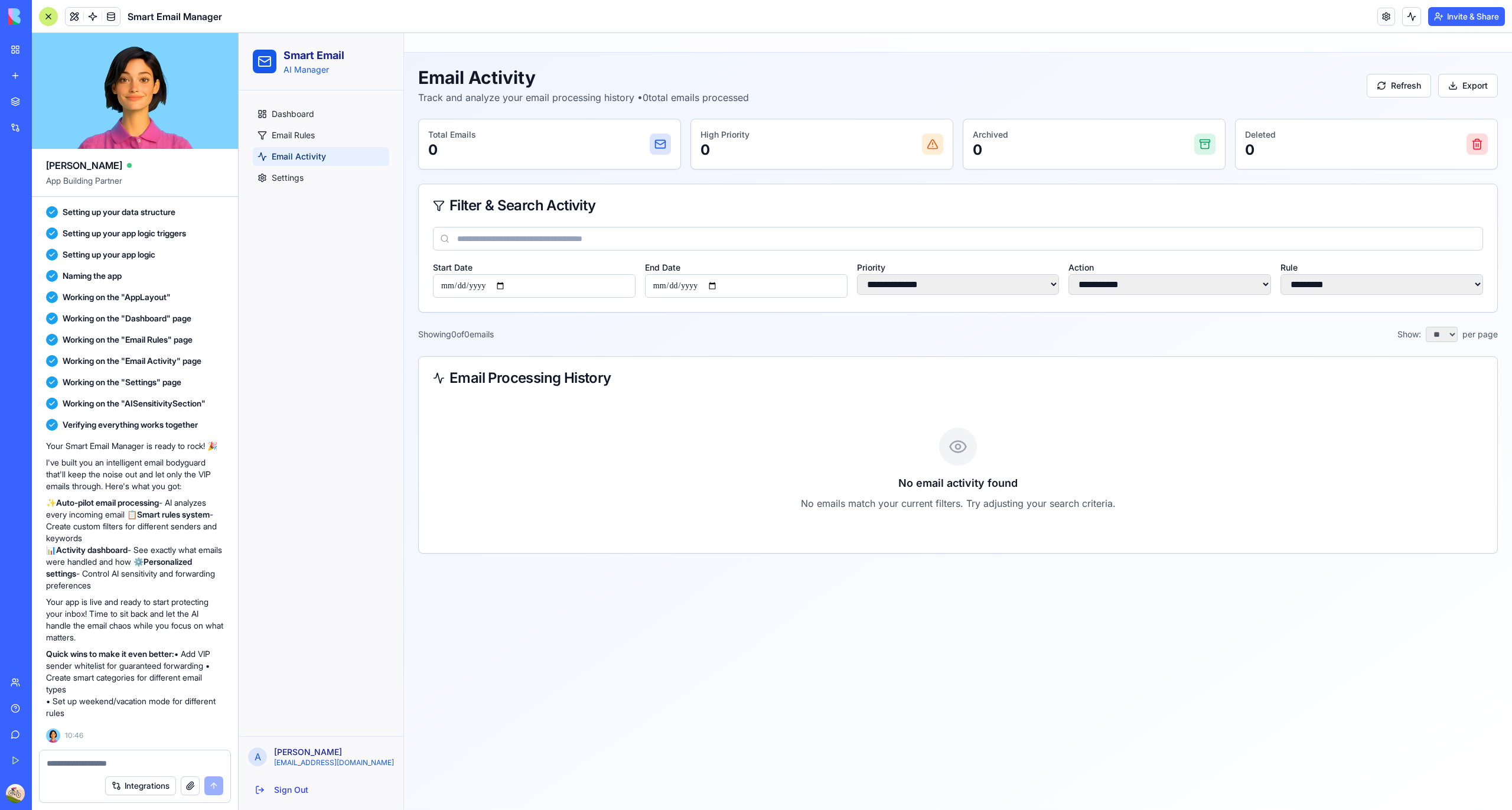
click at [640, 664] on main "**********" at bounding box center [958, 421] width 1109 height 777
click at [1396, 90] on button "Refresh" at bounding box center [1399, 85] width 64 height 23
click at [1398, 92] on button "Refresh" at bounding box center [1399, 85] width 64 height 23
click at [1405, 13] on button at bounding box center [1411, 16] width 18 height 18
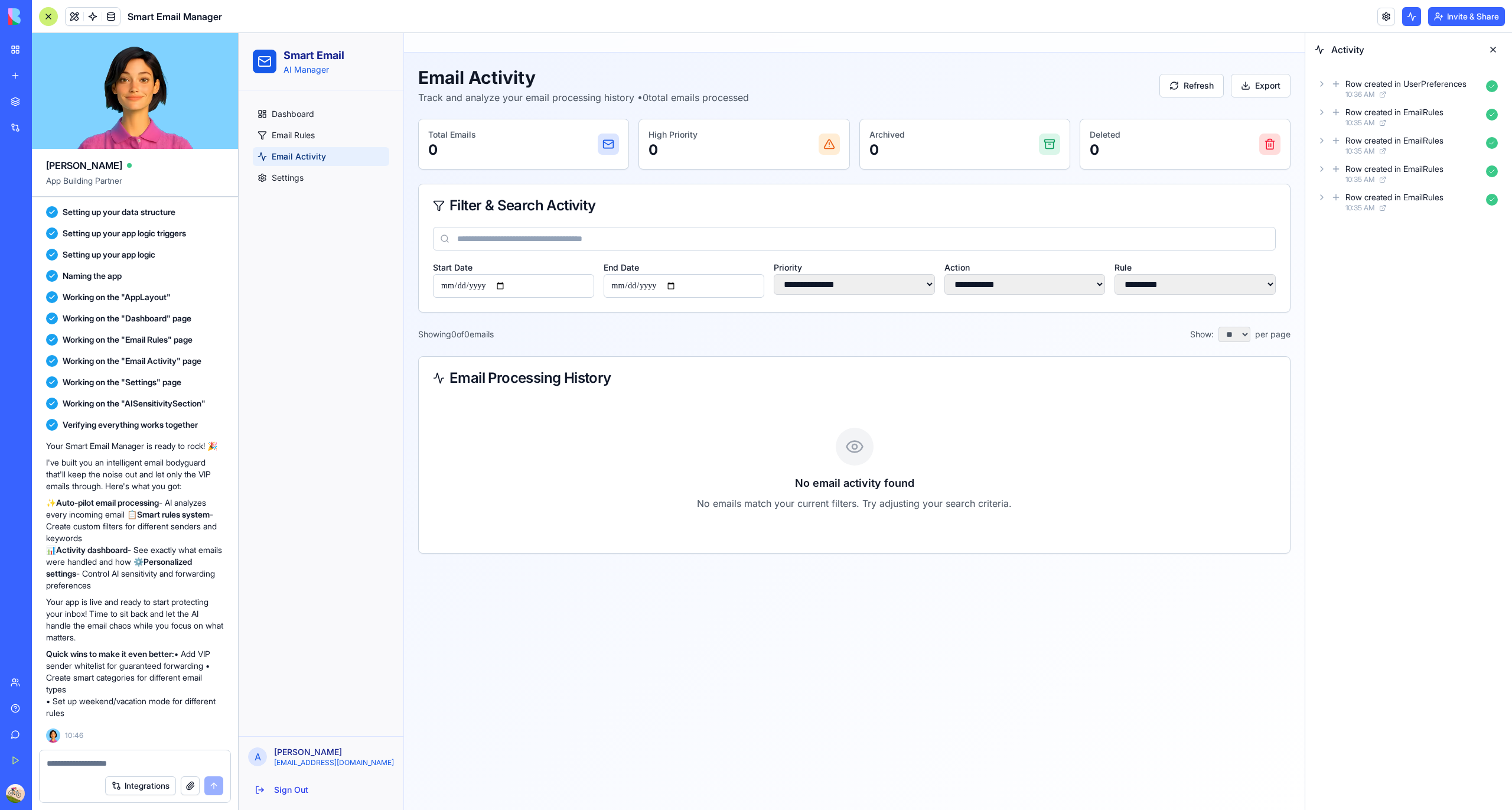
click at [1405, 13] on button at bounding box center [1411, 16] width 18 height 18
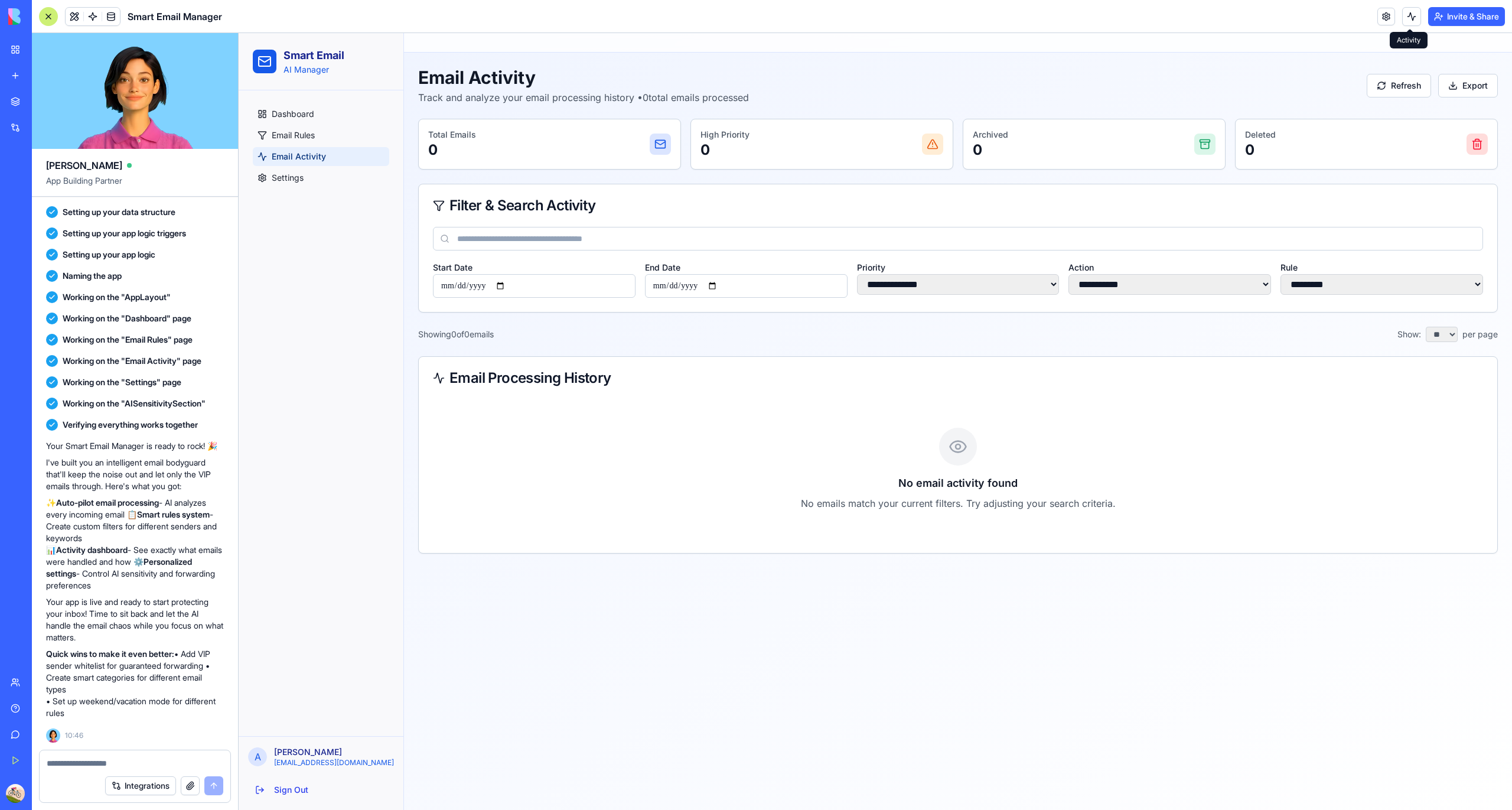
click at [1414, 17] on button at bounding box center [1411, 16] width 18 height 18
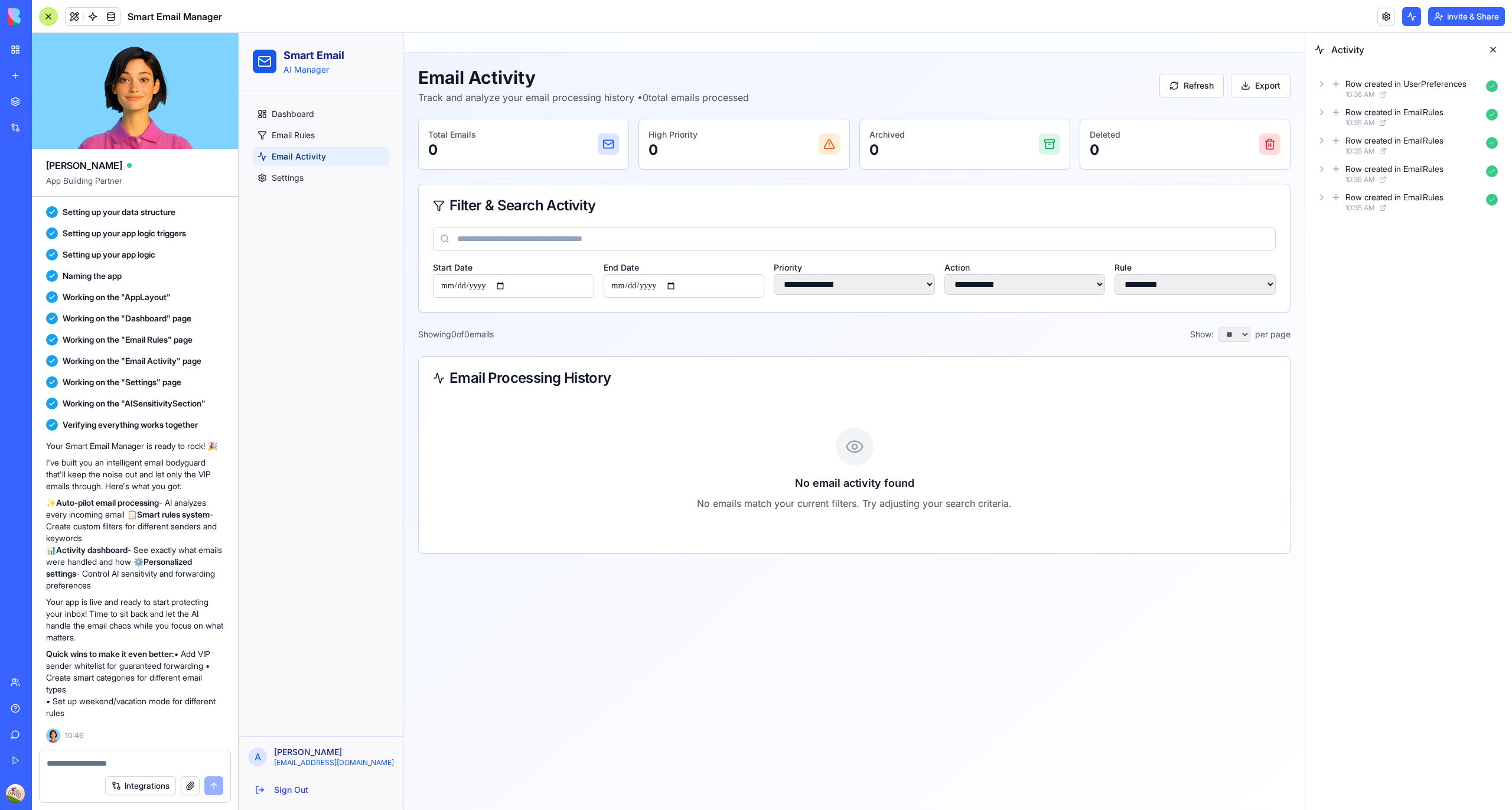
click at [1414, 17] on button at bounding box center [1411, 16] width 18 height 18
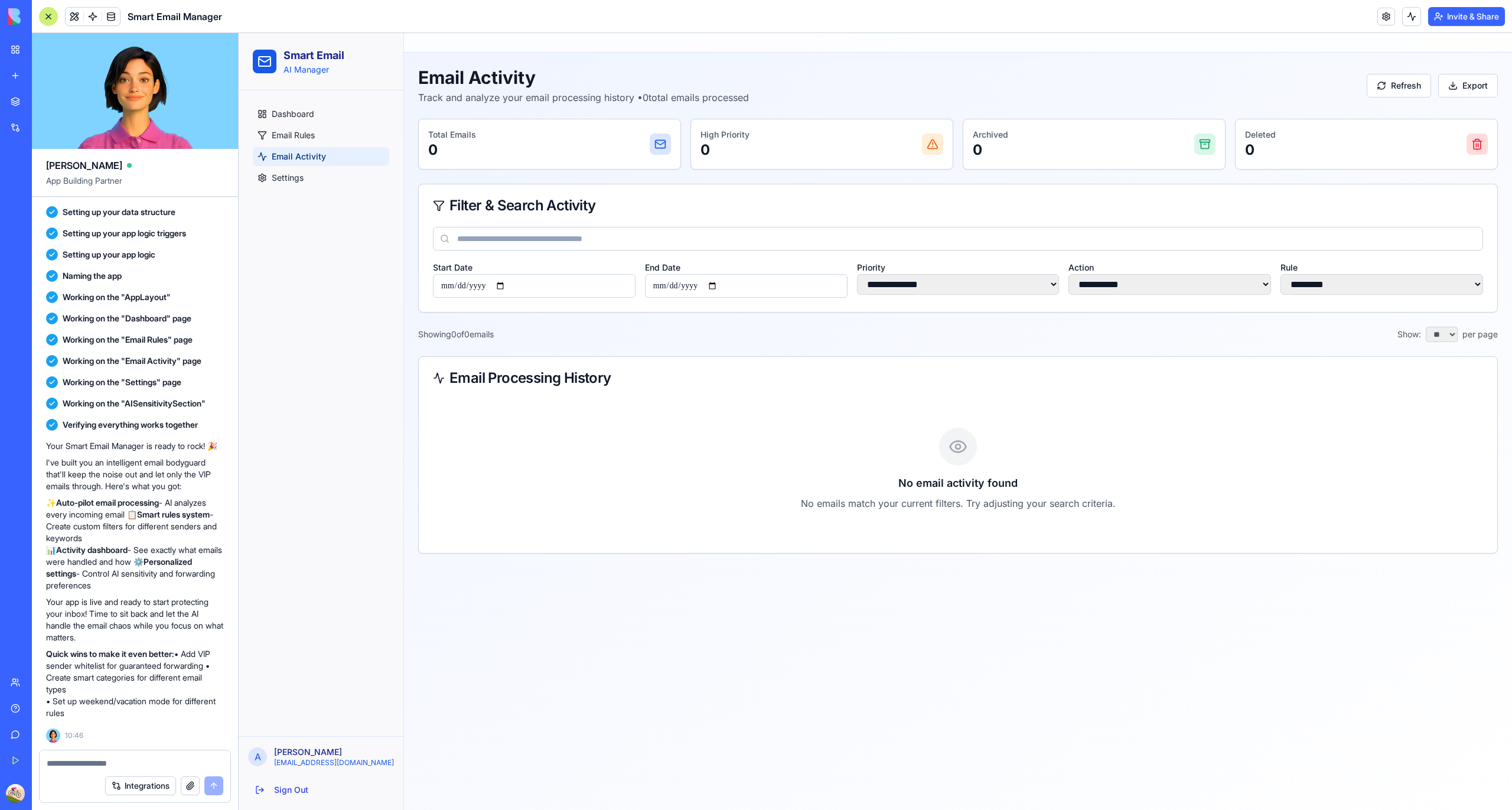
click at [1468, 4] on header "Smart Email Manager Invite & Share" at bounding box center [772, 16] width 1481 height 33
click at [1468, 10] on button "Invite & Share" at bounding box center [1466, 16] width 77 height 18
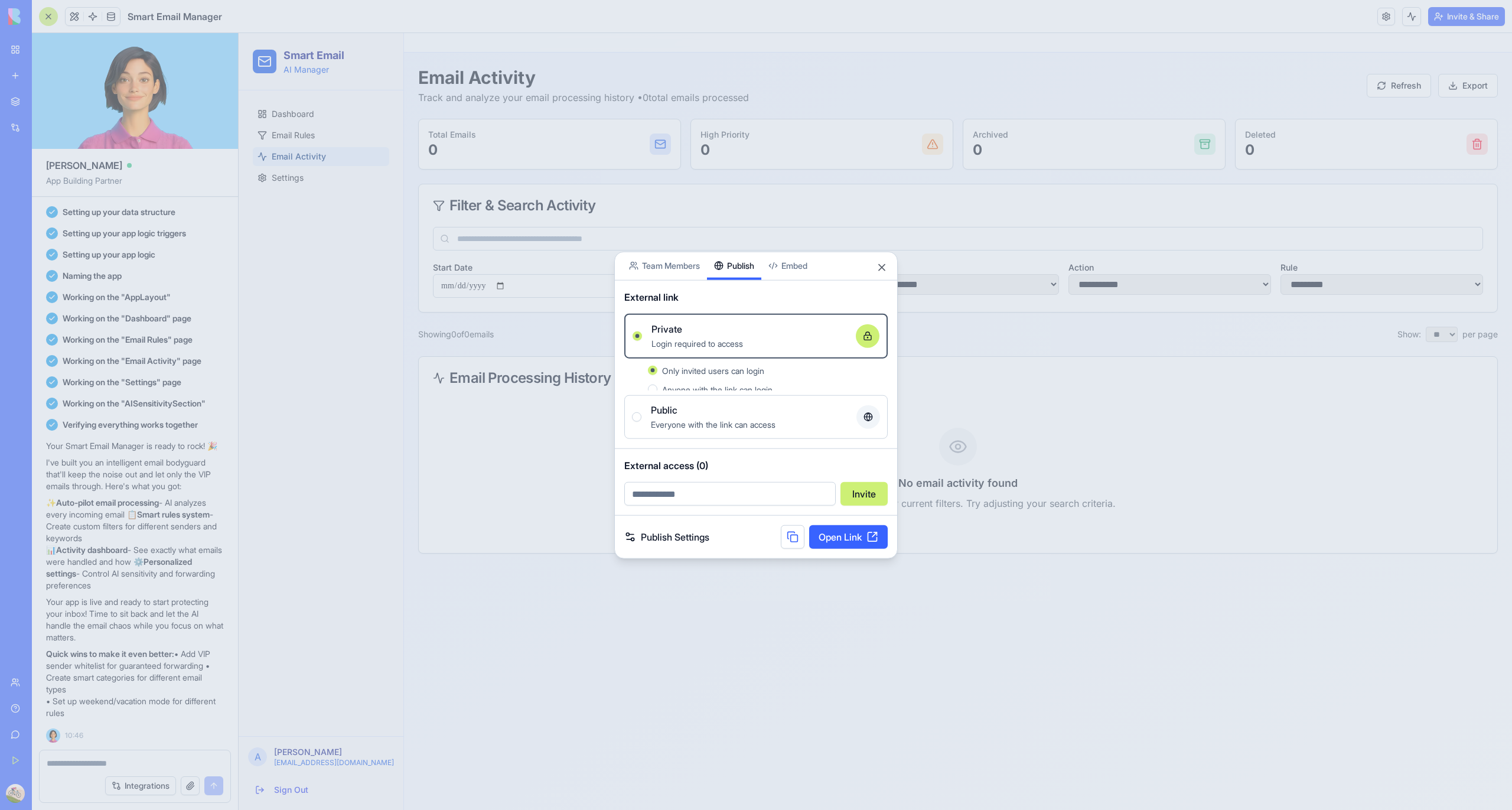
click at [764, 288] on div "Share App Team Members Publish Embed External link Private Login required to ac…" at bounding box center [756, 405] width 283 height 308
drag, startPoint x: 730, startPoint y: 452, endPoint x: 761, endPoint y: 424, distance: 41.8
click at [761, 424] on div "External link Private Login required to access Only invited users can login Any…" at bounding box center [756, 365] width 282 height 179
click at [761, 424] on div "Everyone with the link can access" at bounding box center [749, 430] width 196 height 15
click at [642, 424] on button "Public Everyone with the link can access" at bounding box center [637, 423] width 10 height 10
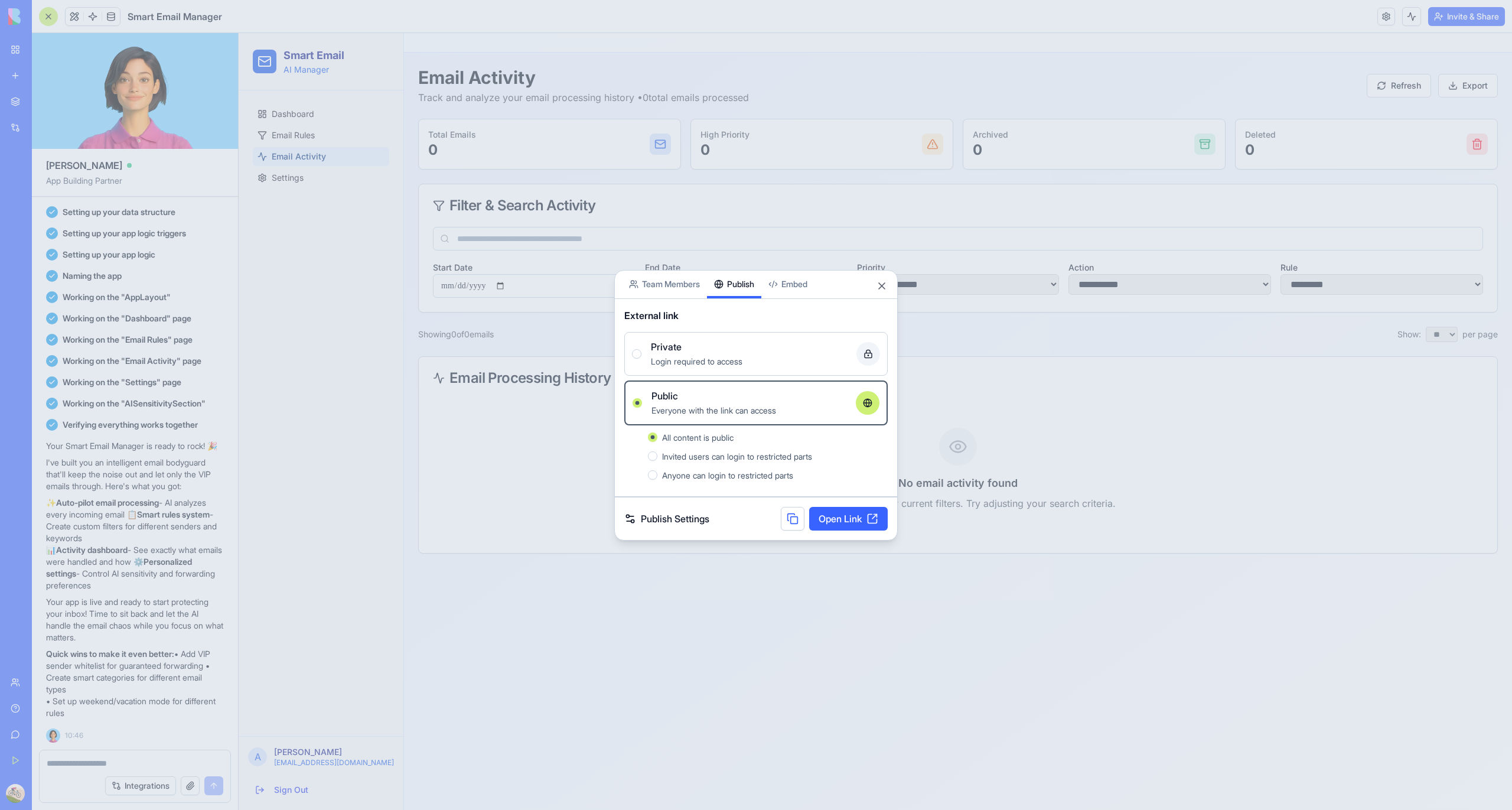
click at [811, 369] on label "Private Login required to access" at bounding box center [756, 353] width 264 height 44
click at [642, 359] on button "Private Login required to access" at bounding box center [637, 354] width 10 height 10
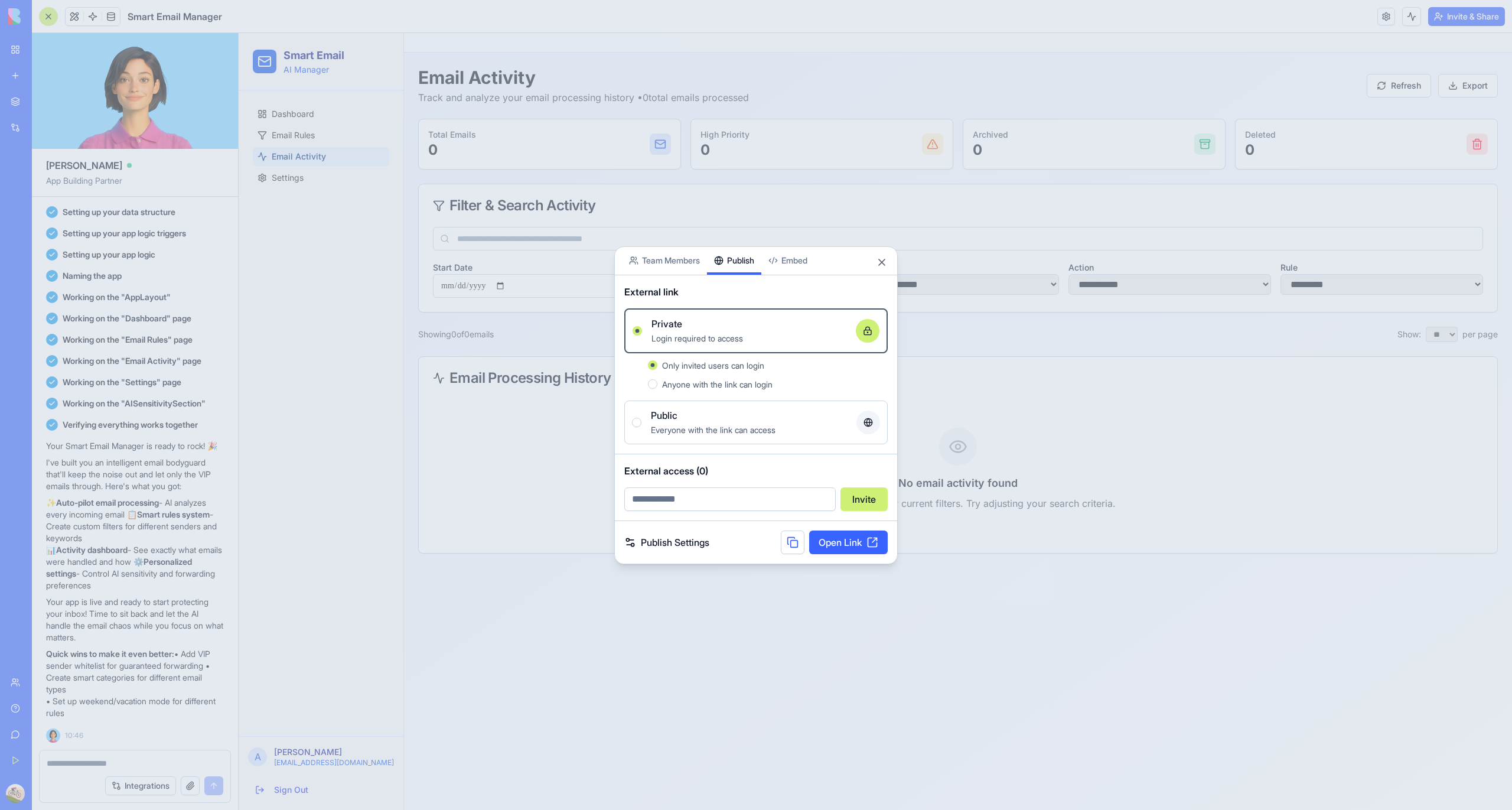
click at [745, 384] on span "Anyone with the link can login" at bounding box center [718, 384] width 111 height 10
click at [658, 384] on button "Anyone with the link can login" at bounding box center [653, 384] width 10 height 10
click at [756, 364] on span "Only invited users can login" at bounding box center [713, 366] width 102 height 10
click at [658, 364] on button "Only invited users can login" at bounding box center [653, 366] width 10 height 10
click at [832, 556] on div "Publish Settings Open Link" at bounding box center [756, 542] width 282 height 43
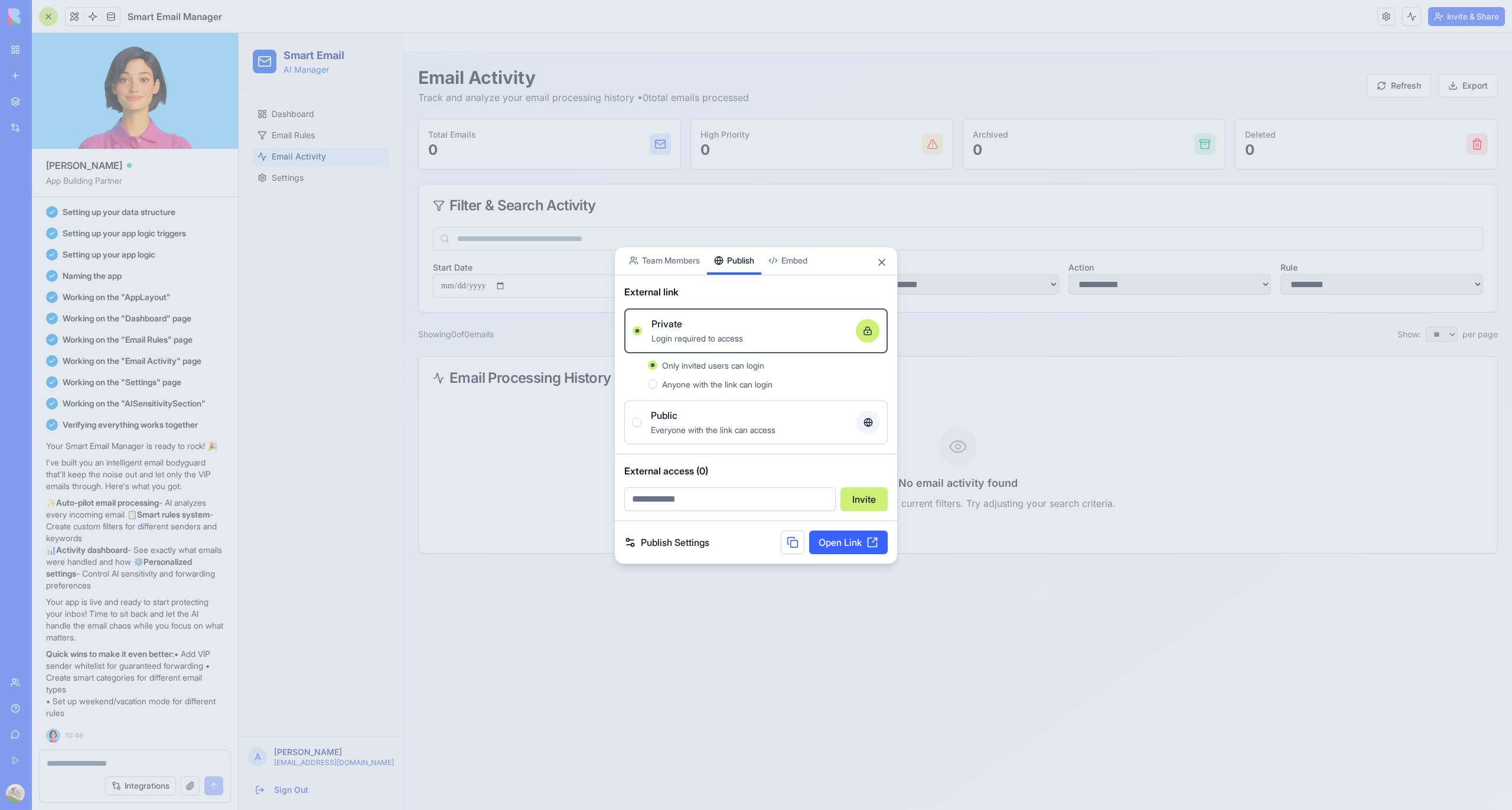
click at [838, 547] on link "Open Link" at bounding box center [849, 542] width 79 height 23
click at [888, 264] on div "Share App Team Members Publish Embed" at bounding box center [756, 261] width 282 height 28
click at [885, 261] on button "Close" at bounding box center [882, 262] width 12 height 12
